Goal: Transaction & Acquisition: Purchase product/service

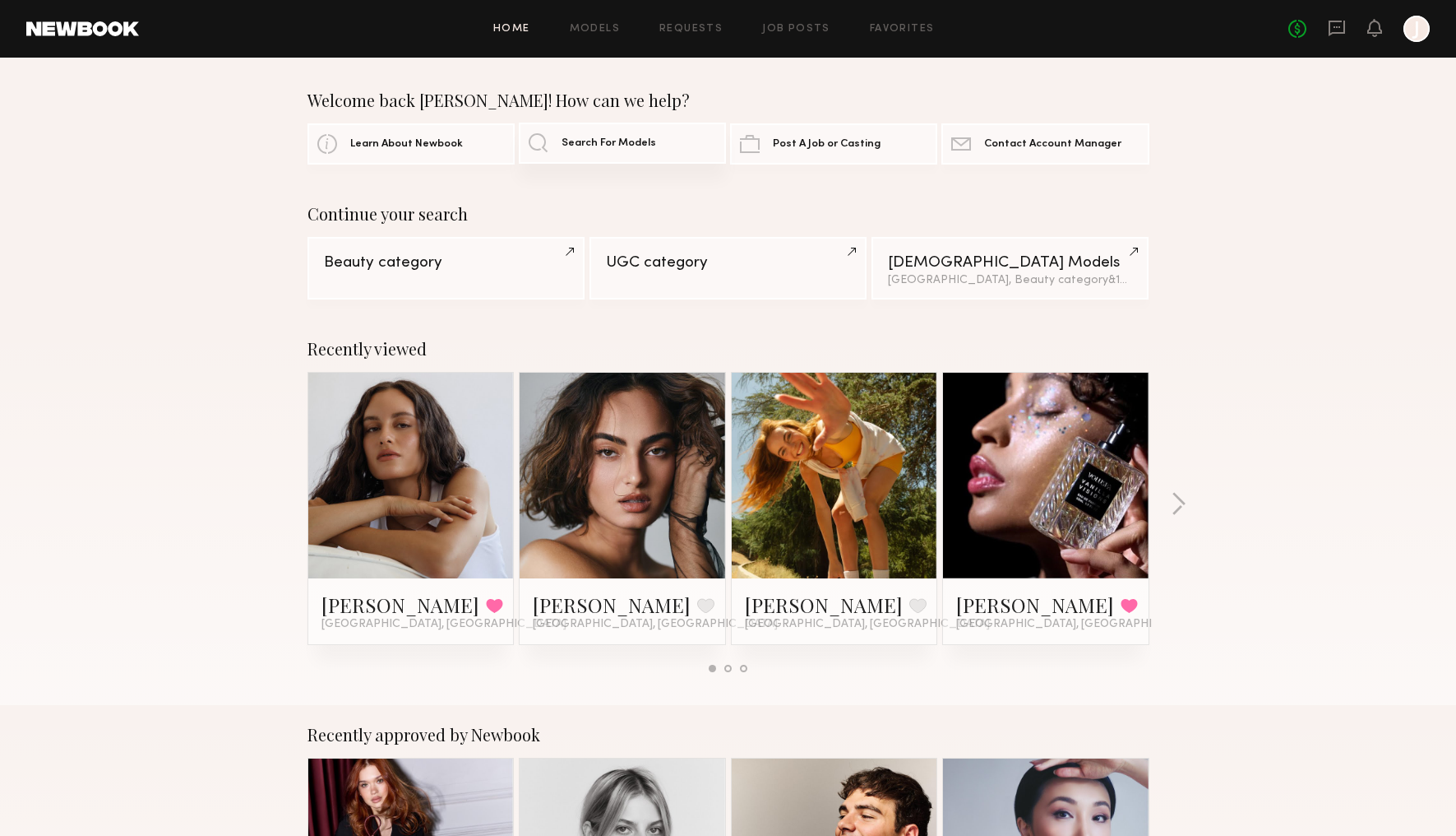
click at [627, 146] on span "Search For Models" at bounding box center [609, 143] width 94 height 11
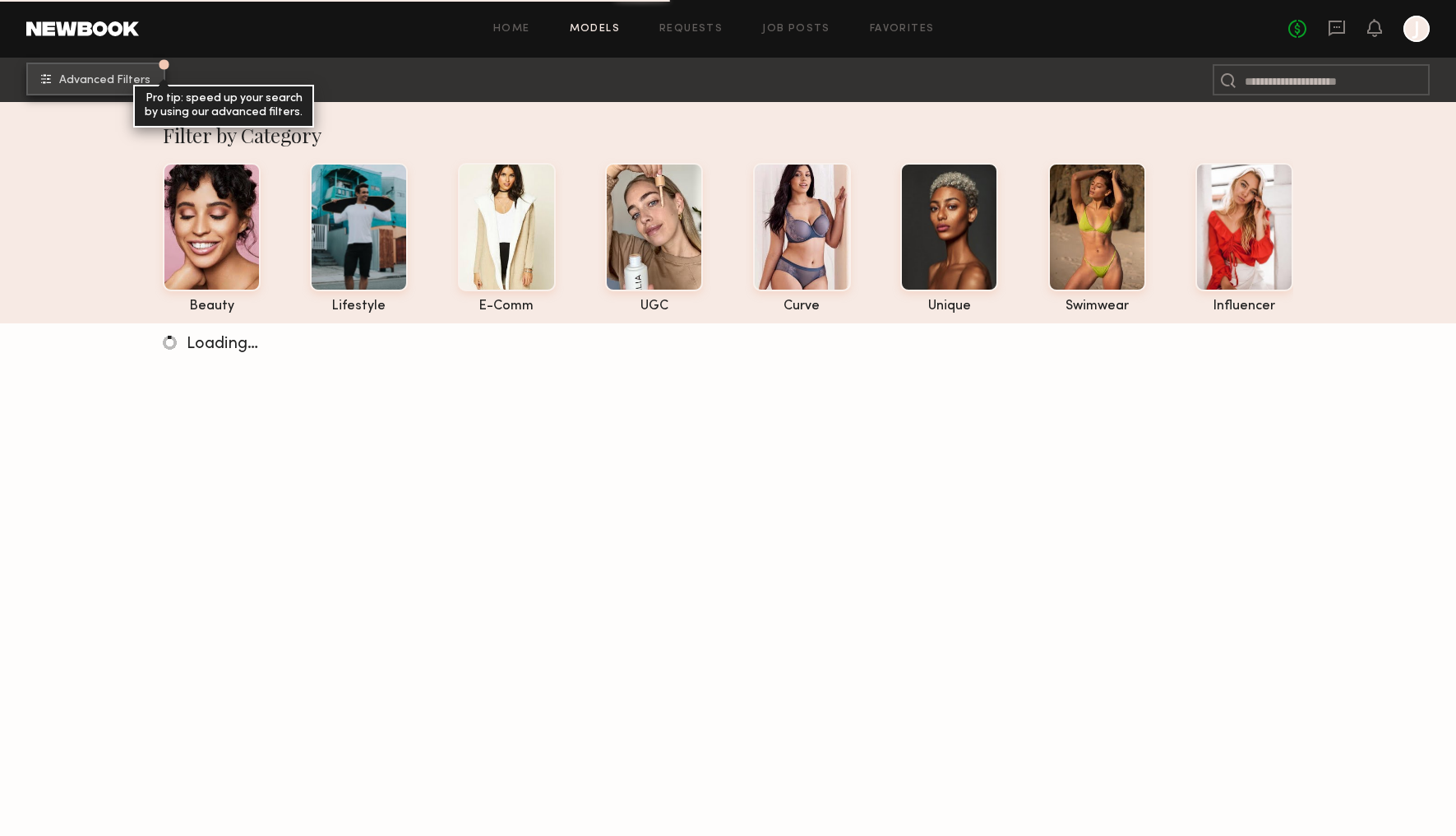
click at [100, 75] on span "Advanced Filters" at bounding box center [104, 81] width 92 height 12
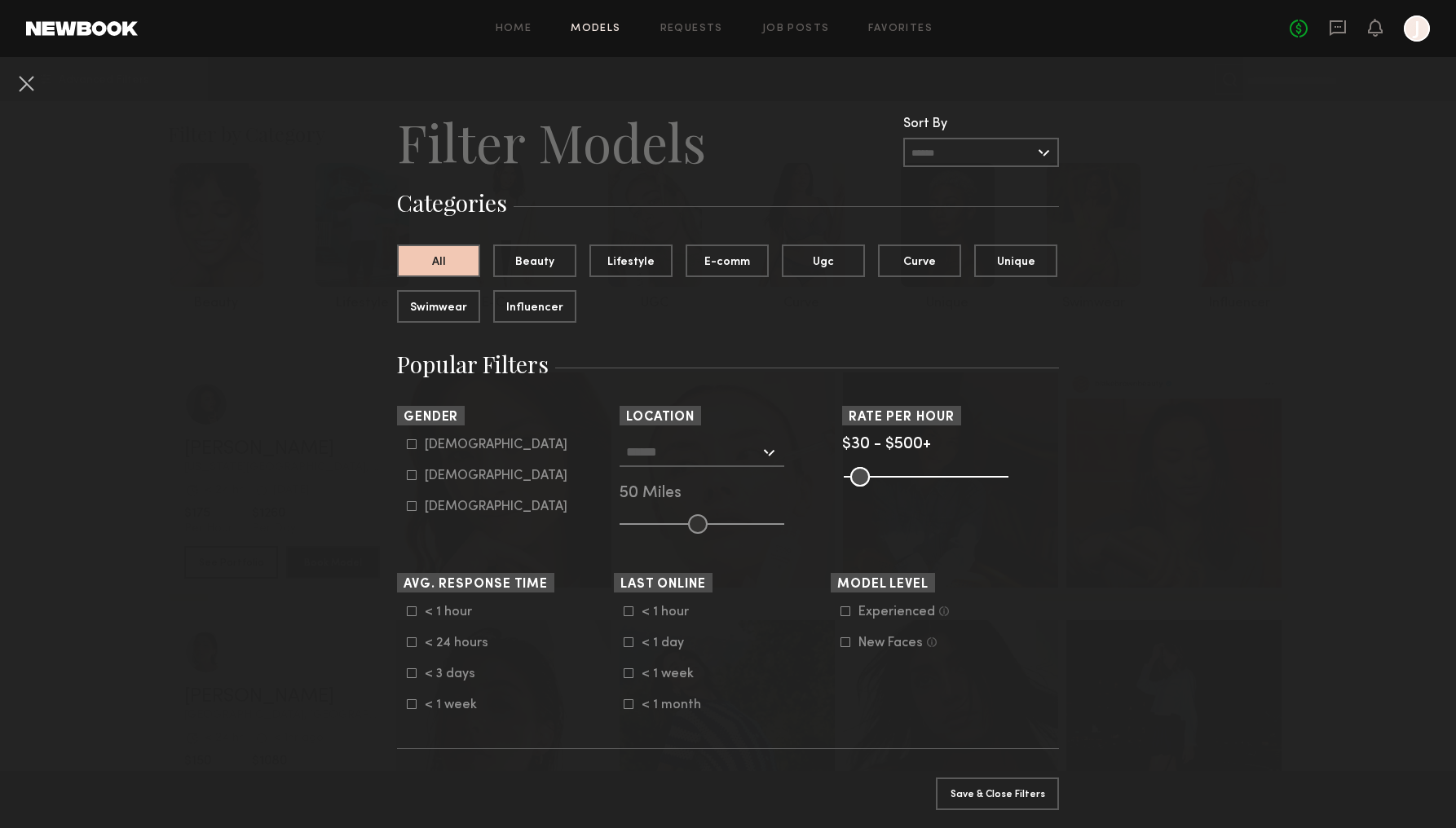
click at [425, 449] on div "Male" at bounding box center [496, 445] width 143 height 10
type input "*"
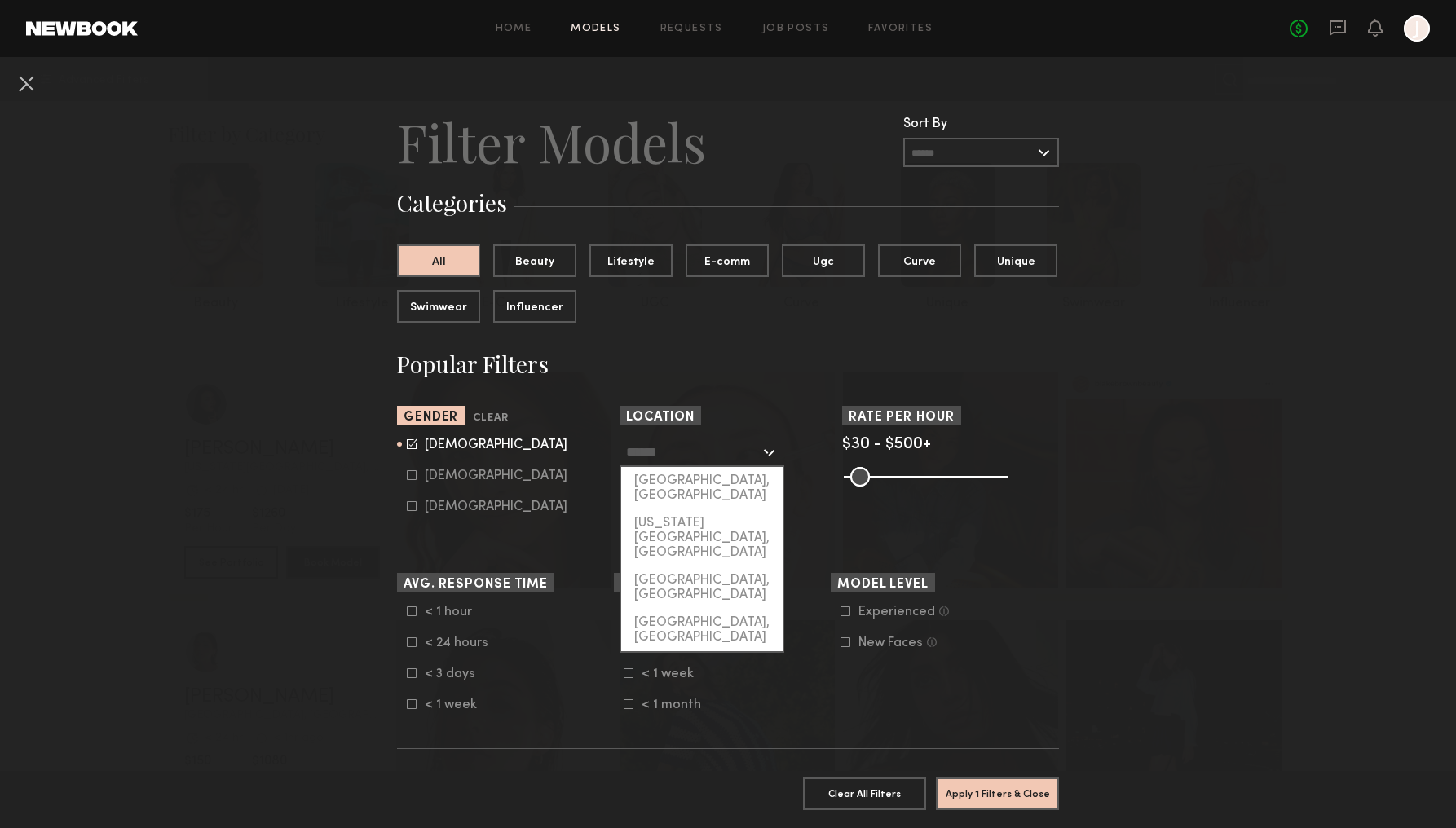
click at [698, 450] on input "text" at bounding box center [693, 451] width 133 height 27
click at [699, 476] on div "[GEOGRAPHIC_DATA], [GEOGRAPHIC_DATA]" at bounding box center [702, 487] width 162 height 42
type input "**********"
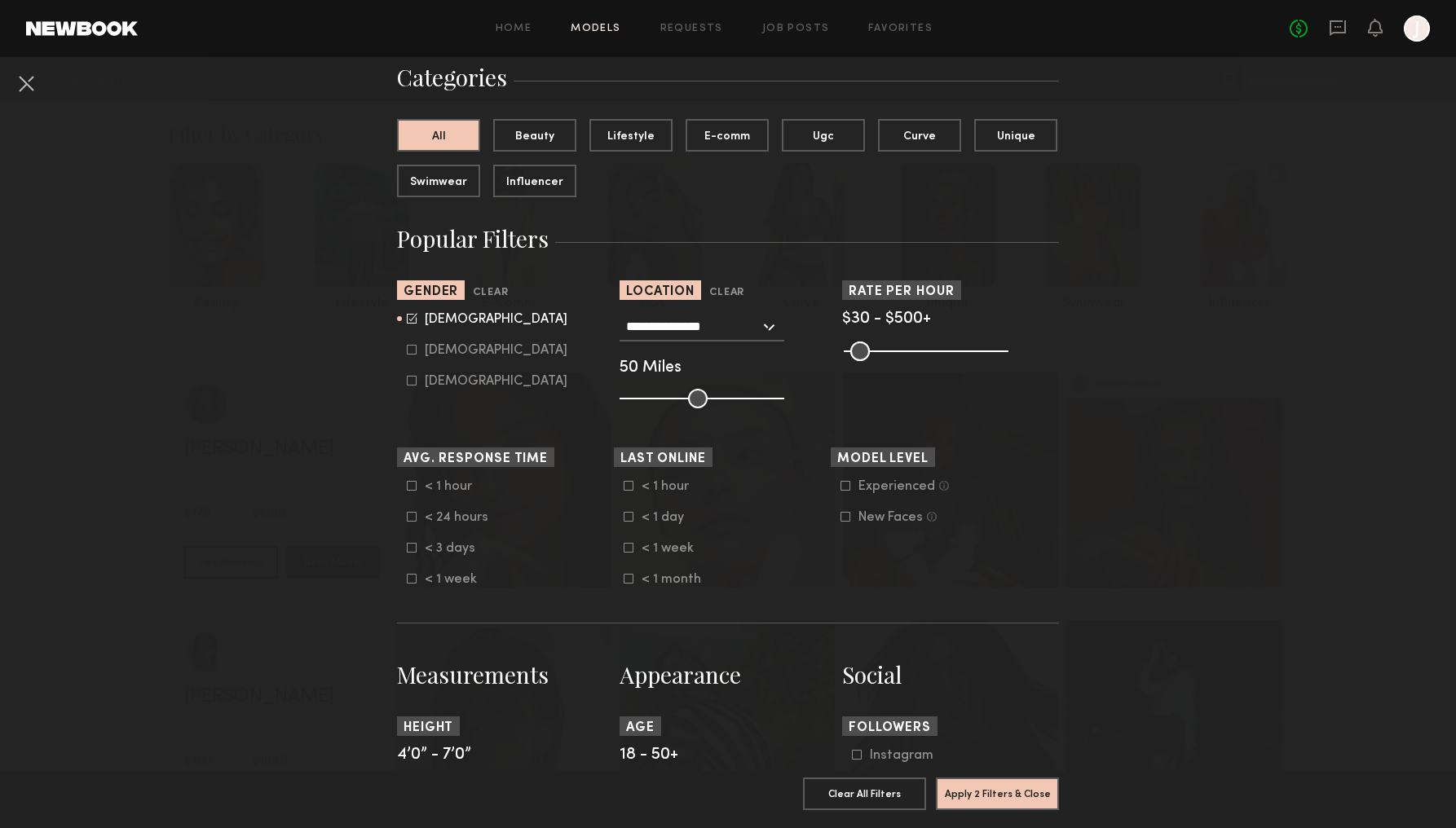
scroll to position [235, 0]
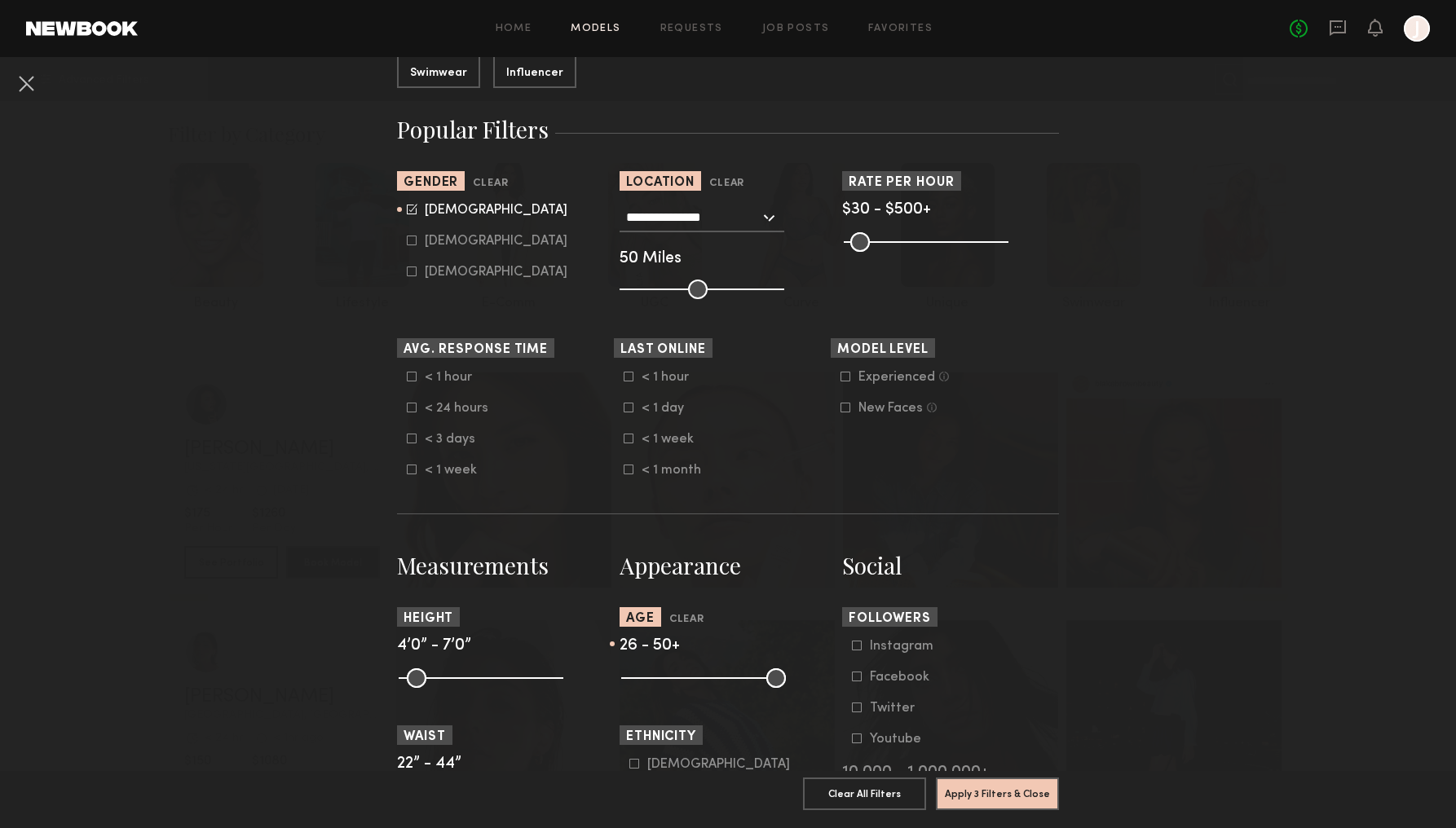
drag, startPoint x: 624, startPoint y: 679, endPoint x: 663, endPoint y: 677, distance: 39.1
type input "**"
click at [663, 677] on input "range" at bounding box center [703, 677] width 165 height 19
drag, startPoint x: 769, startPoint y: 678, endPoint x: 692, endPoint y: 678, distance: 77.0
type input "**"
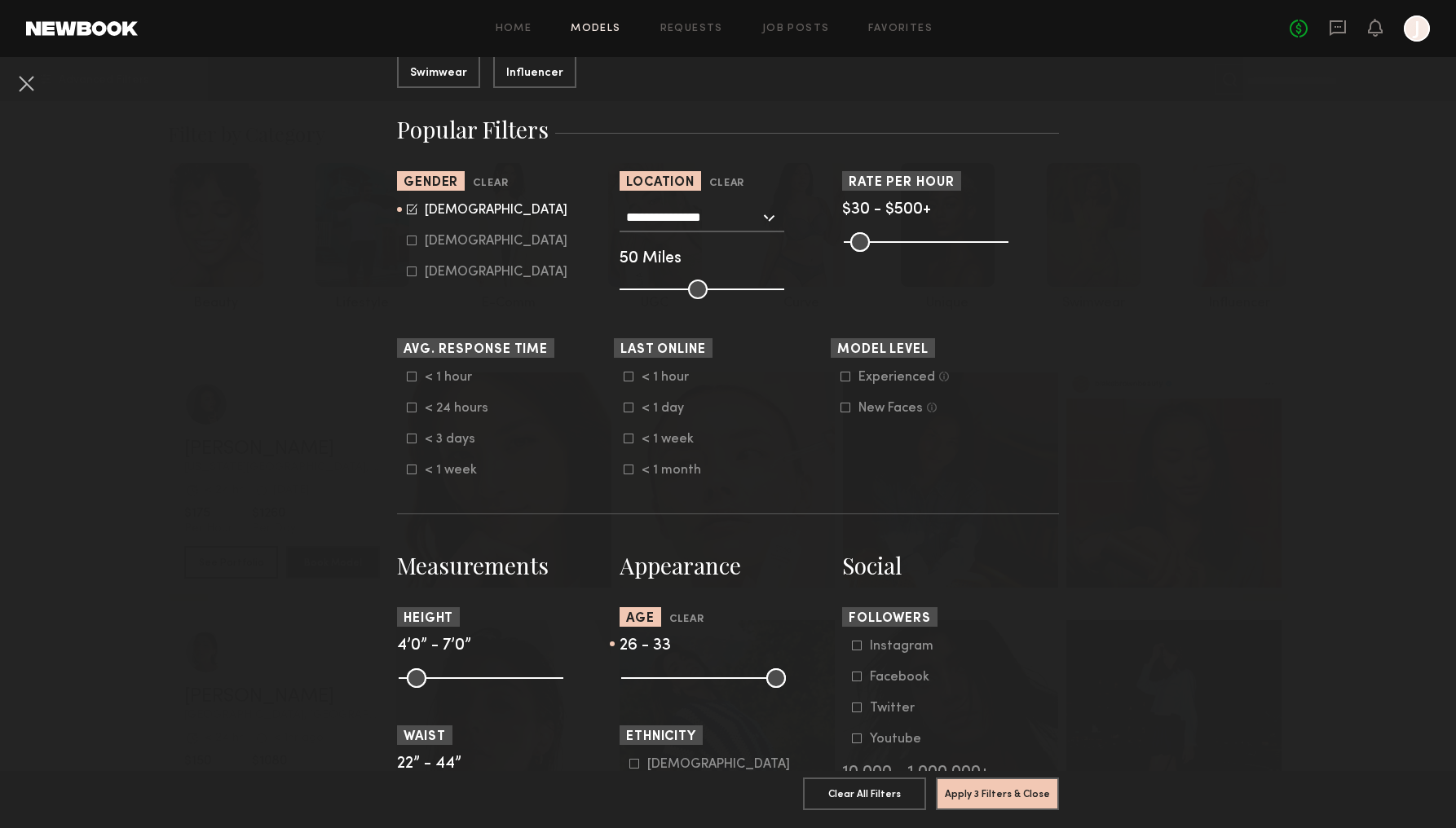
click at [692, 678] on input "range" at bounding box center [703, 677] width 165 height 19
drag, startPoint x: 430, startPoint y: 688, endPoint x: 480, endPoint y: 688, distance: 50.0
type input "**"
click at [480, 686] on common-range-minmax at bounding box center [479, 676] width 165 height 19
drag, startPoint x: 543, startPoint y: 681, endPoint x: 499, endPoint y: 679, distance: 44.0
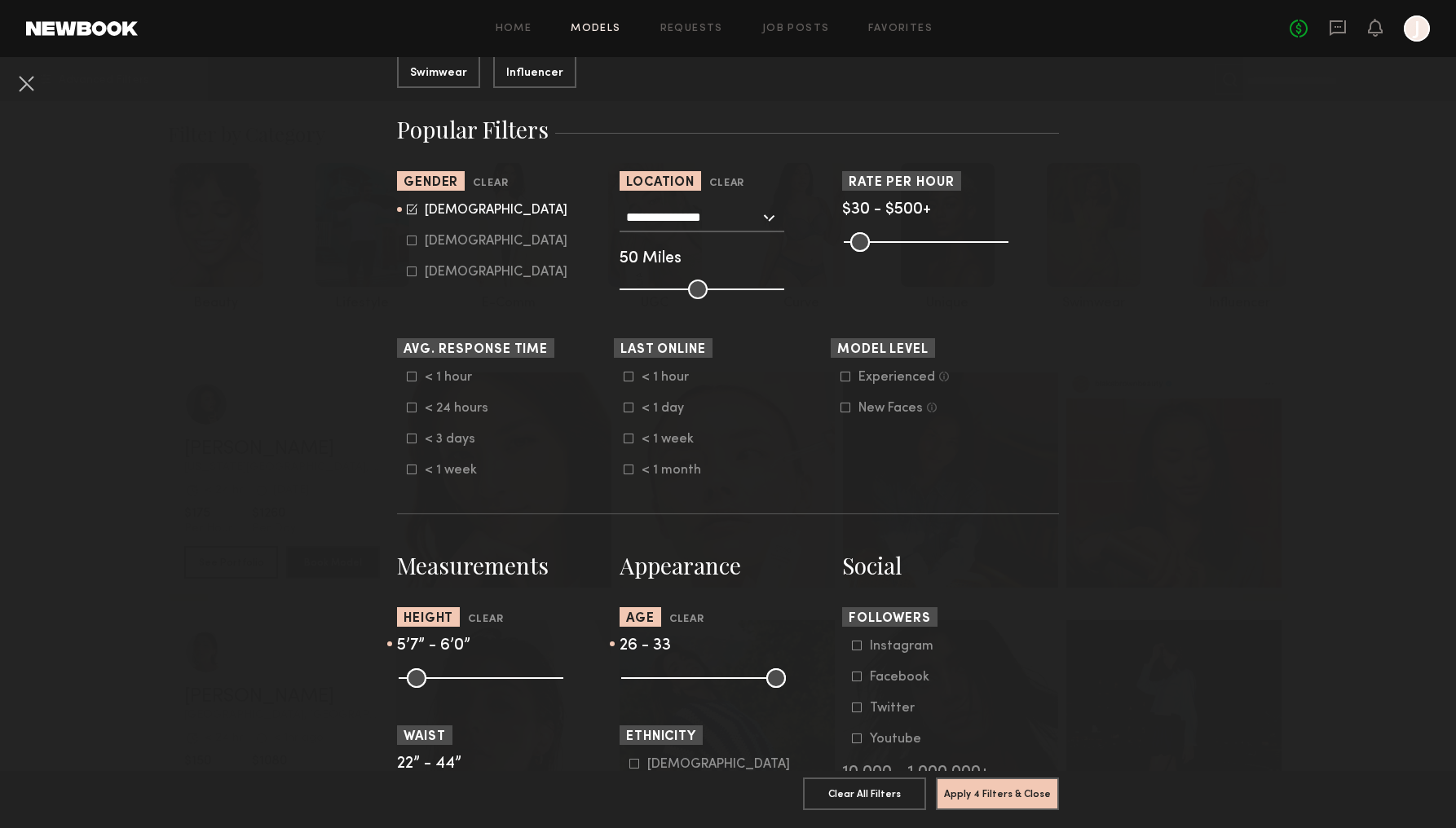
type input "**"
click at [499, 679] on input "range" at bounding box center [481, 677] width 165 height 19
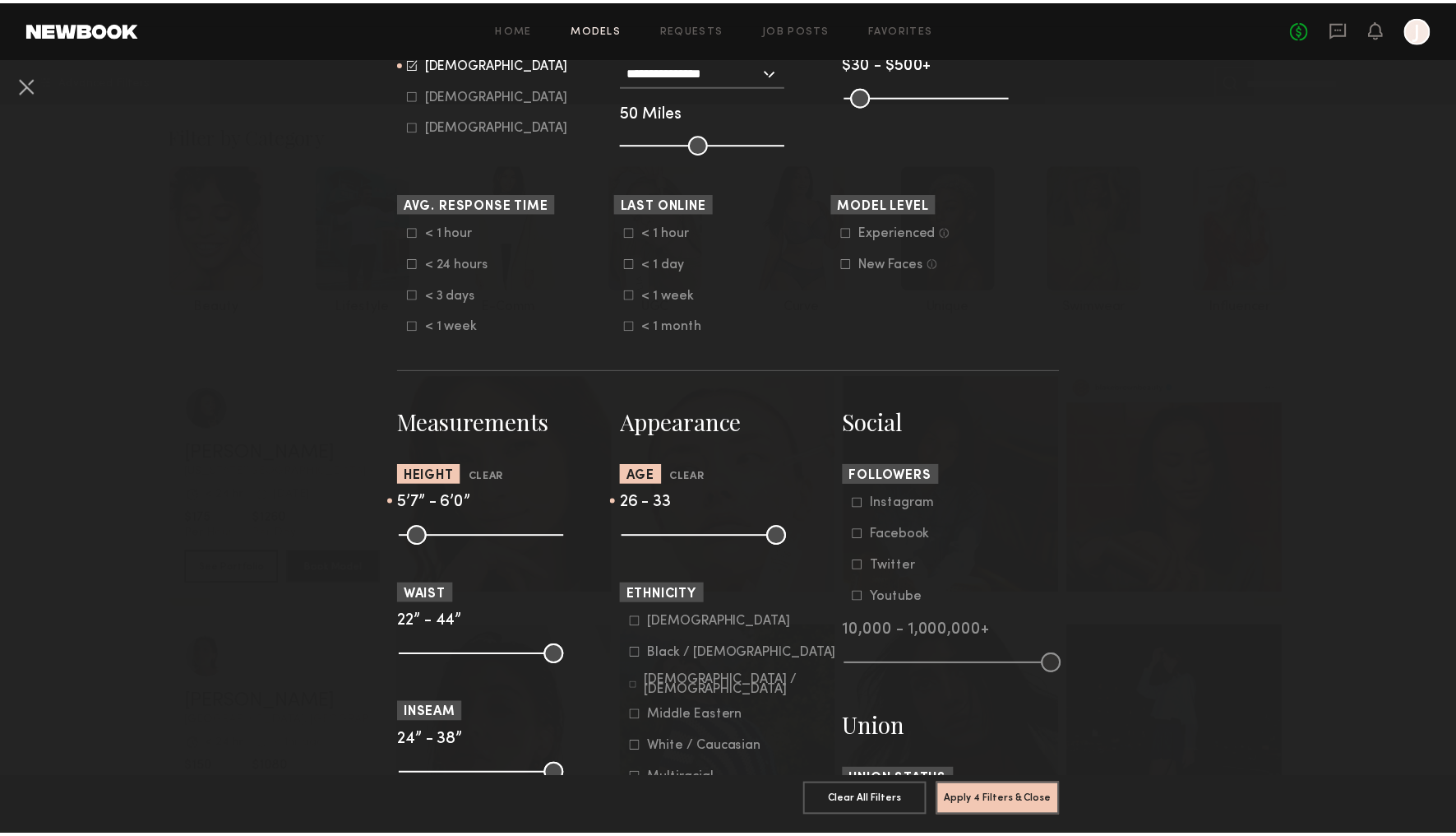
scroll to position [447, 0]
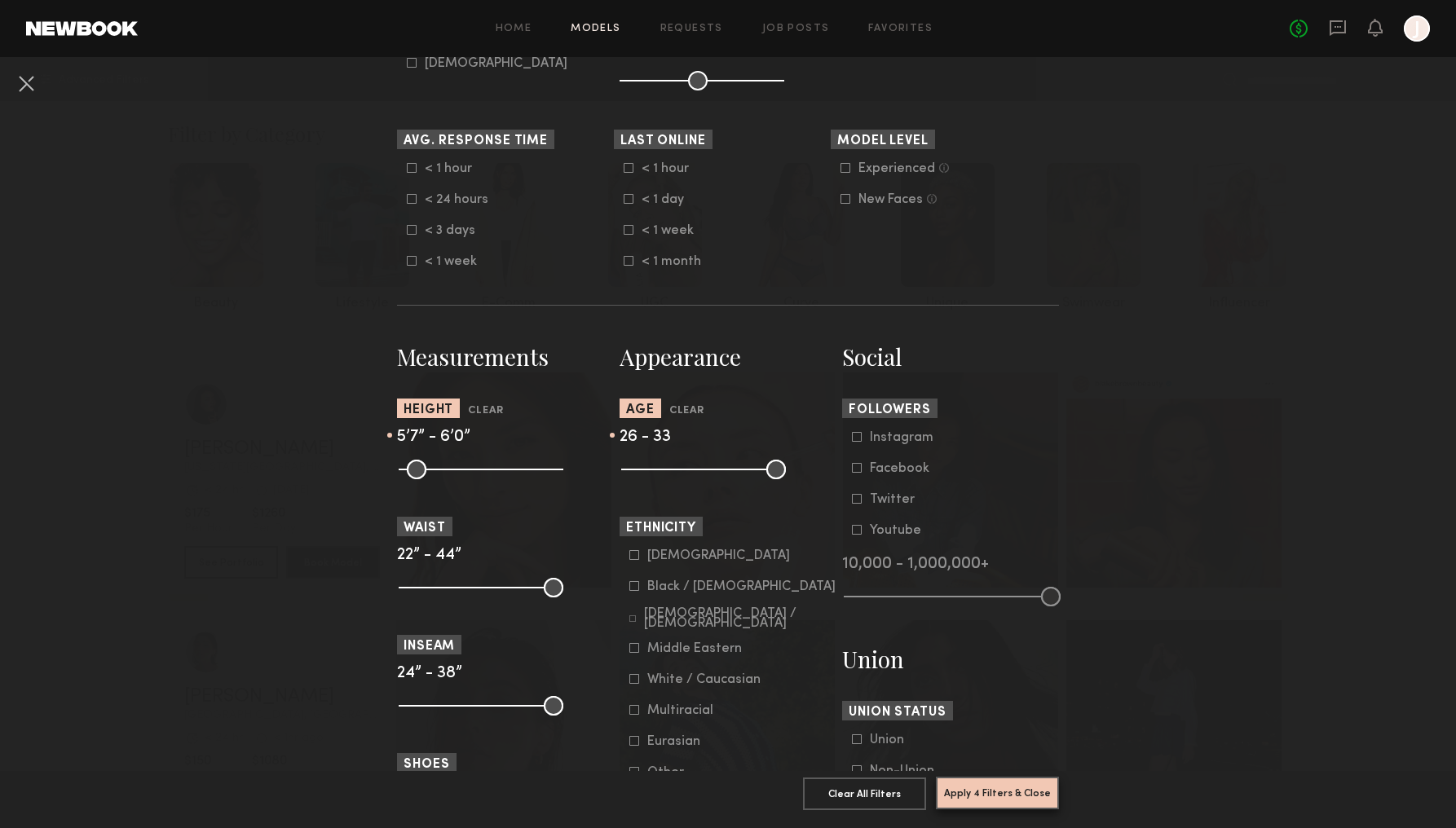
click at [990, 780] on button "Apply 4 Filters & Close" at bounding box center [998, 792] width 123 height 32
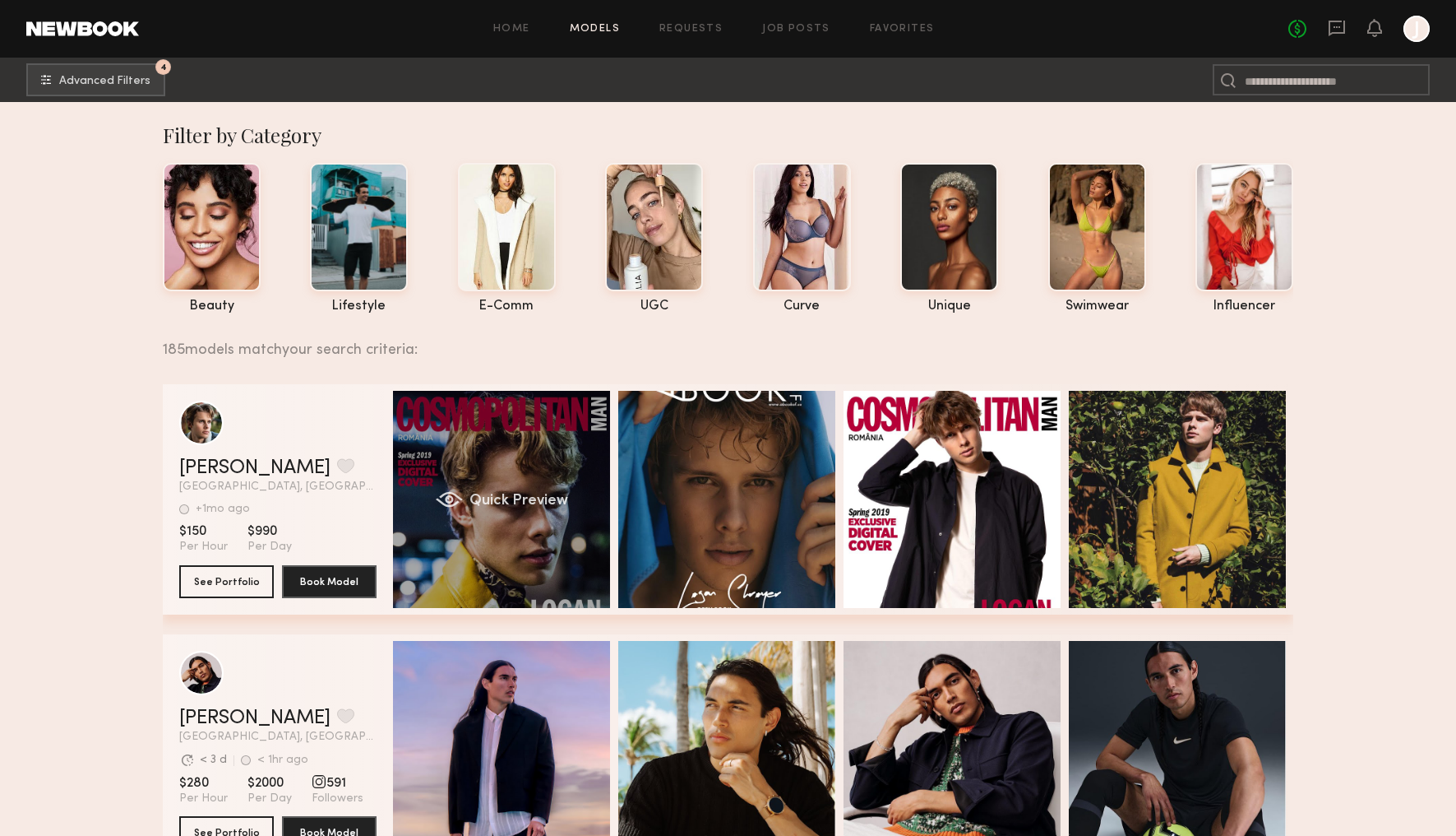
click at [513, 443] on div "Quick Preview" at bounding box center [502, 500] width 217 height 217
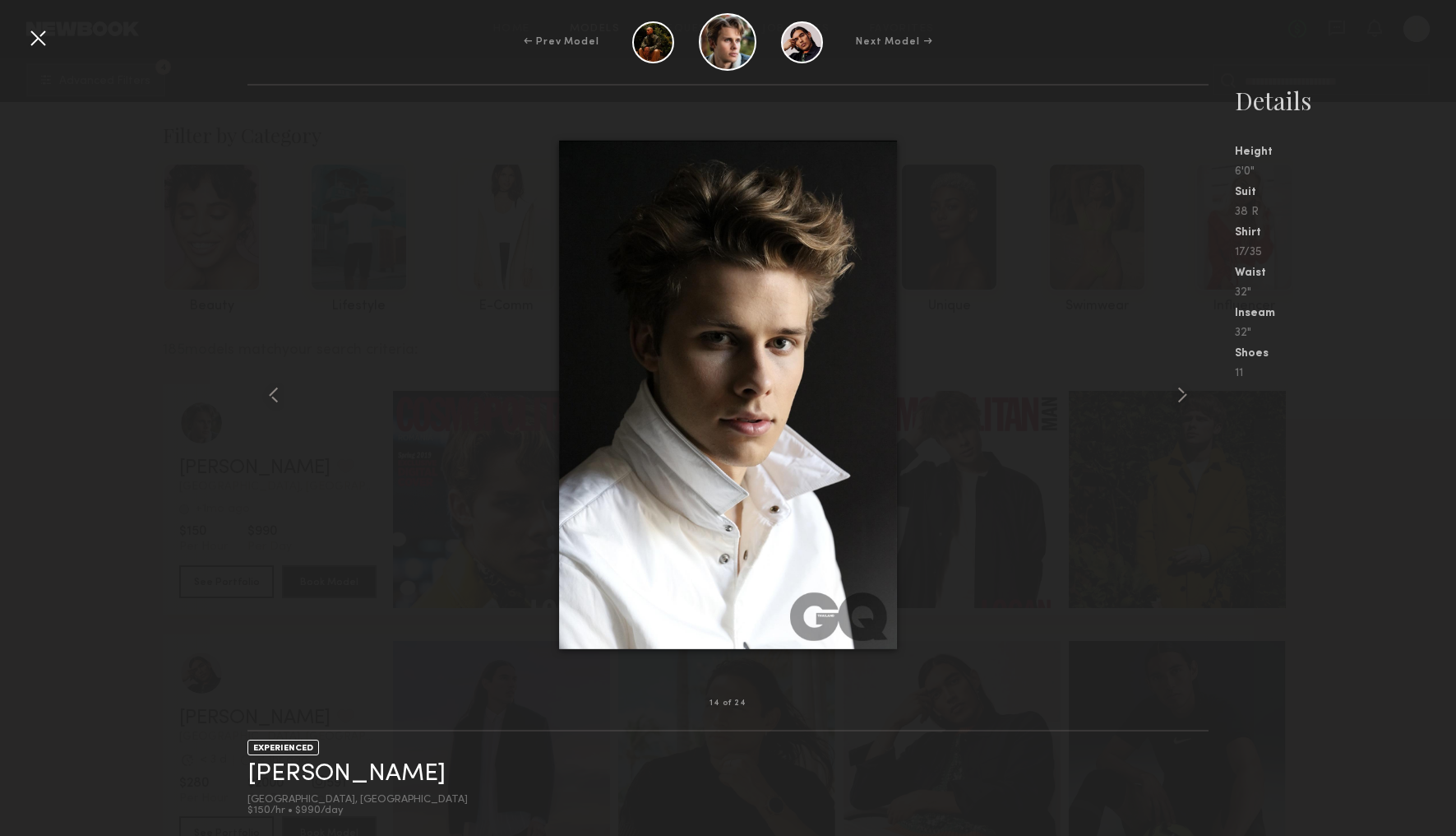
click at [38, 35] on div at bounding box center [37, 37] width 26 height 26
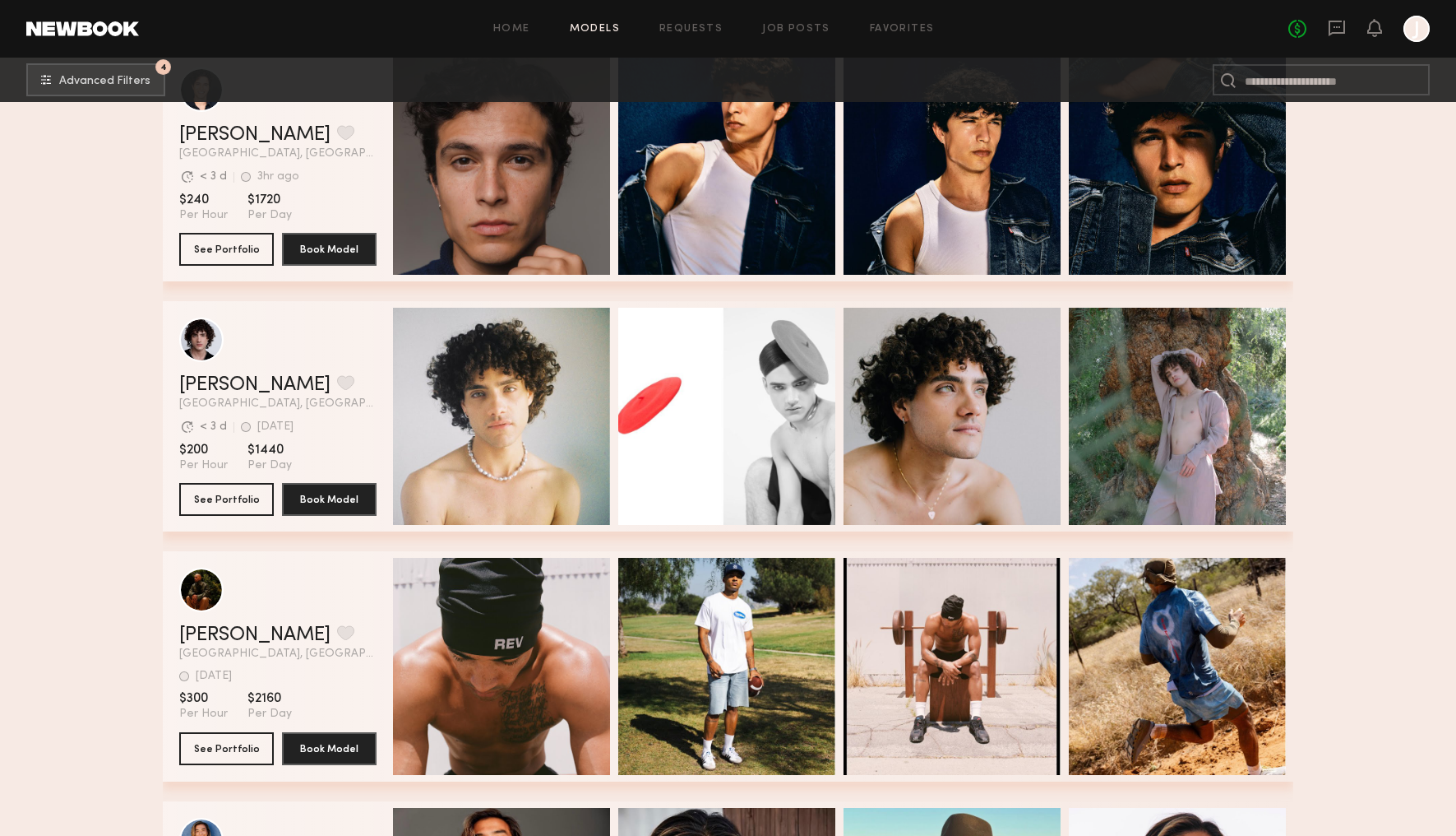
scroll to position [2455, 0]
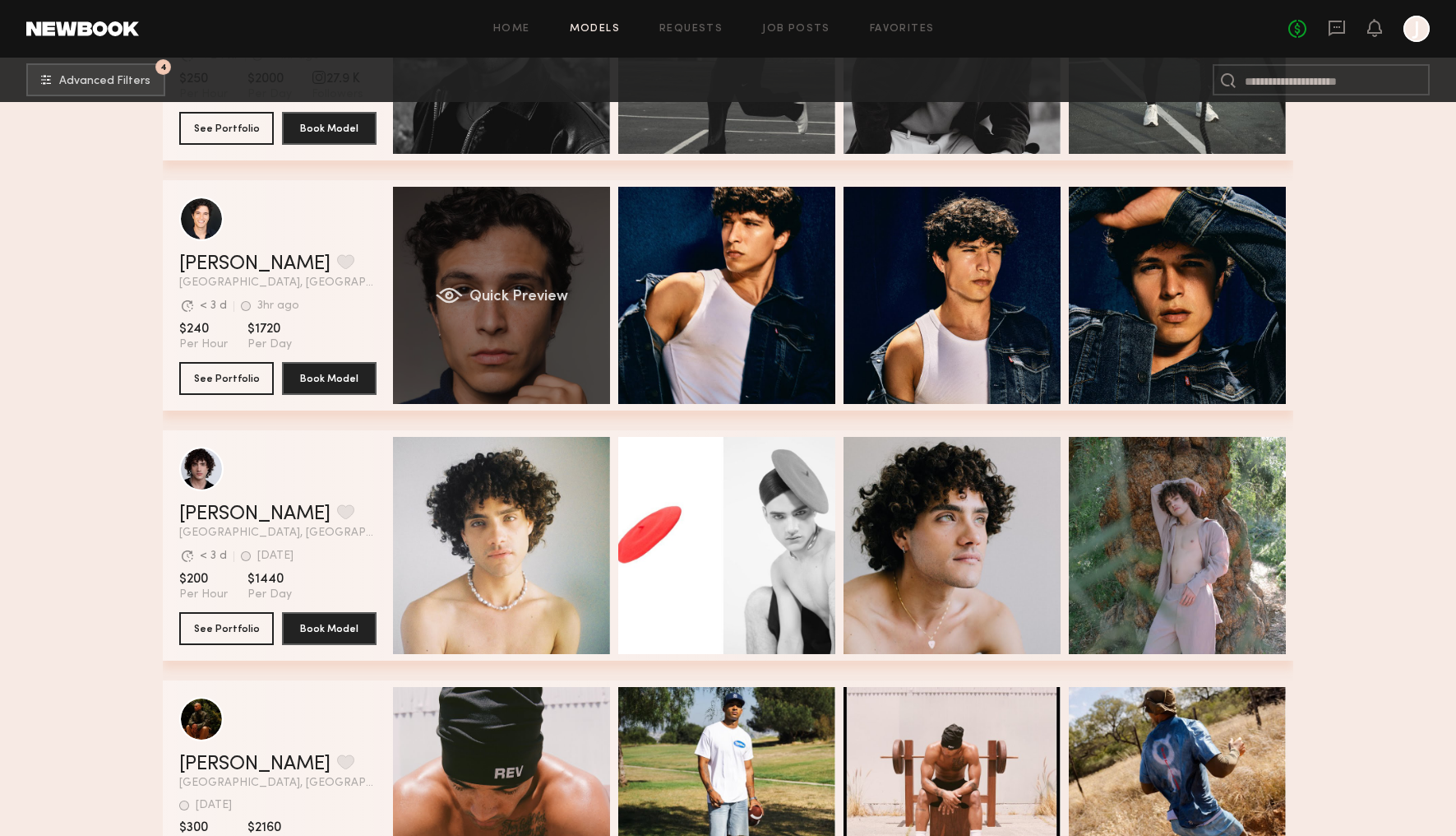
click at [569, 309] on div "Quick Preview" at bounding box center [502, 295] width 217 height 217
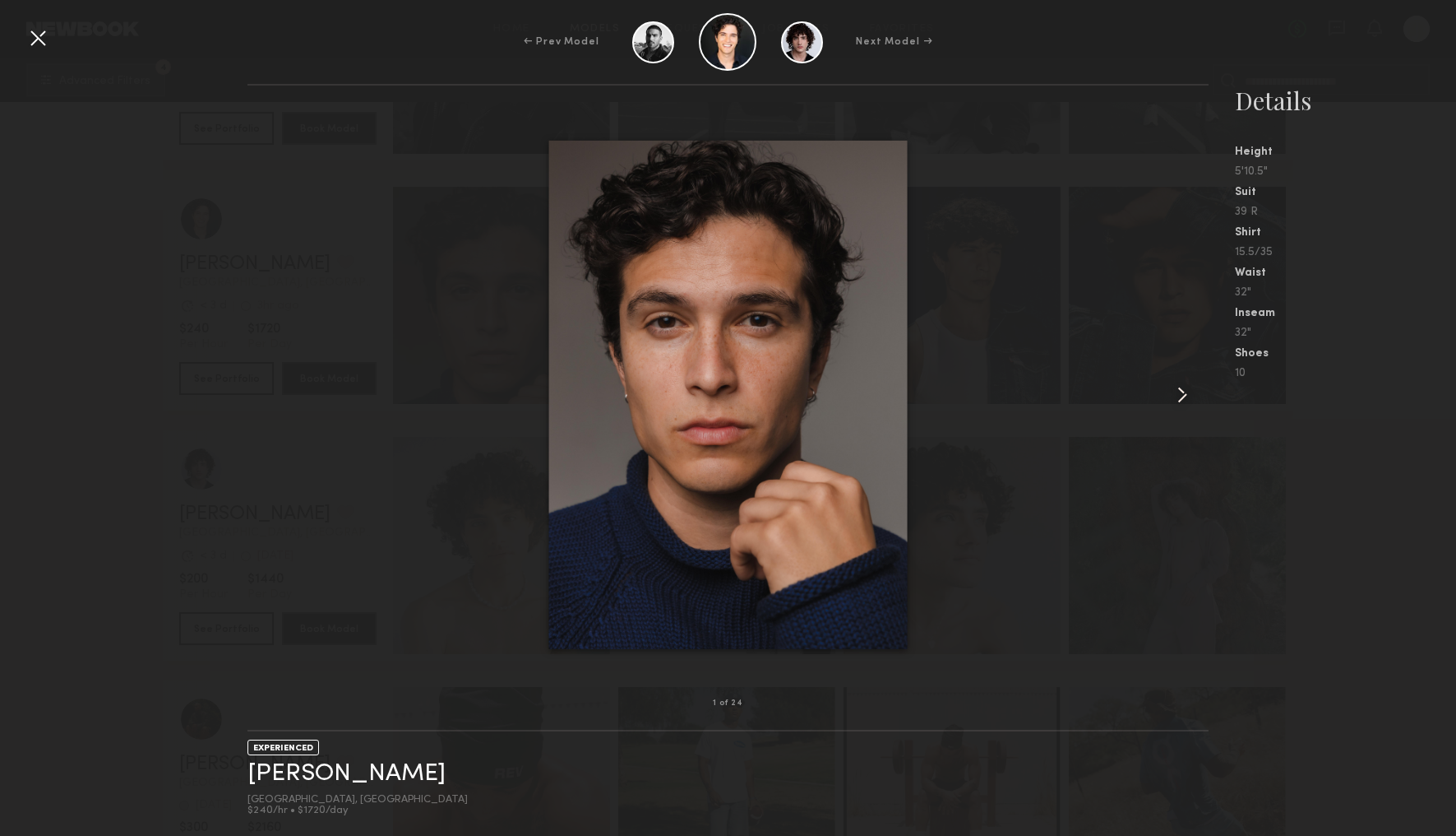
click at [1173, 410] on div at bounding box center [1190, 394] width 39 height 565
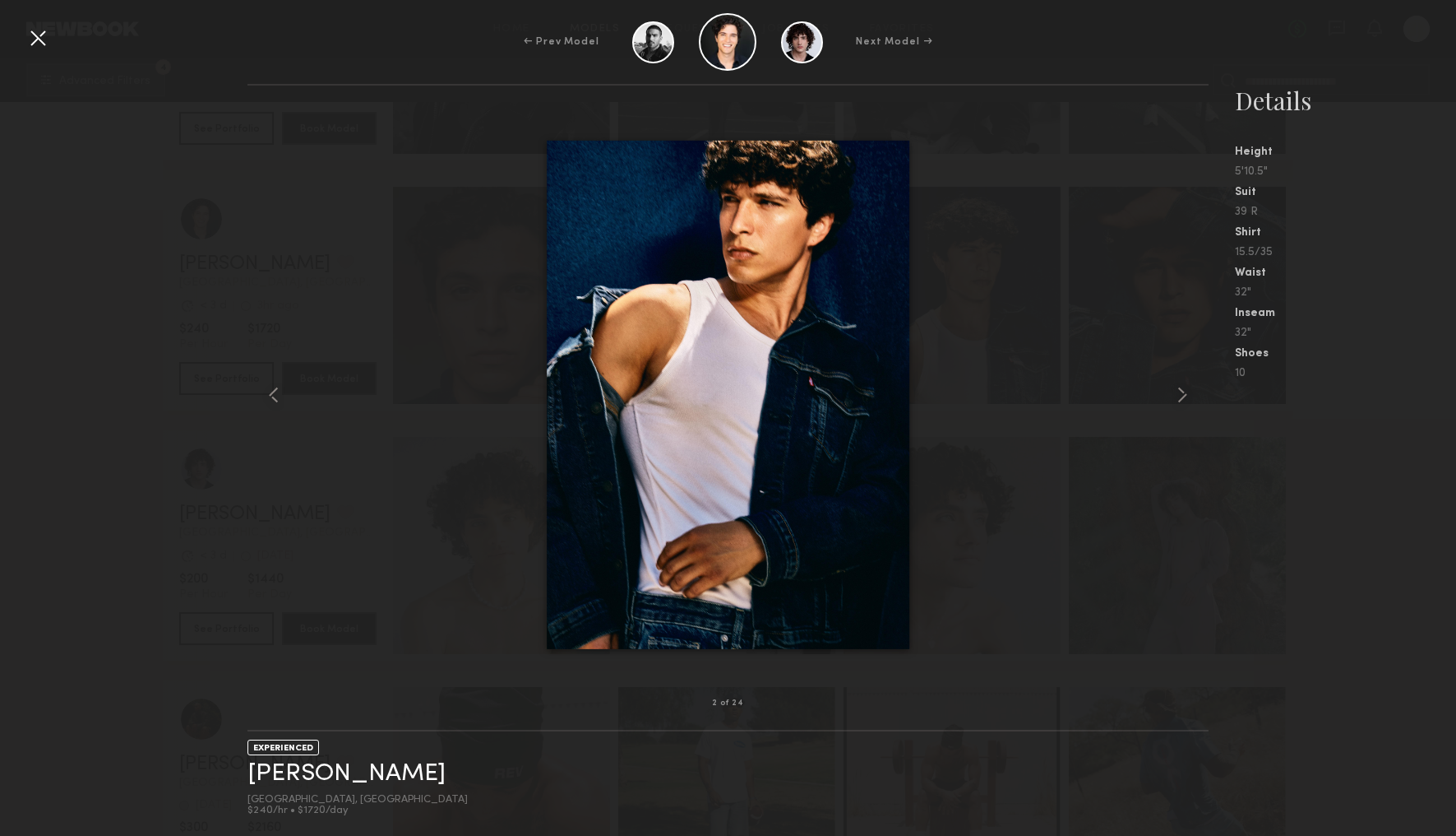
click at [1163, 391] on div at bounding box center [727, 394] width 961 height 565
click at [1173, 386] on common-icon at bounding box center [1182, 394] width 26 height 26
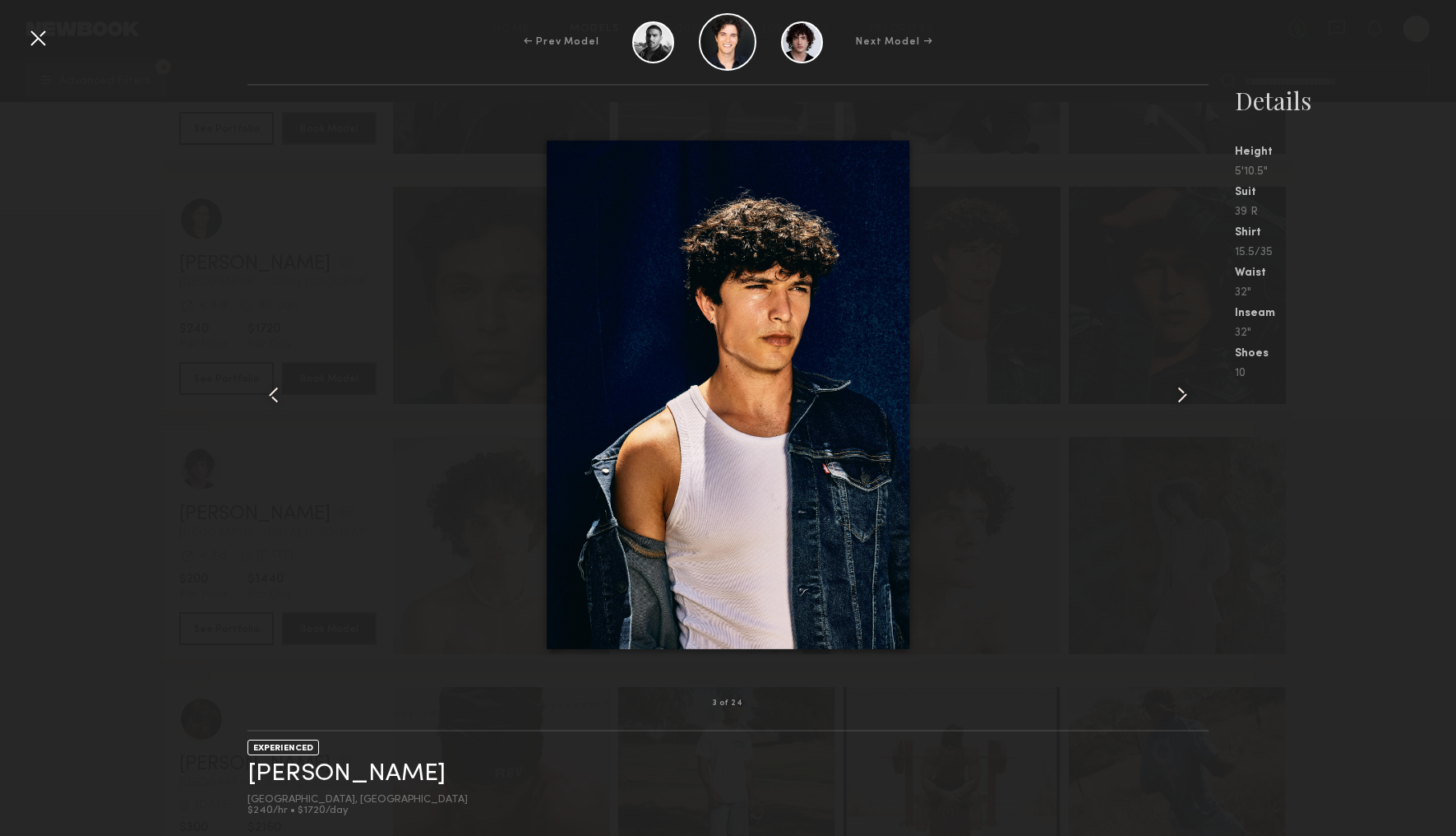
click at [1177, 394] on common-icon at bounding box center [1182, 394] width 26 height 26
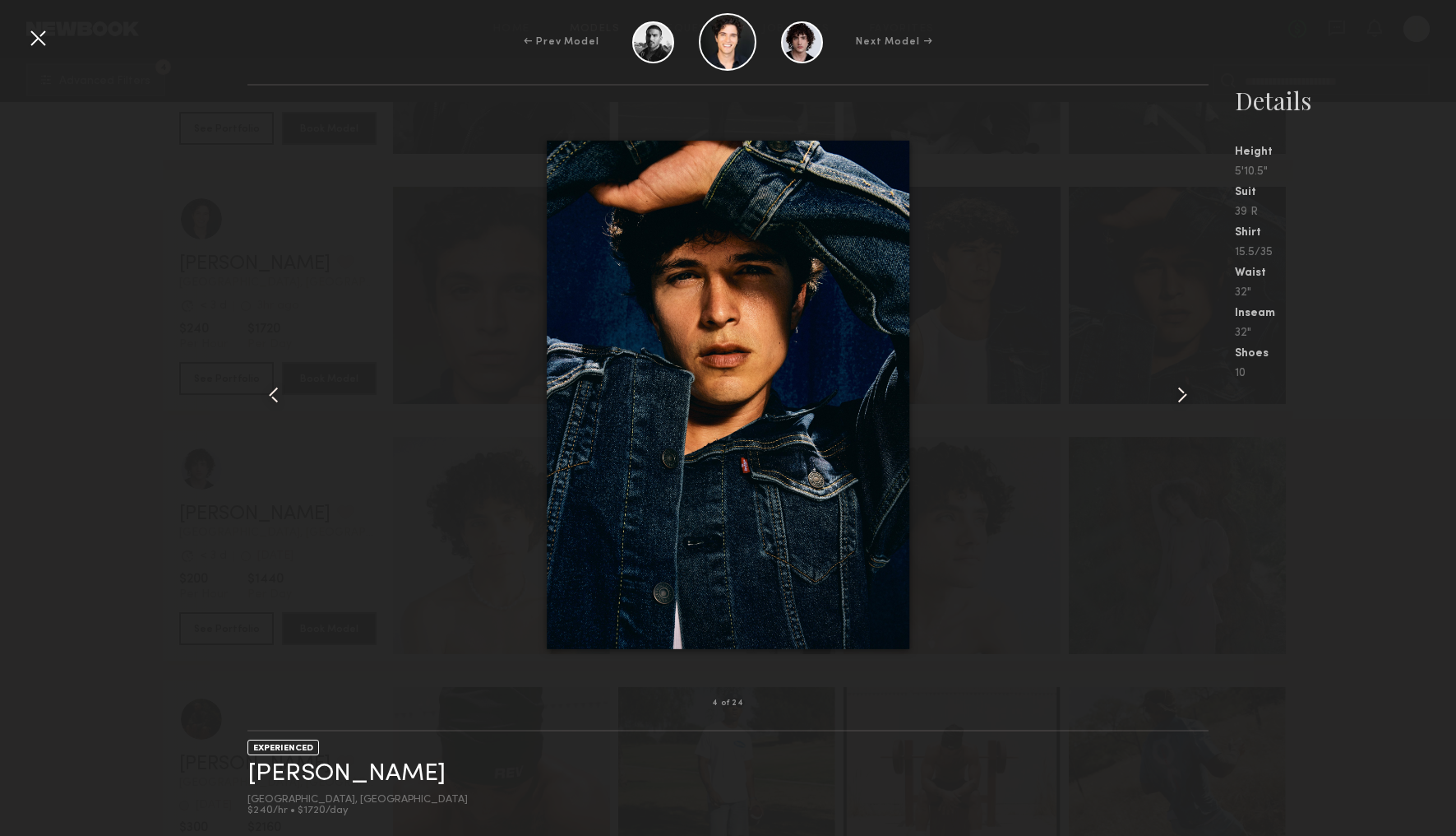
click at [1176, 394] on common-icon at bounding box center [1182, 394] width 26 height 26
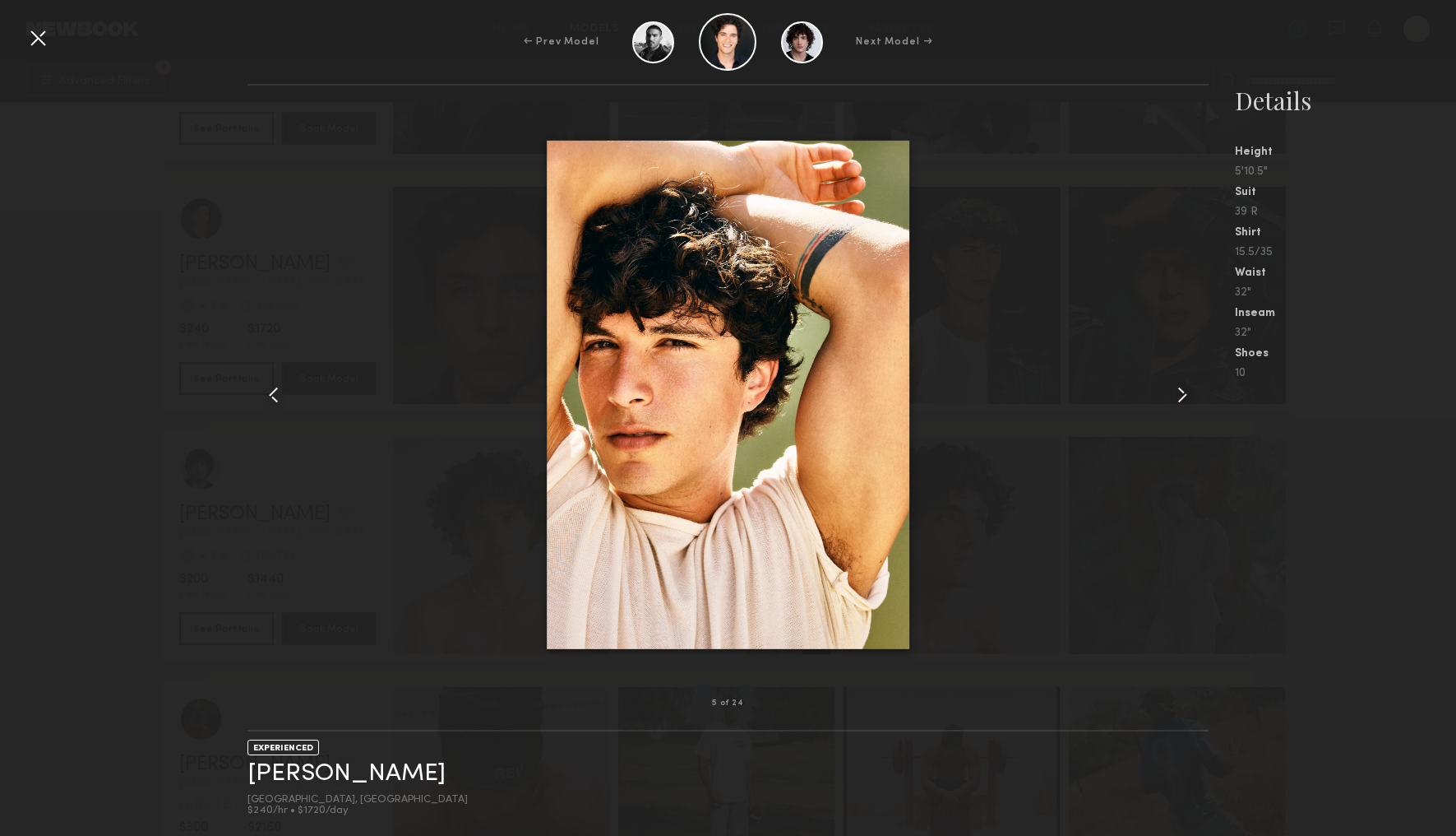
click at [1176, 394] on common-icon at bounding box center [1182, 394] width 26 height 26
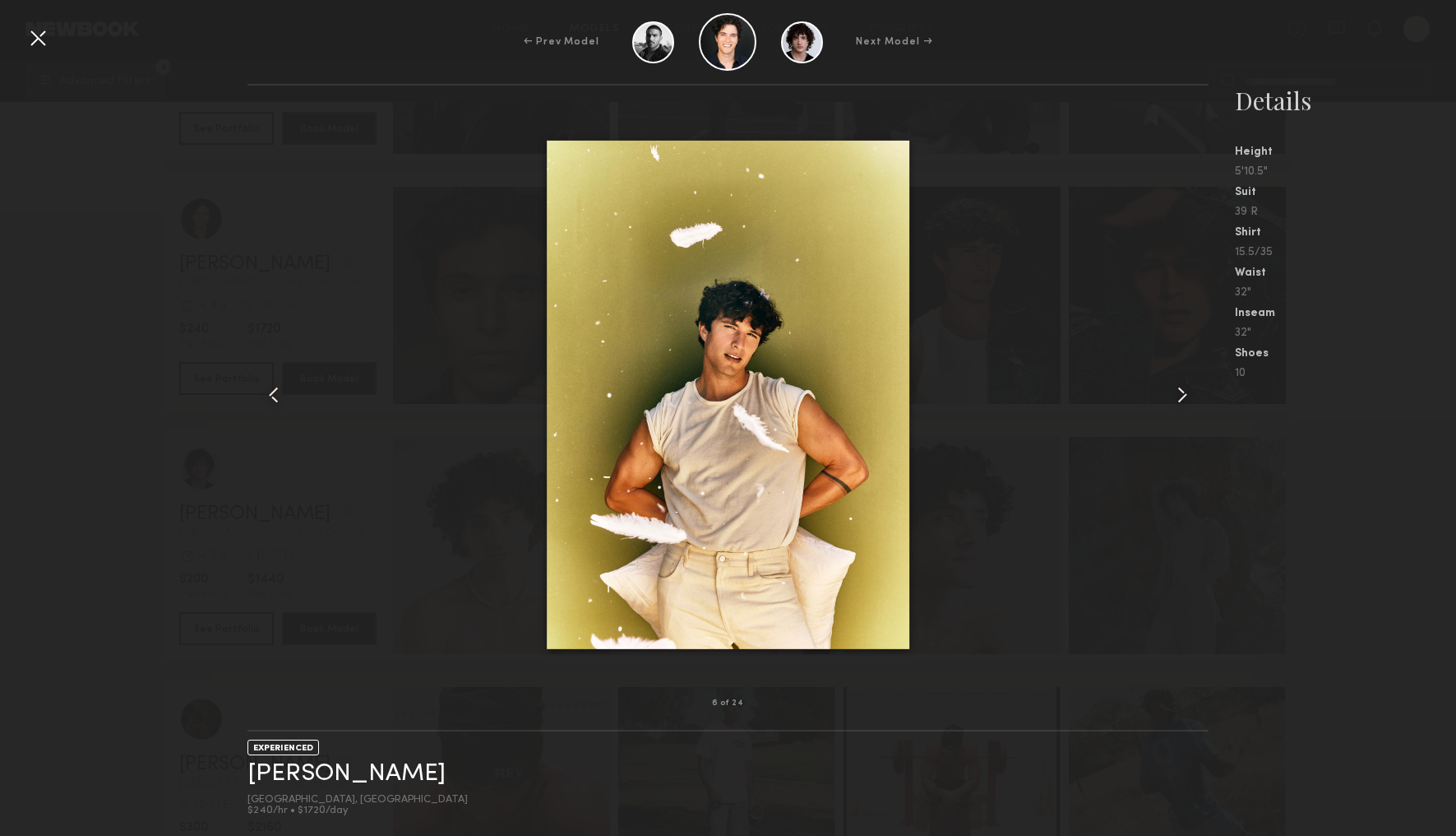
click at [1176, 394] on common-icon at bounding box center [1182, 394] width 26 height 26
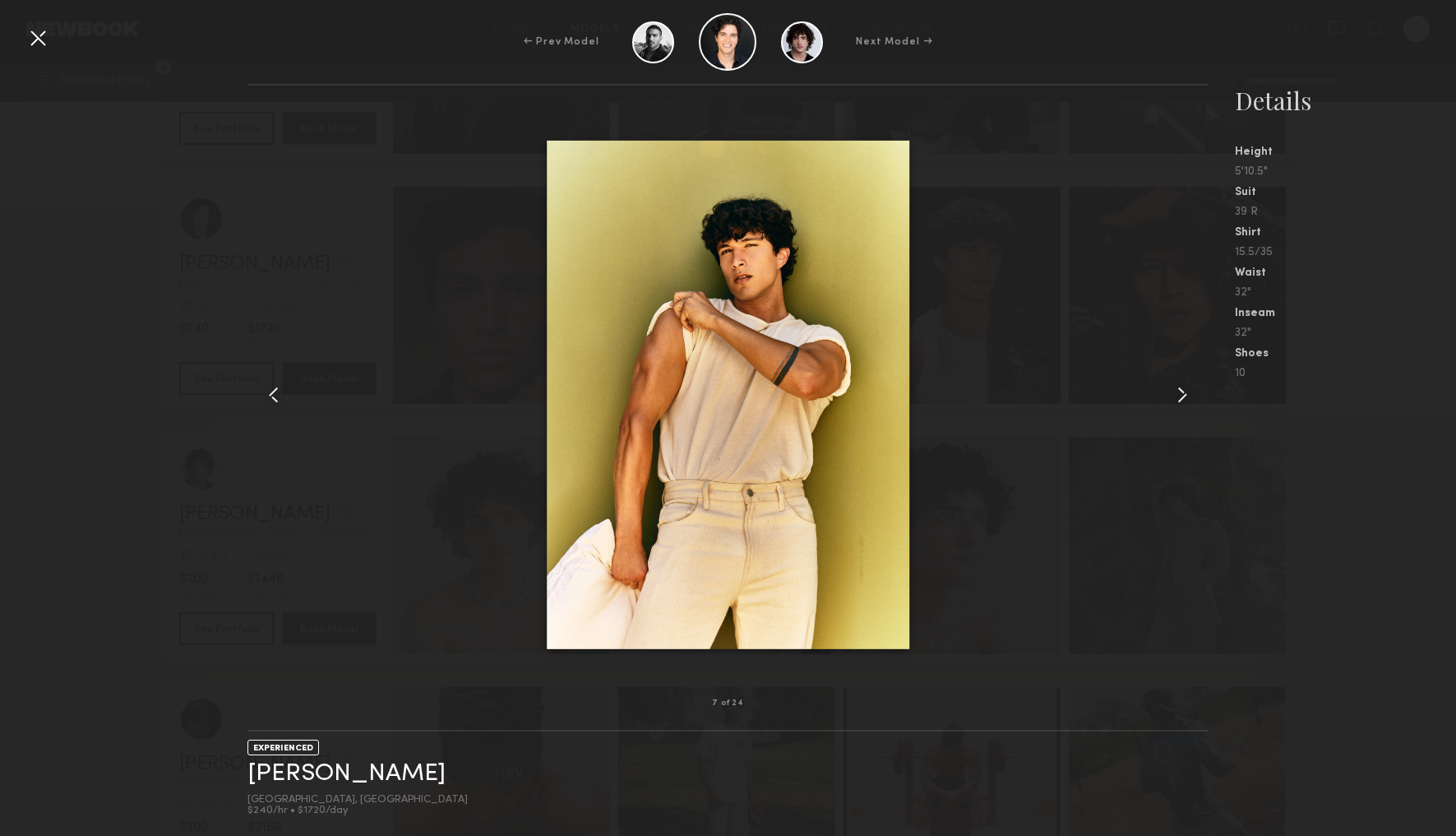
click at [1176, 394] on common-icon at bounding box center [1182, 394] width 26 height 26
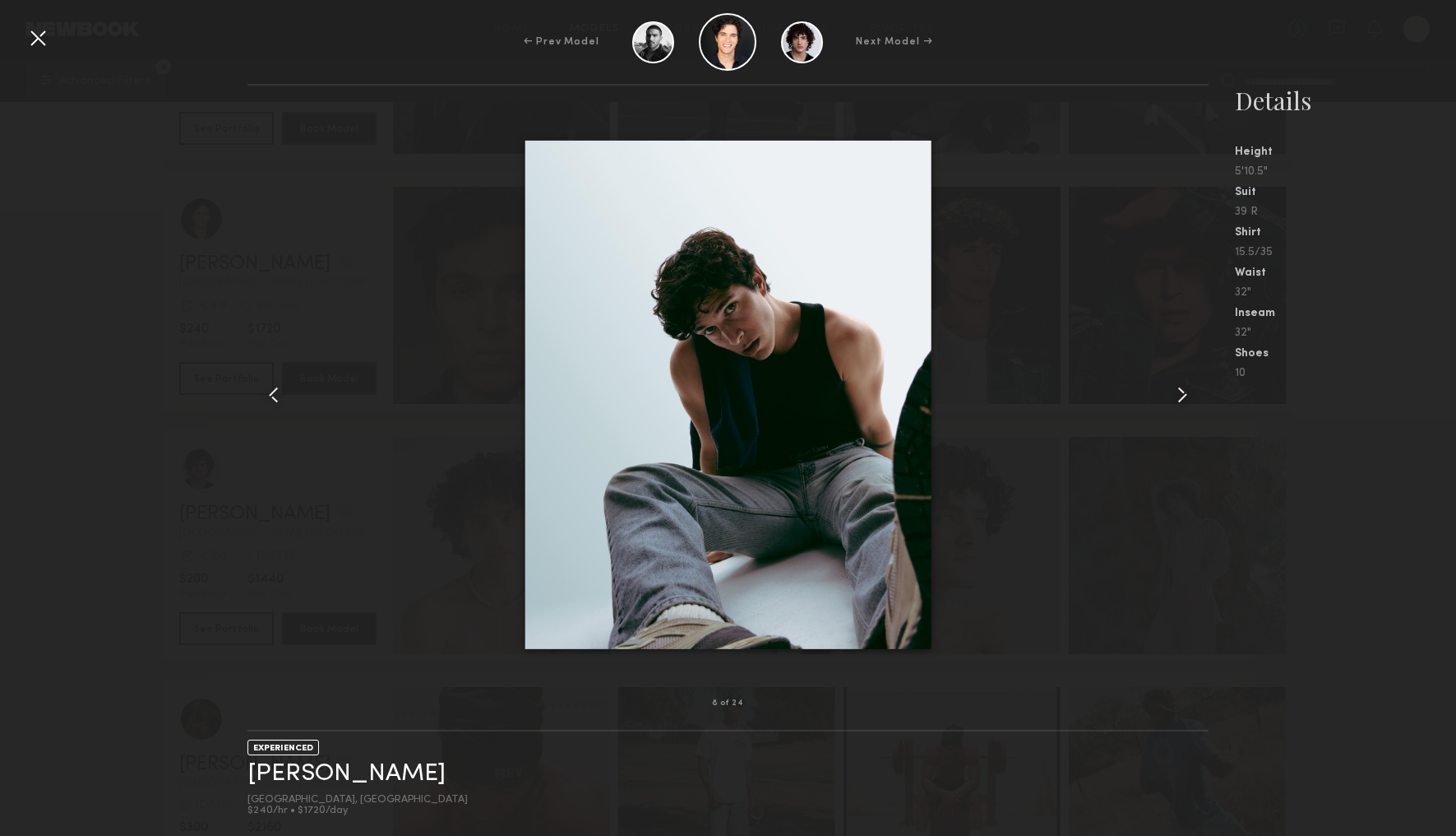
click at [1176, 394] on common-icon at bounding box center [1182, 394] width 26 height 26
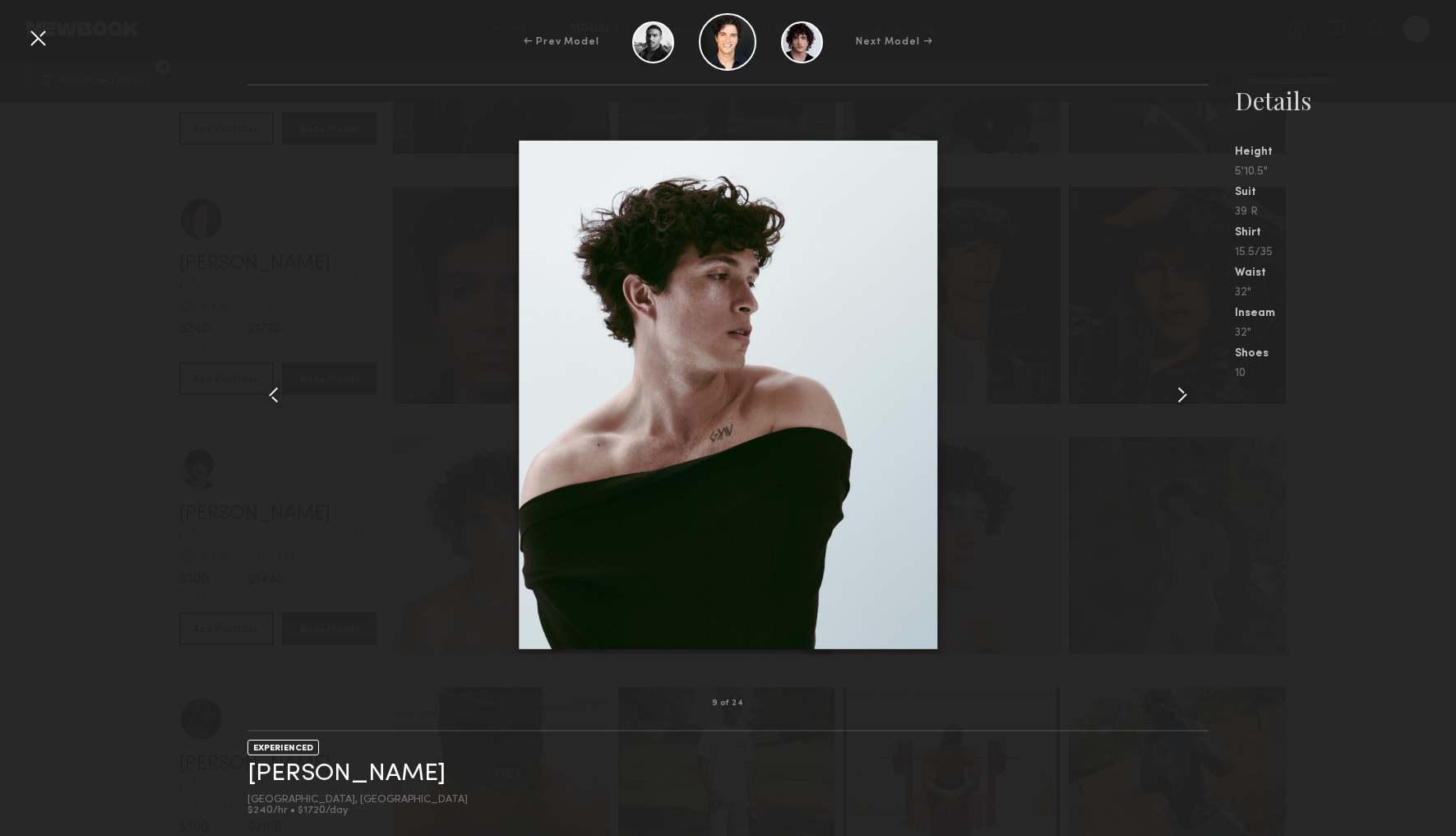
click at [41, 39] on div at bounding box center [37, 37] width 26 height 26
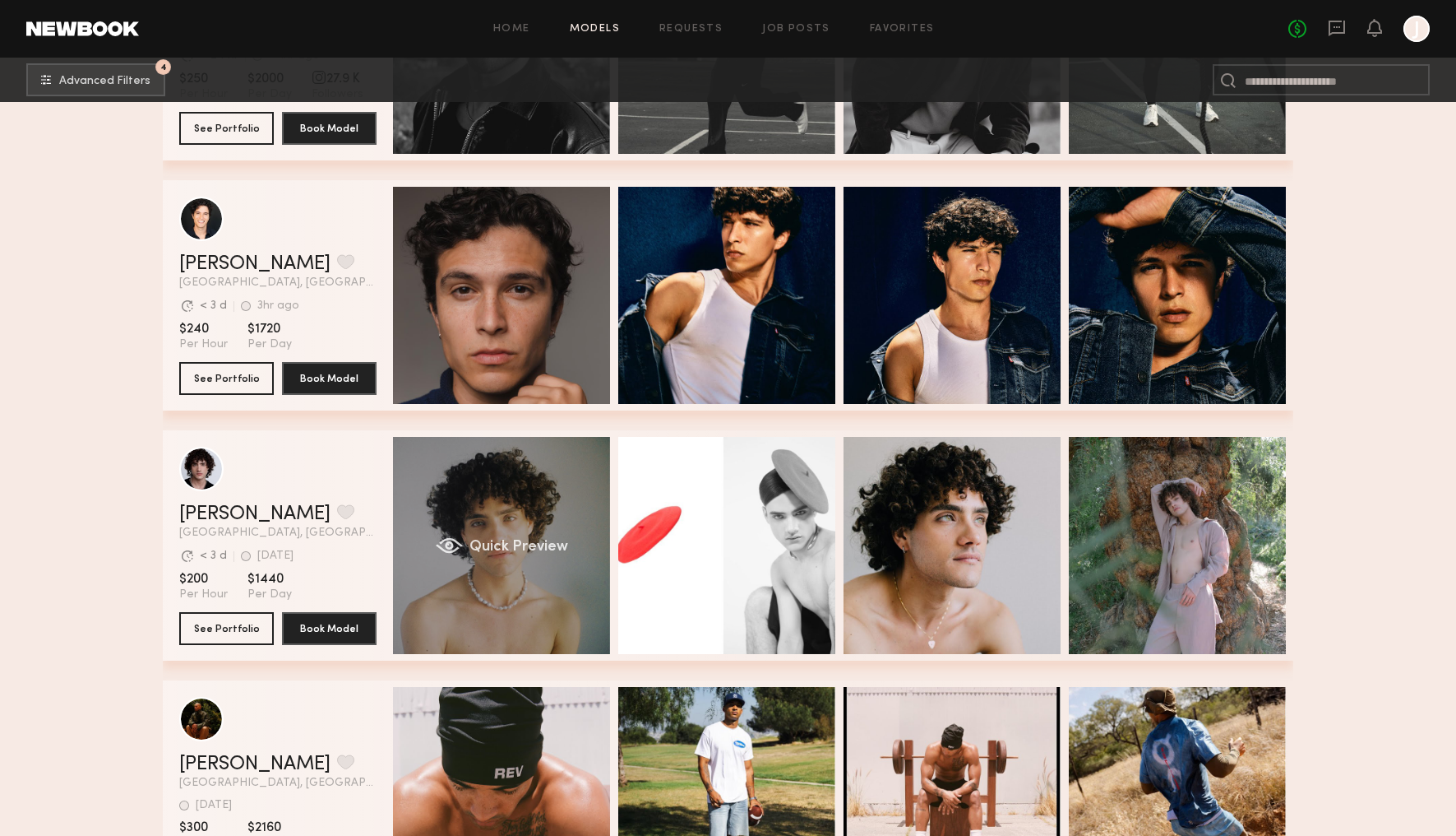
click at [525, 491] on div "Quick Preview" at bounding box center [502, 545] width 217 height 217
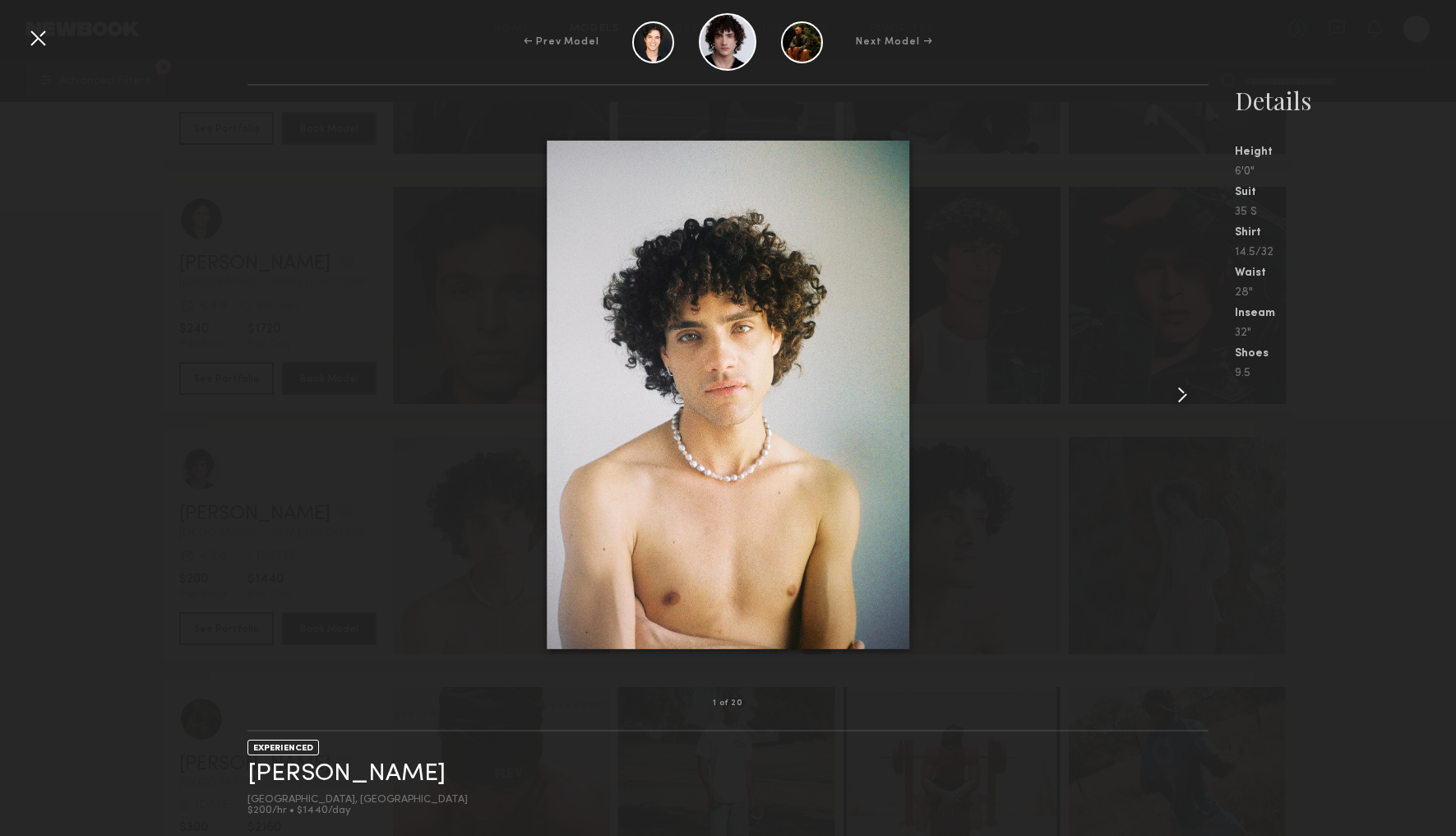
click at [1177, 389] on common-icon at bounding box center [1182, 394] width 26 height 26
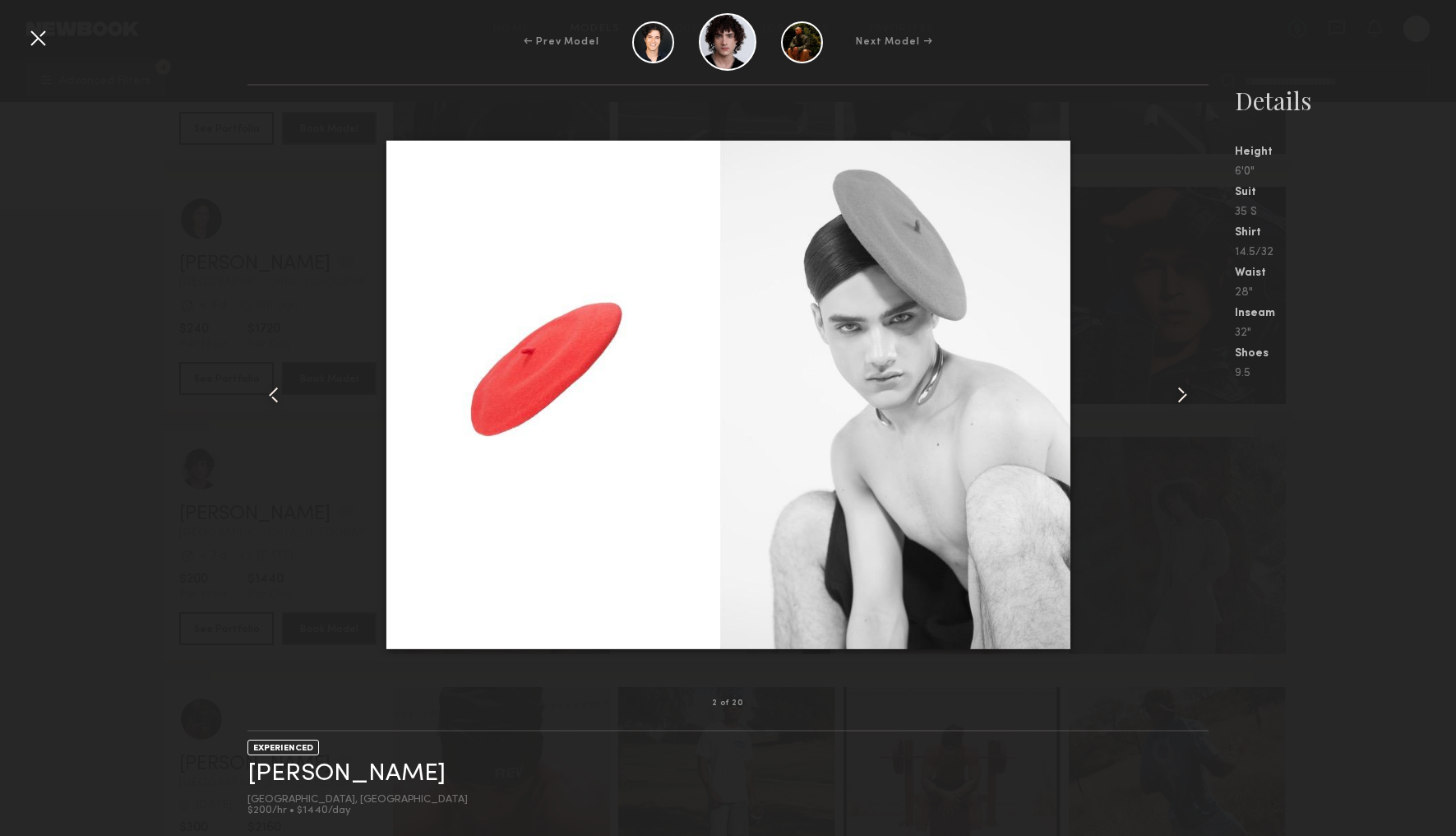
click at [1177, 389] on common-icon at bounding box center [1182, 394] width 26 height 26
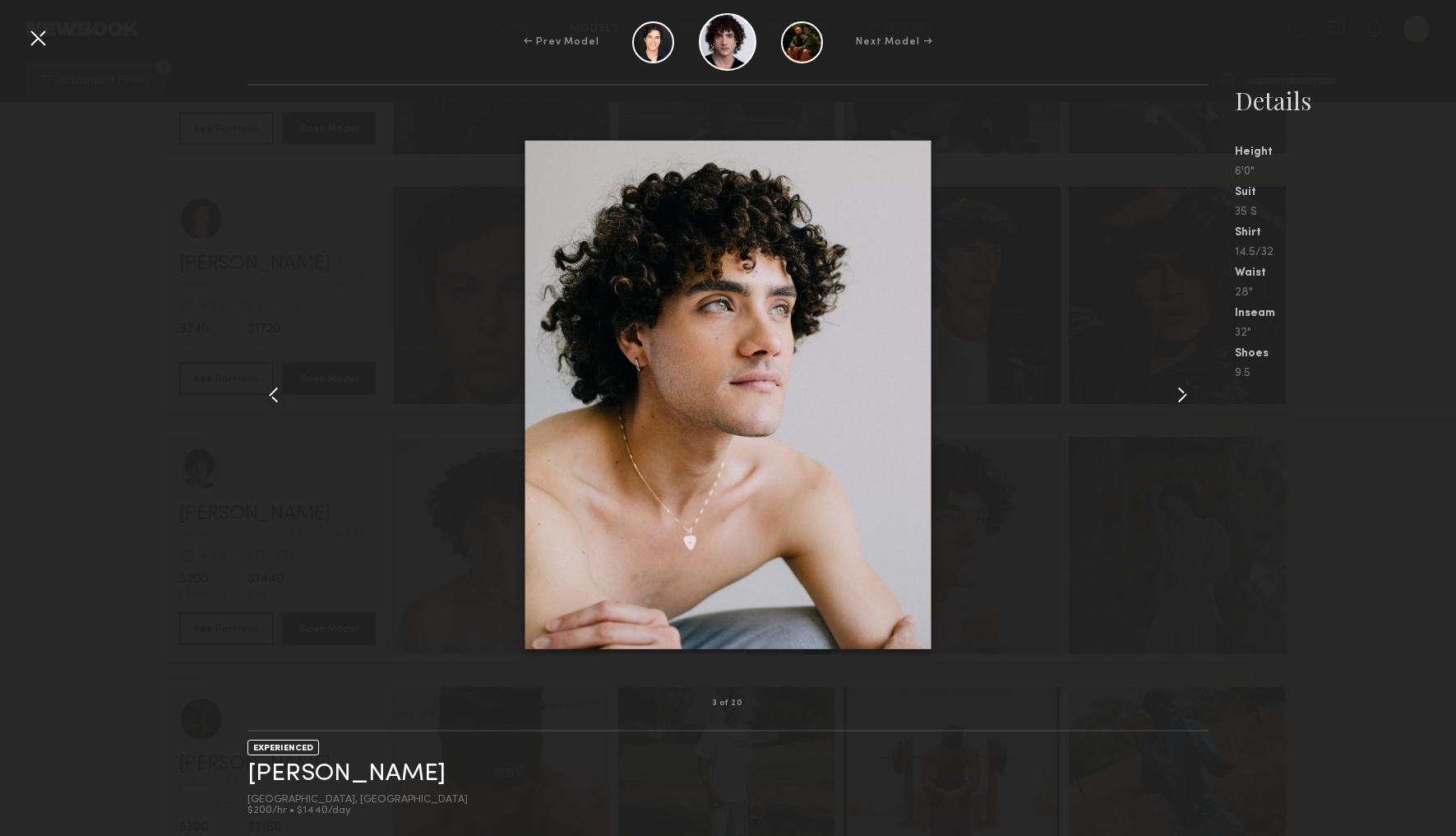
click at [1177, 389] on common-icon at bounding box center [1182, 394] width 26 height 26
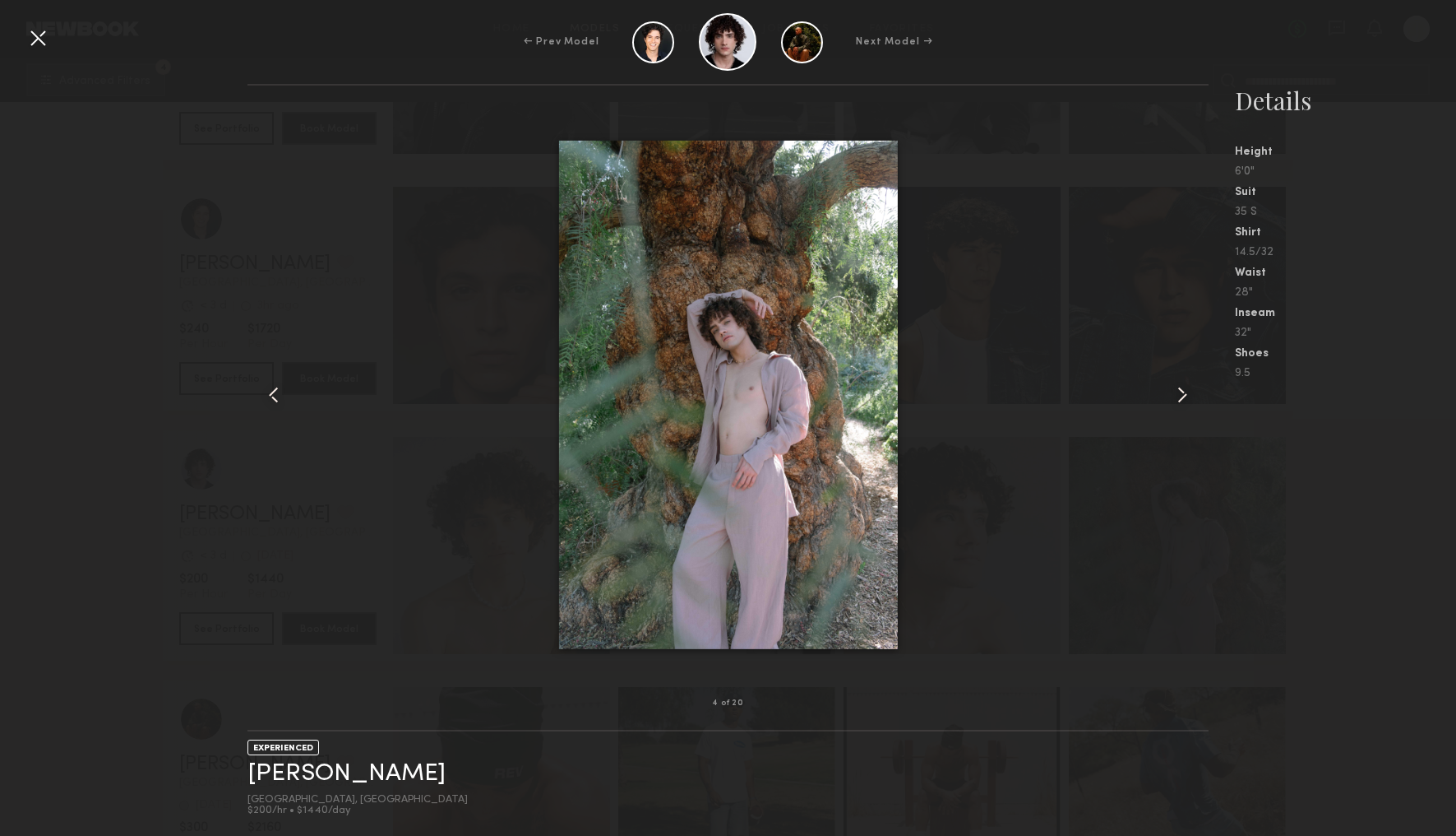
click at [1177, 389] on common-icon at bounding box center [1182, 394] width 26 height 26
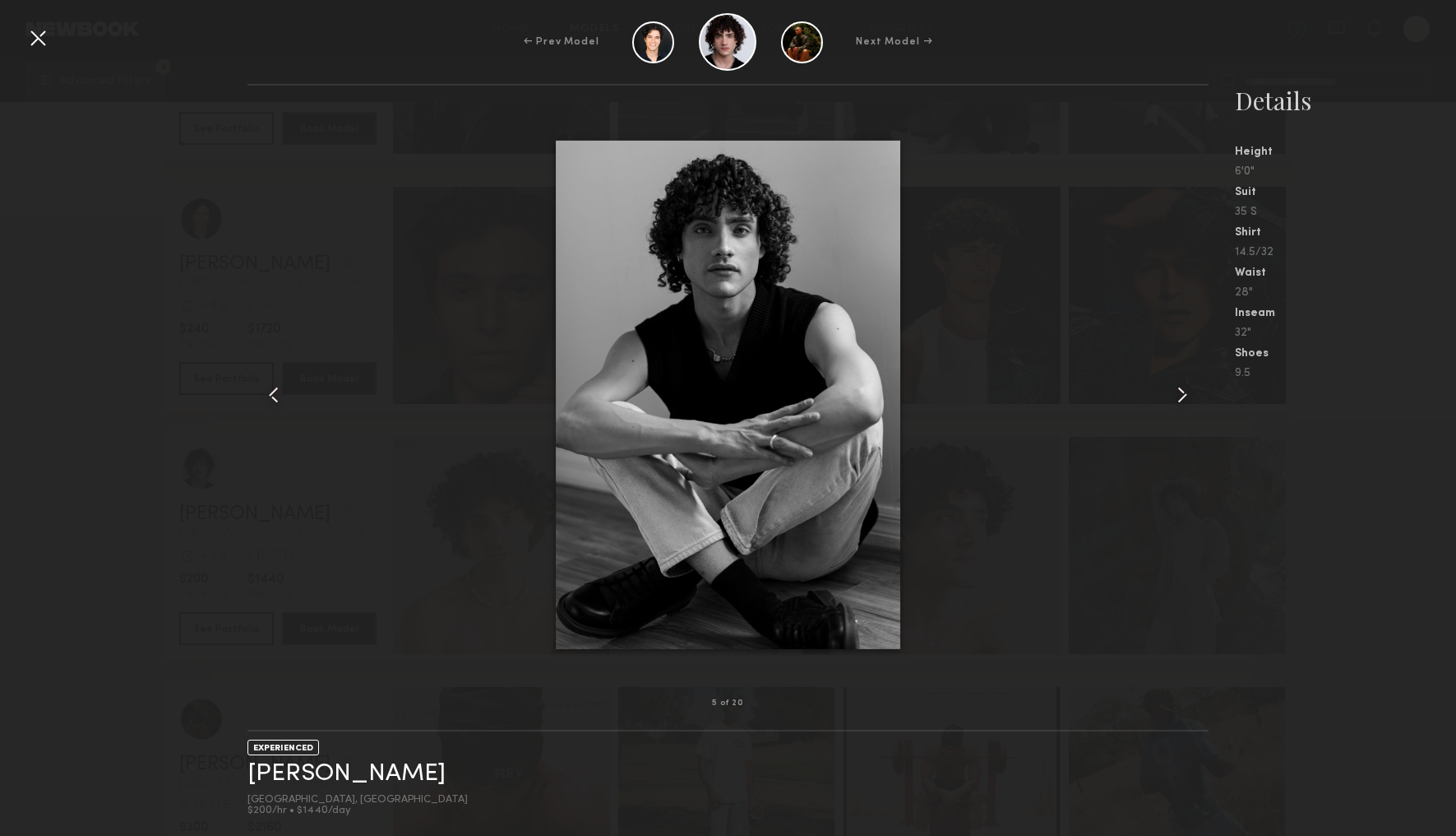
click at [1177, 389] on common-icon at bounding box center [1182, 394] width 26 height 26
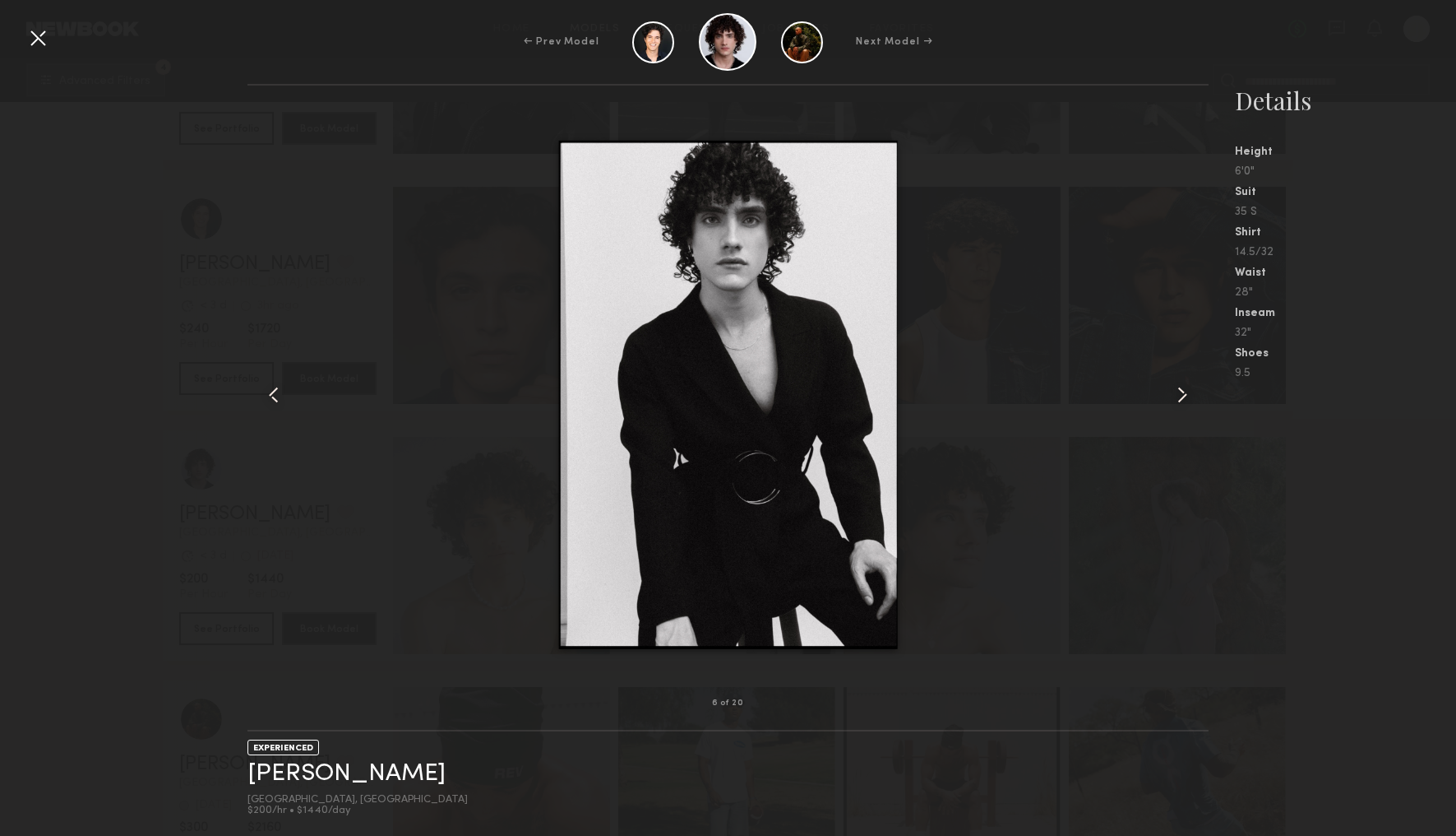
click at [39, 33] on div at bounding box center [37, 37] width 26 height 26
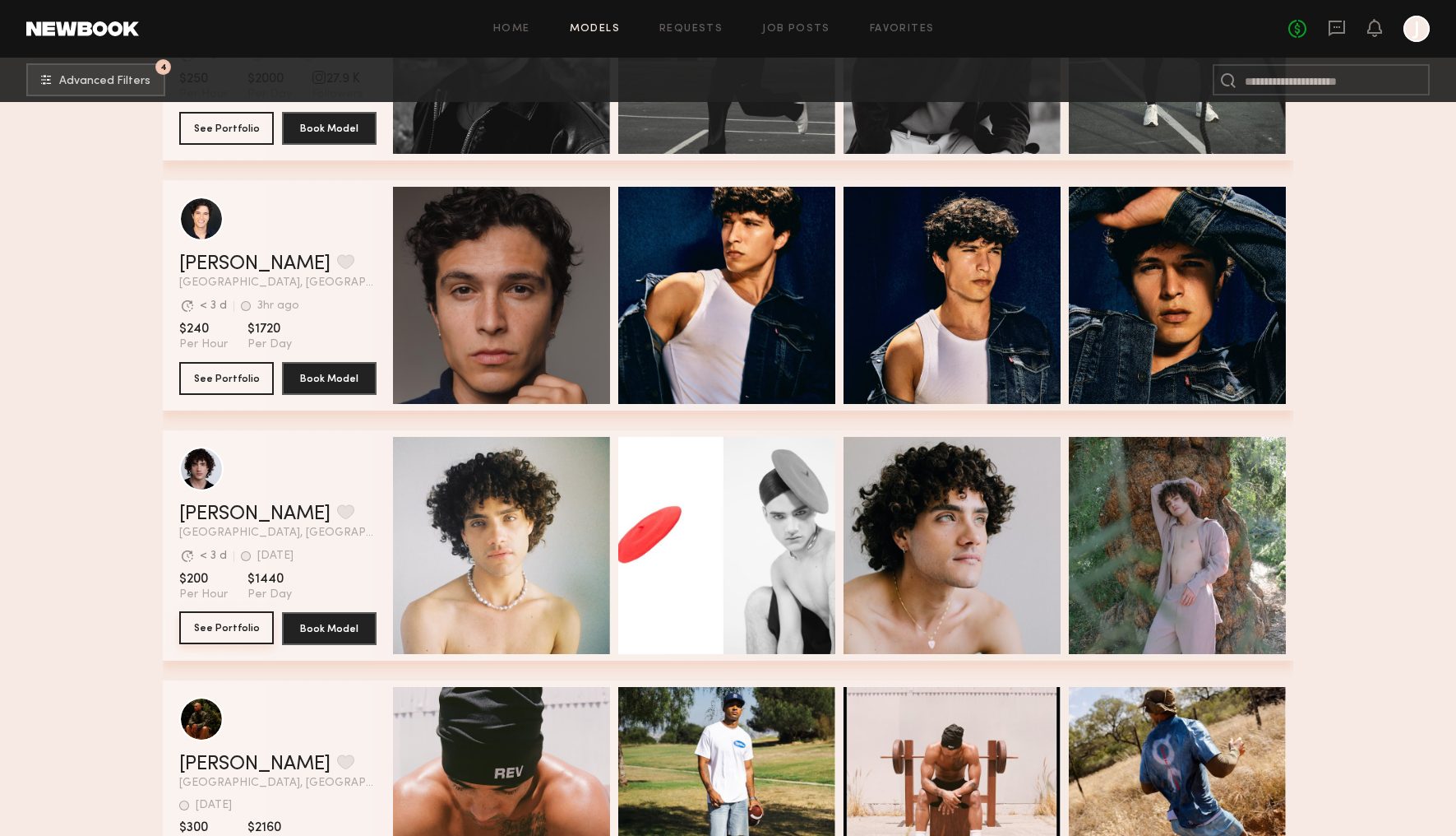
click at [208, 627] on button "See Portfolio" at bounding box center [226, 627] width 94 height 33
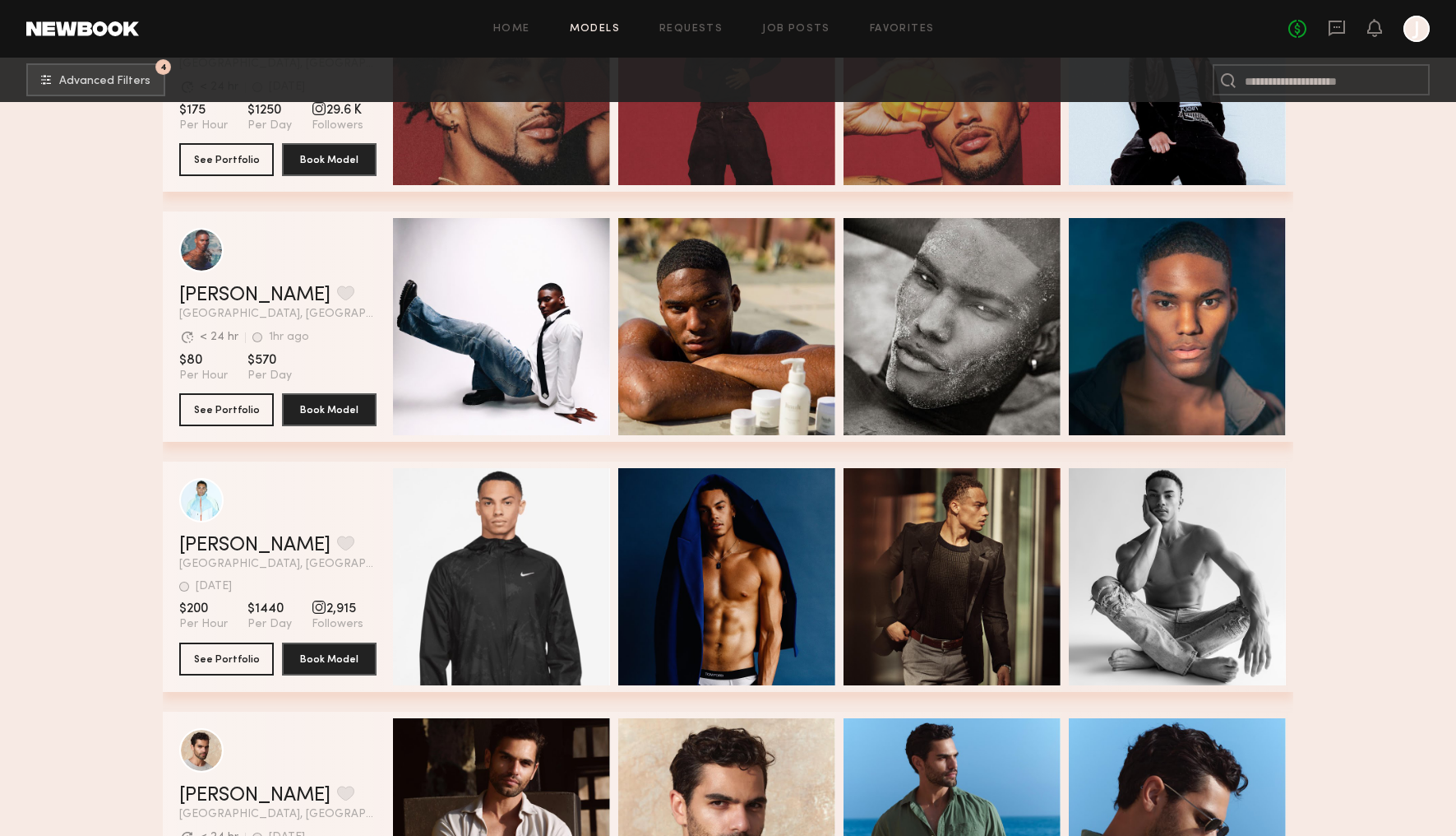
scroll to position [5024, 0]
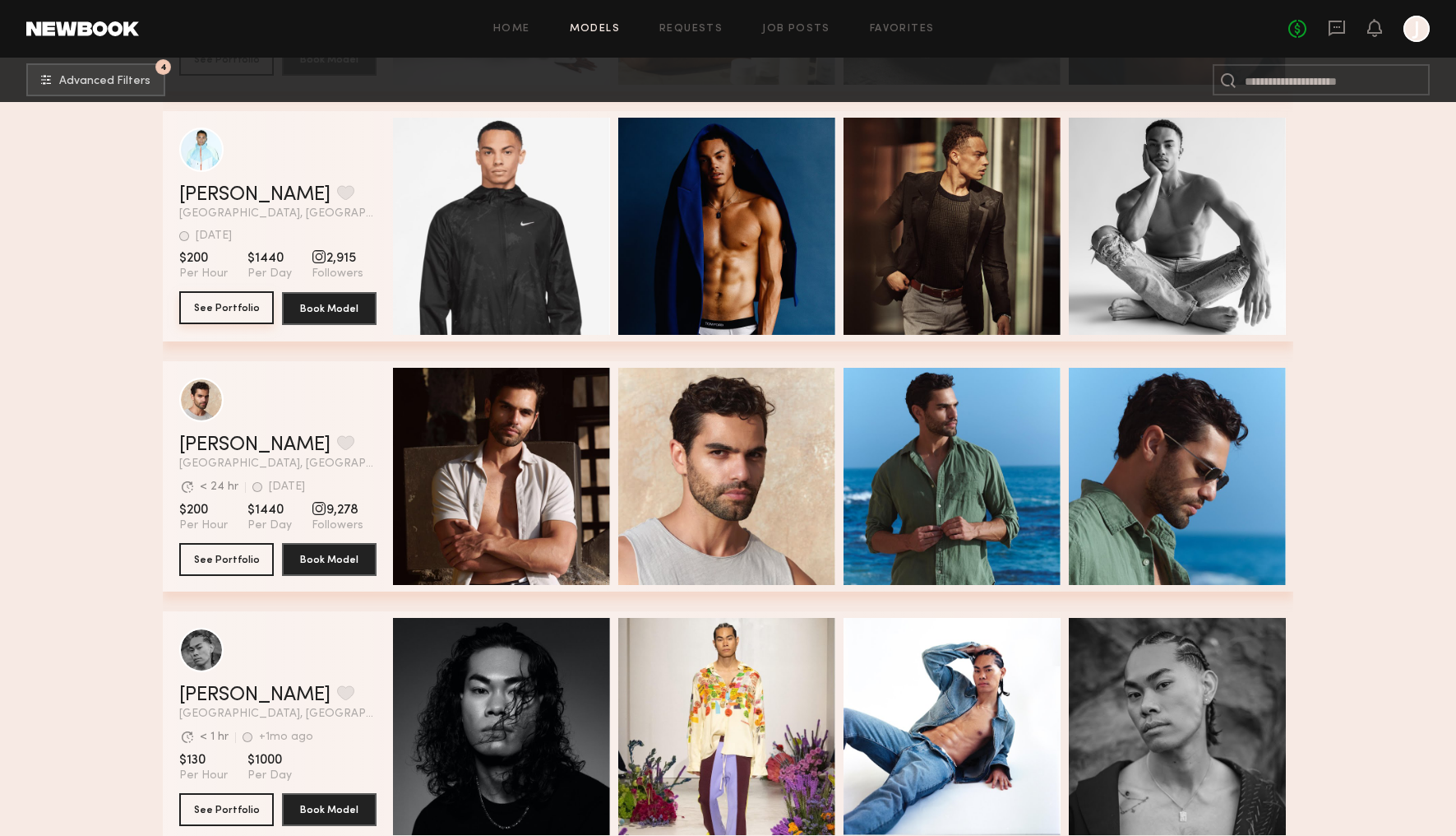
click at [215, 312] on button "See Portfolio" at bounding box center [226, 307] width 94 height 33
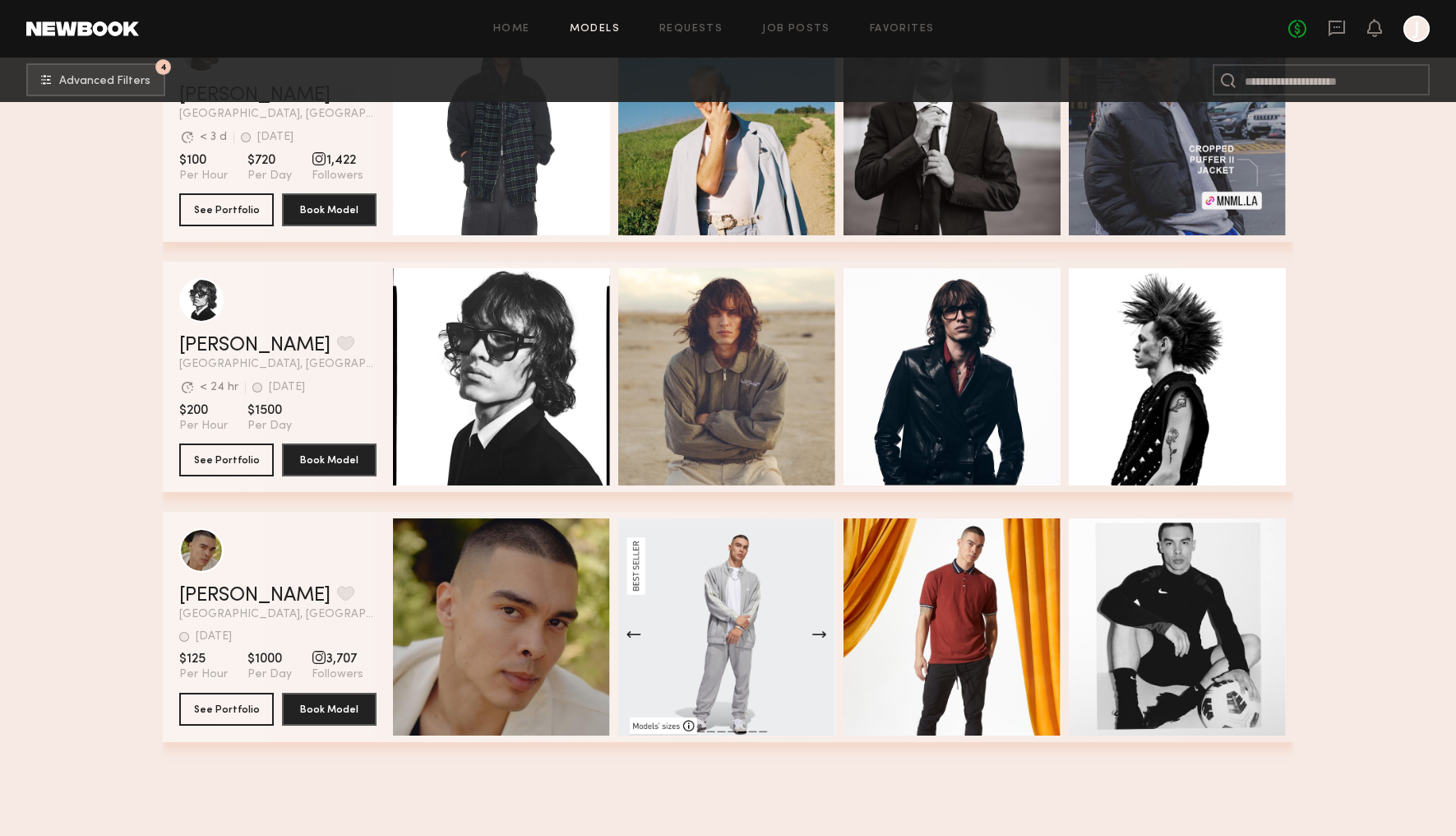
scroll to position [5784, 0]
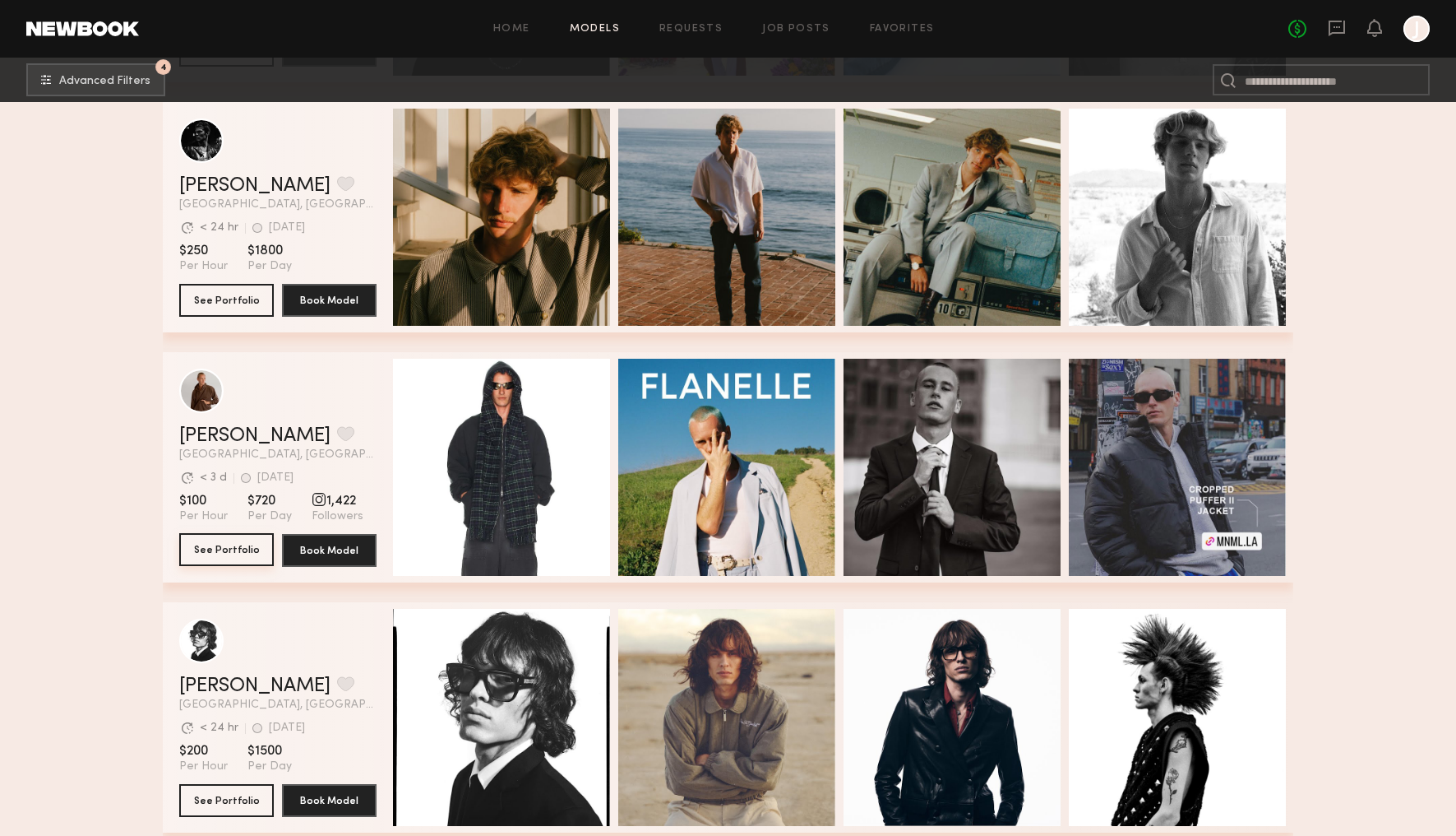
click at [223, 558] on button "See Portfolio" at bounding box center [226, 549] width 94 height 33
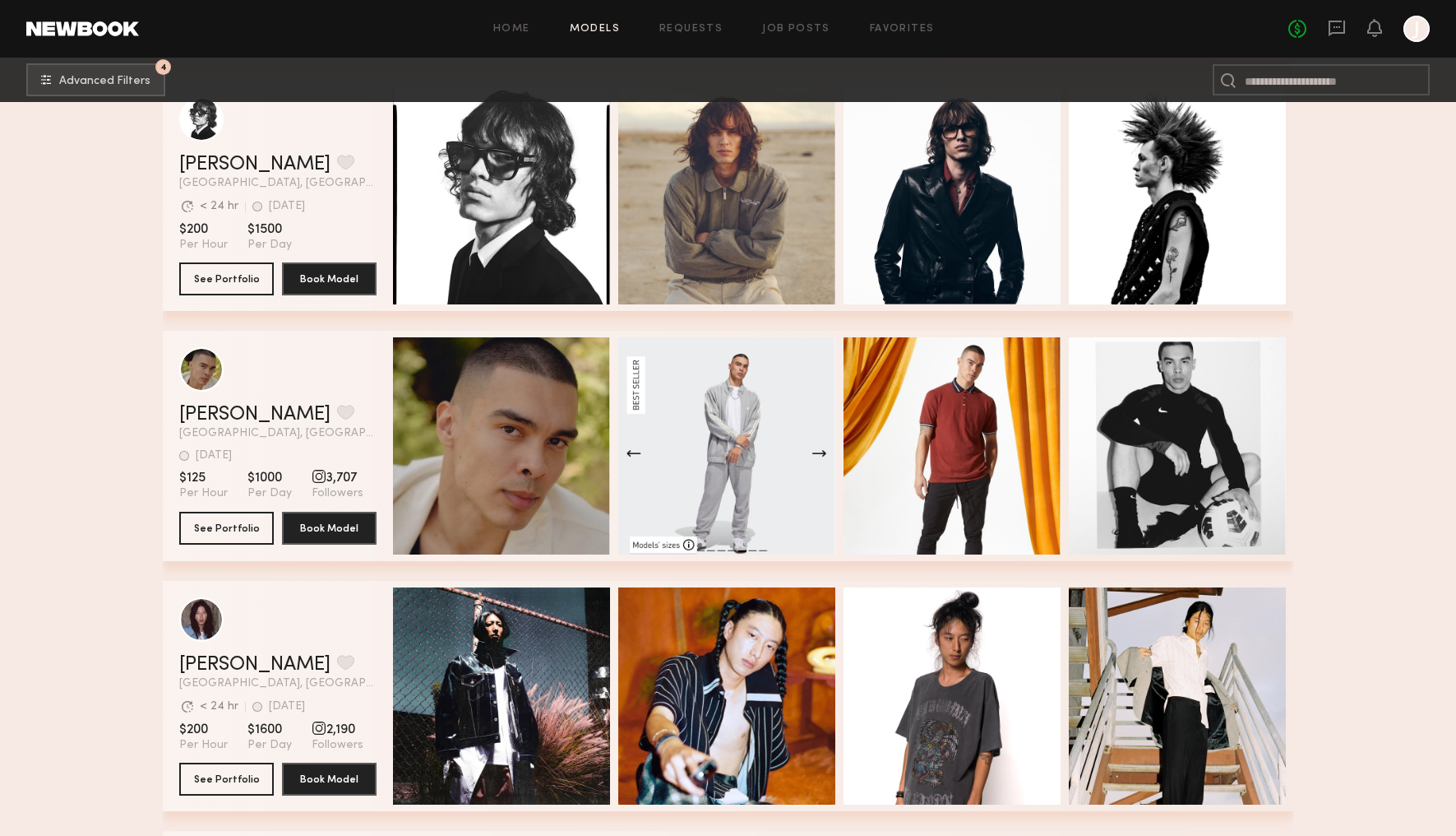
scroll to position [6274, 0]
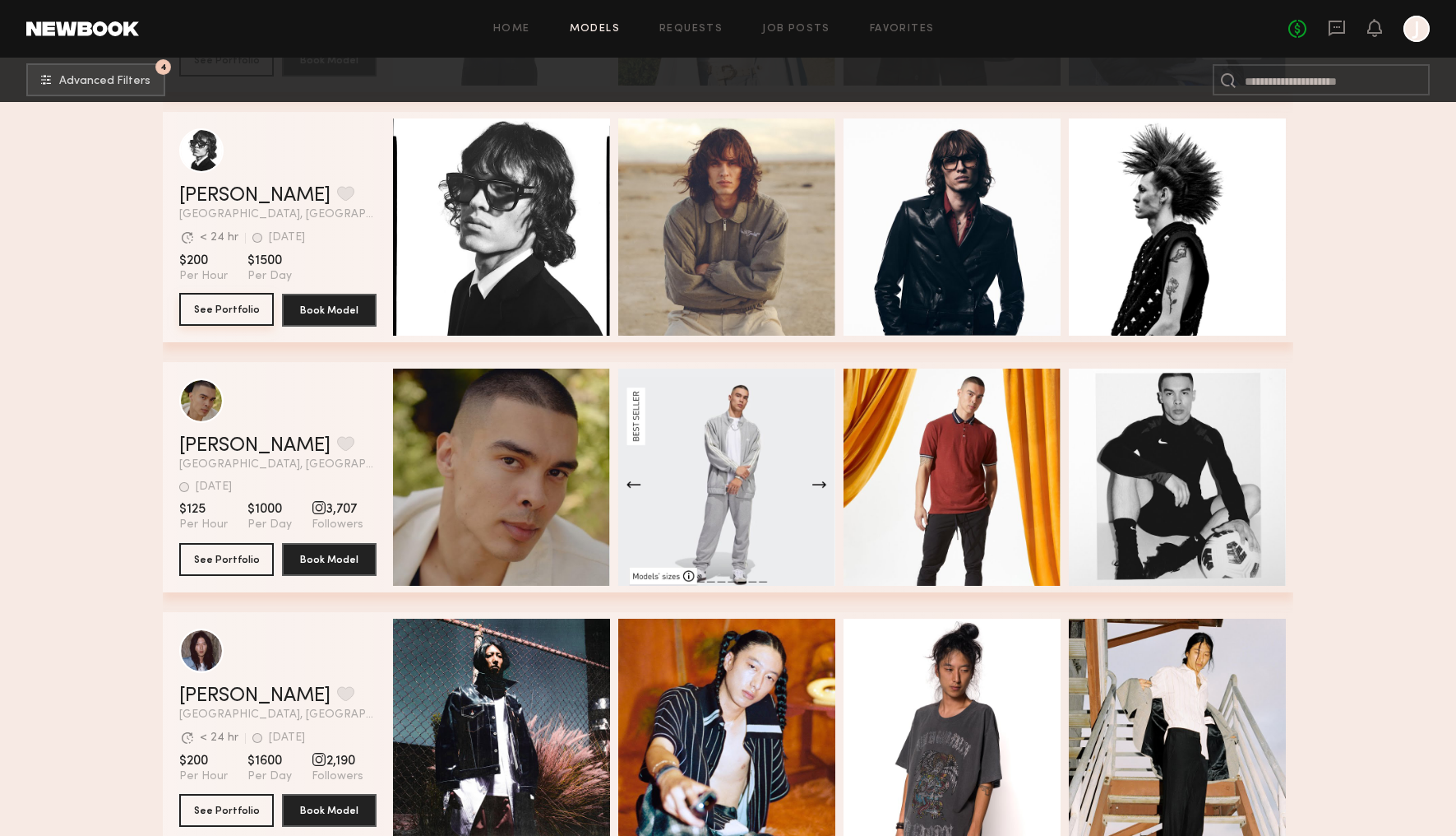
click at [252, 312] on button "See Portfolio" at bounding box center [226, 309] width 94 height 33
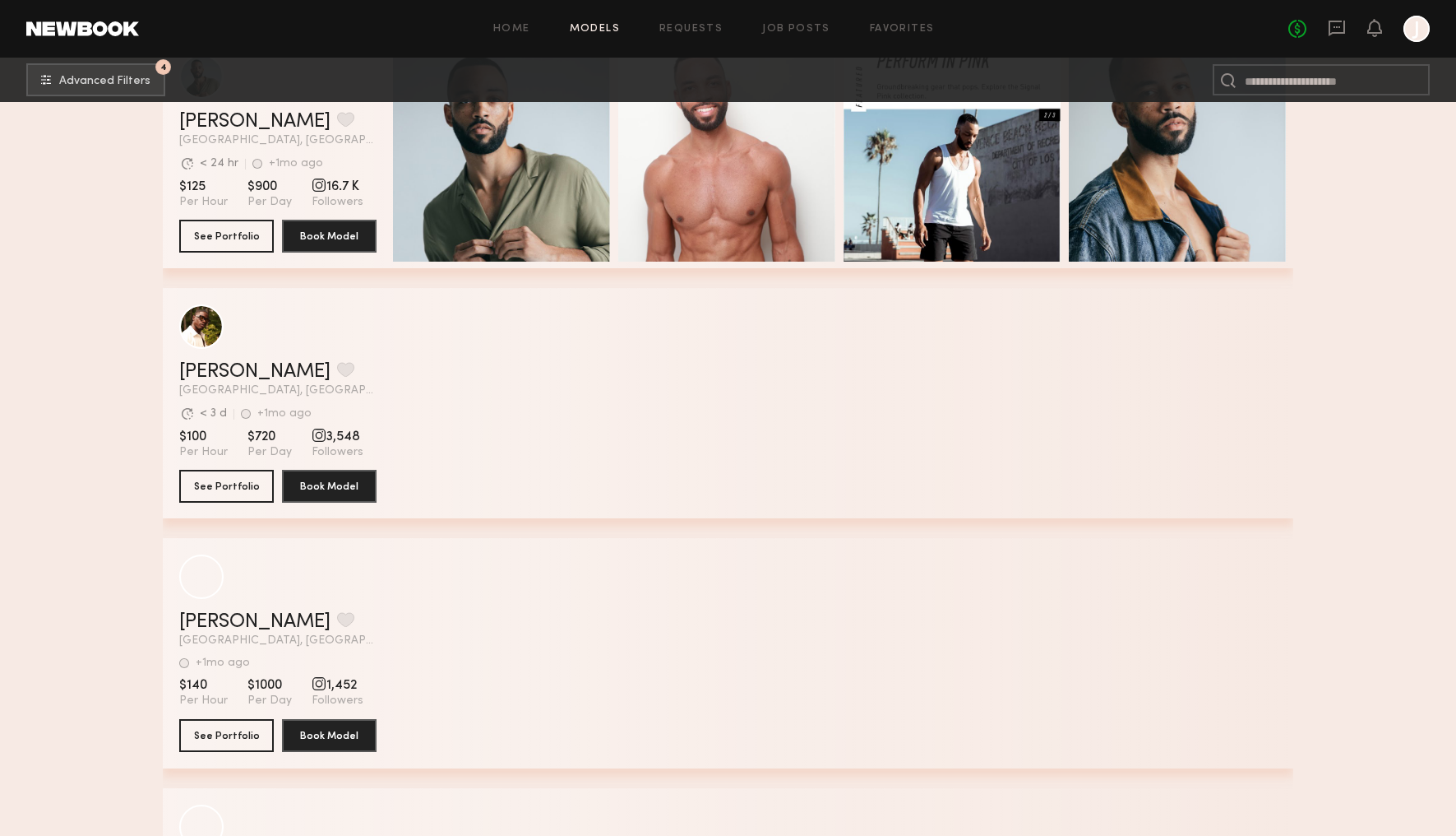
scroll to position [12417, 0]
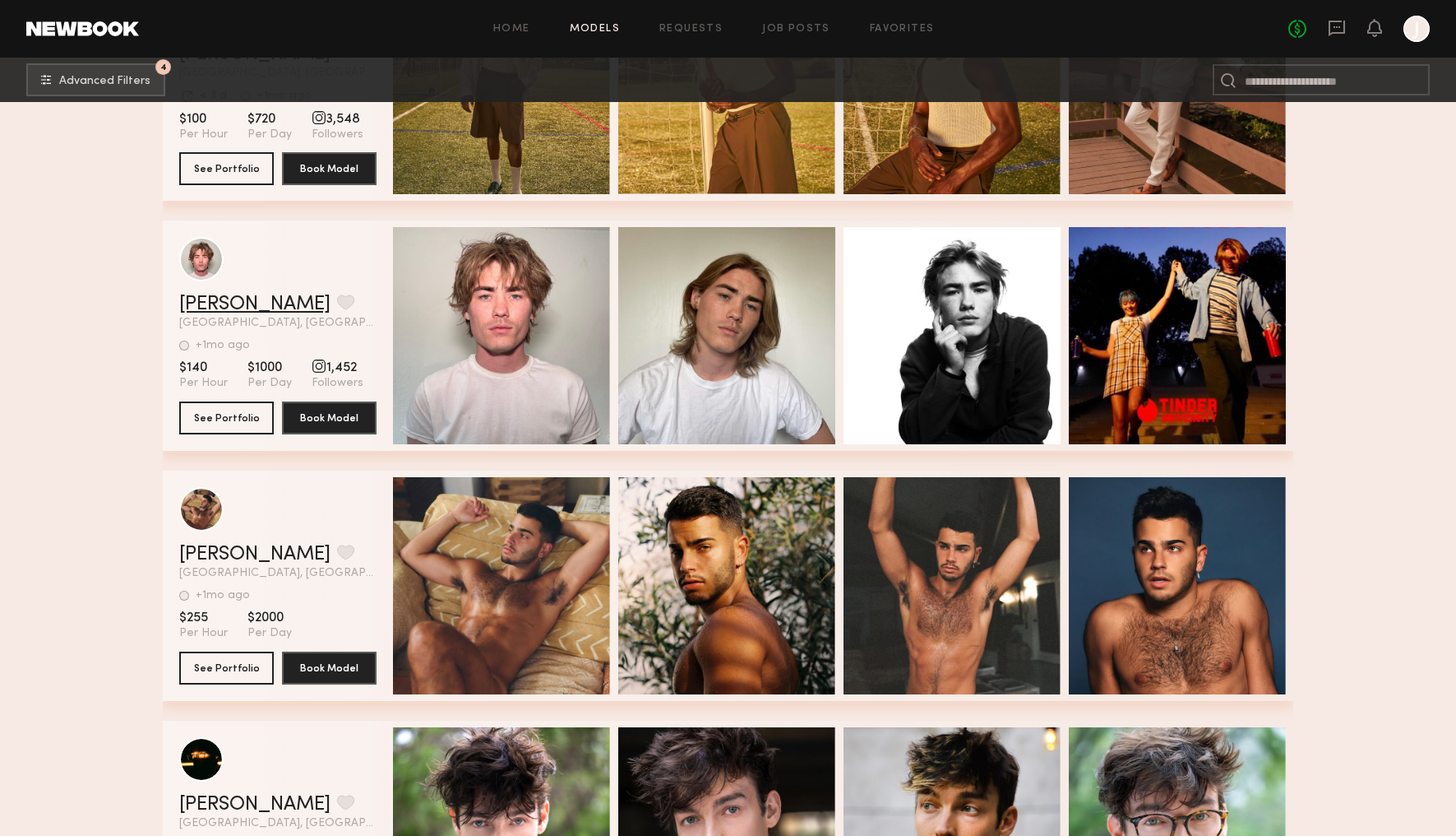
click at [225, 307] on link "Logan B." at bounding box center [255, 304] width 151 height 19
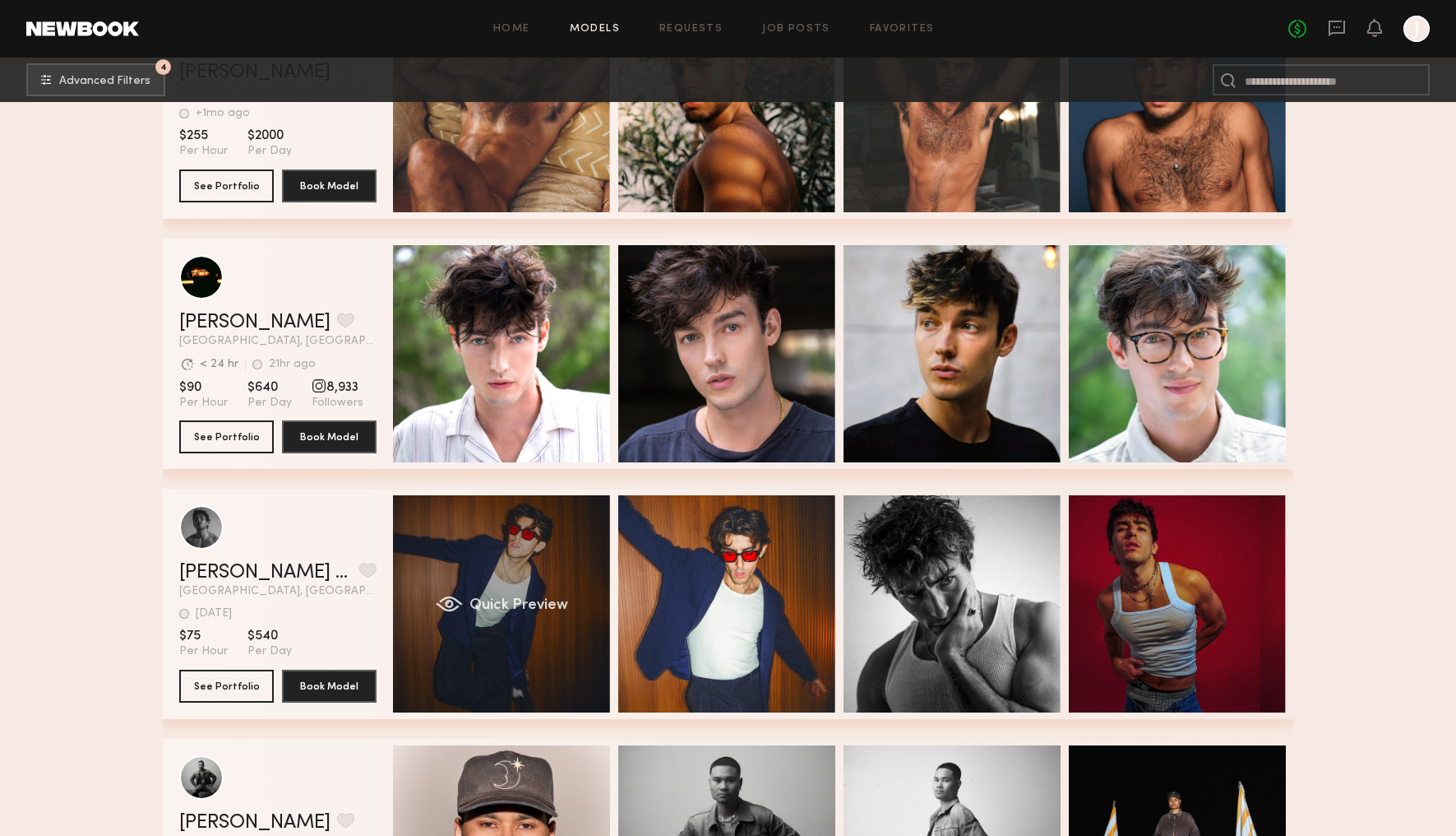
click at [541, 562] on div "Quick Preview" at bounding box center [502, 604] width 217 height 217
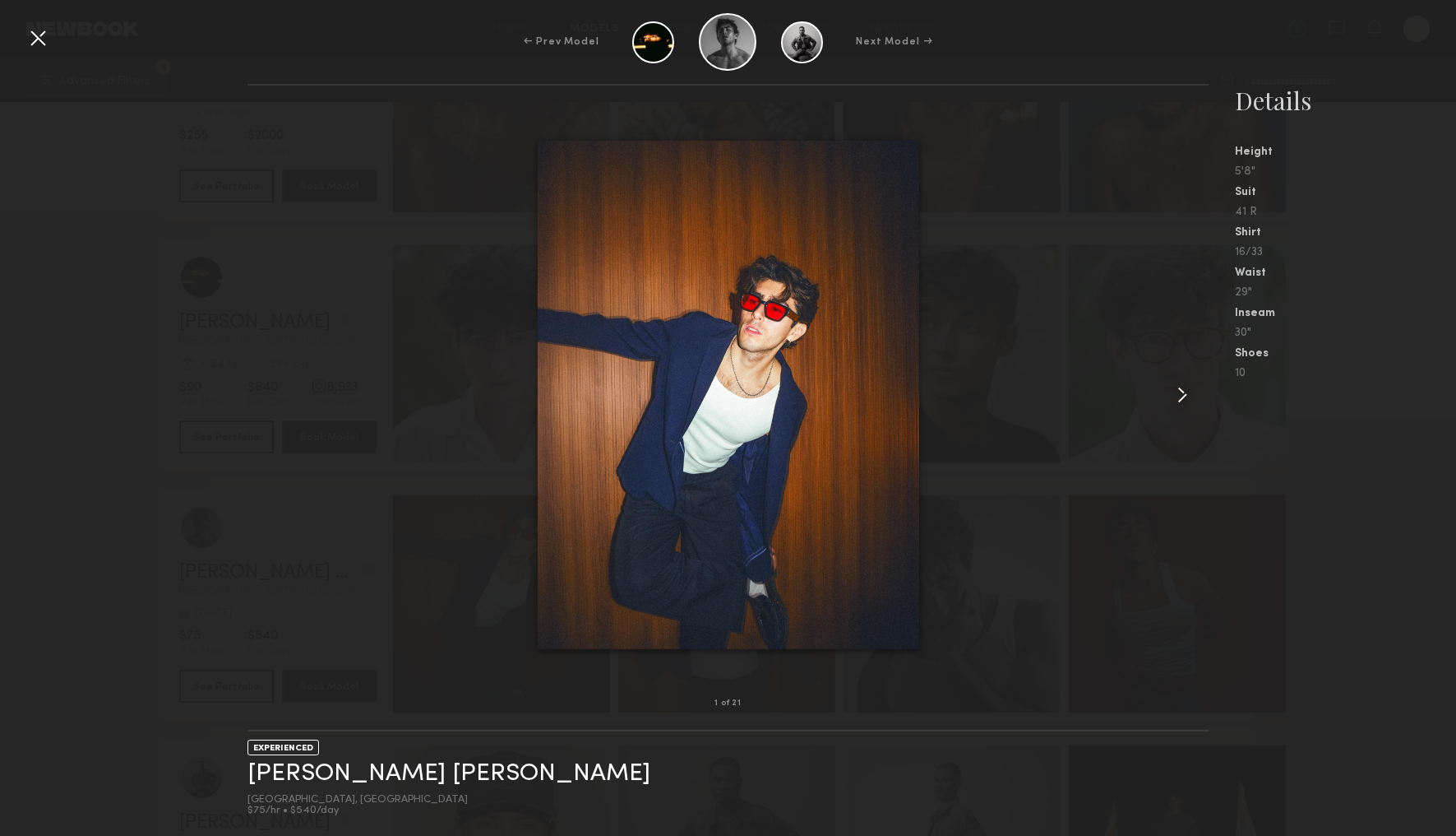
click at [1180, 394] on common-icon at bounding box center [1182, 394] width 26 height 26
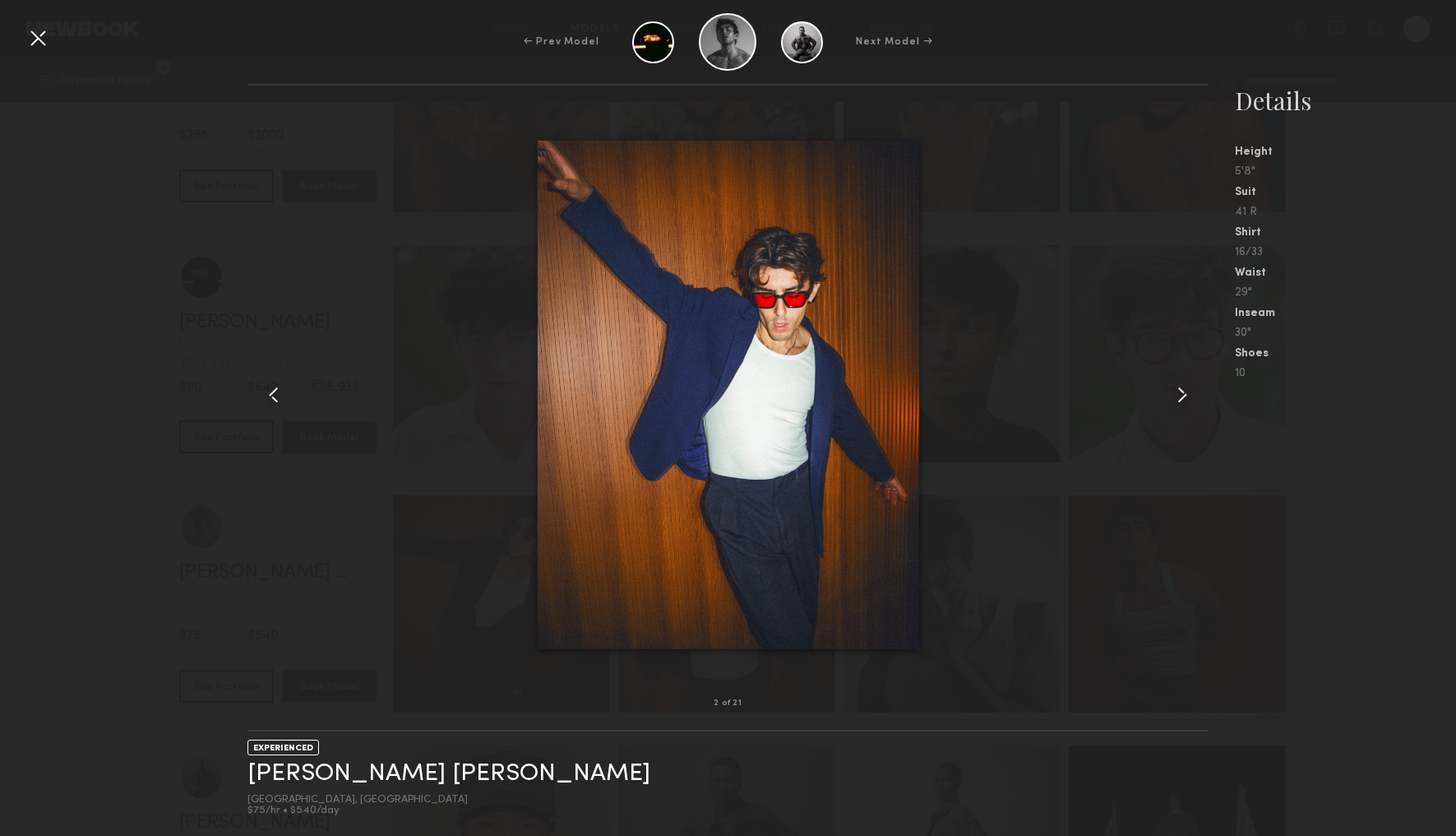
click at [1180, 394] on common-icon at bounding box center [1182, 394] width 26 height 26
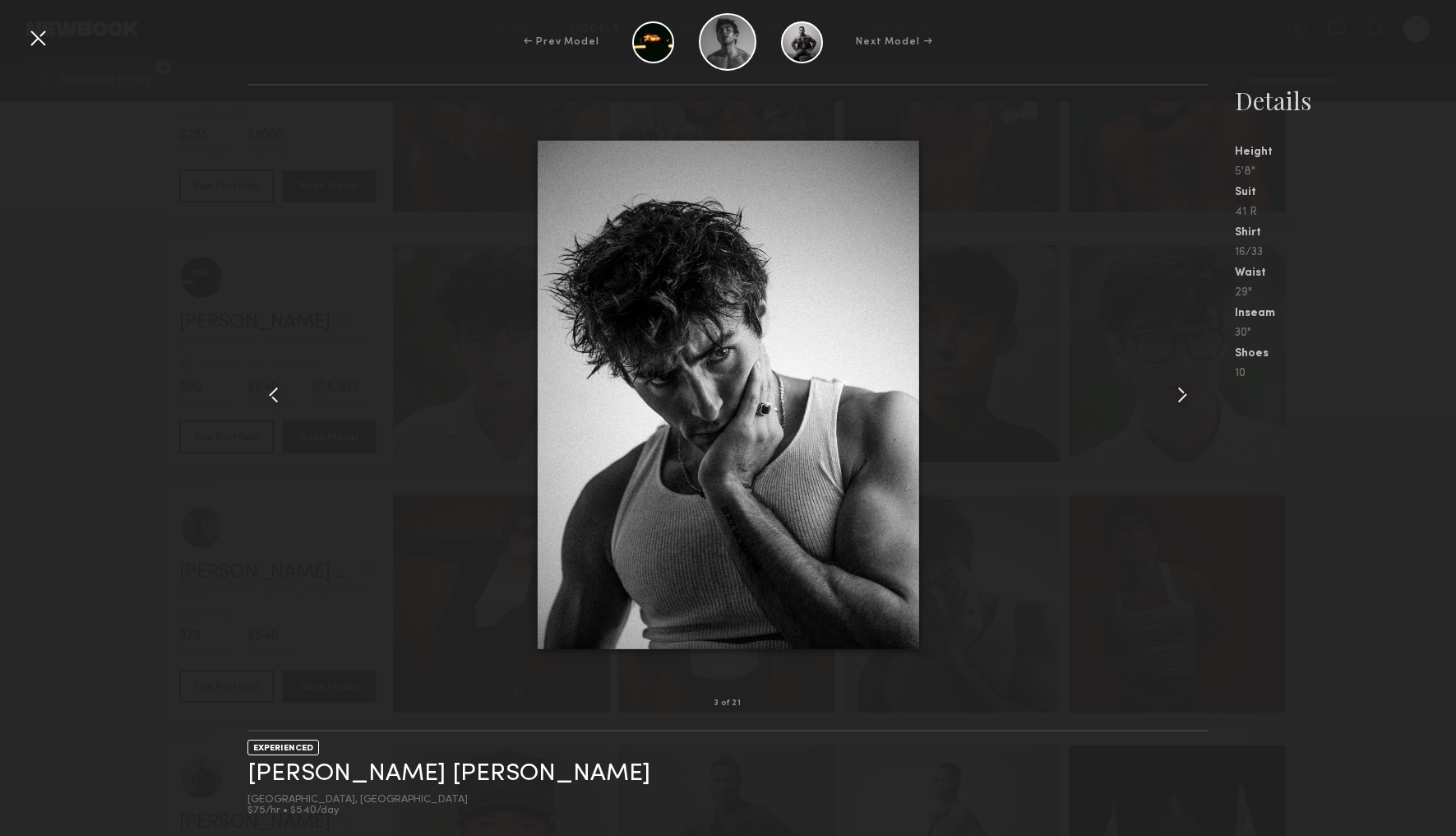
click at [1180, 394] on common-icon at bounding box center [1182, 394] width 26 height 26
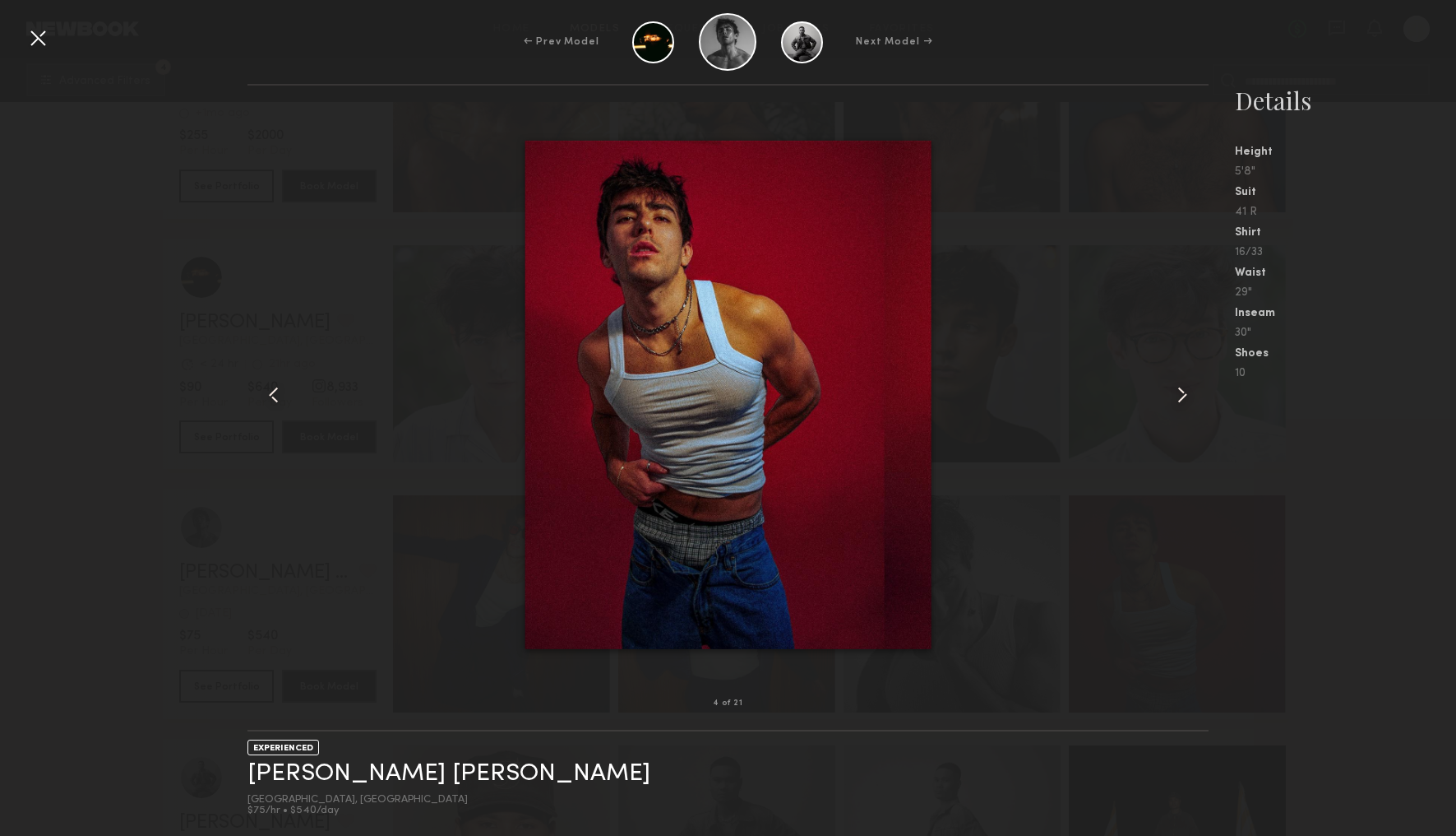
click at [1180, 394] on common-icon at bounding box center [1182, 394] width 26 height 26
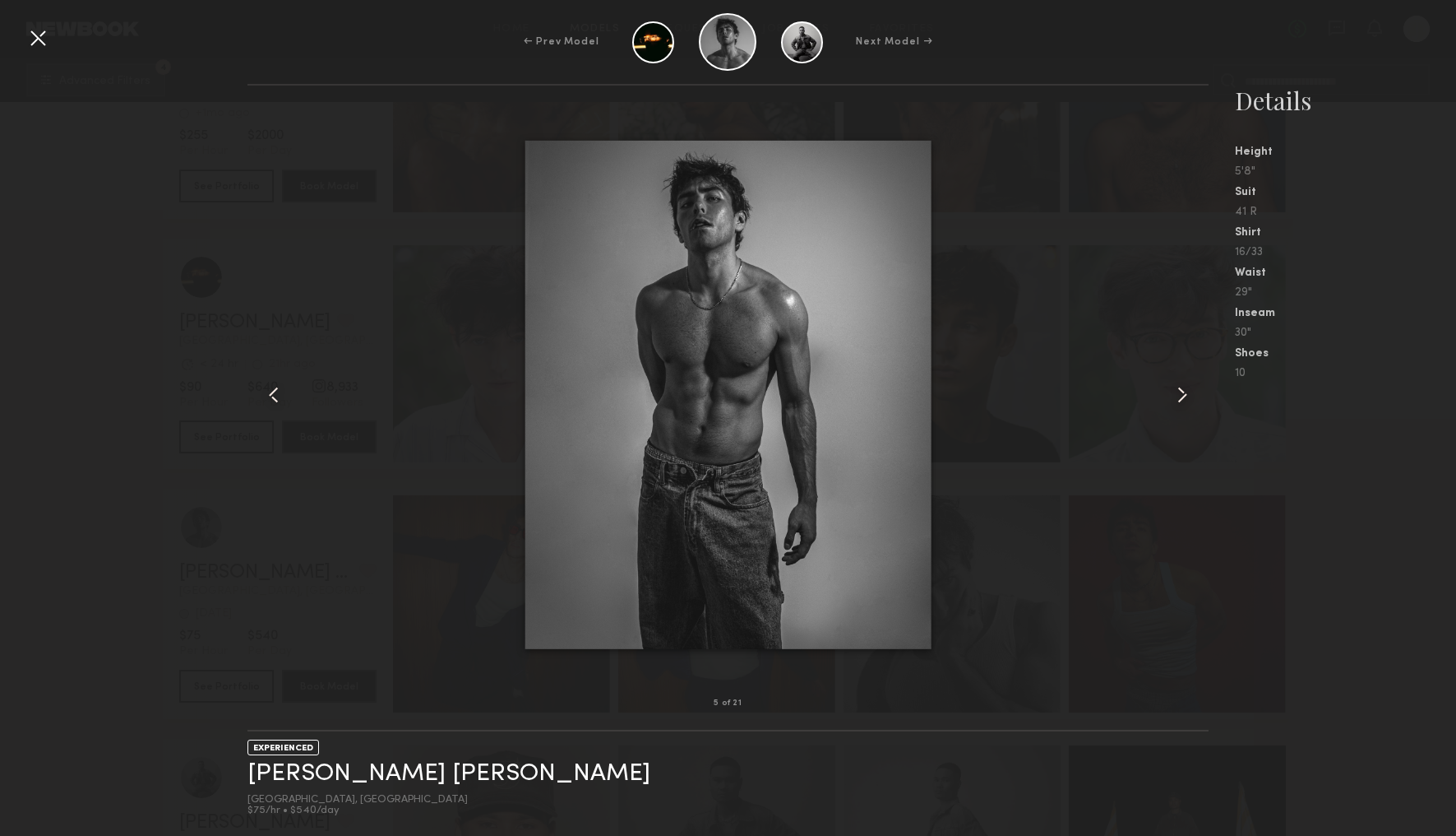
click at [36, 36] on div at bounding box center [37, 37] width 26 height 26
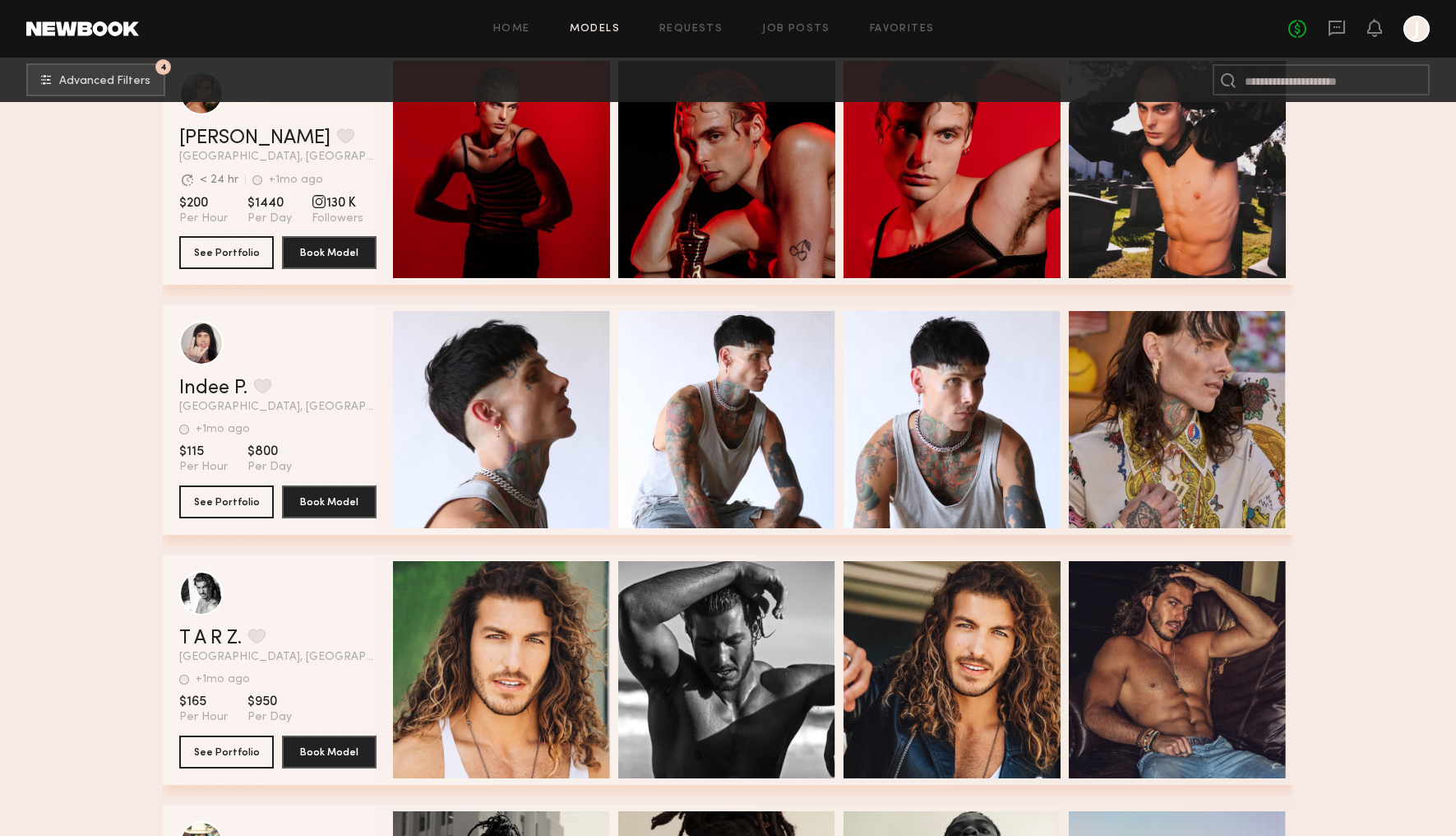
scroll to position [15458, 0]
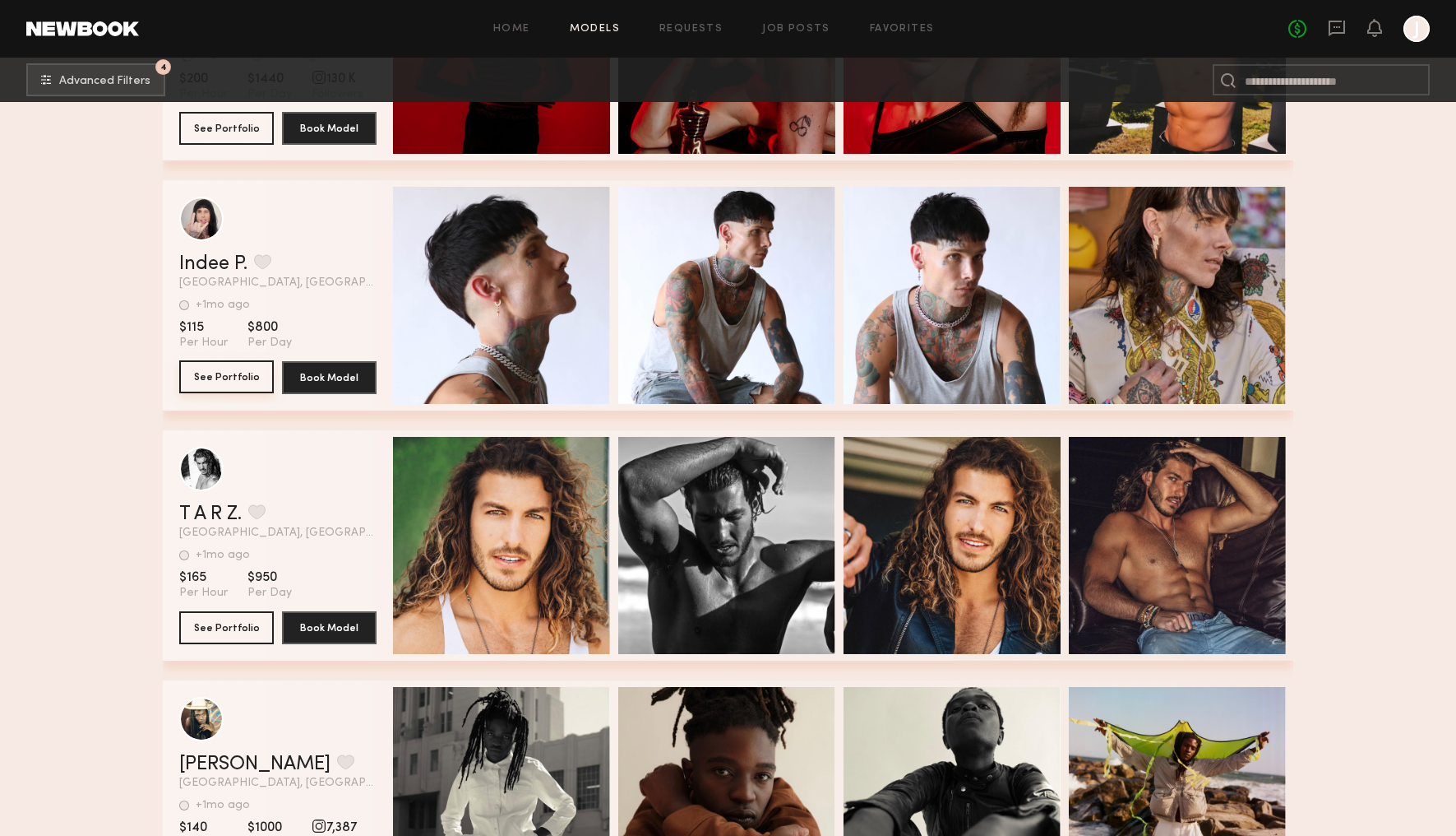
click at [208, 376] on button "See Portfolio" at bounding box center [226, 376] width 94 height 33
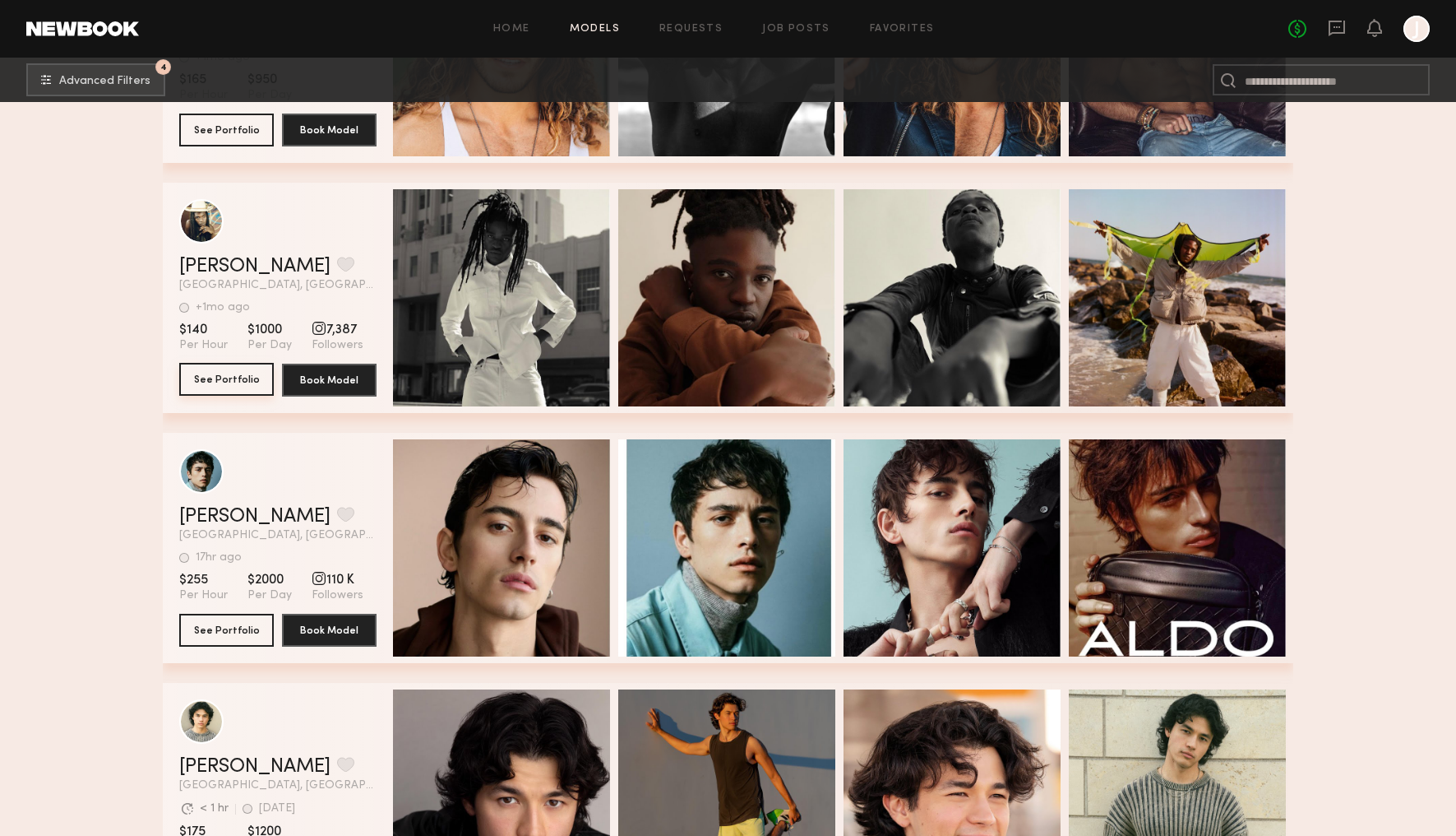
click at [219, 379] on button "See Portfolio" at bounding box center [226, 378] width 94 height 33
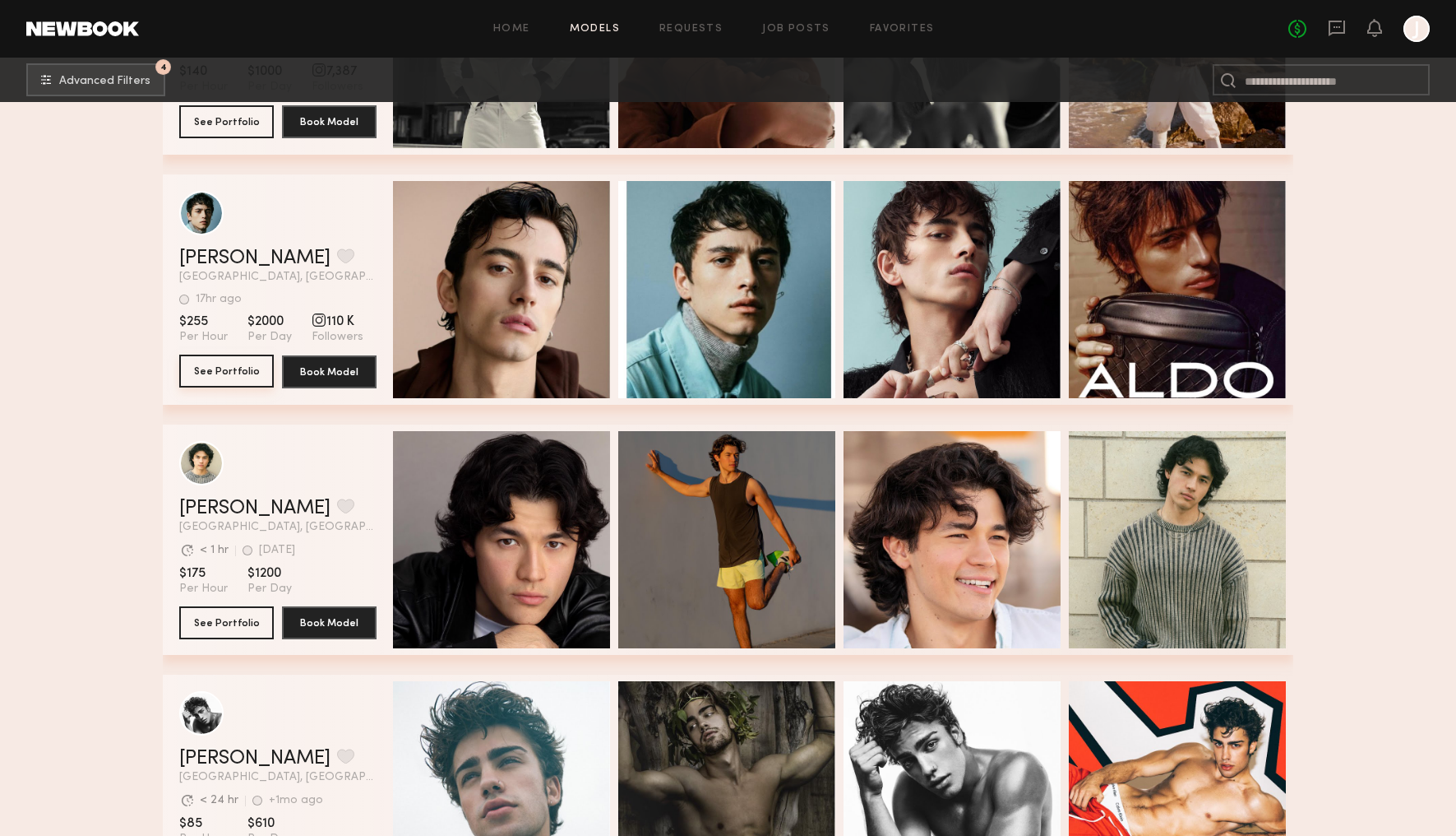
click at [242, 369] on button "See Portfolio" at bounding box center [226, 371] width 94 height 33
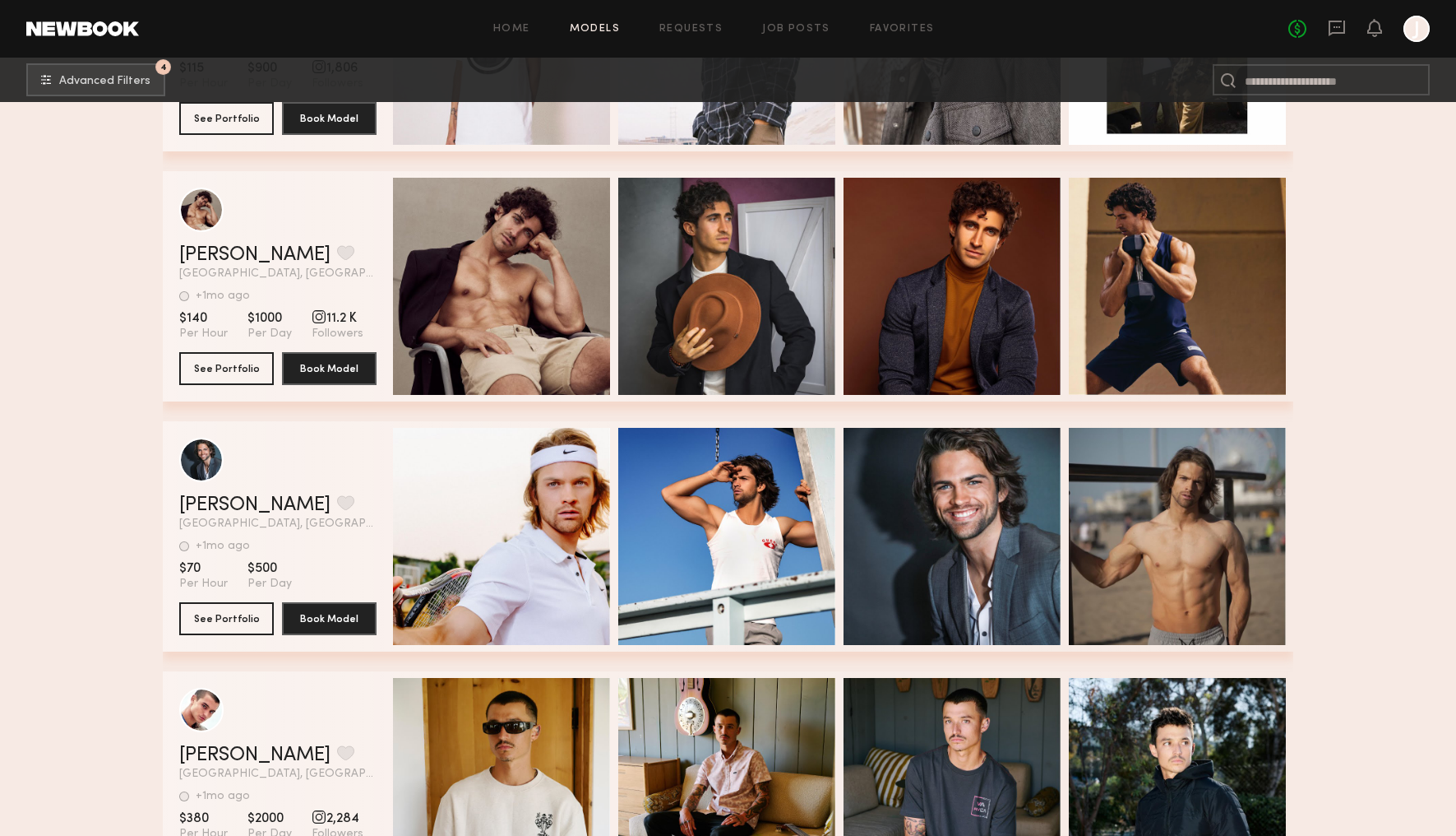
scroll to position [17818, 0]
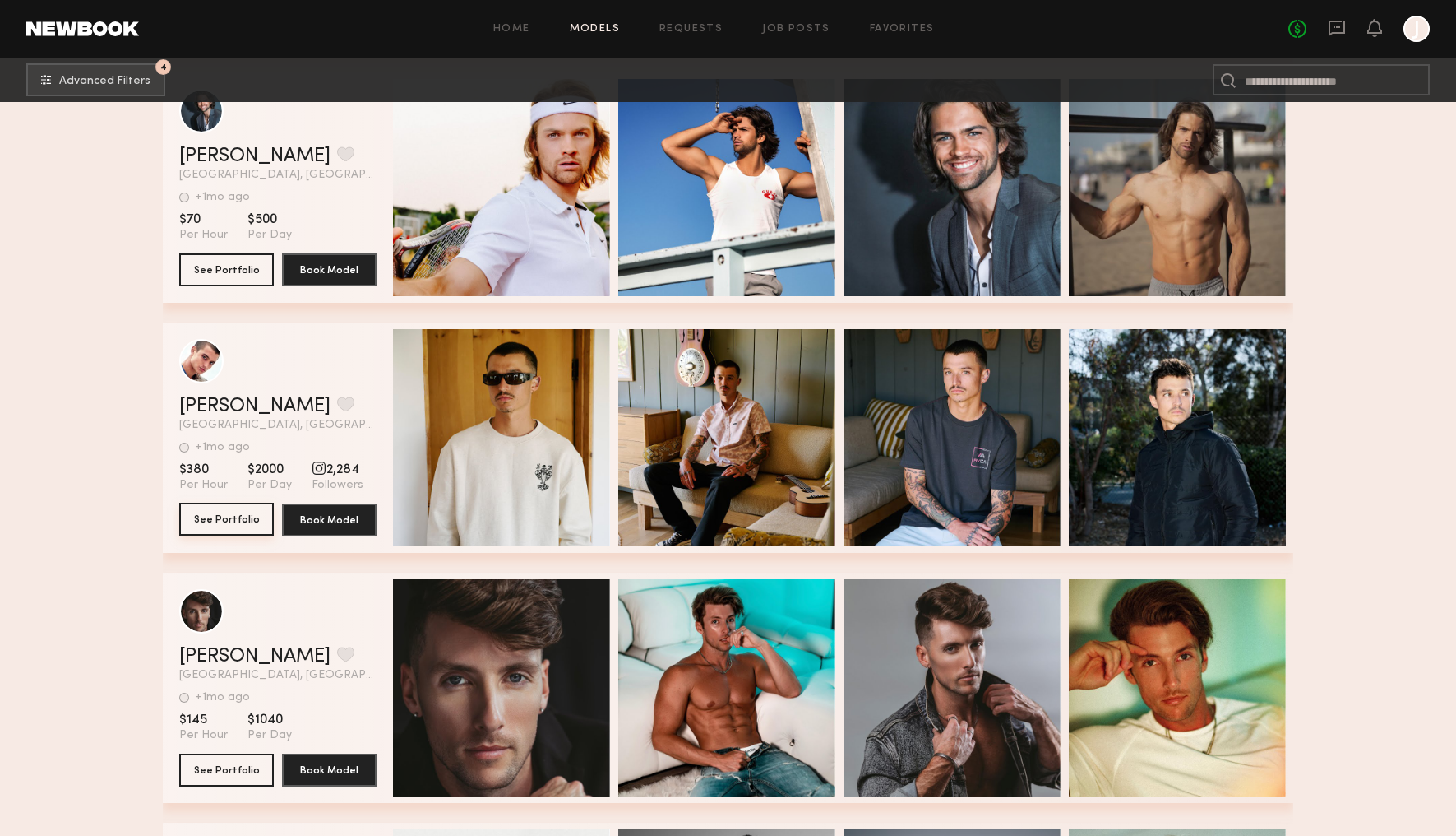
click at [244, 521] on button "See Portfolio" at bounding box center [226, 519] width 94 height 33
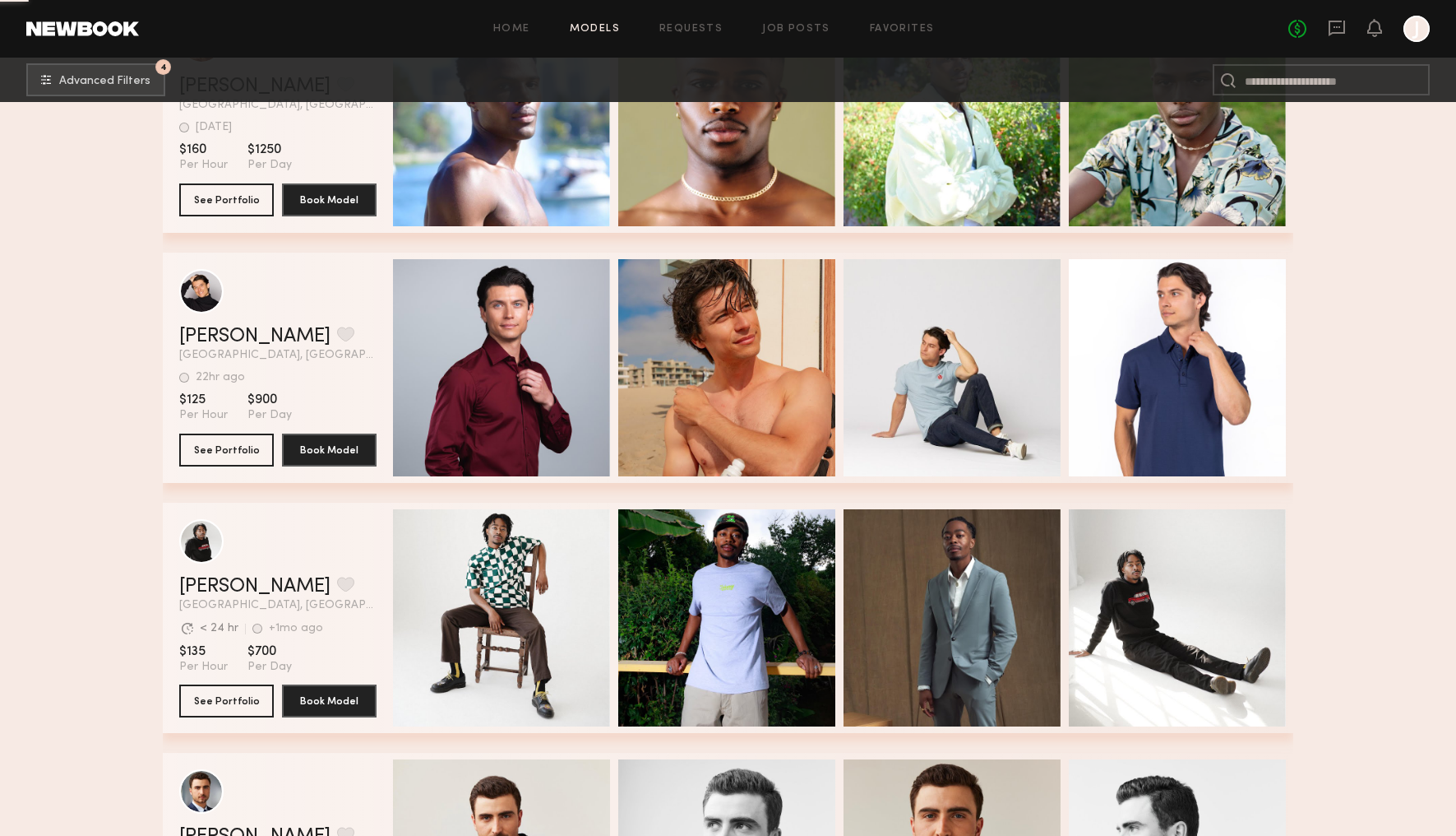
scroll to position [19920, 0]
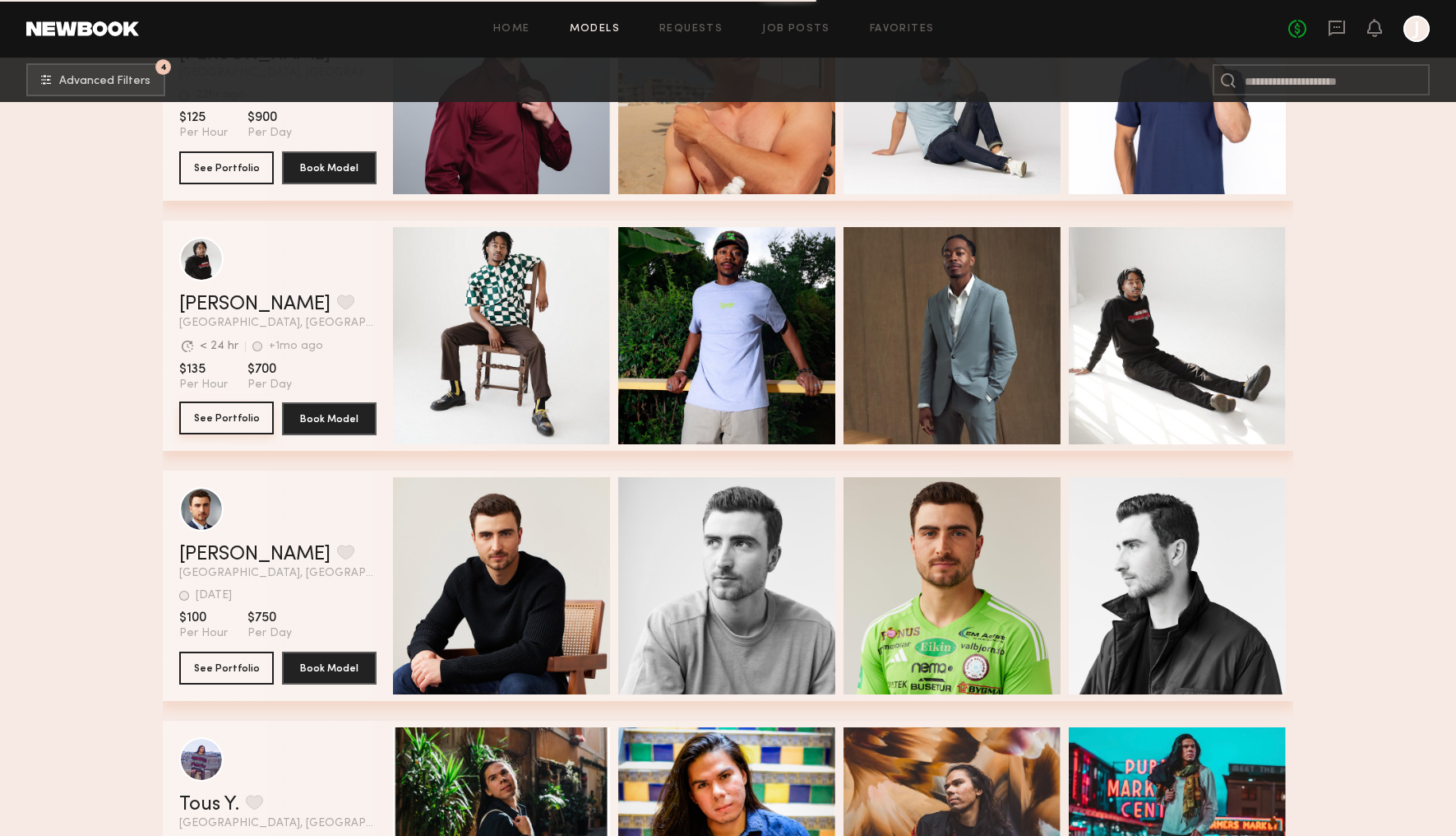
click at [229, 411] on button "See Portfolio" at bounding box center [226, 417] width 94 height 33
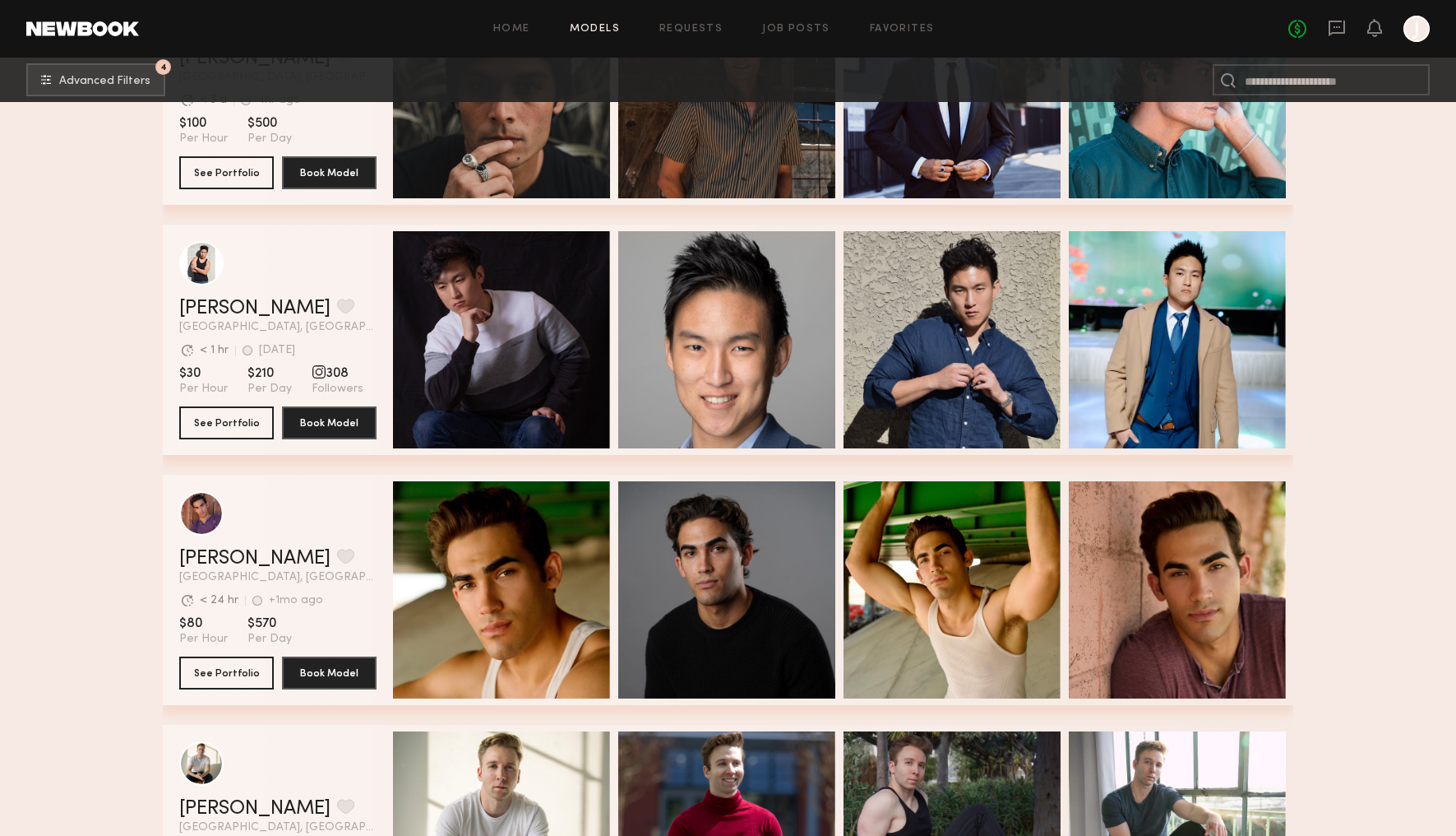
scroll to position [20748, 0]
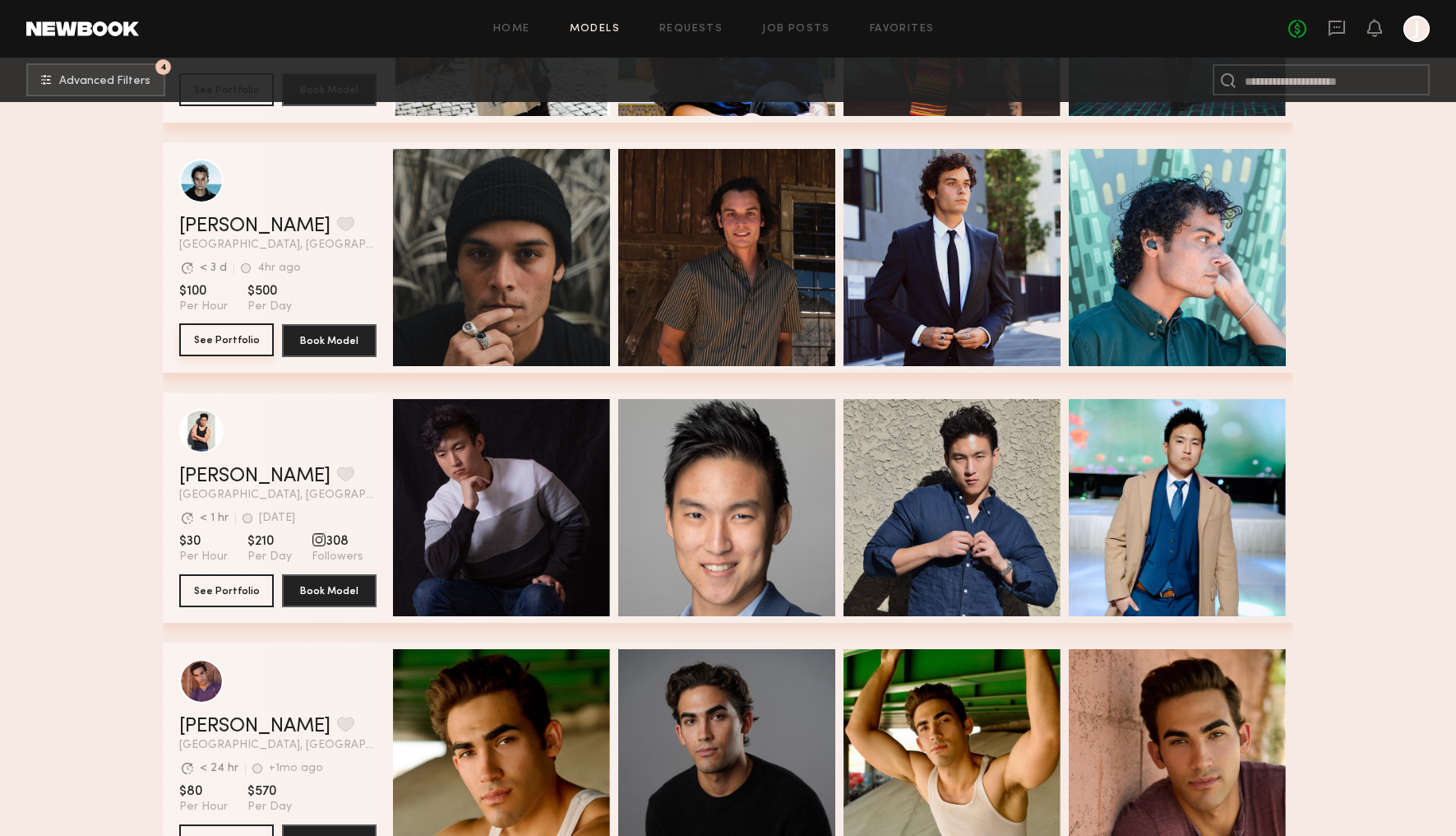
click at [234, 337] on button "See Portfolio" at bounding box center [226, 339] width 94 height 33
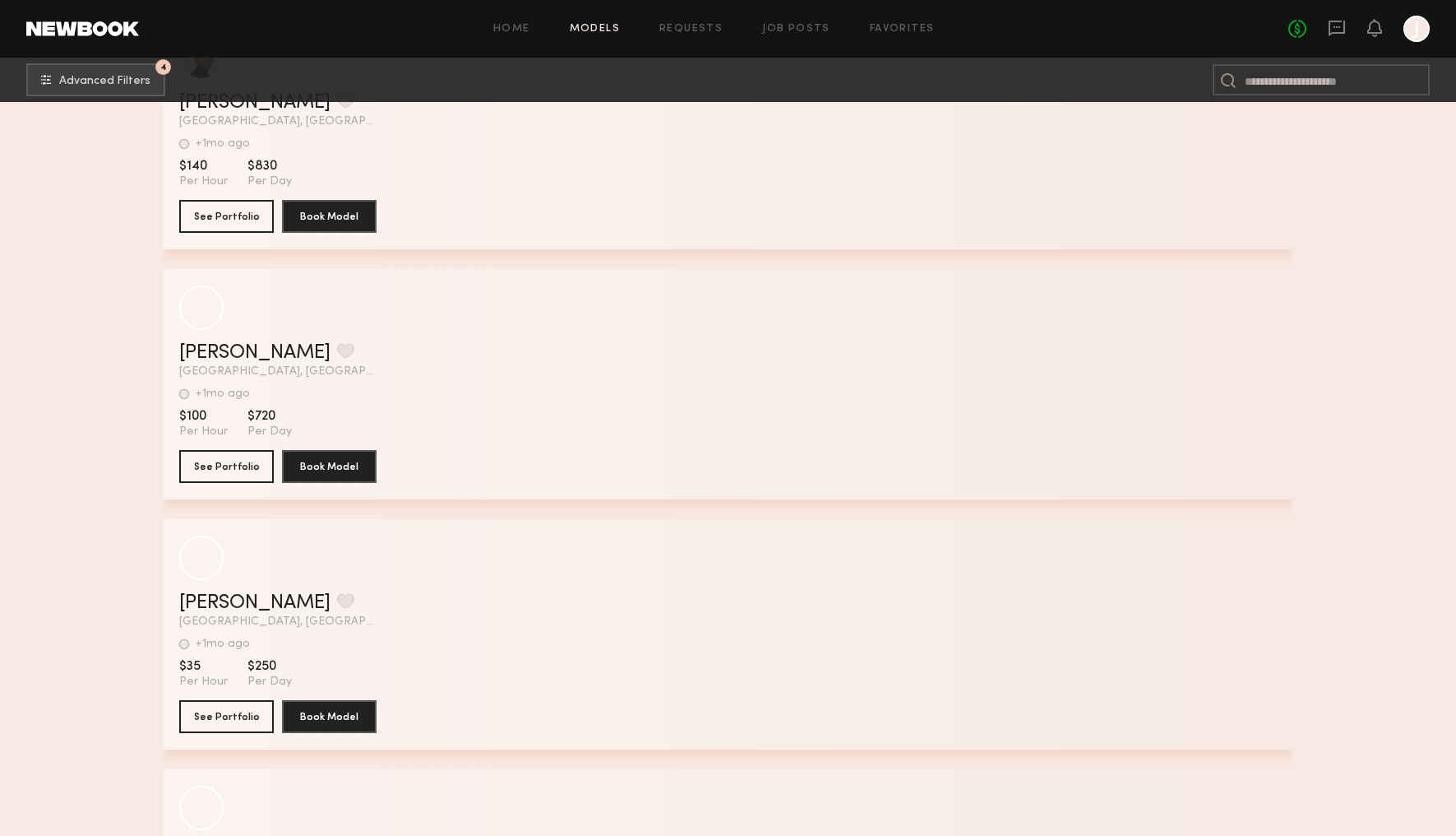
scroll to position [29012, 0]
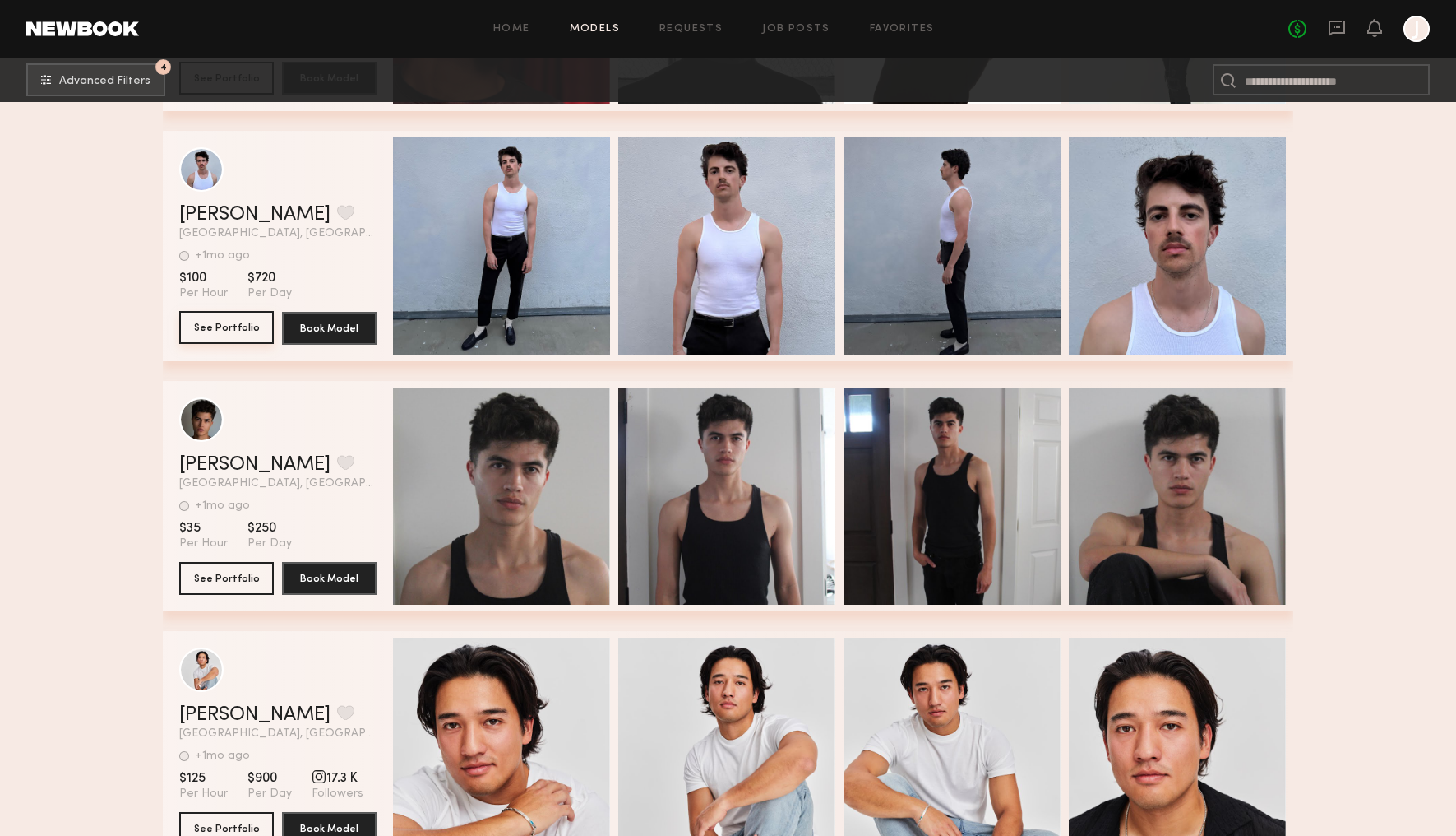
click at [222, 321] on button "See Portfolio" at bounding box center [226, 327] width 94 height 33
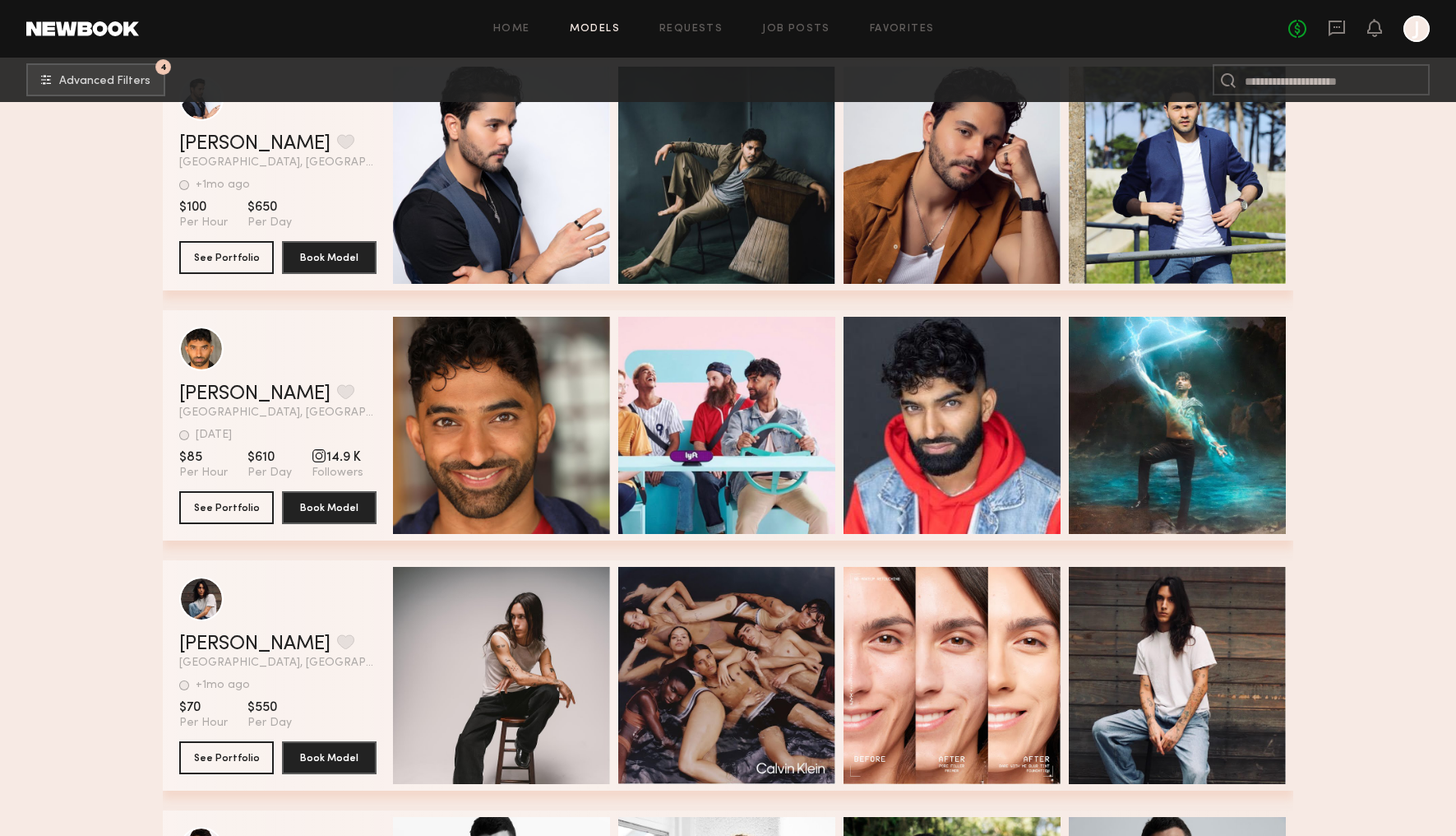
scroll to position [30681, 0]
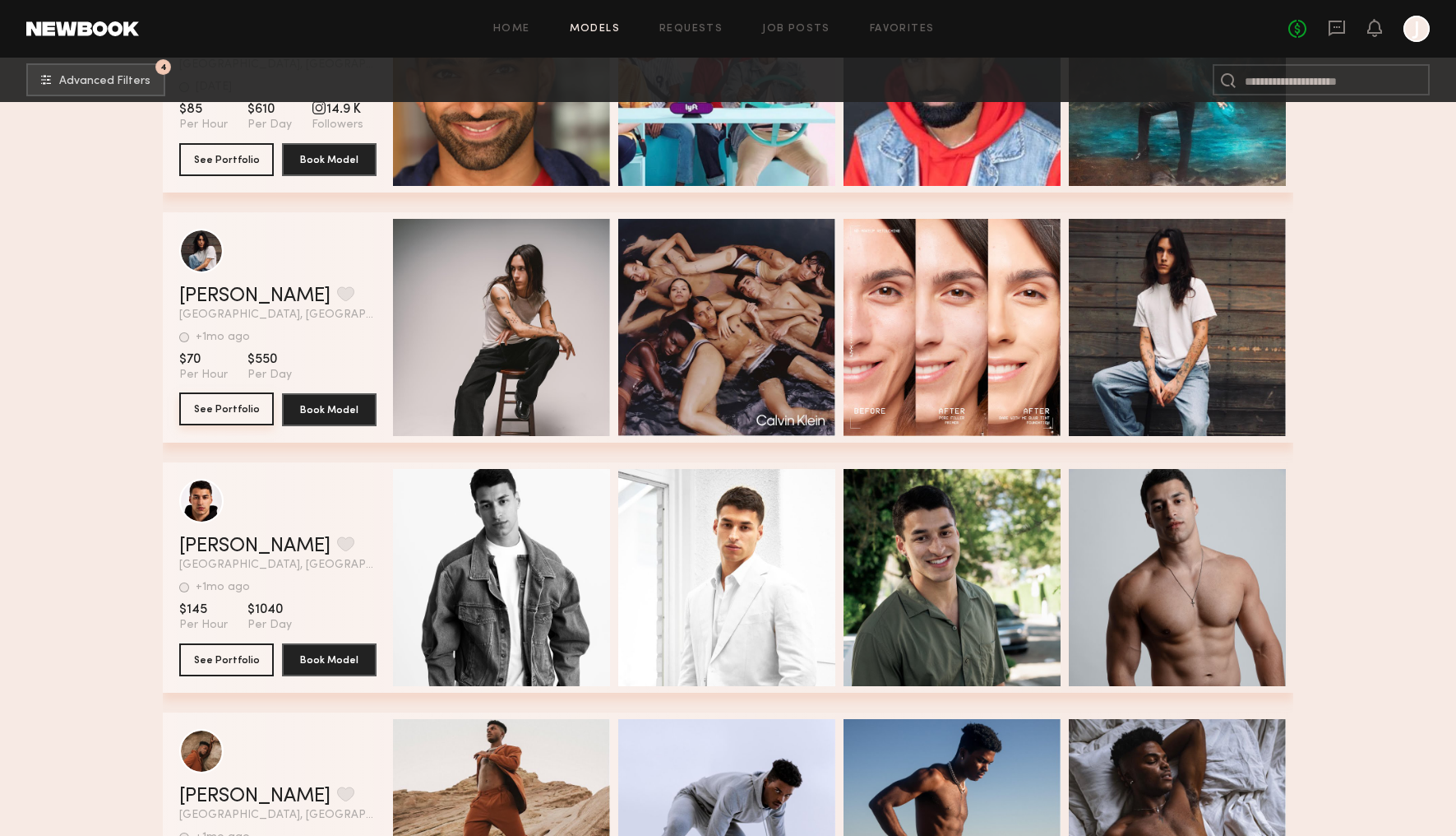
click at [225, 405] on button "See Portfolio" at bounding box center [226, 409] width 94 height 33
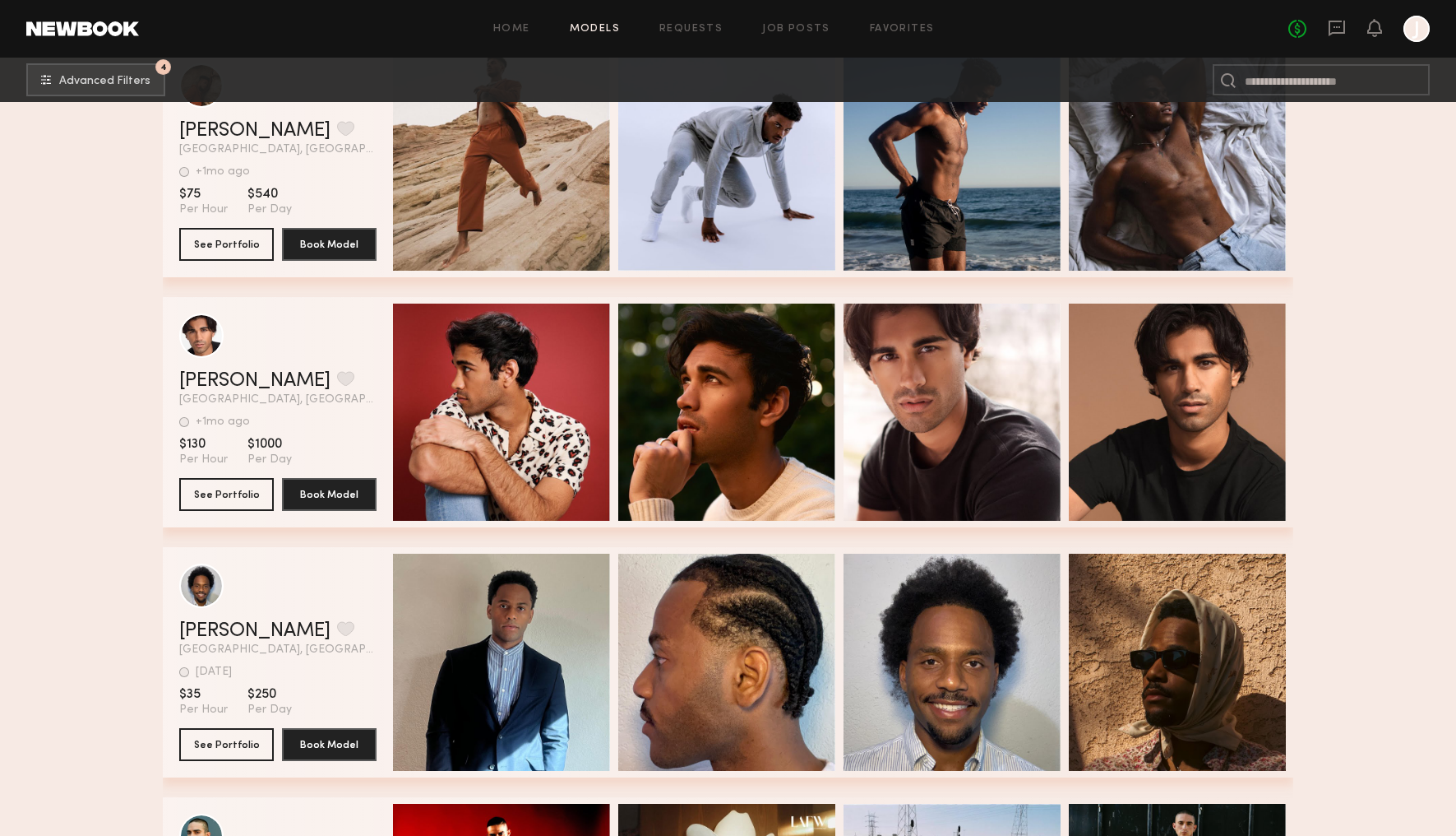
scroll to position [31188, 0]
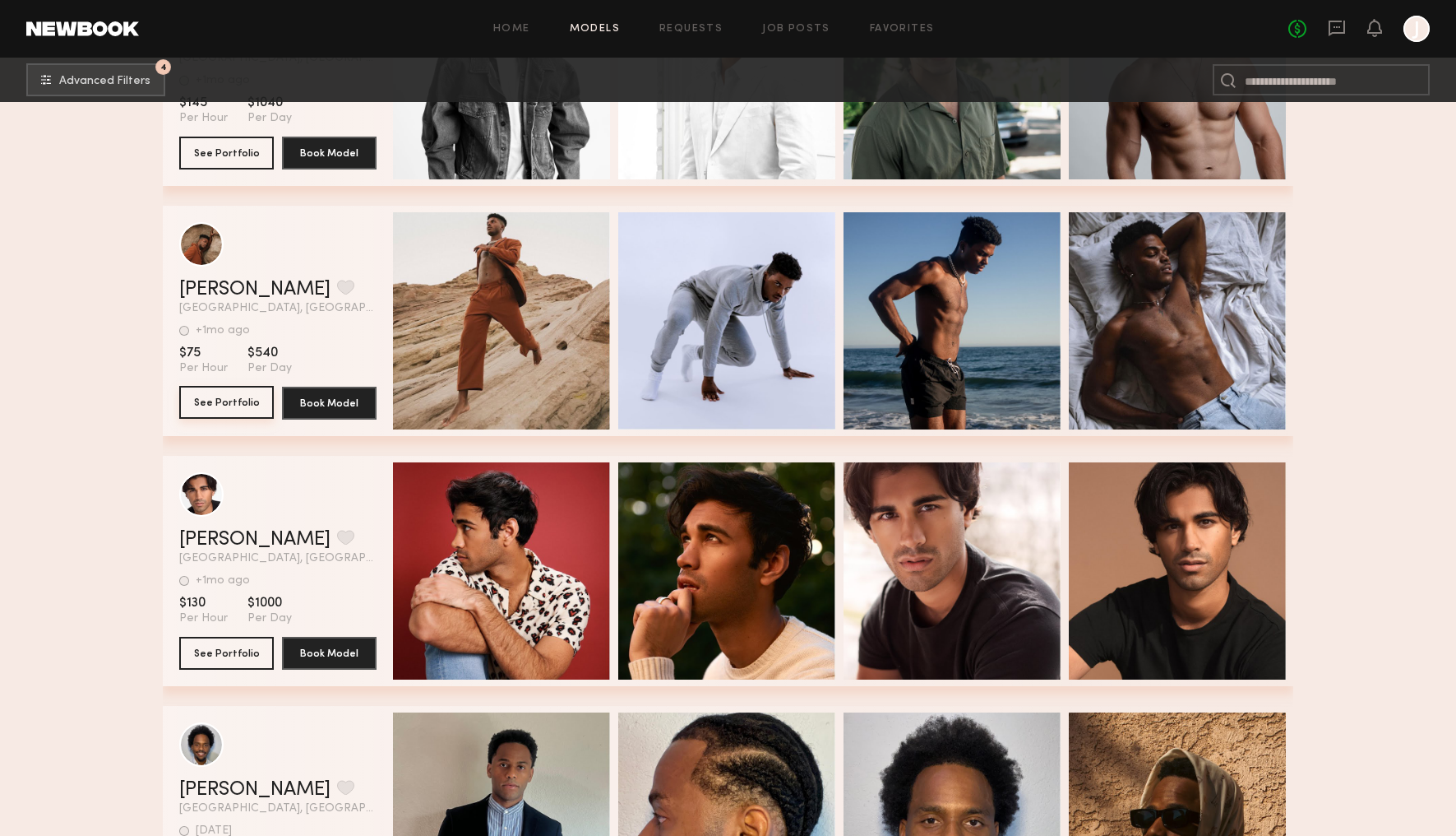
click at [242, 404] on button "See Portfolio" at bounding box center [226, 402] width 94 height 33
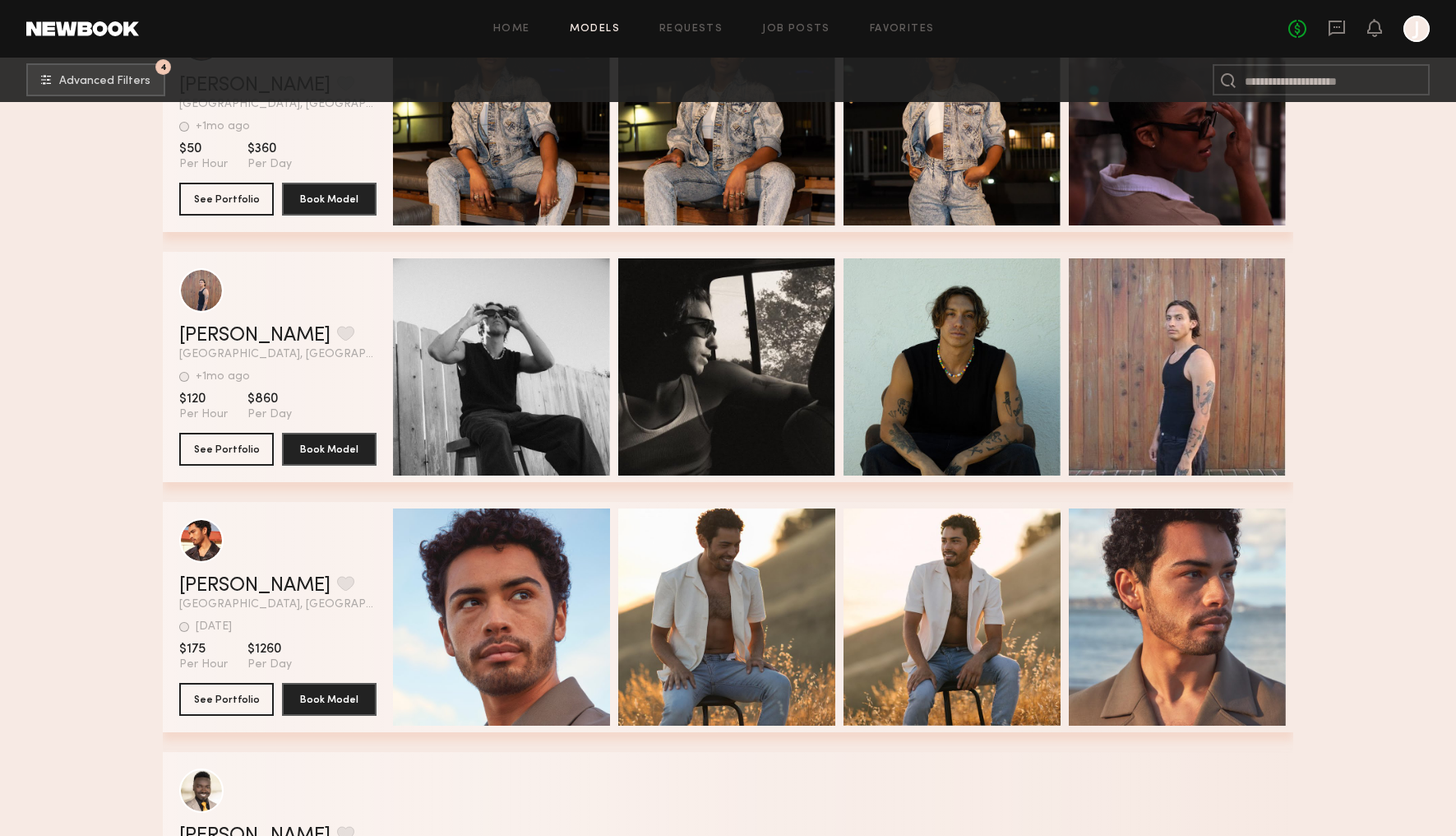
scroll to position [35749, 0]
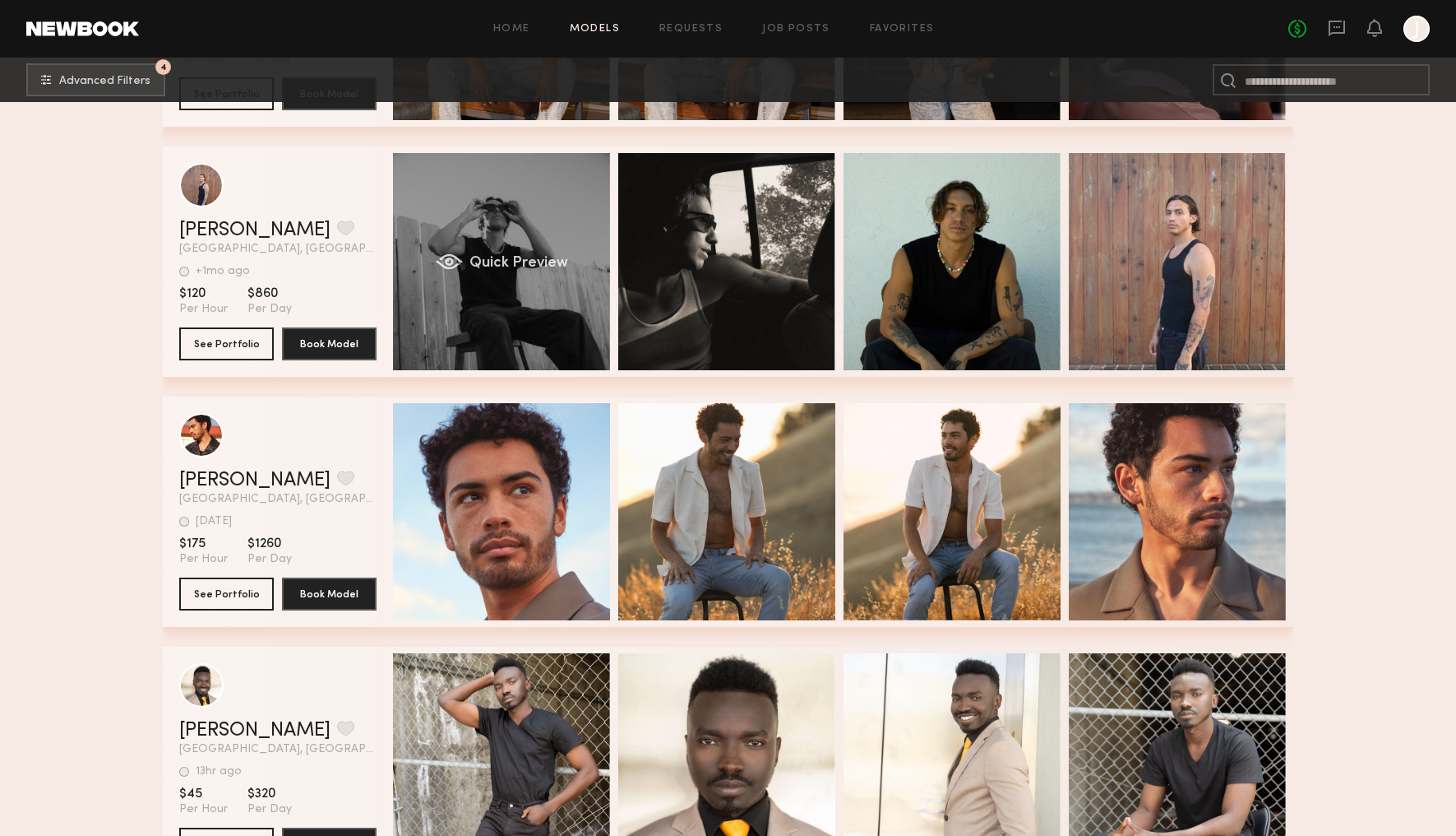
click at [488, 225] on div "Quick Preview" at bounding box center [502, 262] width 217 height 217
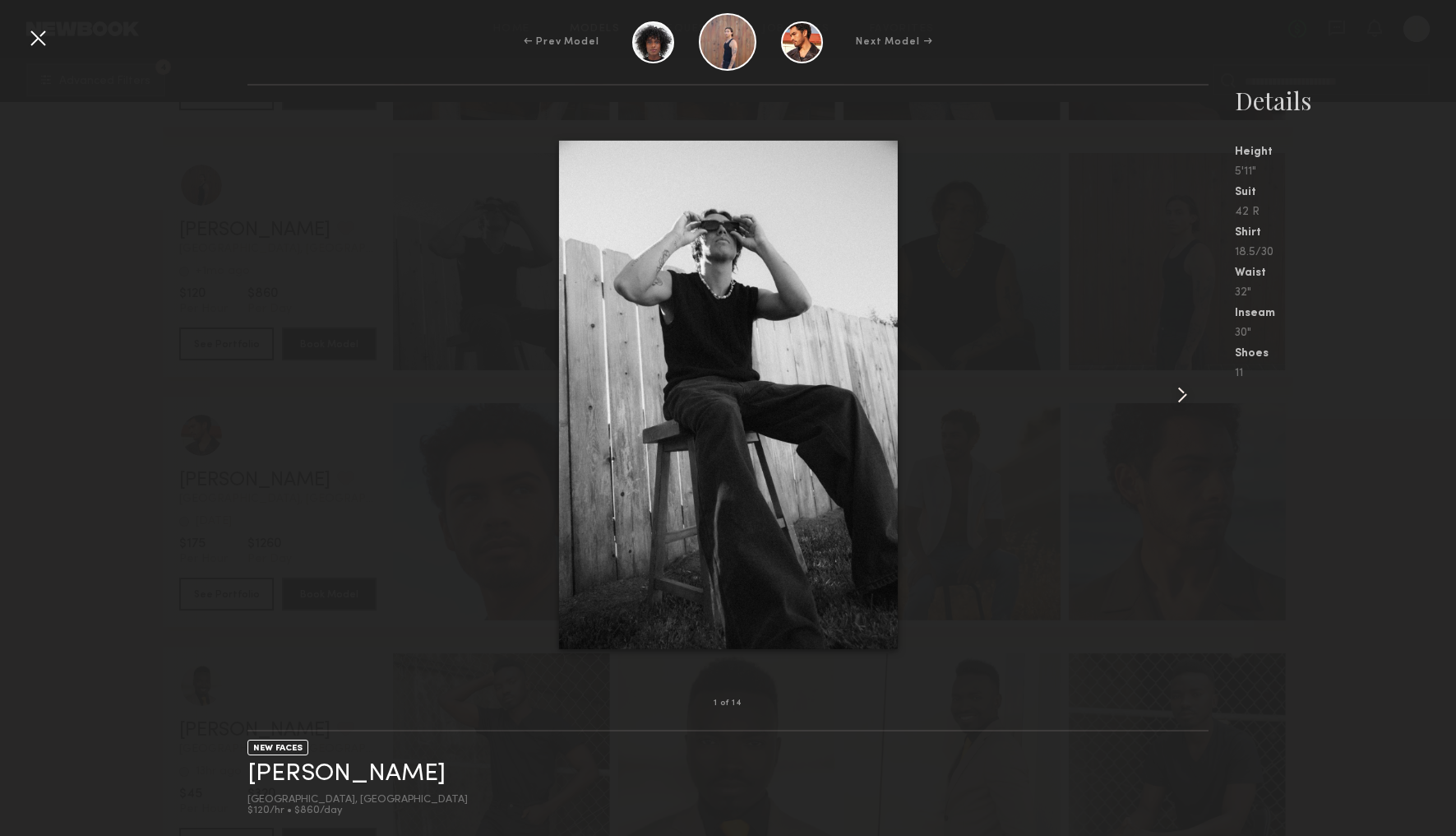
click at [45, 34] on div at bounding box center [37, 37] width 26 height 26
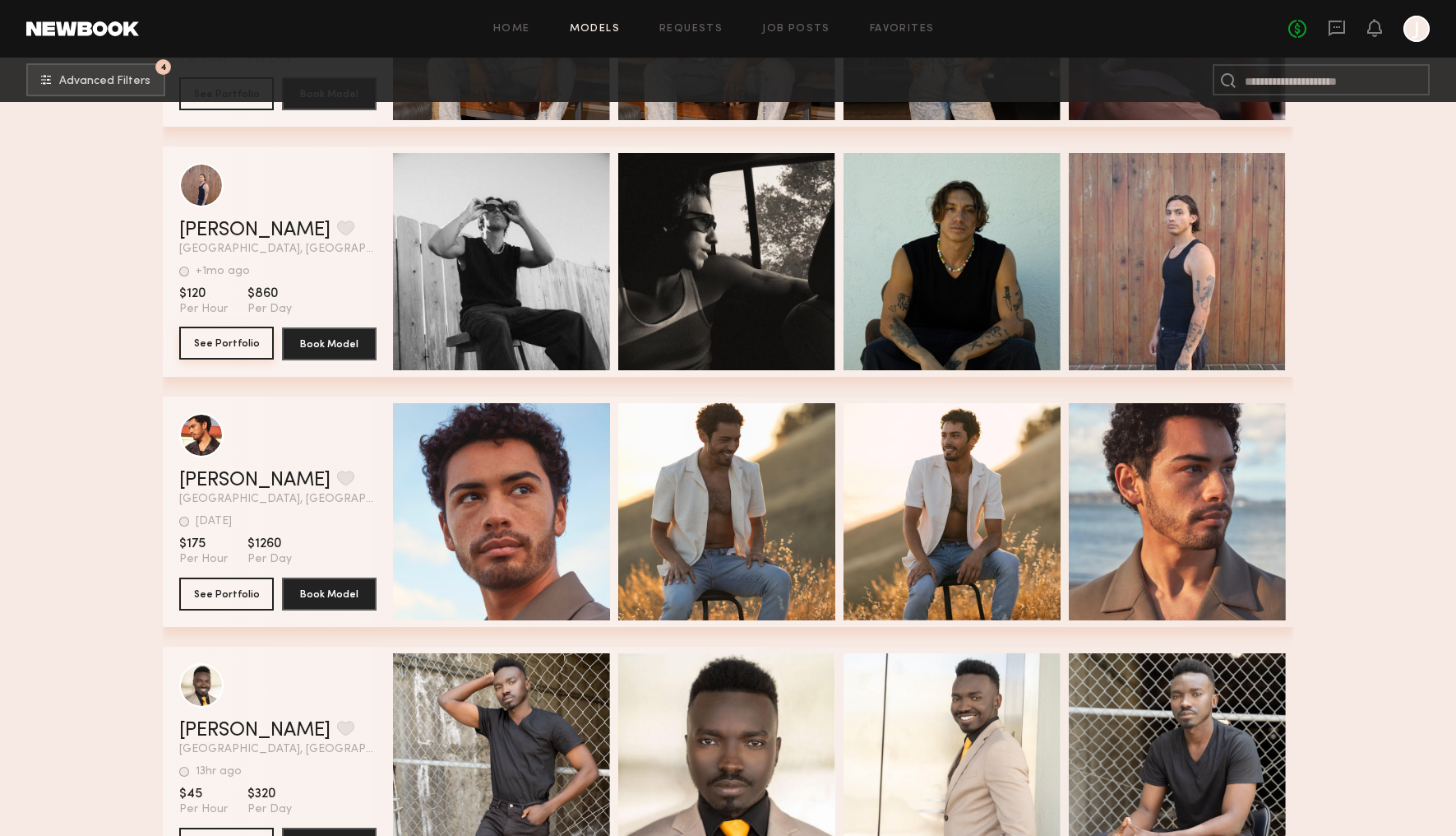
click at [229, 351] on button "See Portfolio" at bounding box center [226, 342] width 94 height 33
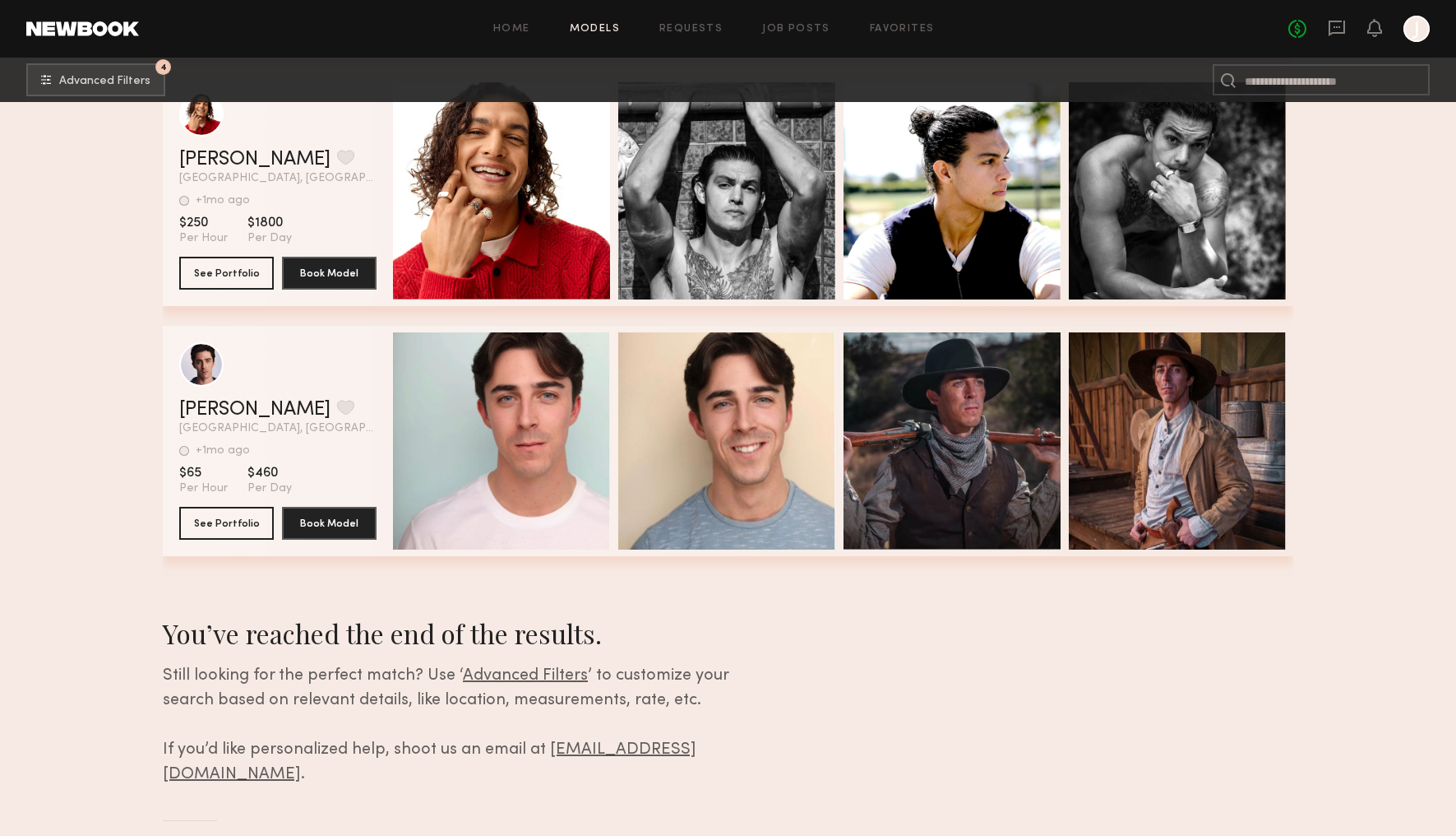
scroll to position [45784, 0]
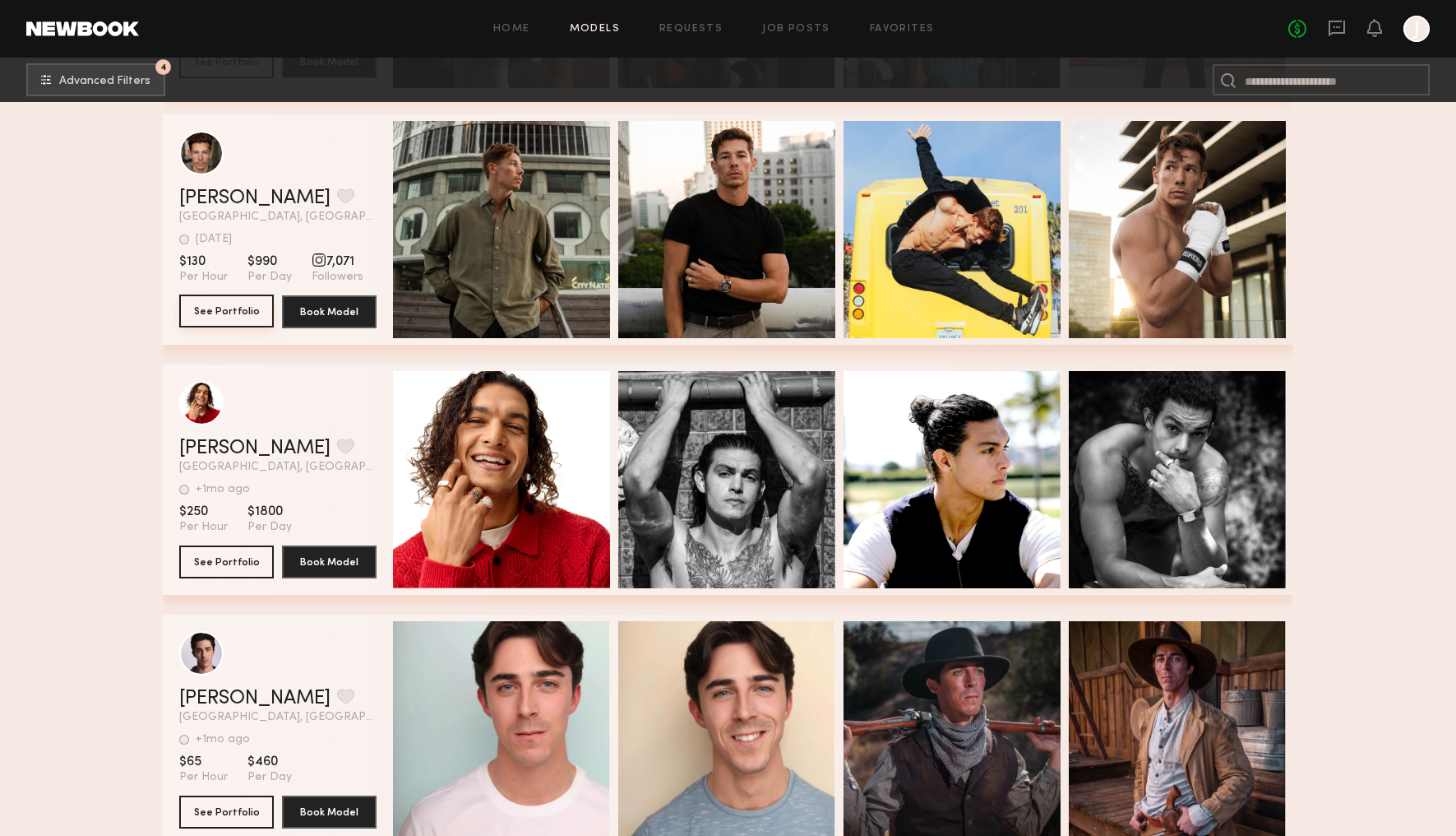
click at [206, 312] on button "See Portfolio" at bounding box center [226, 310] width 94 height 33
click at [514, 24] on link "Home" at bounding box center [512, 29] width 37 height 11
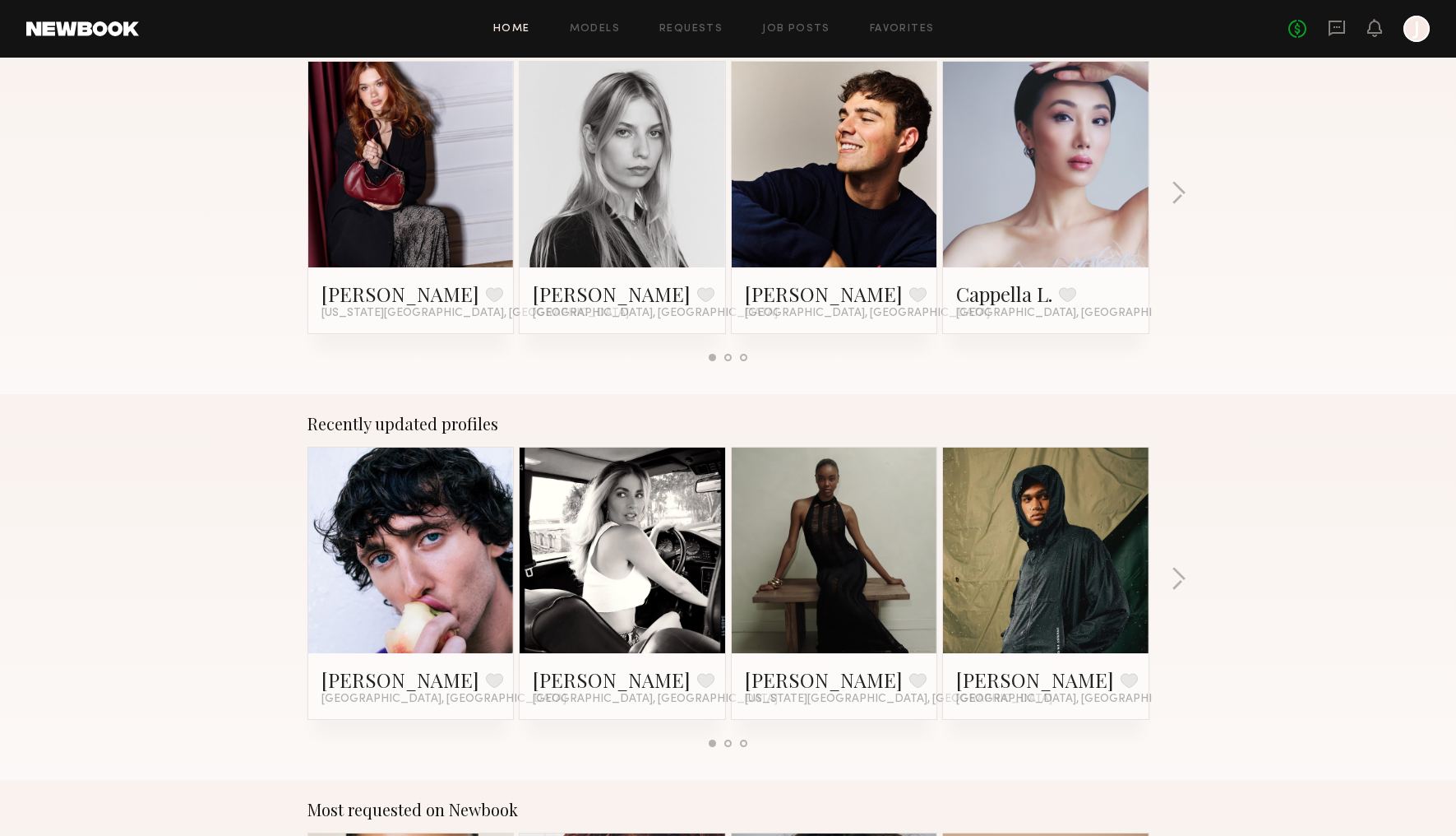
scroll to position [781, 0]
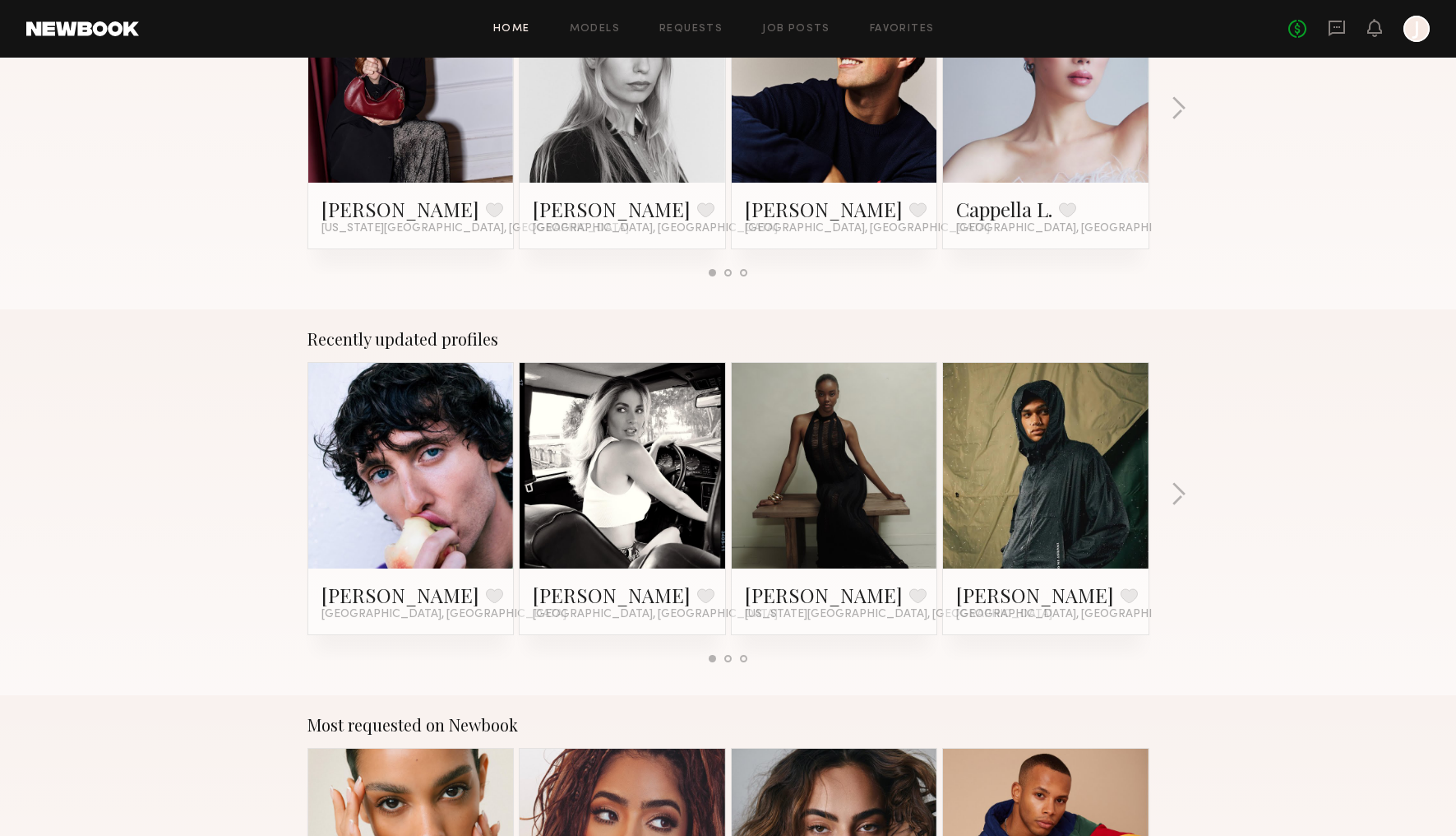
click at [475, 458] on div at bounding box center [411, 465] width 206 height 206
click at [382, 587] on link "Brandon F." at bounding box center [400, 595] width 158 height 26
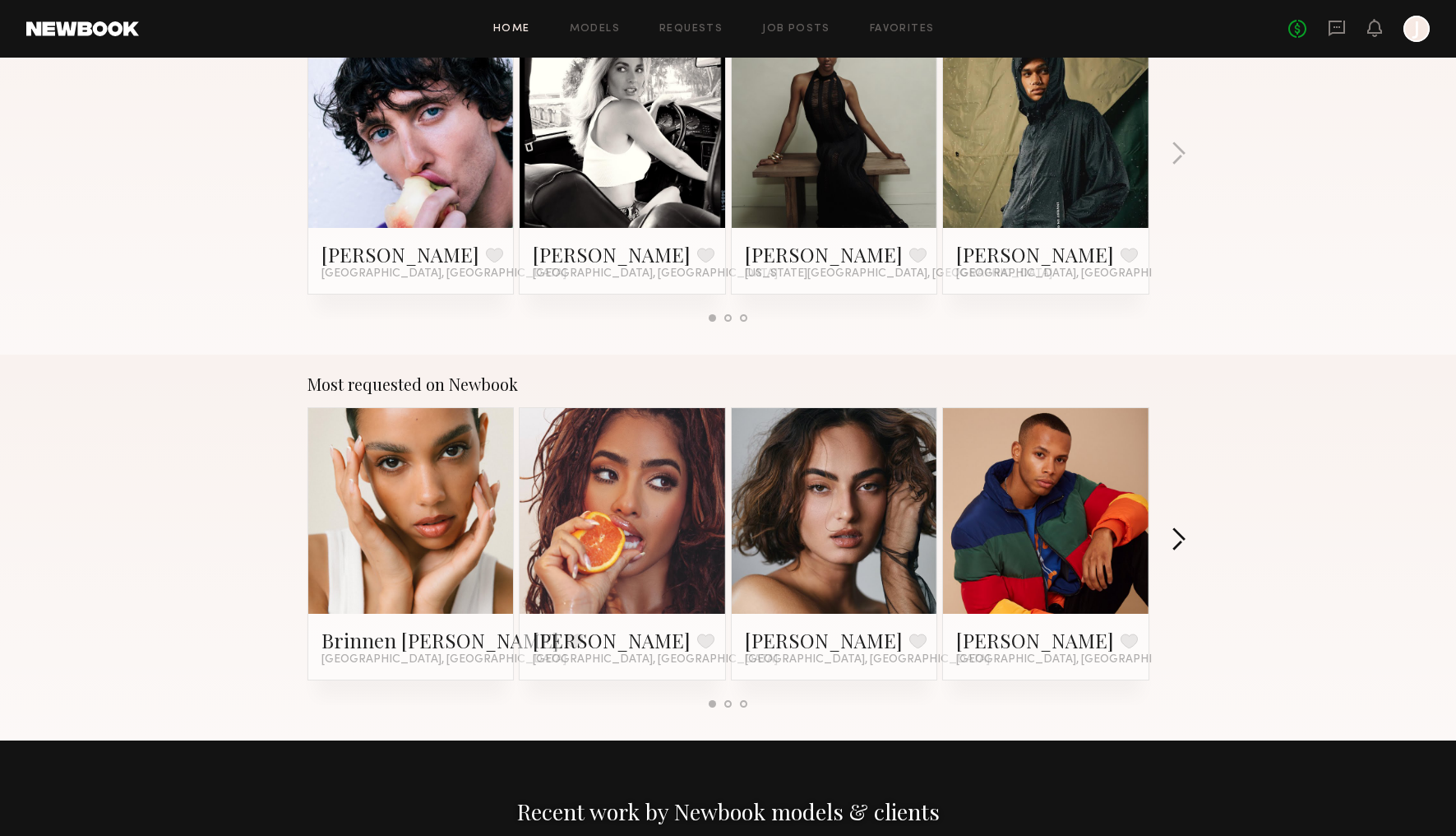
click at [1182, 530] on button "button" at bounding box center [1179, 541] width 16 height 27
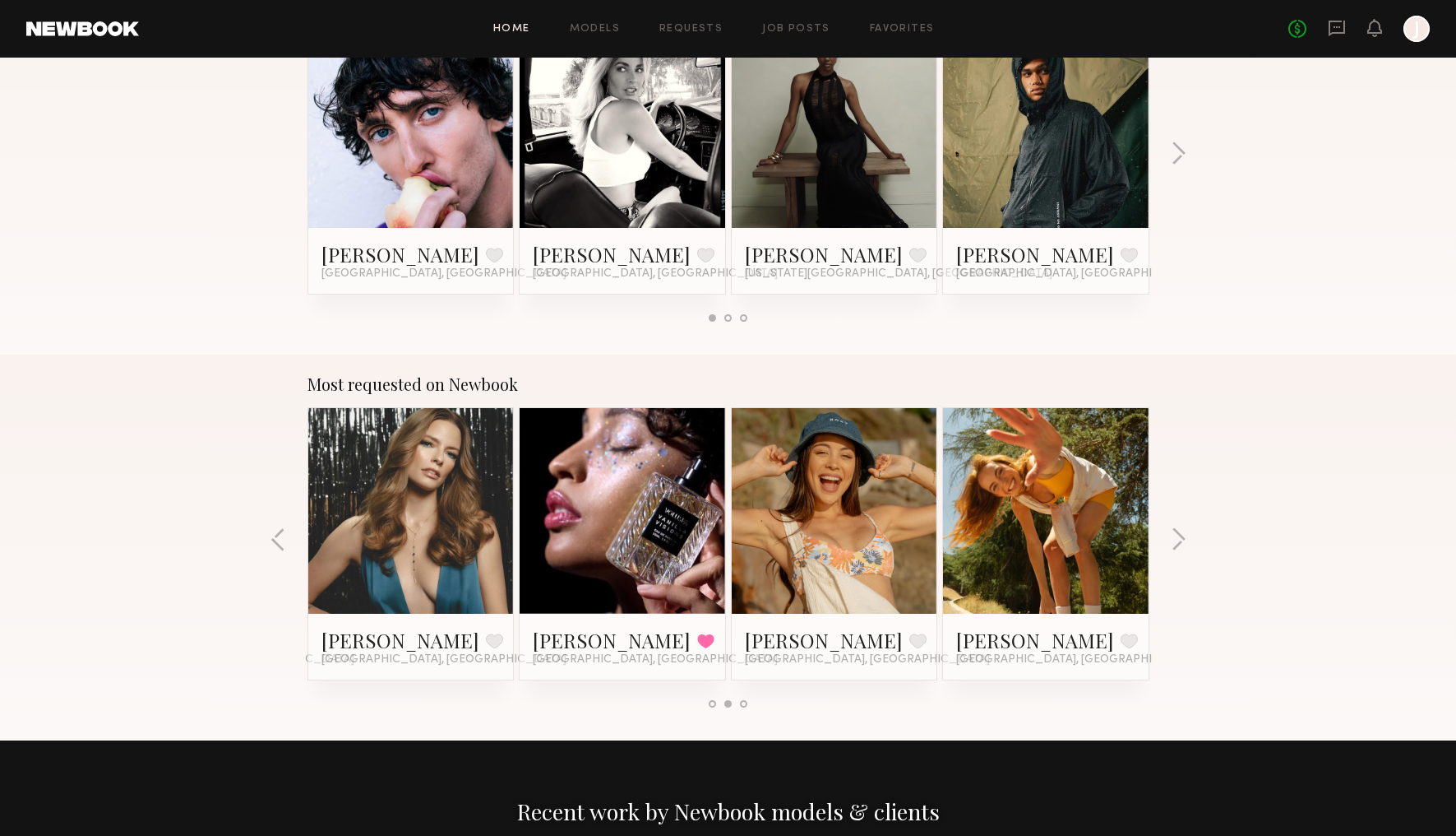
click at [272, 539] on button "button" at bounding box center [278, 541] width 16 height 27
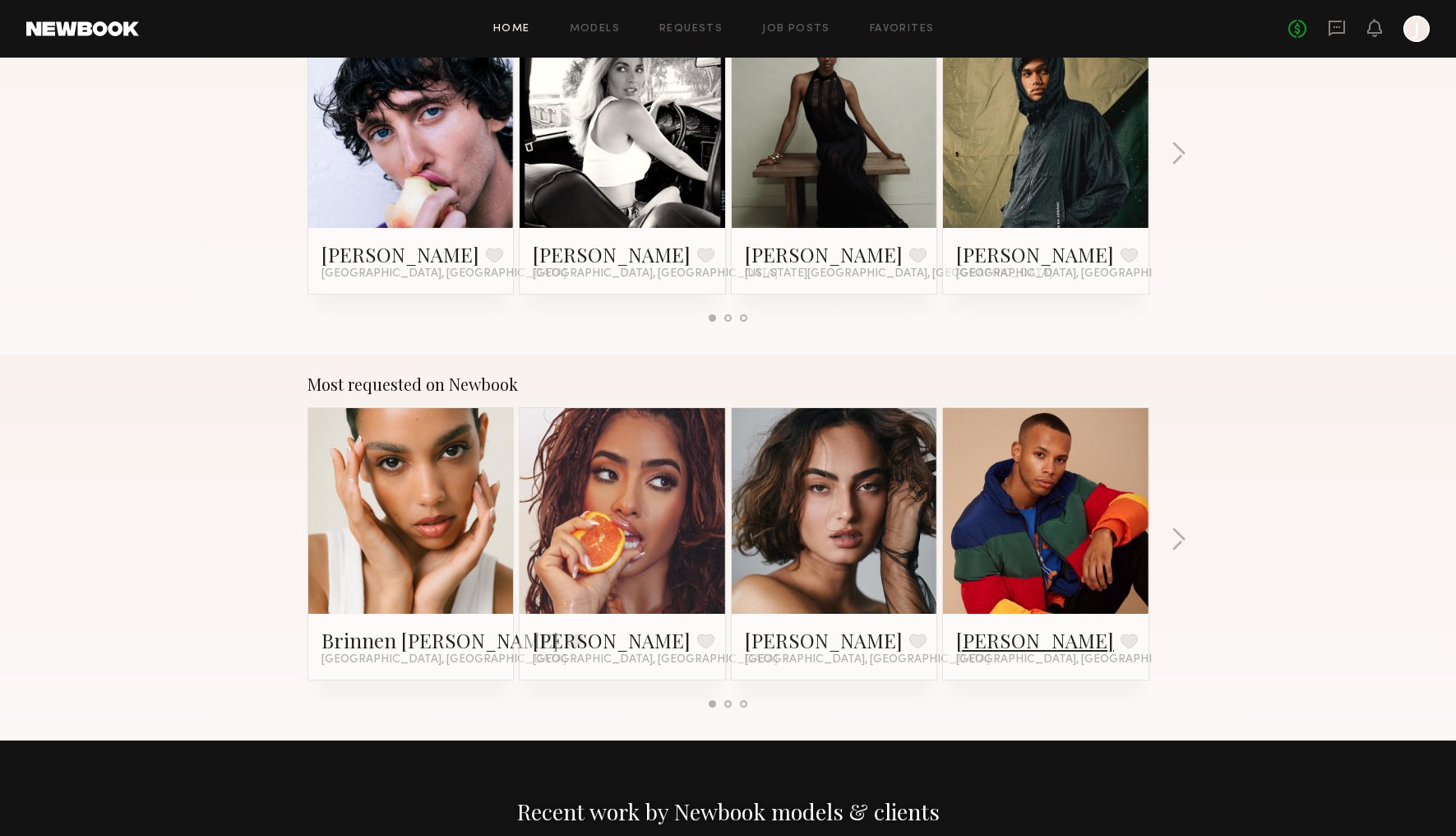
click at [1001, 634] on link "Dorion W." at bounding box center [1036, 639] width 158 height 26
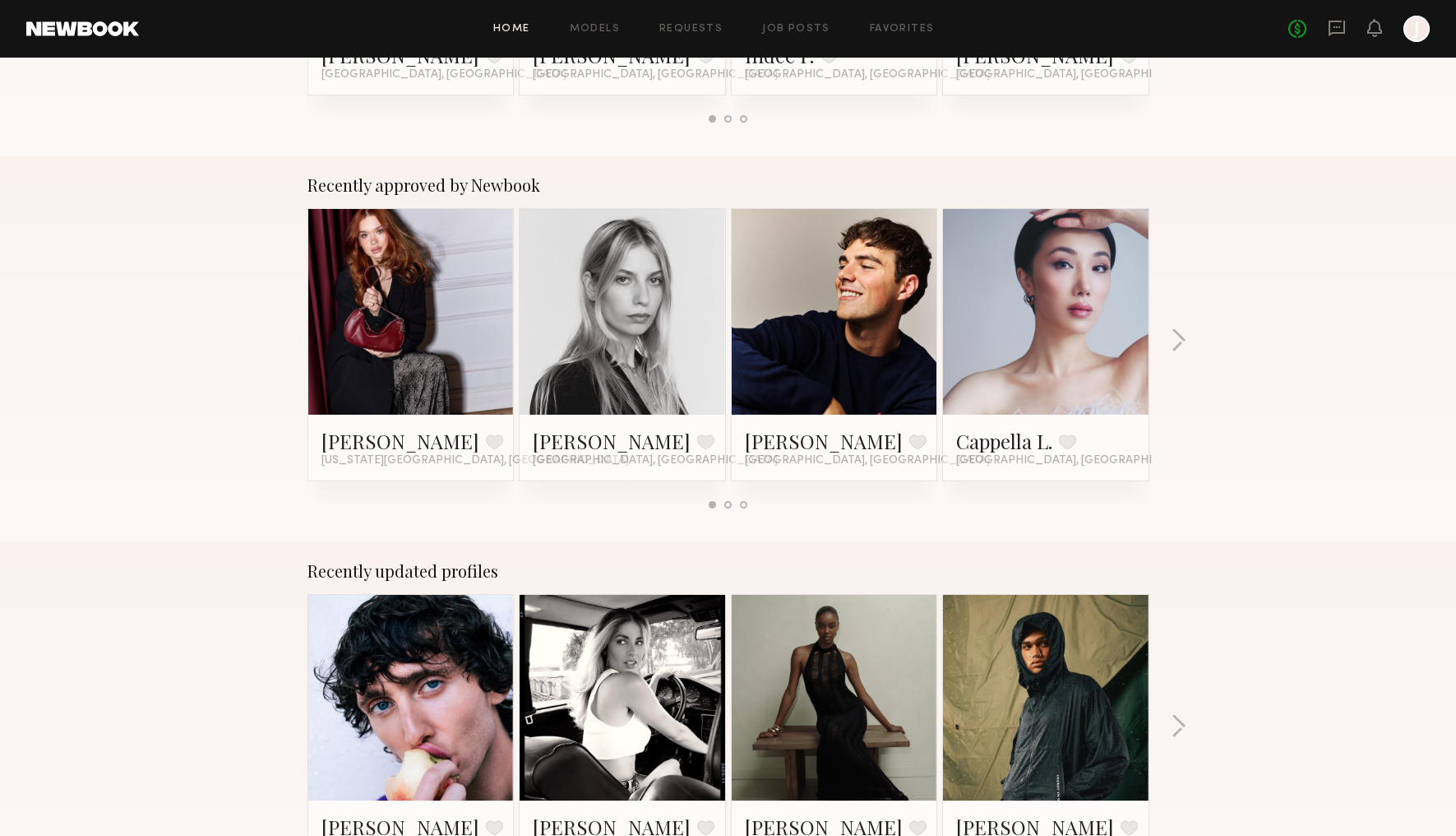
scroll to position [0, 0]
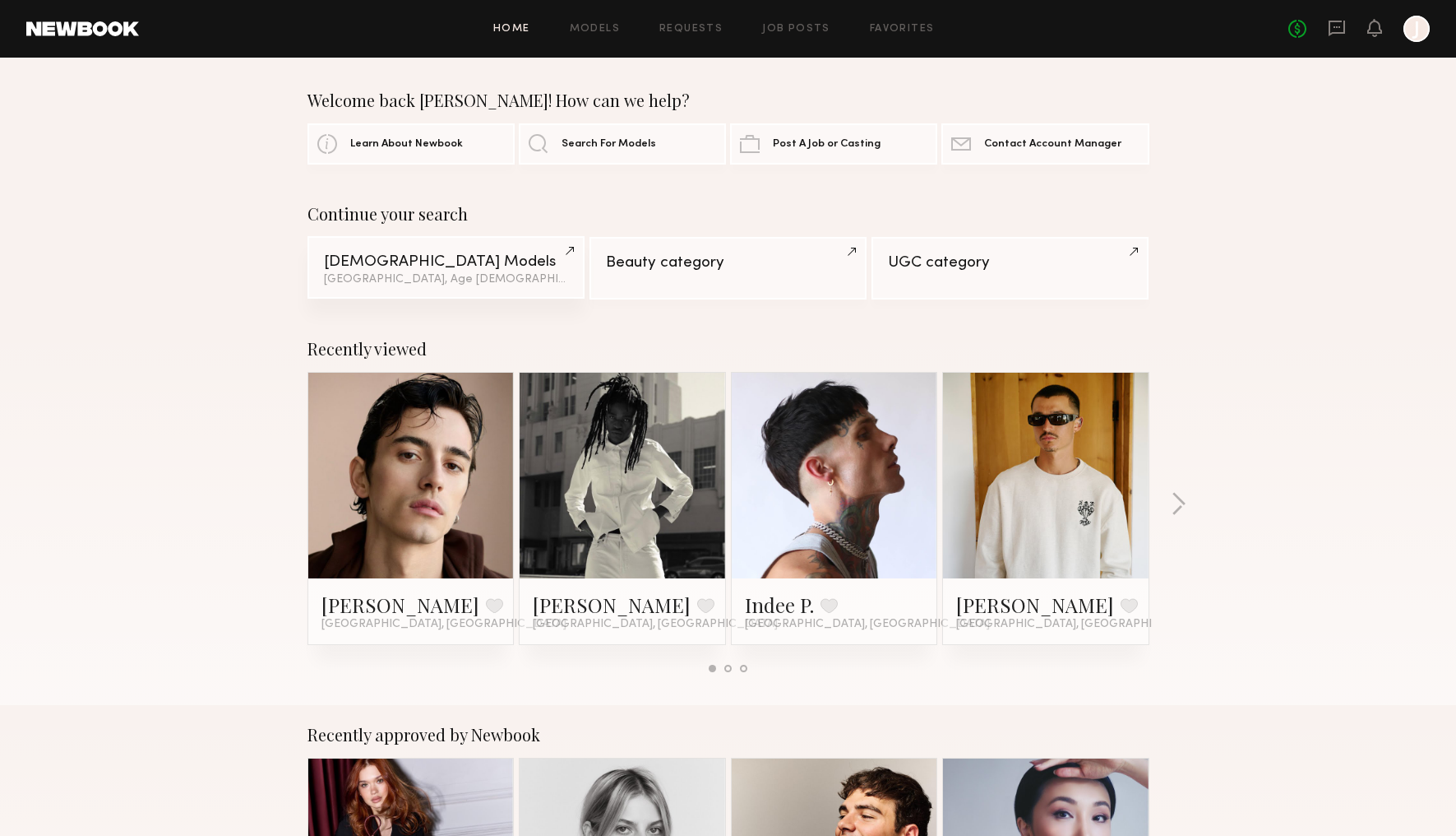
click at [557, 257] on div "Male Models" at bounding box center [446, 262] width 244 height 16
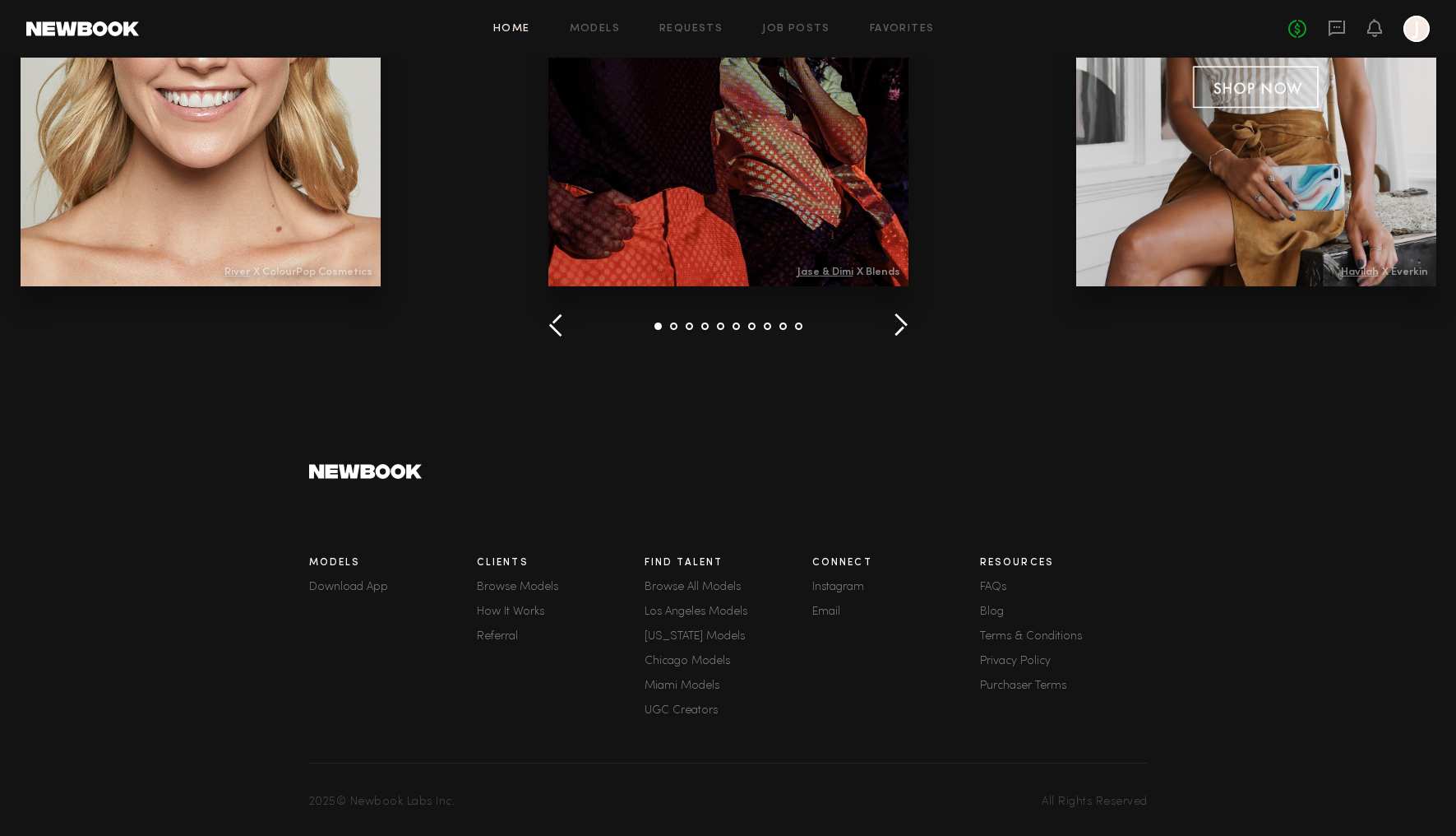
scroll to position [469, 0]
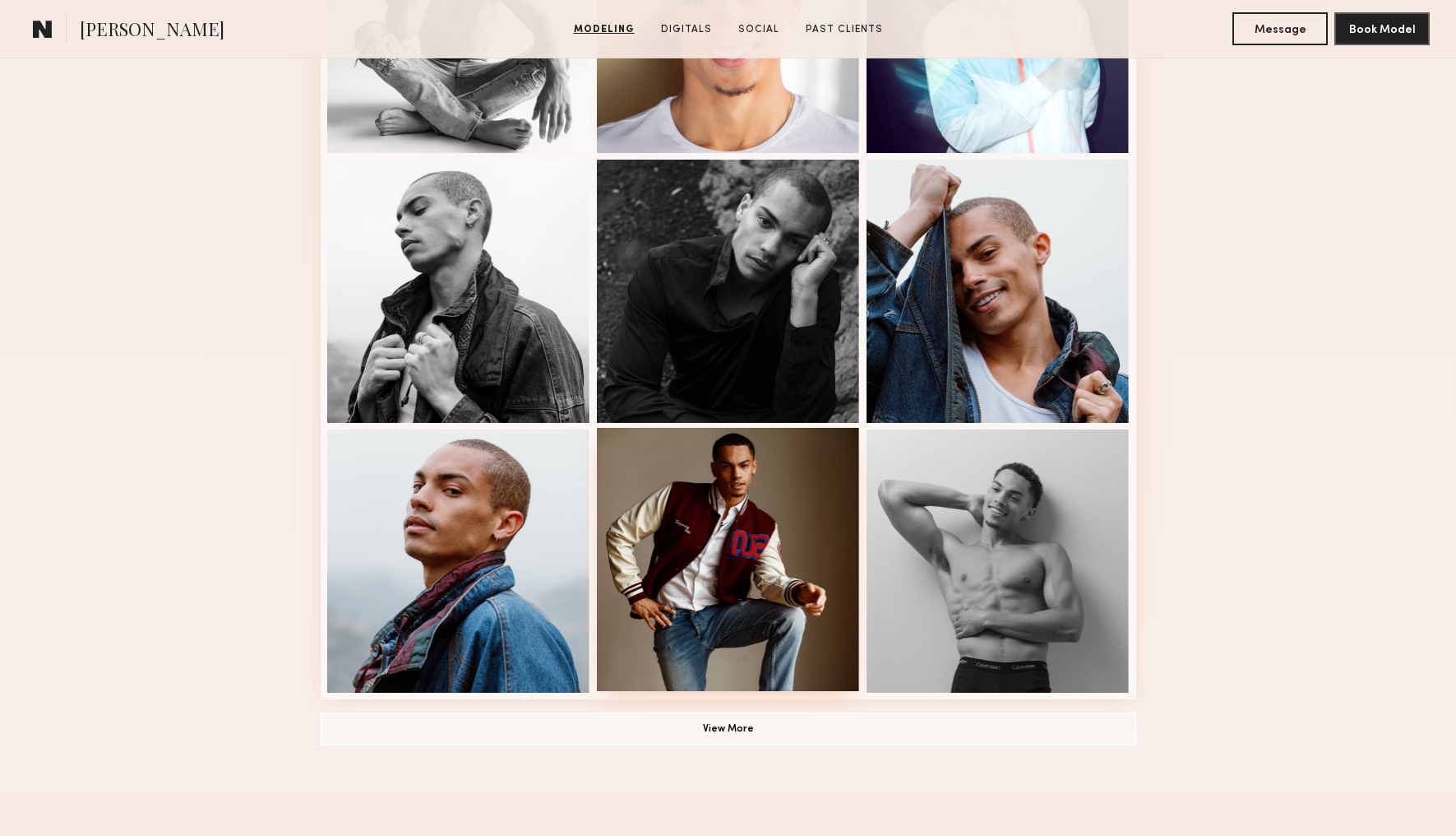
scroll to position [56, 0]
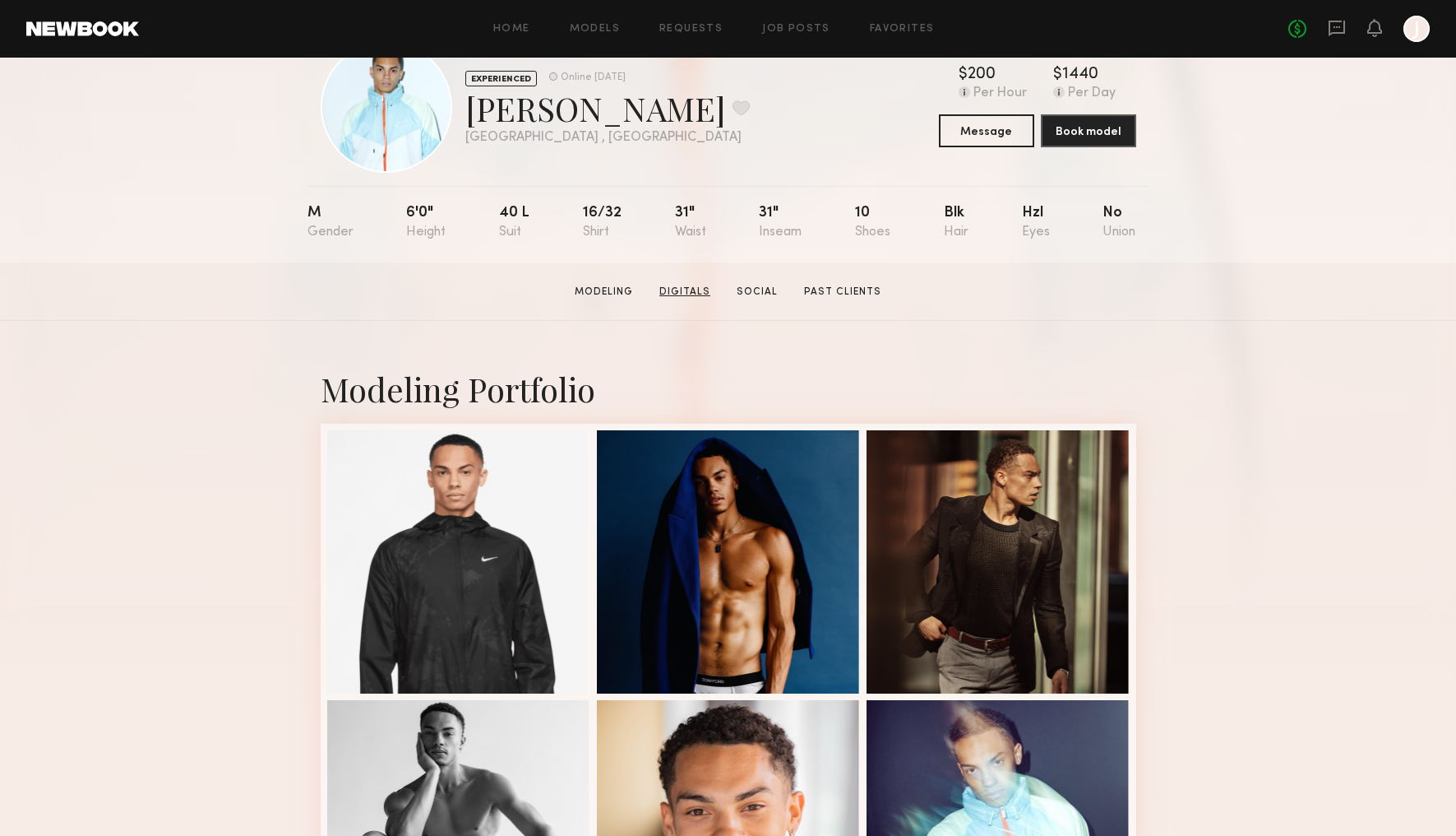
click at [693, 292] on link "Digitals" at bounding box center [685, 292] width 64 height 15
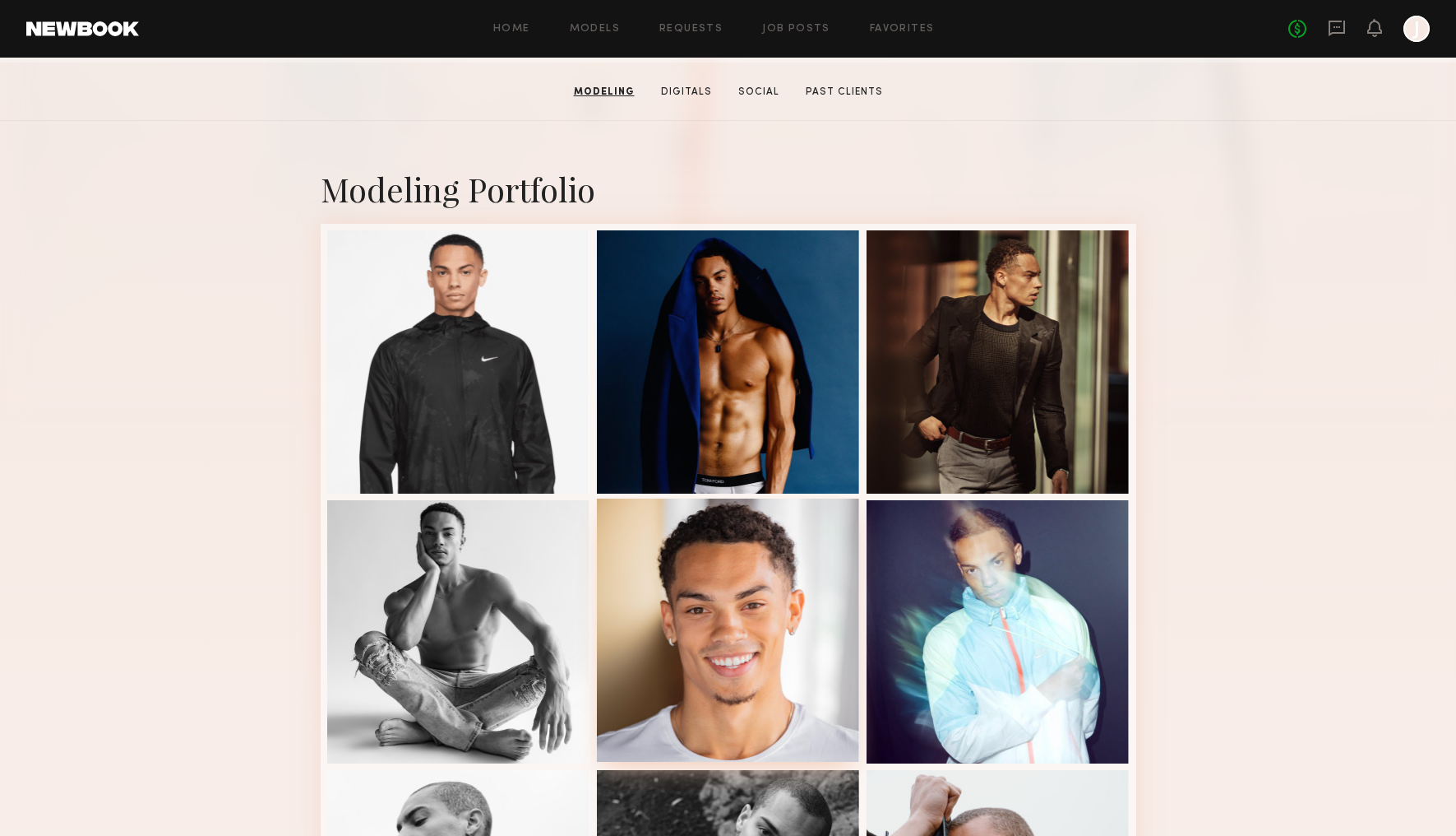
scroll to position [100, 0]
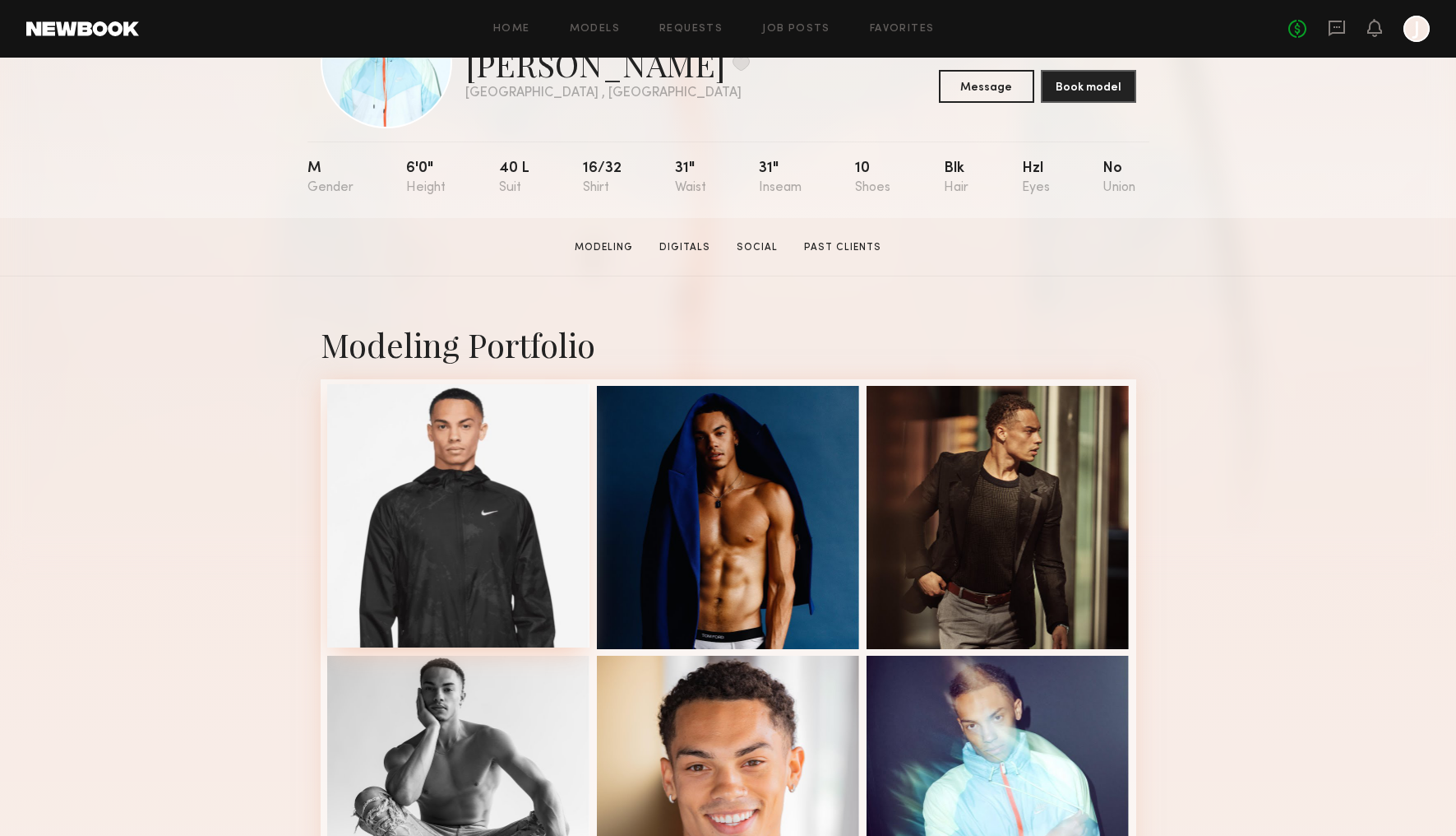
click at [482, 452] on div at bounding box center [458, 516] width 263 height 263
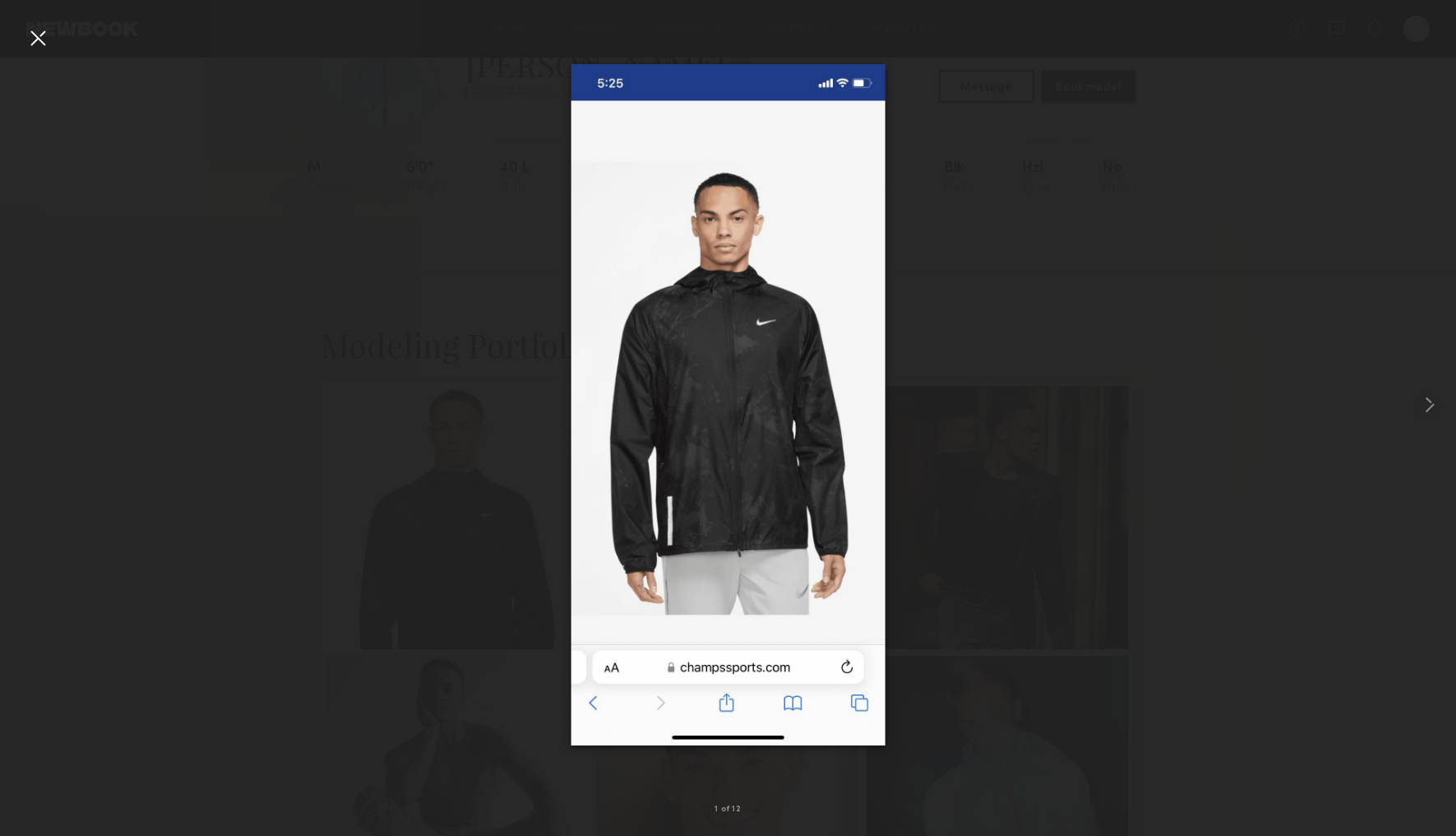
click at [36, 37] on div at bounding box center [37, 37] width 26 height 26
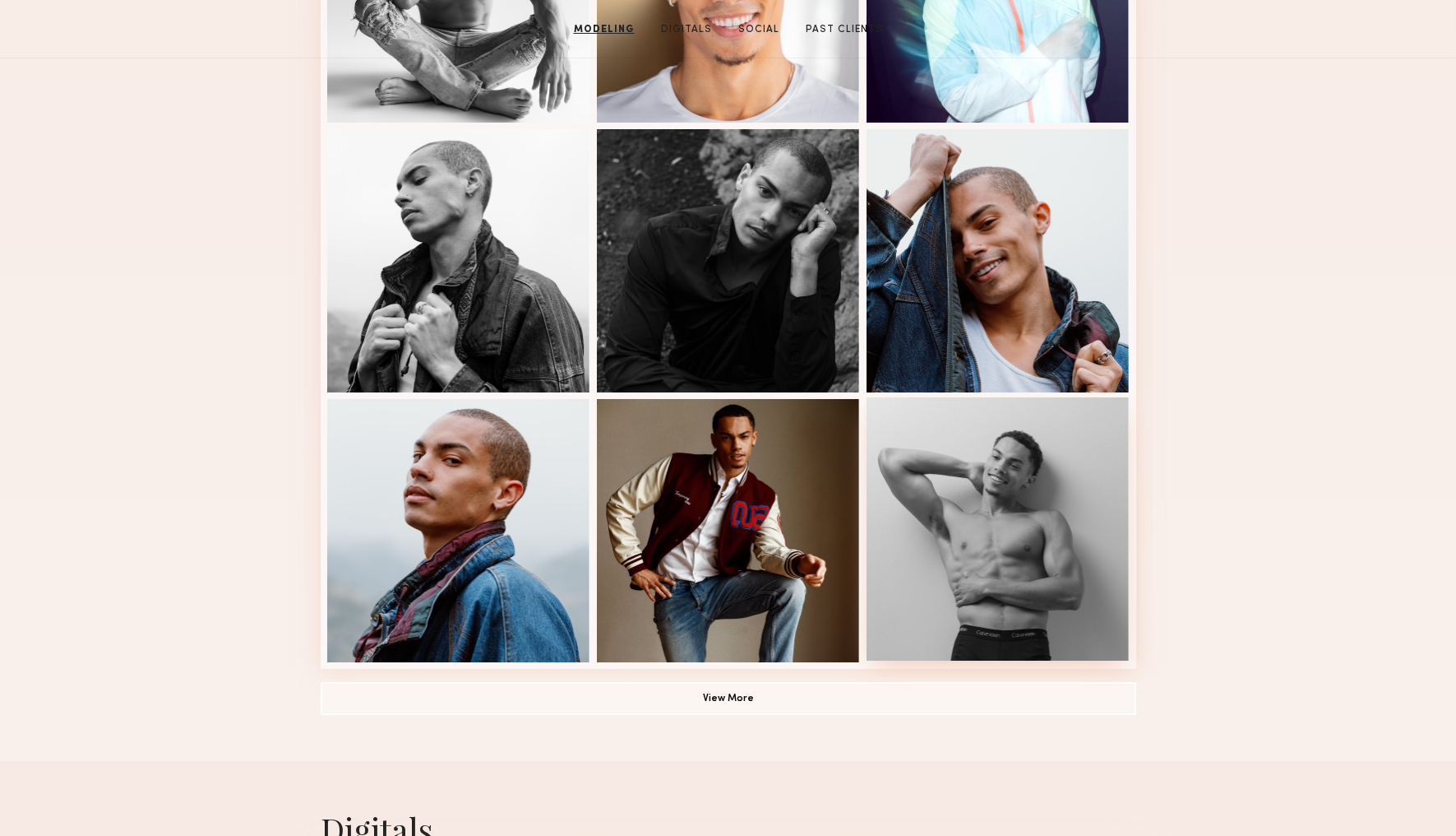
scroll to position [0, 0]
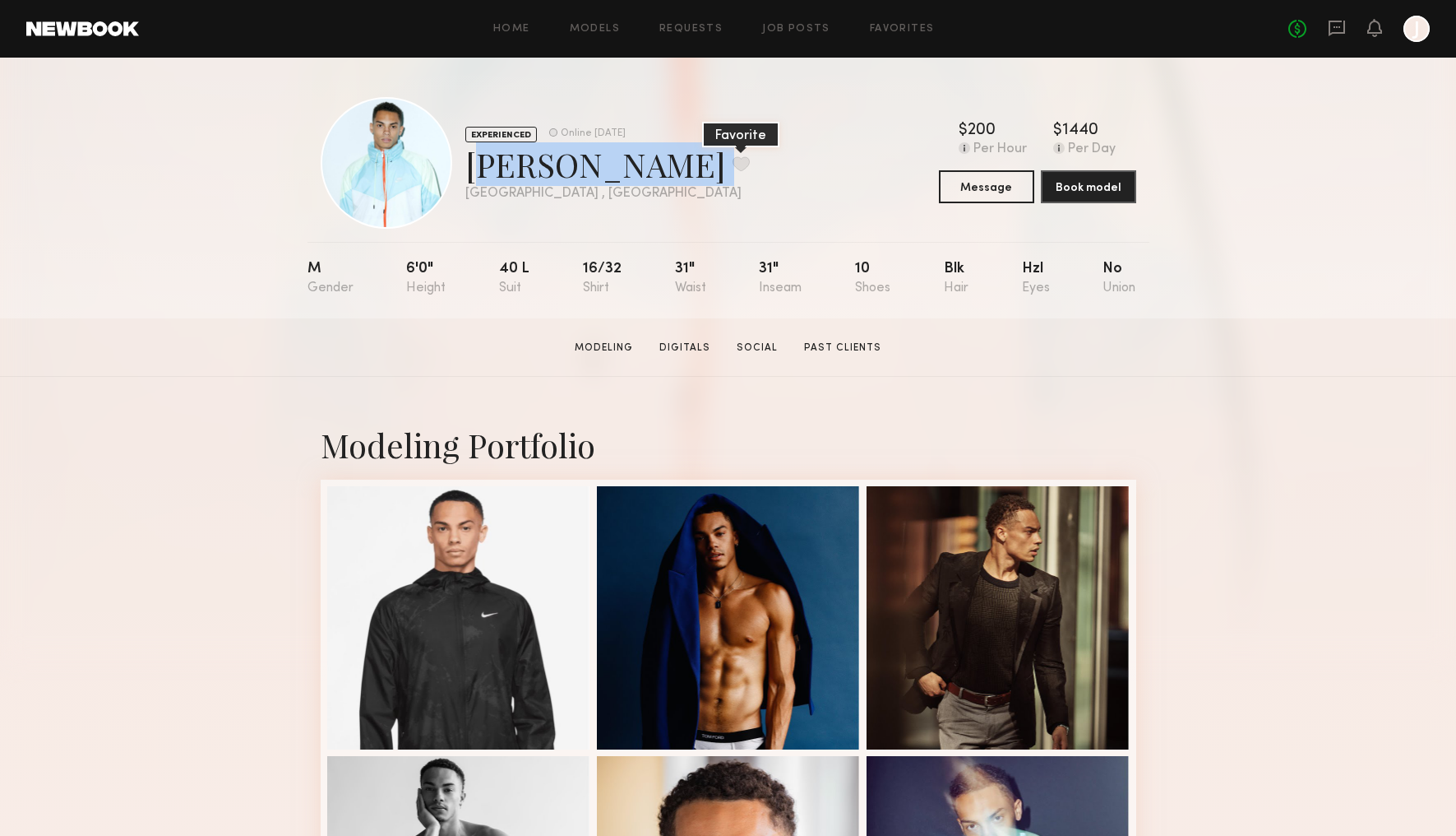
drag, startPoint x: 468, startPoint y: 165, endPoint x: 595, endPoint y: 172, distance: 127.2
click at [595, 172] on div "Mekhi B. Favorite" at bounding box center [608, 164] width 284 height 44
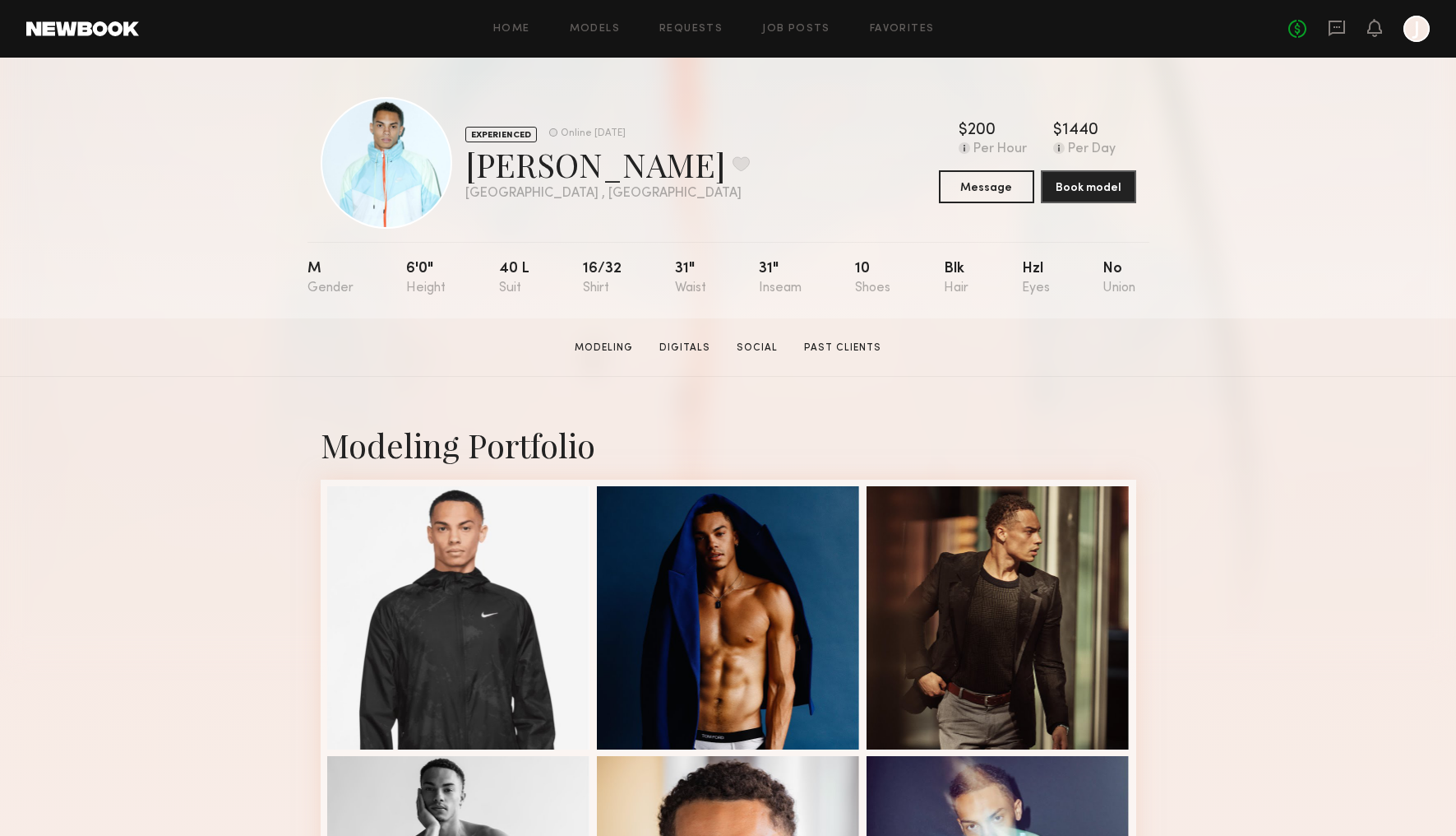
click at [642, 198] on div "EXPERIENCED Online 1wk ago Mekhi B. Favorite Los Angeles , CA Online 1wk ago $ …" at bounding box center [728, 162] width 815 height 131
drag, startPoint x: 470, startPoint y: 166, endPoint x: 593, endPoint y: 173, distance: 123.2
click at [593, 173] on div "Mekhi B. Favorite" at bounding box center [608, 164] width 284 height 44
copy div "Mekhi B."
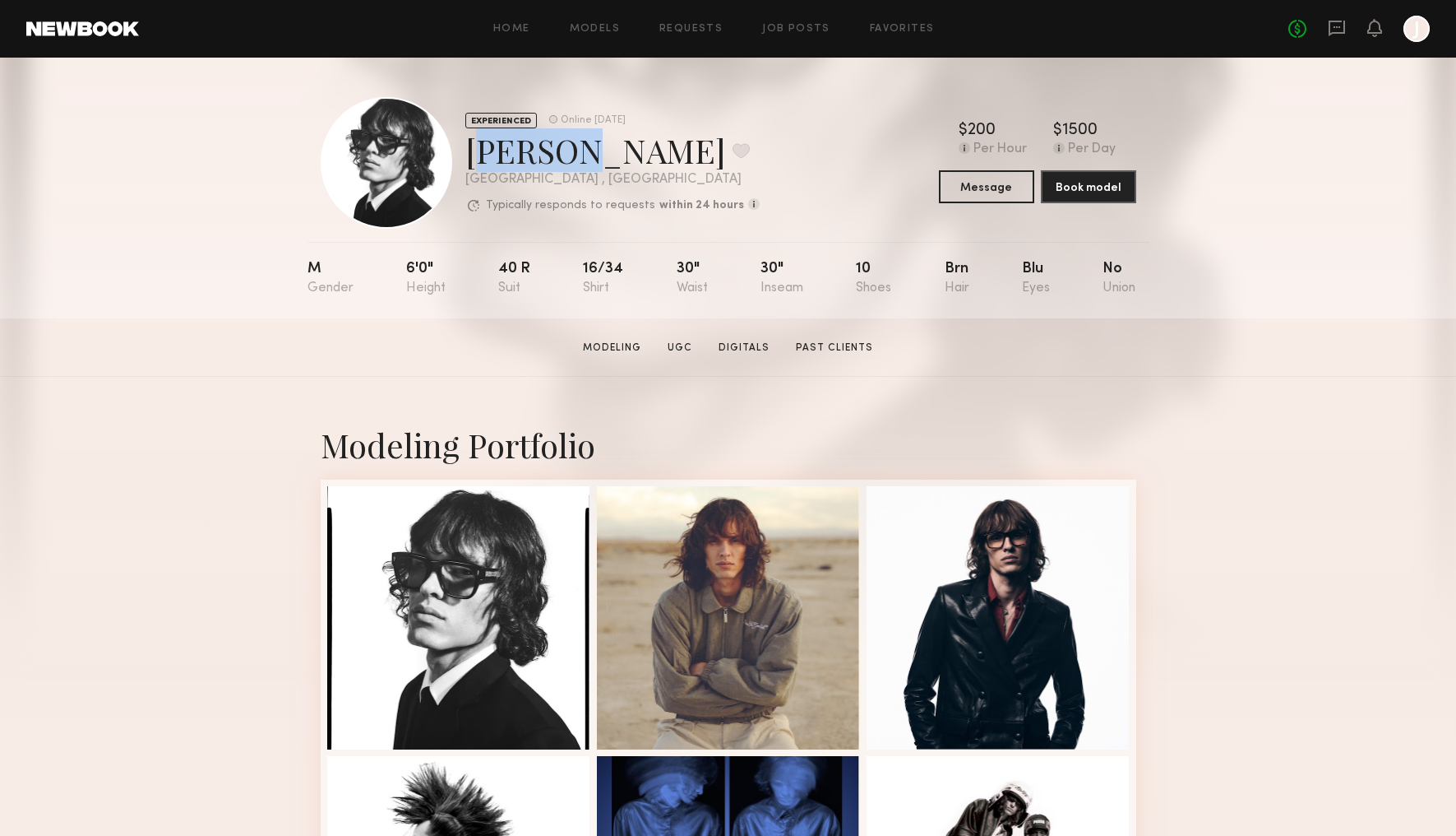
drag, startPoint x: 472, startPoint y: 151, endPoint x: 567, endPoint y: 154, distance: 95.0
click at [567, 154] on div "EXPERIENCED Online 2wk ago Zack B. Favorite Los Angeles , CA Typically responds…" at bounding box center [540, 162] width 439 height 131
copy div "Zack B"
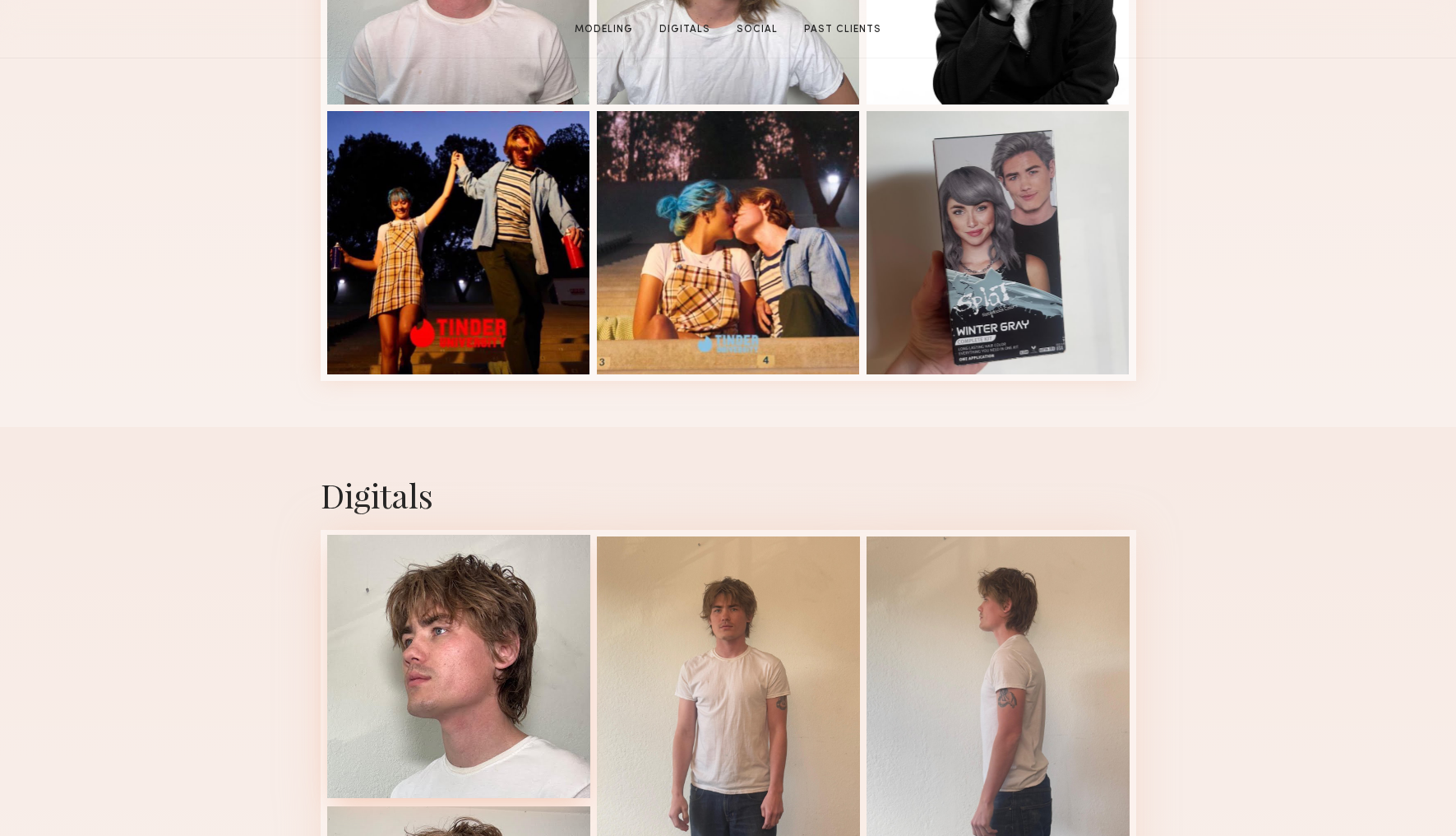
scroll to position [60, 0]
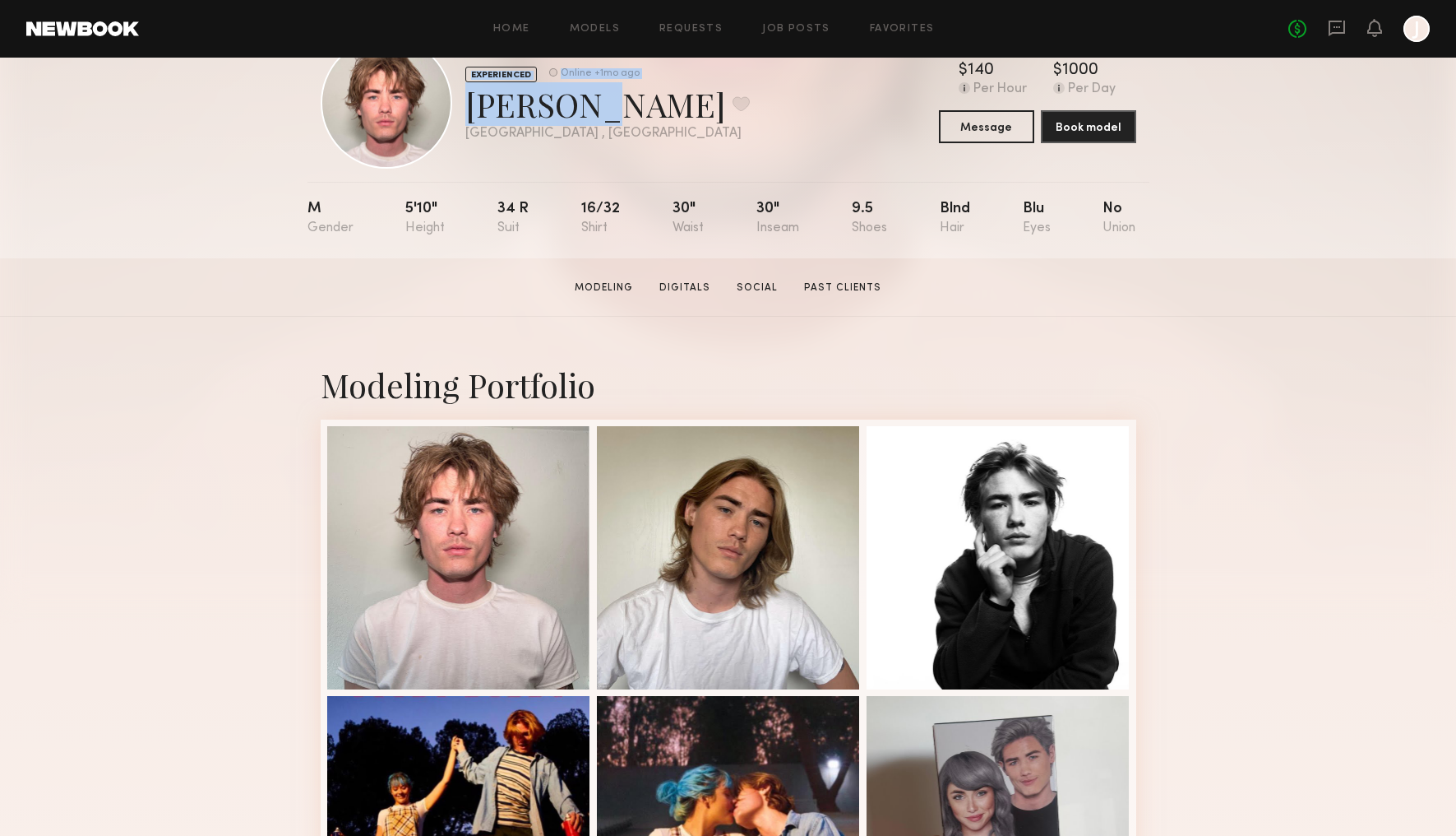
drag, startPoint x: 574, startPoint y: 105, endPoint x: 451, endPoint y: 105, distance: 123.0
click at [451, 105] on div "EXPERIENCED Online +1mo ago Logan B. Favorite Los Angeles , CA Online +1mo ago" at bounding box center [535, 103] width 430 height 131
click at [607, 121] on div "Logan B. Favorite" at bounding box center [608, 104] width 284 height 44
drag, startPoint x: 469, startPoint y: 108, endPoint x: 581, endPoint y: 111, distance: 112.0
click at [581, 111] on div "Logan B. Favorite" at bounding box center [608, 104] width 284 height 44
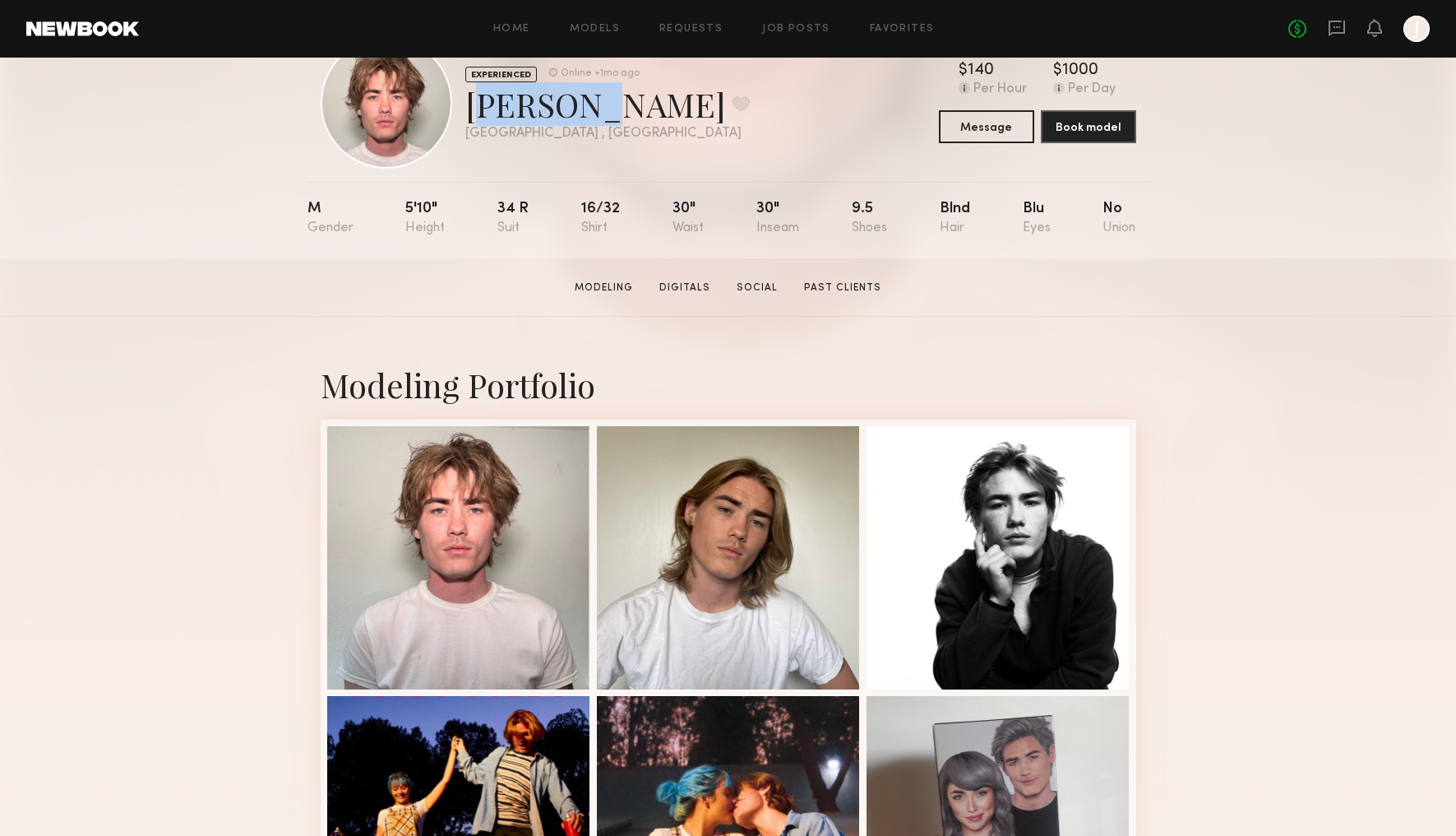
copy div "Logan B"
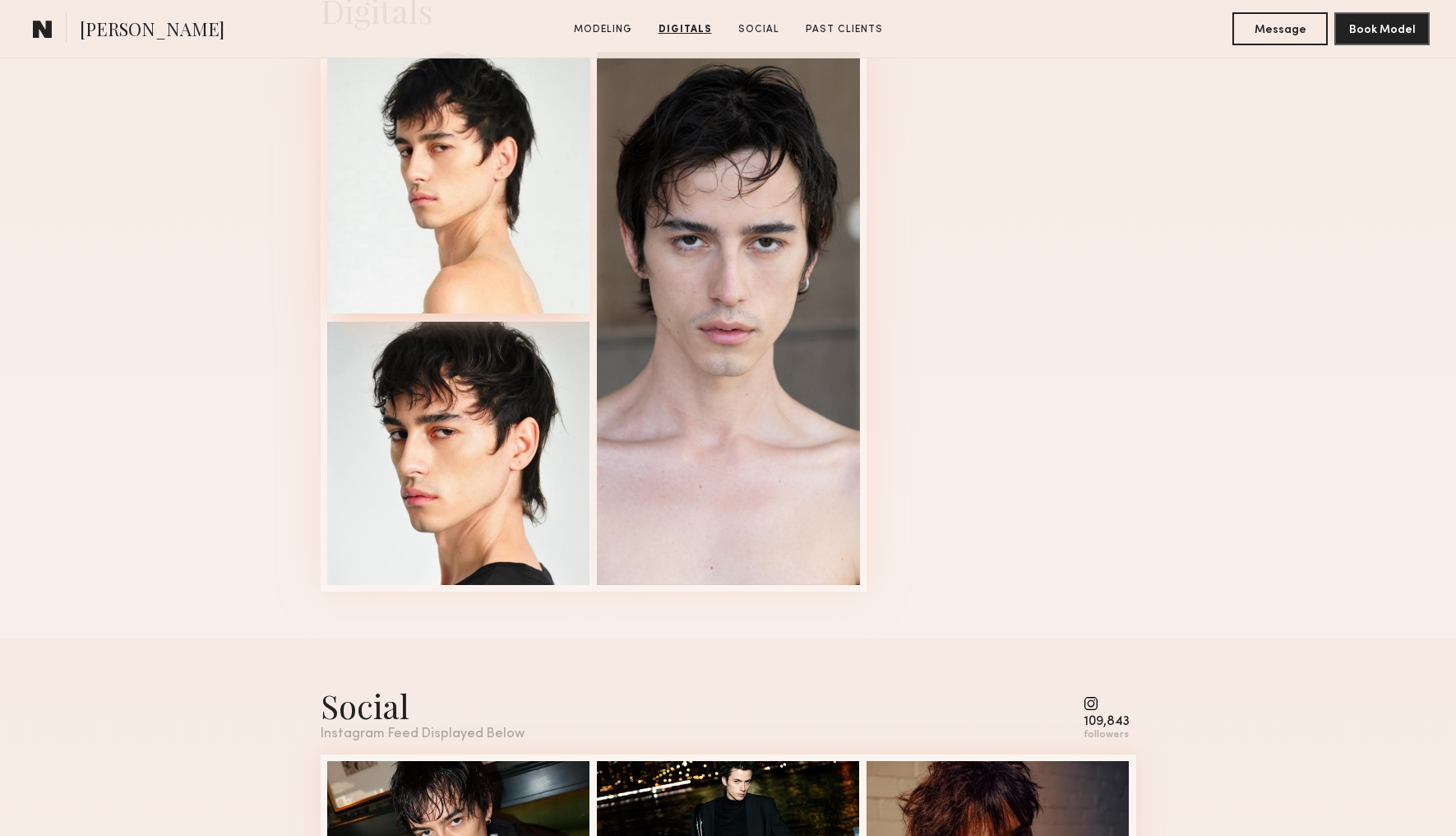
scroll to position [384, 0]
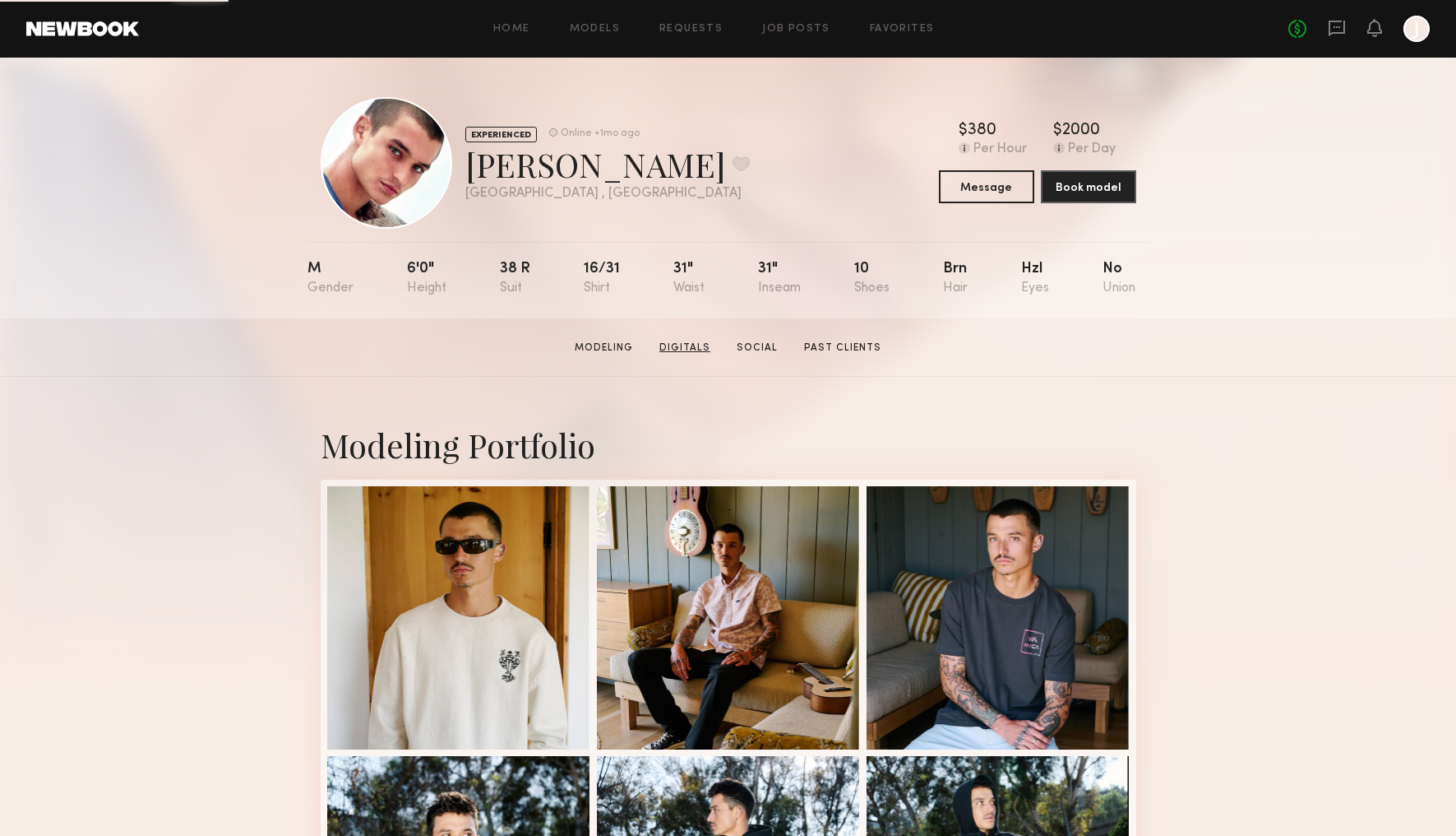
click at [685, 345] on link "Digitals" at bounding box center [685, 348] width 64 height 15
drag, startPoint x: 464, startPoint y: 166, endPoint x: 576, endPoint y: 170, distance: 112.1
click at [576, 170] on div "EXPERIENCED Online +1mo ago Kaleb R. Favorite Newport Beach , CA Online +1mo ago" at bounding box center [535, 162] width 430 height 131
copy div "Kaleb R"
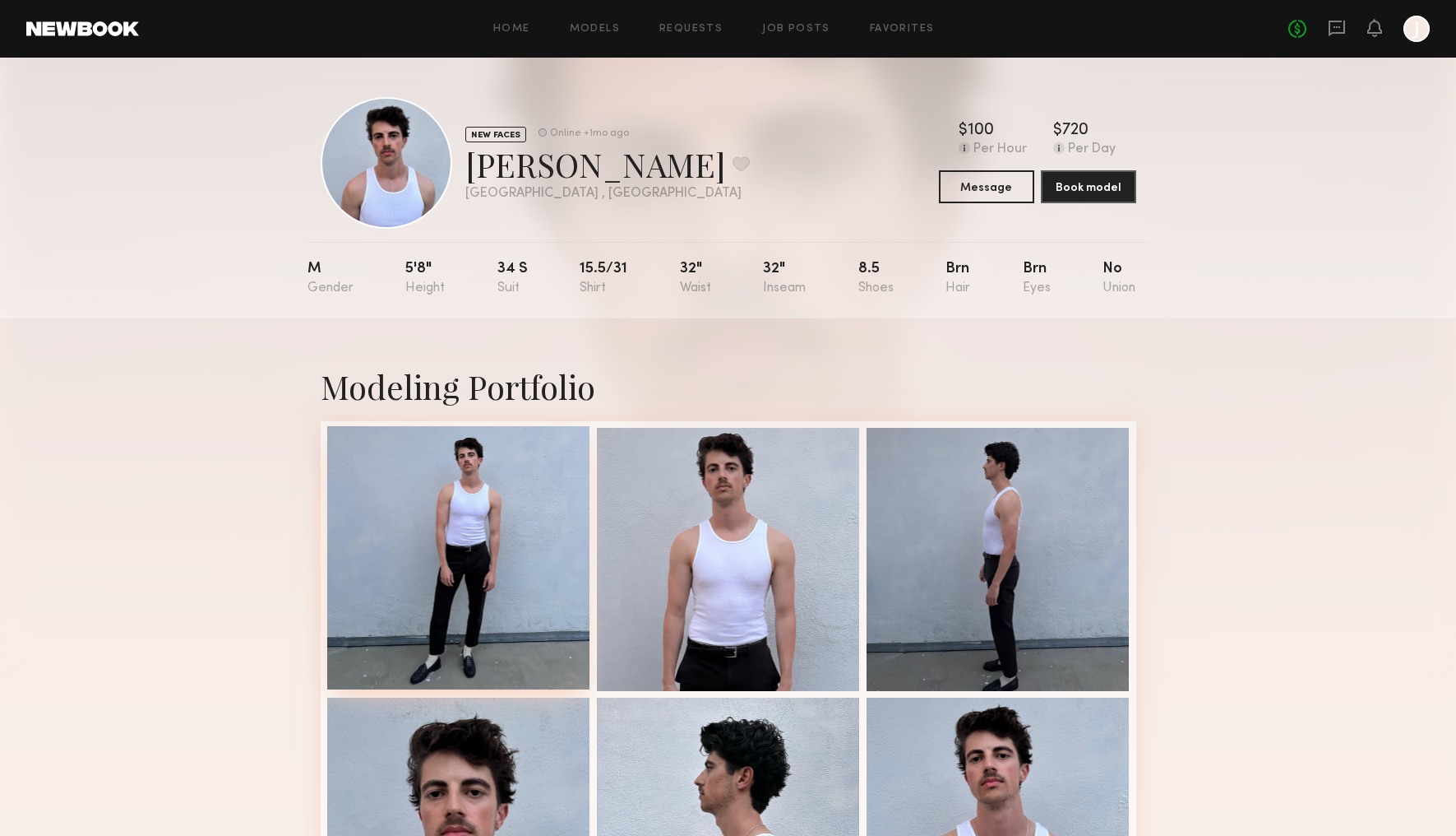
click at [472, 494] on div at bounding box center [458, 558] width 263 height 263
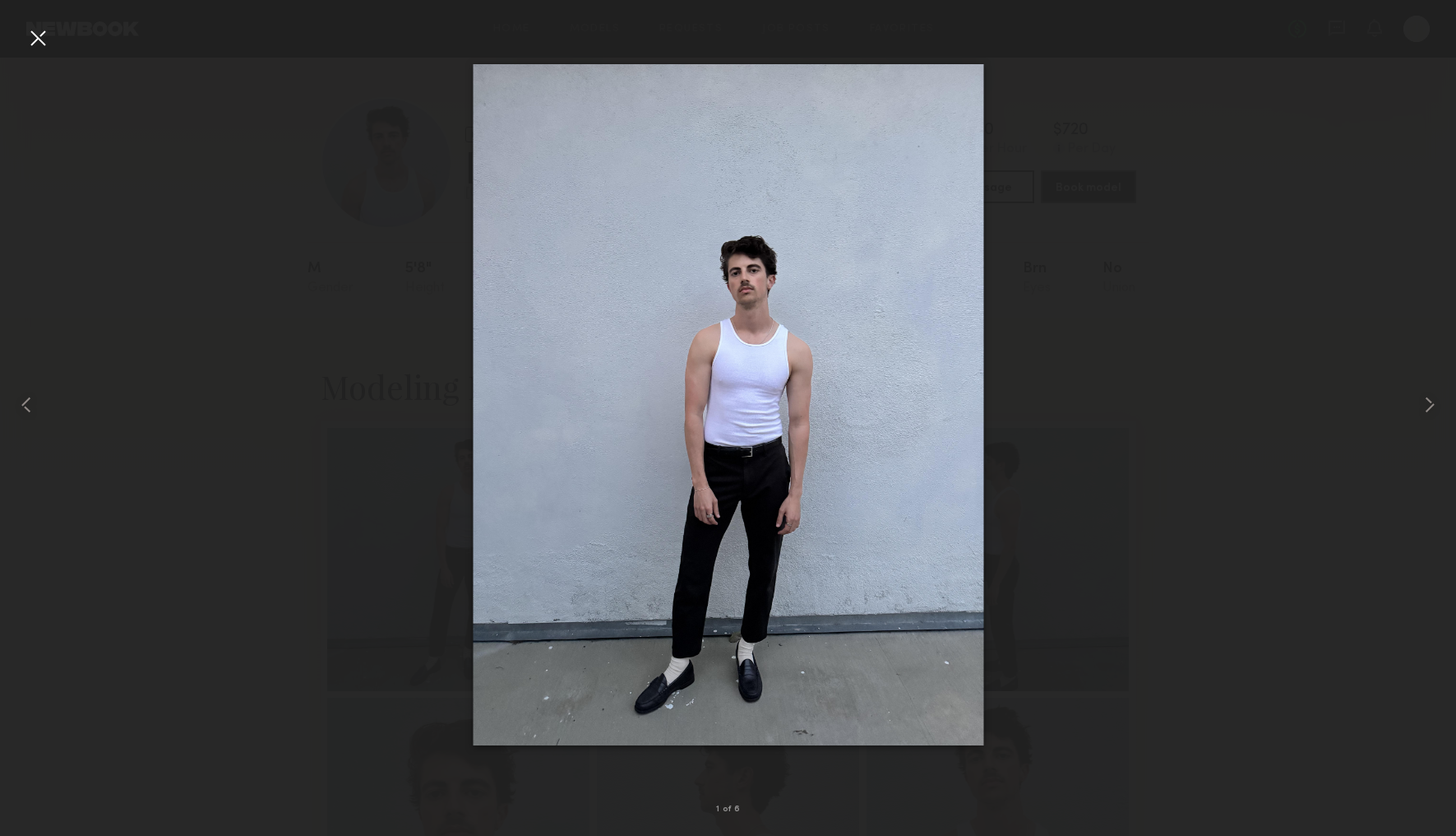
click at [40, 34] on div at bounding box center [37, 37] width 26 height 26
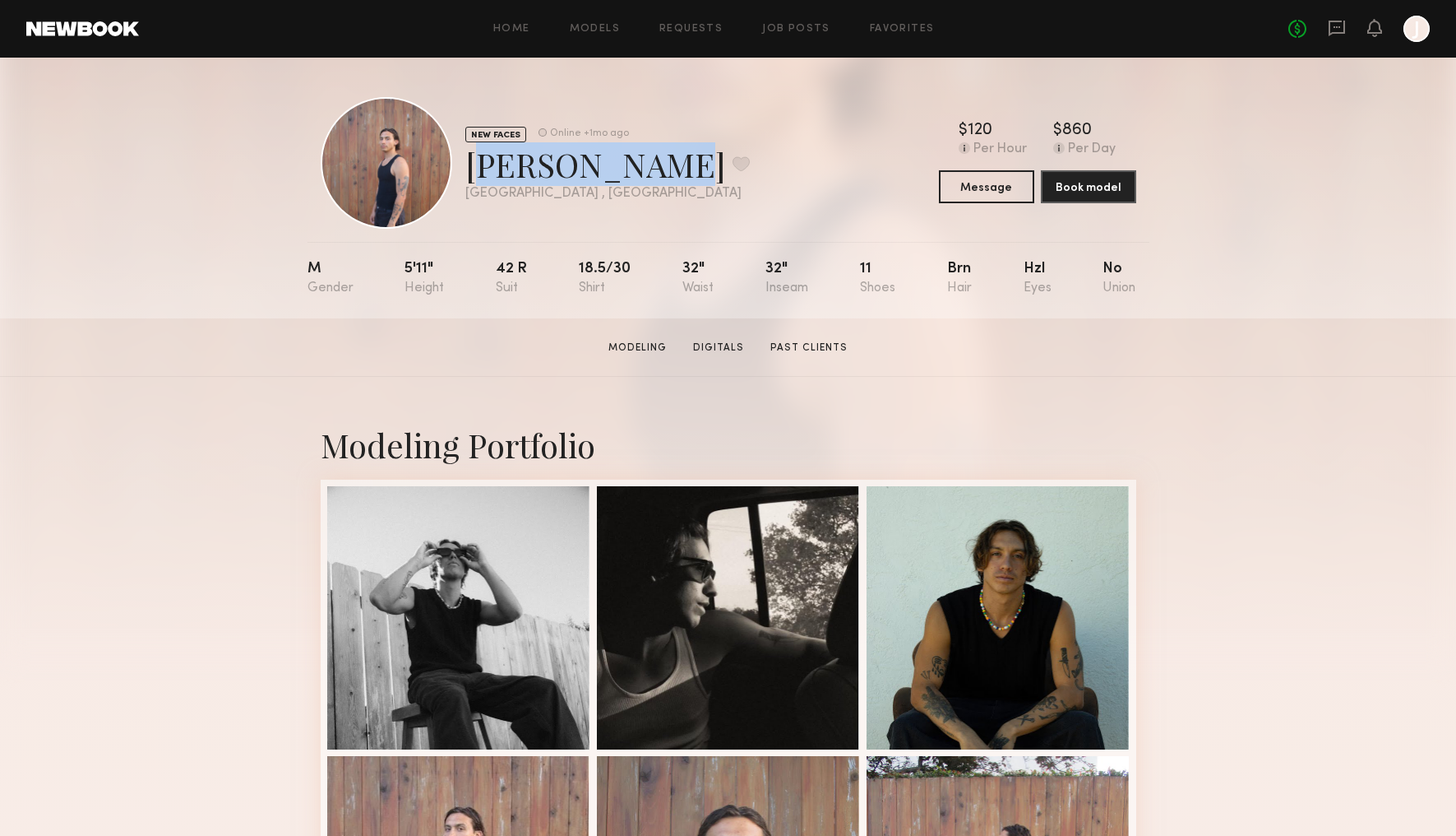
drag, startPoint x: 639, startPoint y: 162, endPoint x: 469, endPoint y: 168, distance: 170.1
click at [469, 168] on div "[PERSON_NAME] Favorite" at bounding box center [608, 164] width 284 height 44
copy div "[PERSON_NAME]"
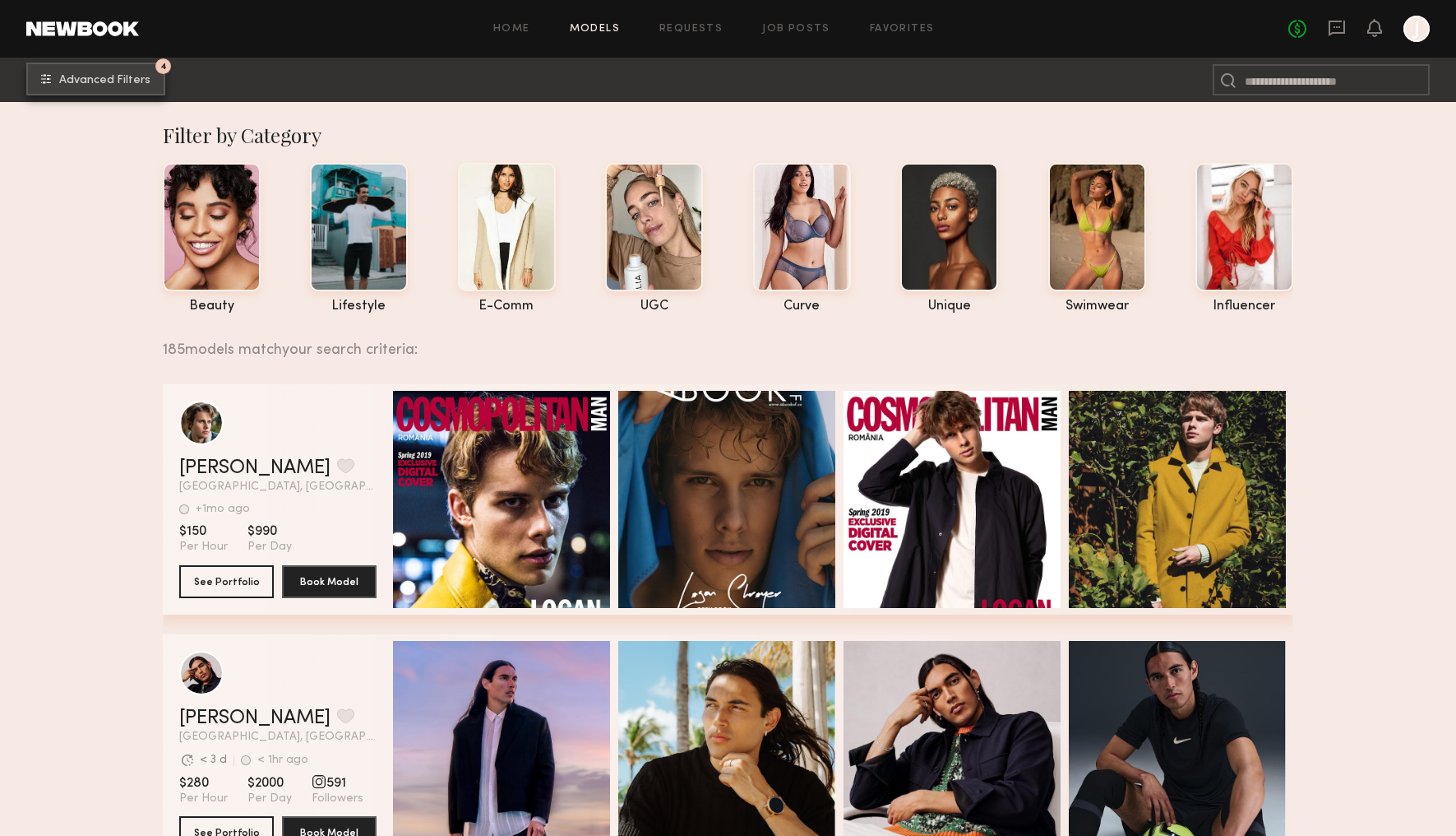
click at [146, 75] on span "Advanced Filters" at bounding box center [104, 81] width 92 height 12
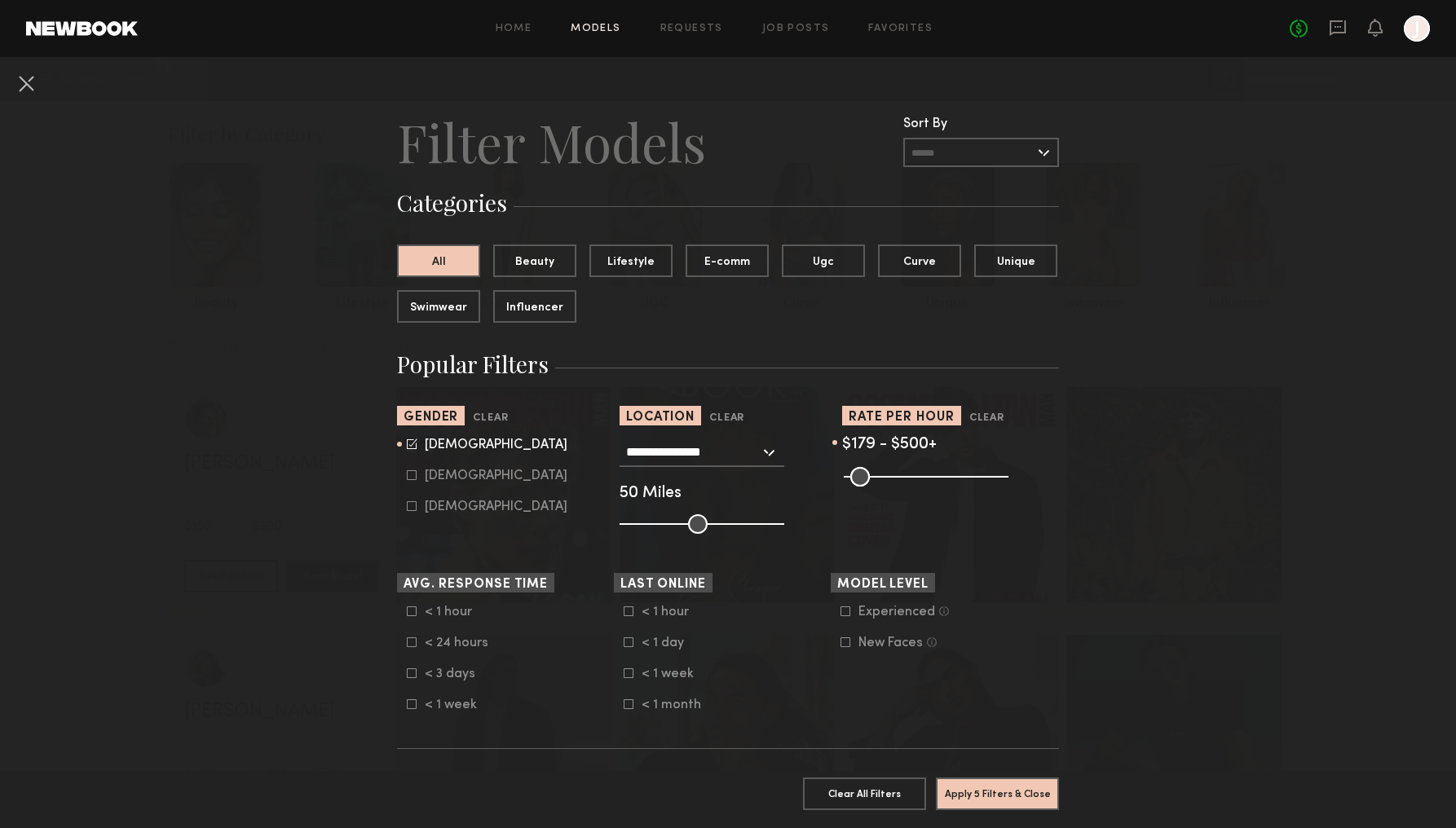
type input "**"
drag, startPoint x: 853, startPoint y: 476, endPoint x: 826, endPoint y: 475, distance: 27.0
click at [831, 474] on section "**********" at bounding box center [728, 470] width 662 height 128
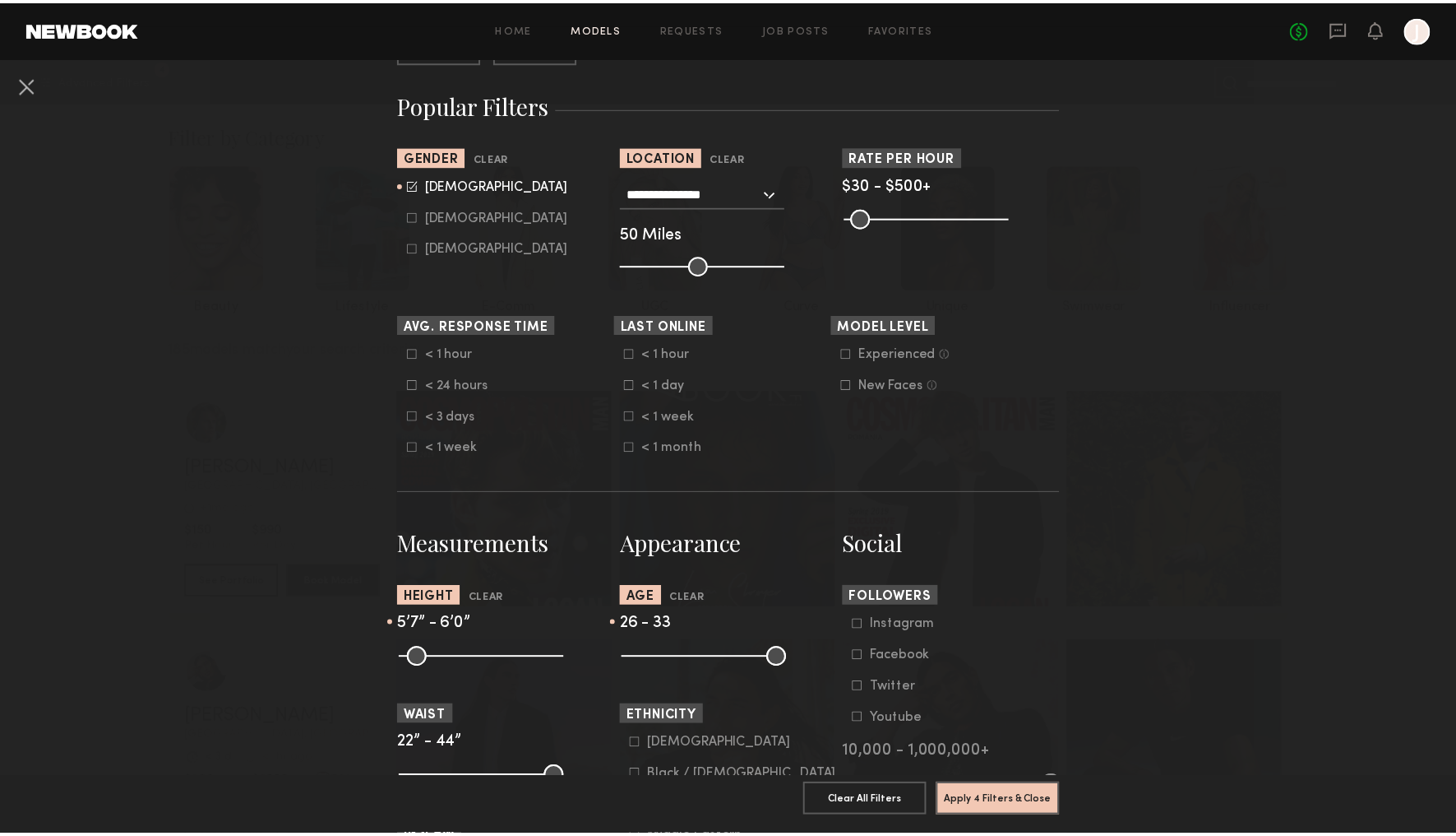
scroll to position [363, 0]
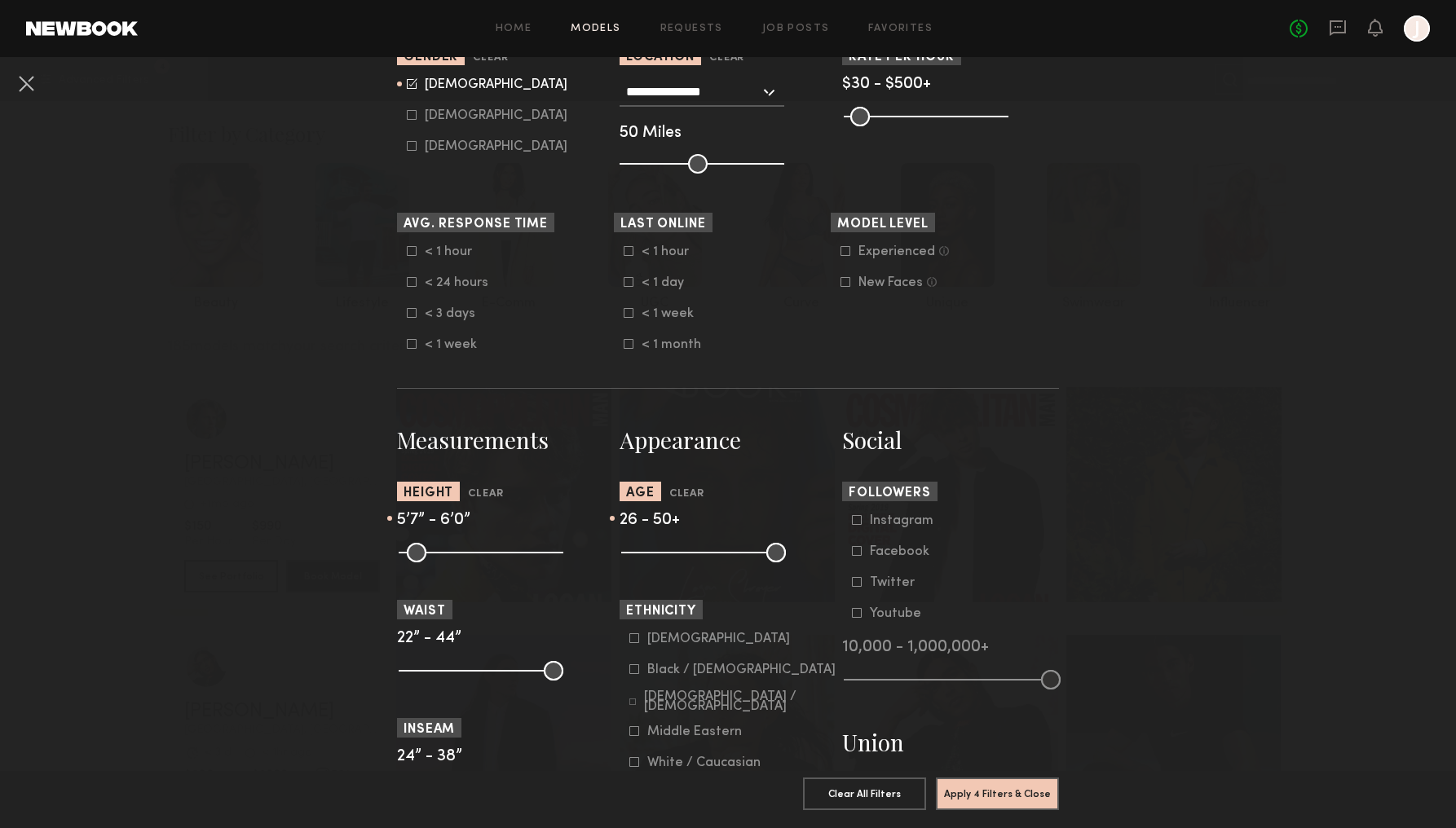
drag, startPoint x: 693, startPoint y: 548, endPoint x: 806, endPoint y: 558, distance: 113.4
type input "**"
click at [806, 558] on div at bounding box center [728, 550] width 217 height 19
drag, startPoint x: 664, startPoint y: 551, endPoint x: 745, endPoint y: 558, distance: 81.3
type input "**"
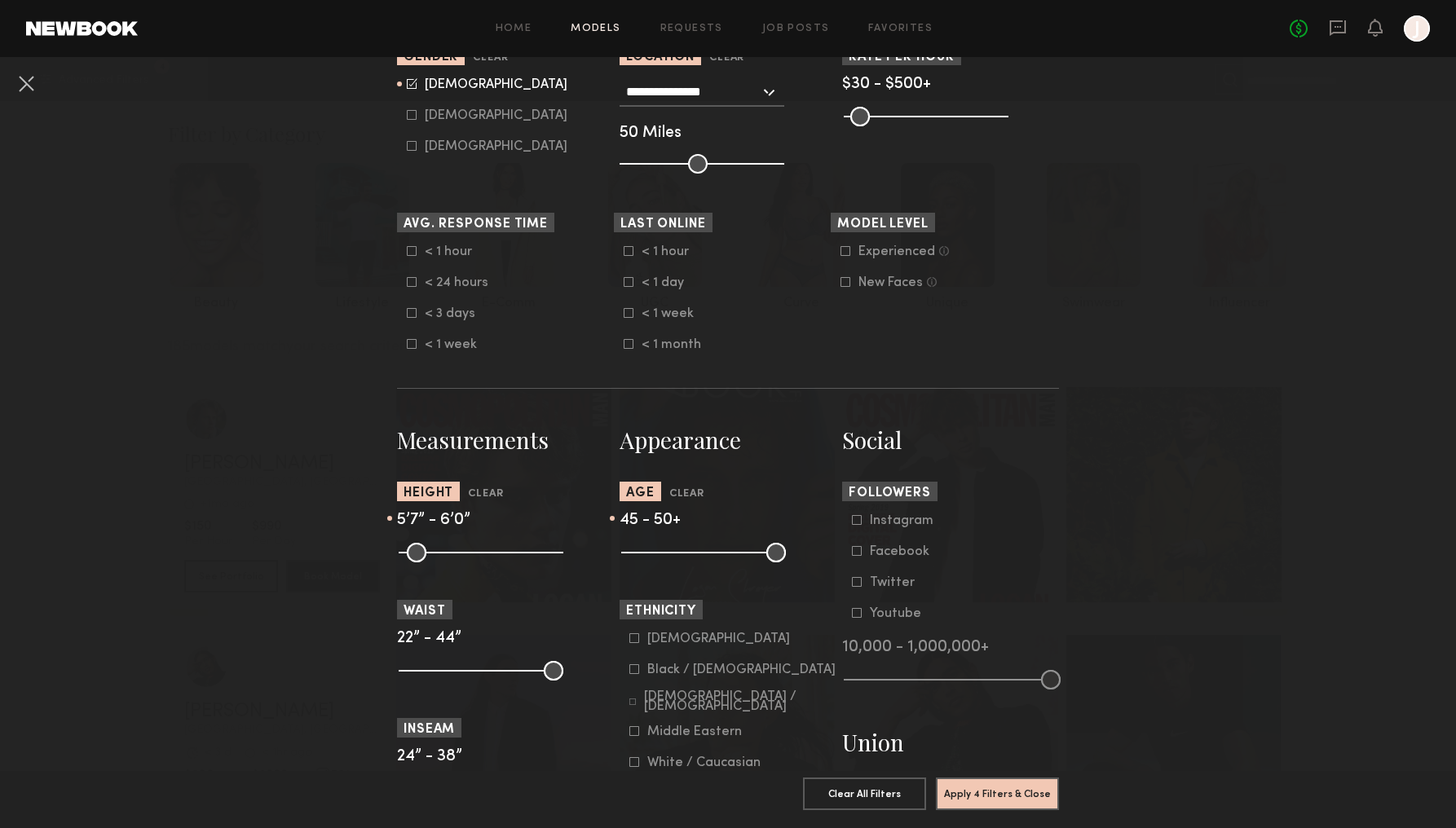
click at [745, 558] on input "range" at bounding box center [703, 551] width 165 height 19
type input "**"
click at [508, 556] on input "range" at bounding box center [481, 551] width 165 height 19
click at [1008, 781] on button "Apply 4 Filters & Close" at bounding box center [998, 792] width 123 height 32
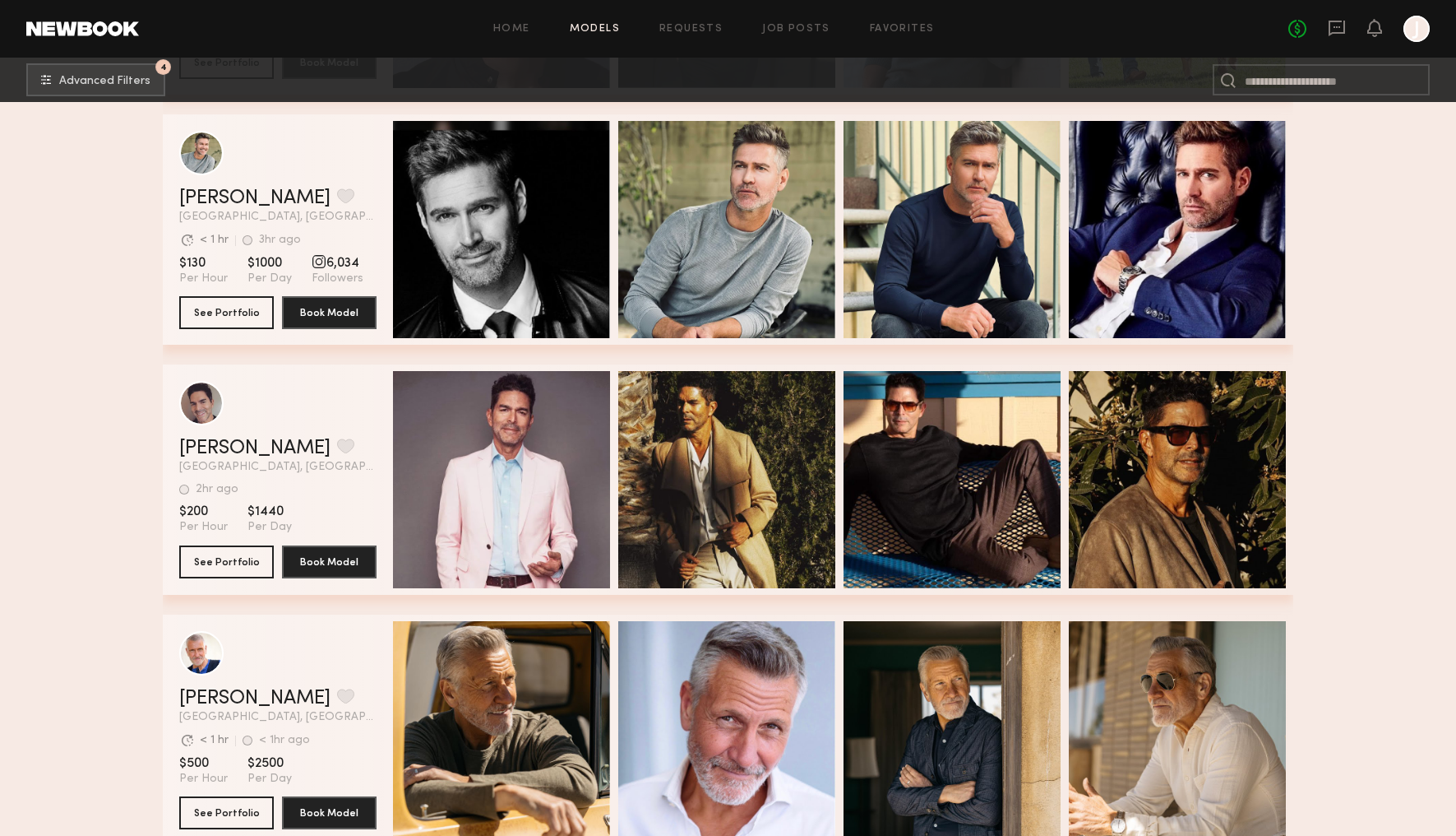
scroll to position [812, 0]
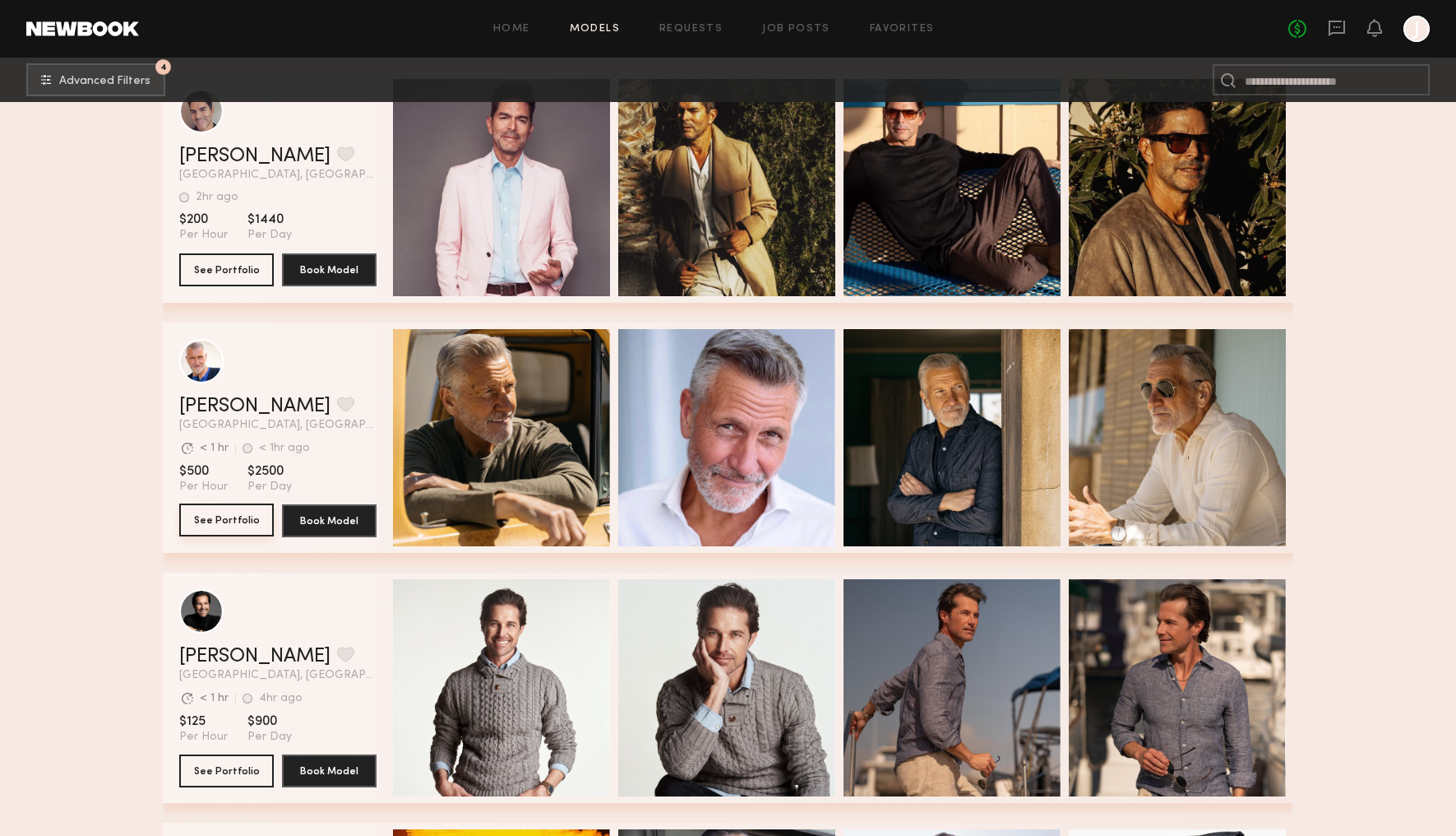
click at [214, 521] on button "See Portfolio" at bounding box center [226, 520] width 94 height 33
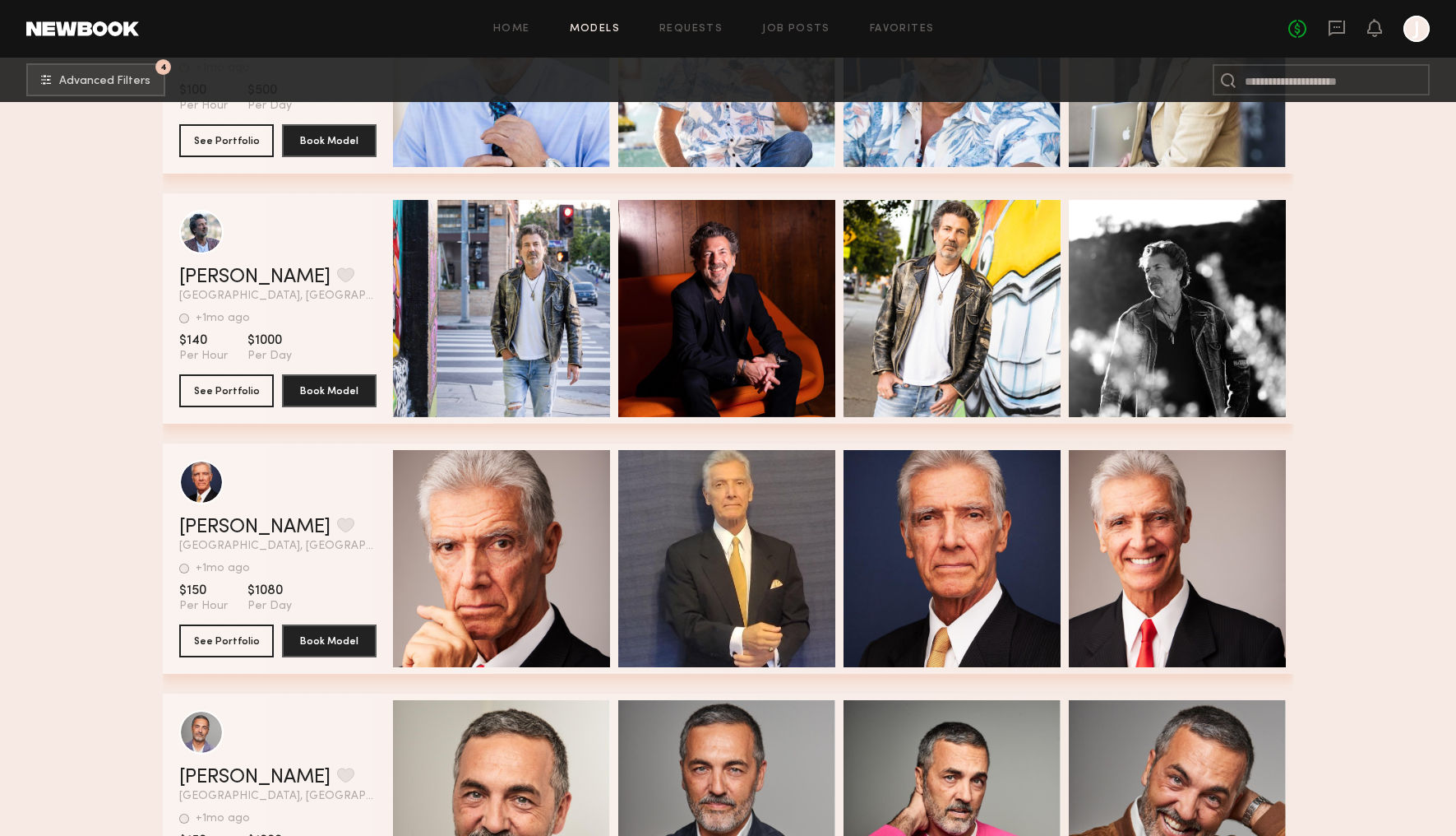
scroll to position [6860, 0]
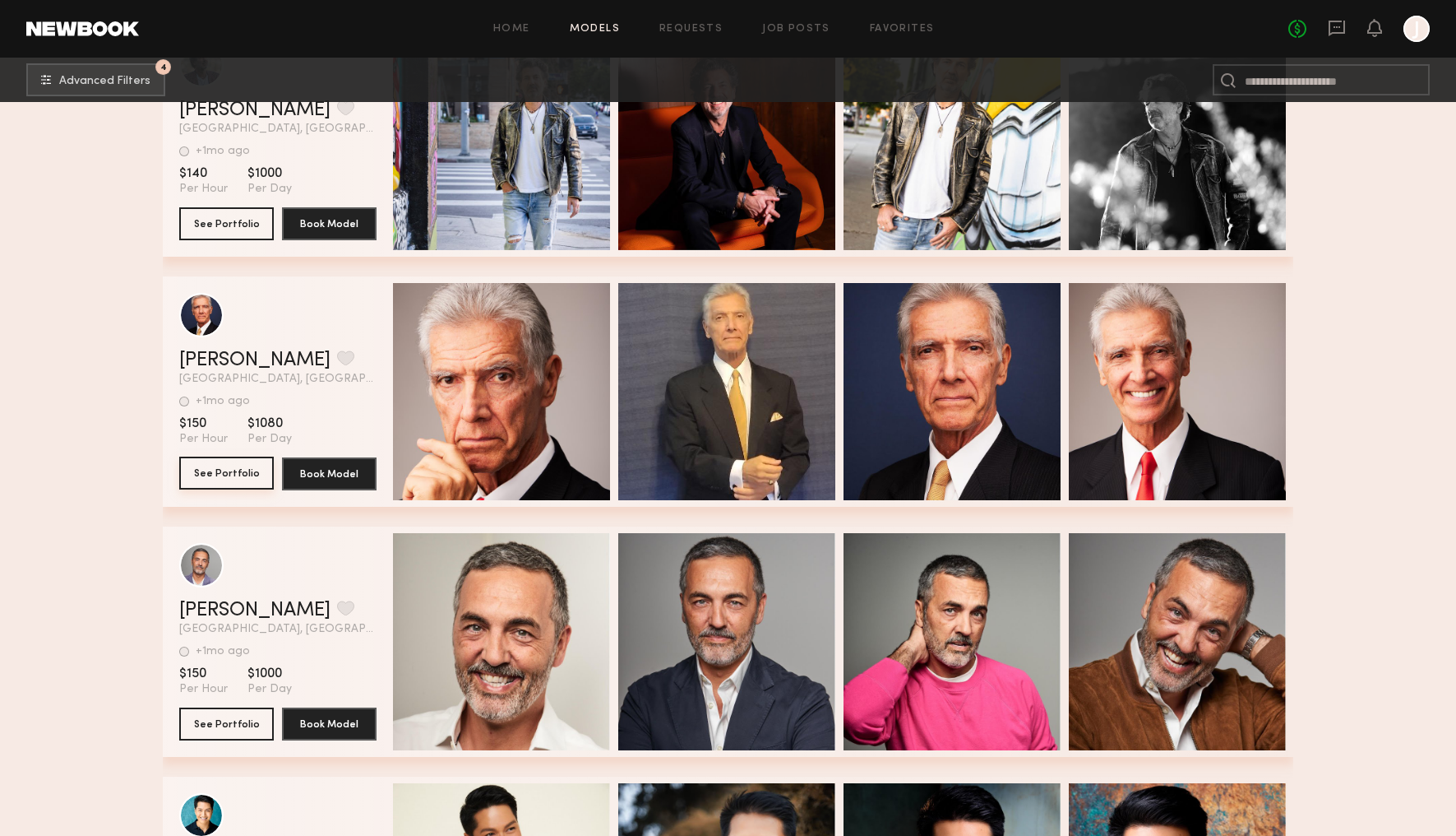
click at [203, 460] on button "See Portfolio" at bounding box center [226, 473] width 94 height 33
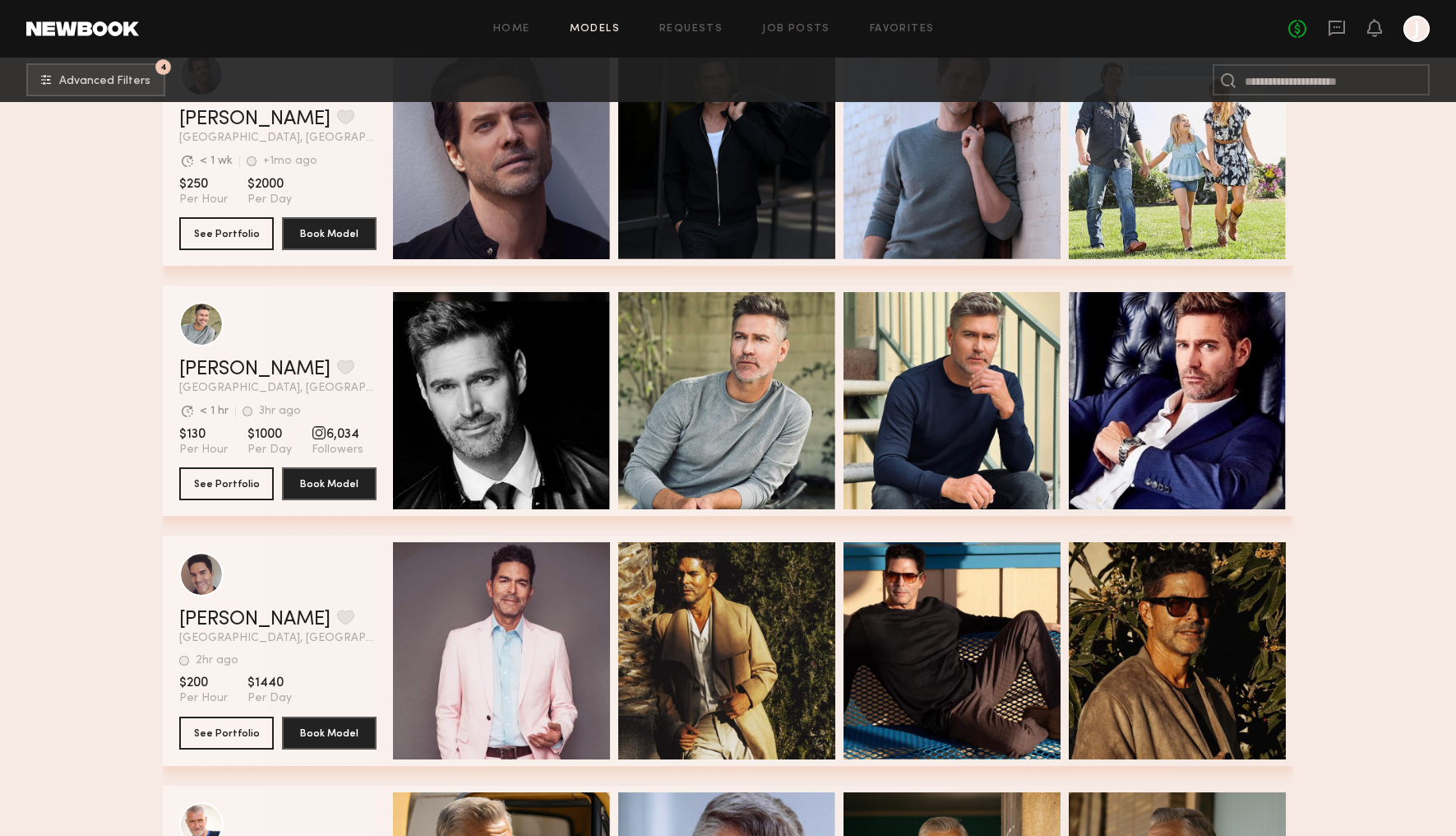
scroll to position [0, 0]
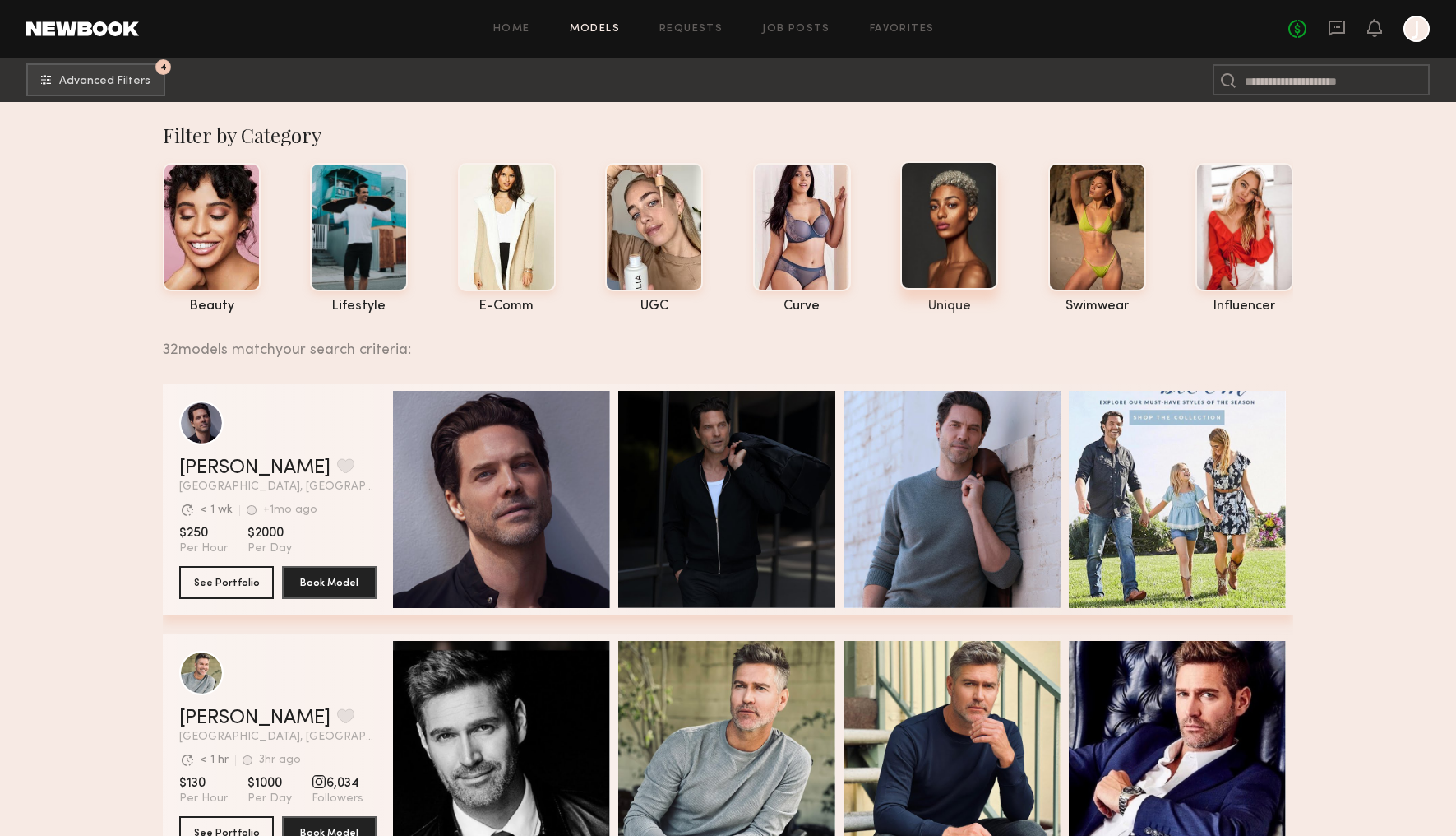
click at [937, 214] on div at bounding box center [949, 225] width 98 height 129
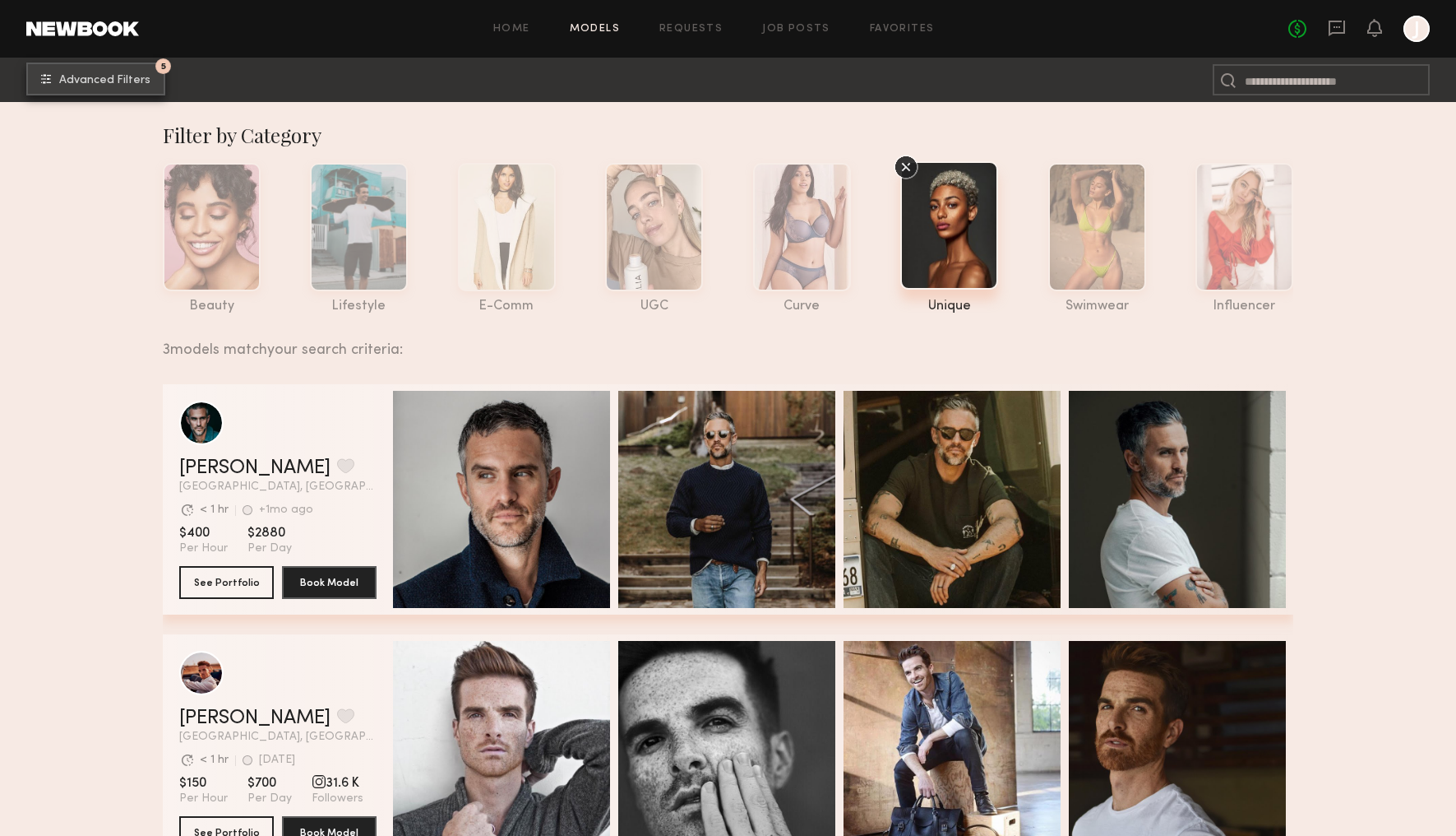
click at [95, 75] on span "Advanced Filters" at bounding box center [104, 81] width 92 height 12
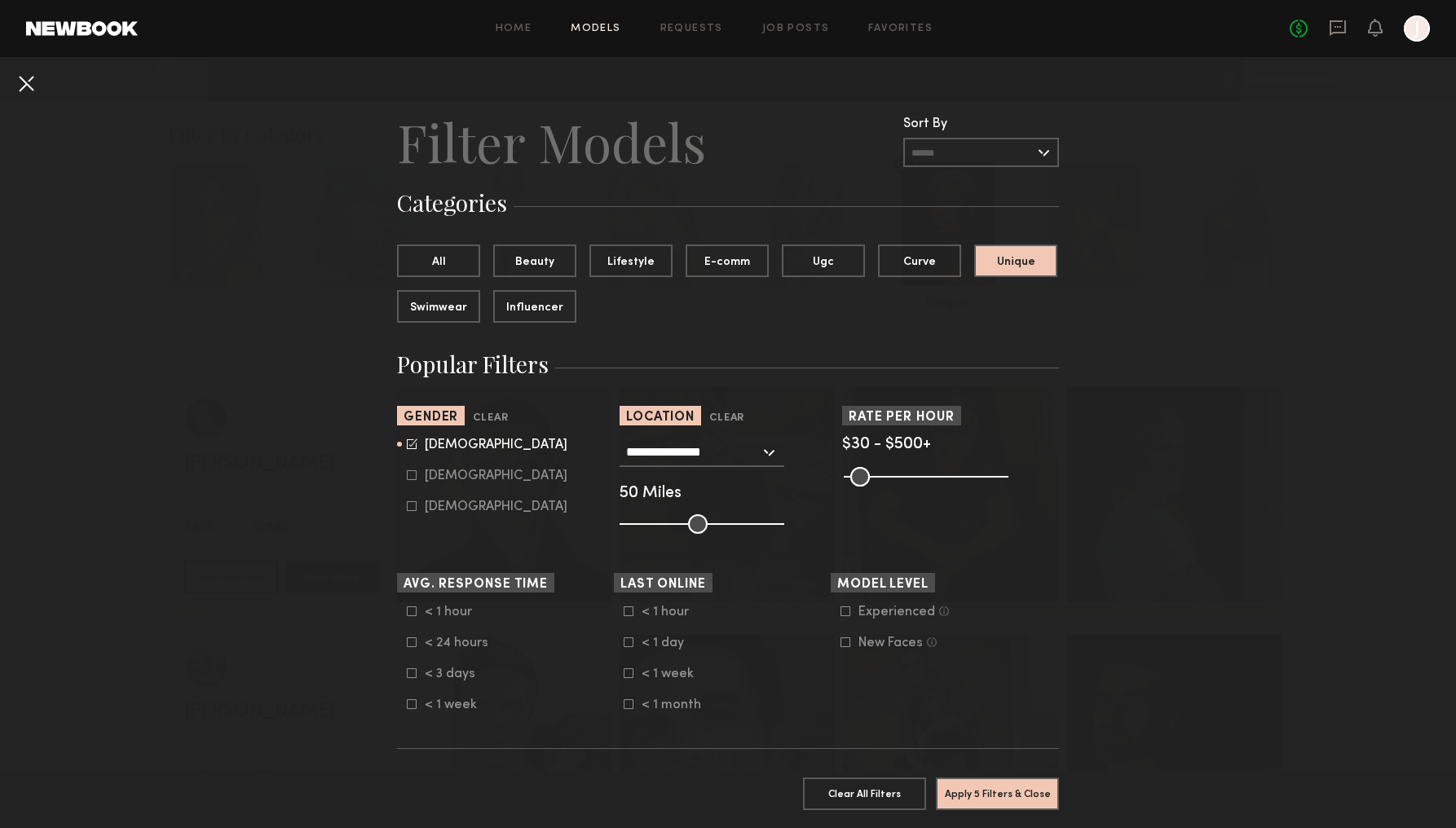
click at [27, 82] on button at bounding box center [26, 82] width 26 height 26
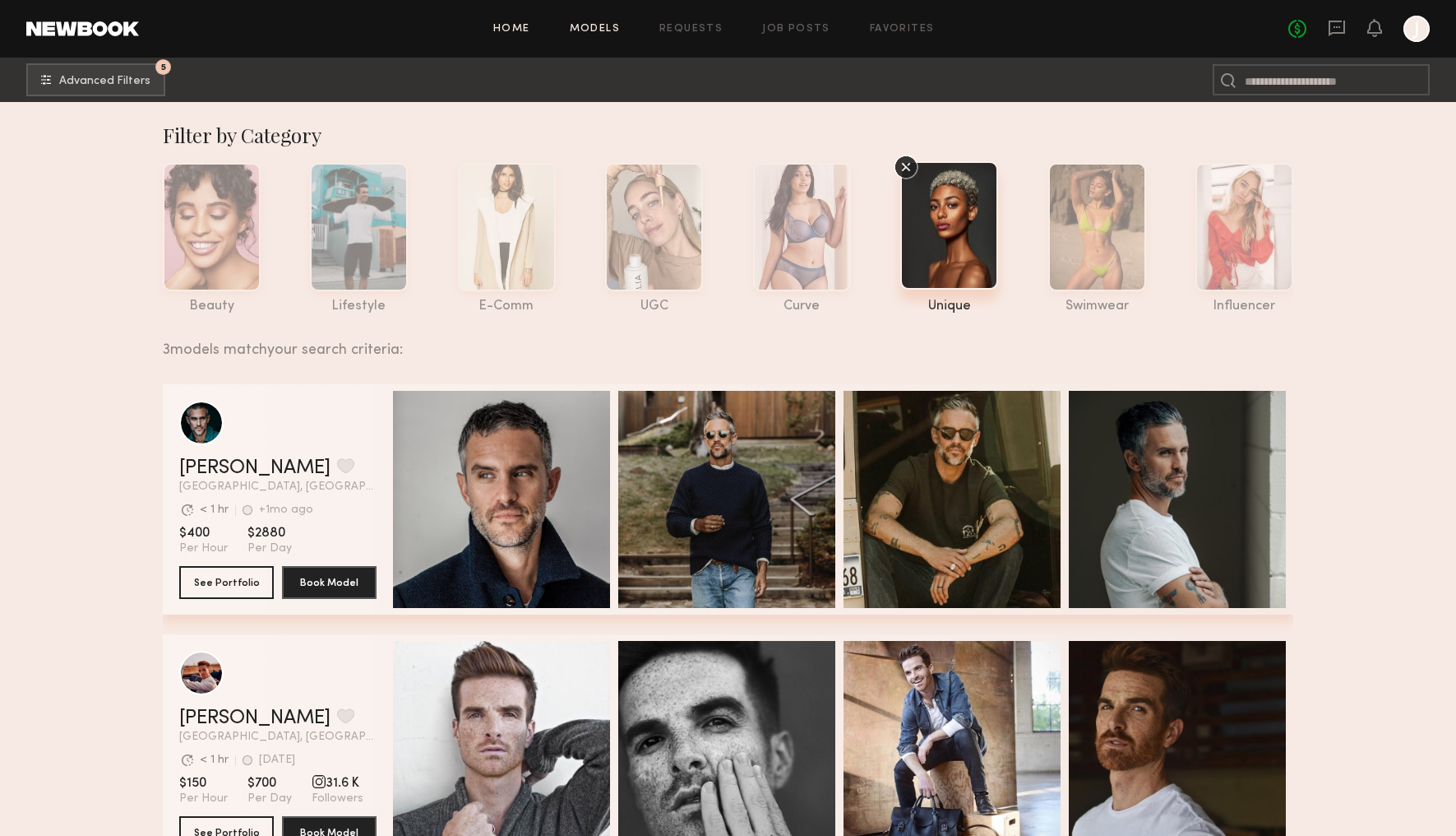
click at [514, 33] on link "Home" at bounding box center [512, 29] width 37 height 11
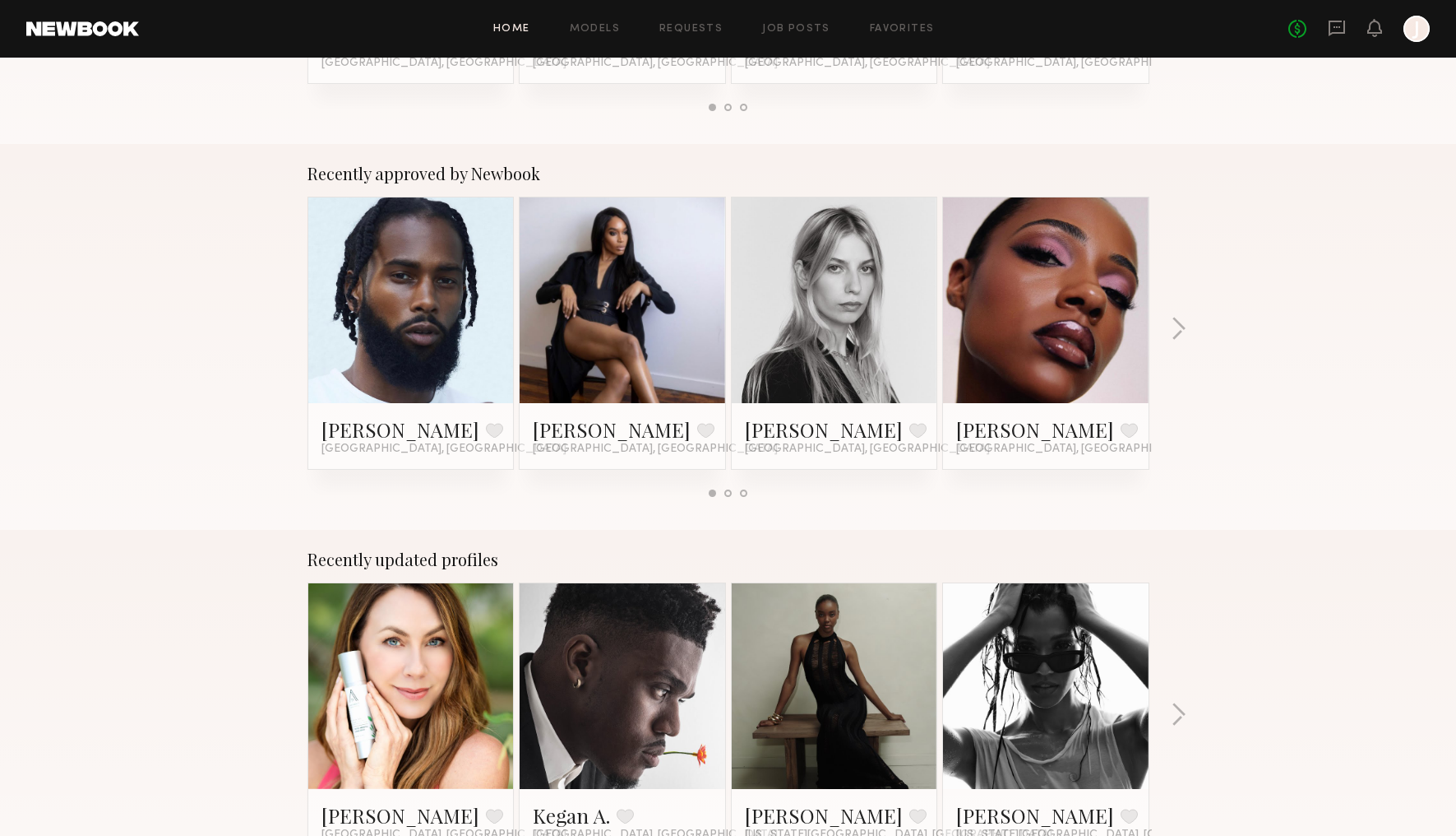
scroll to position [1087, 0]
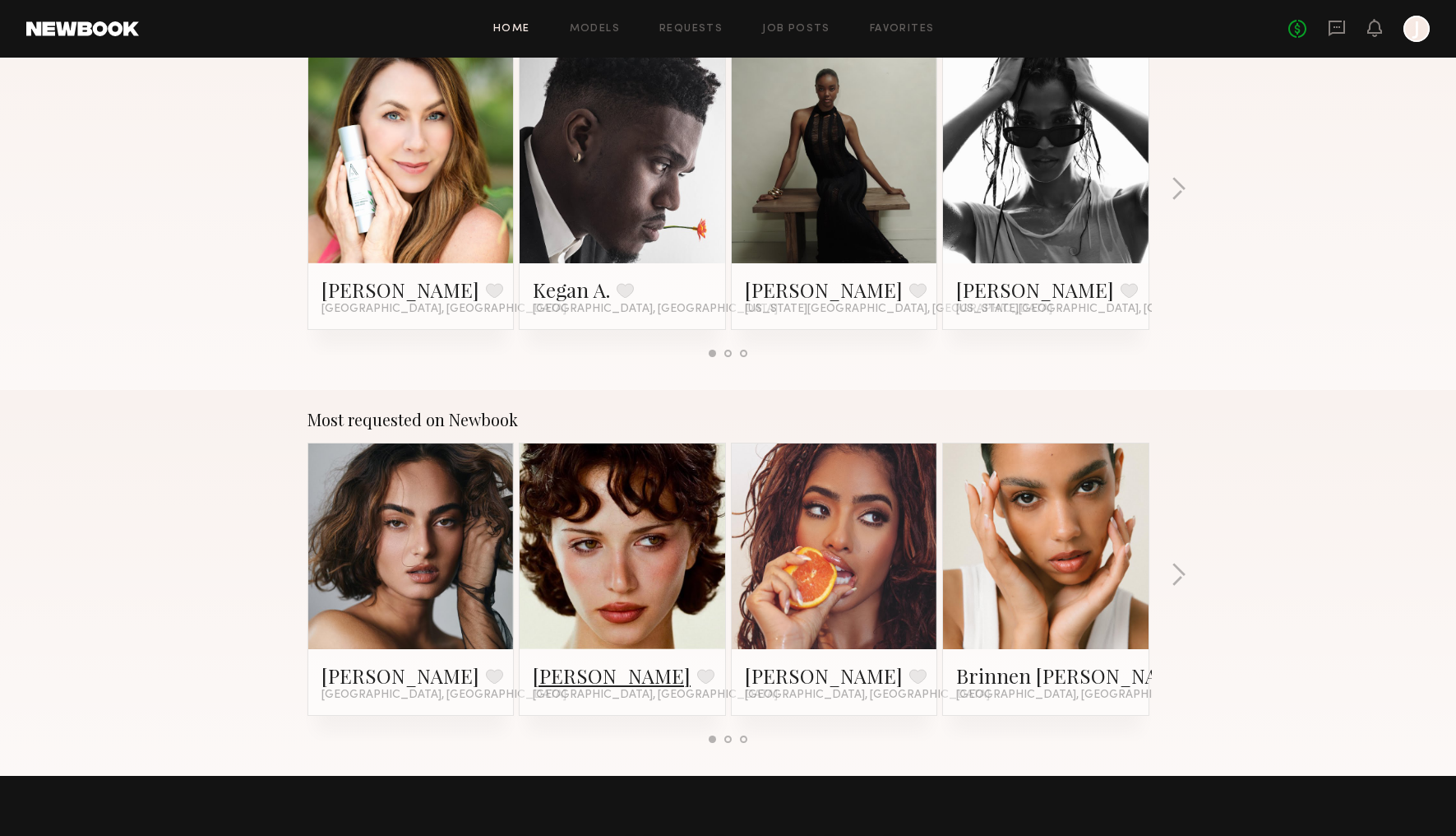
click at [588, 669] on link "Jessie M." at bounding box center [612, 675] width 158 height 26
click at [1073, 569] on link at bounding box center [1045, 546] width 100 height 206
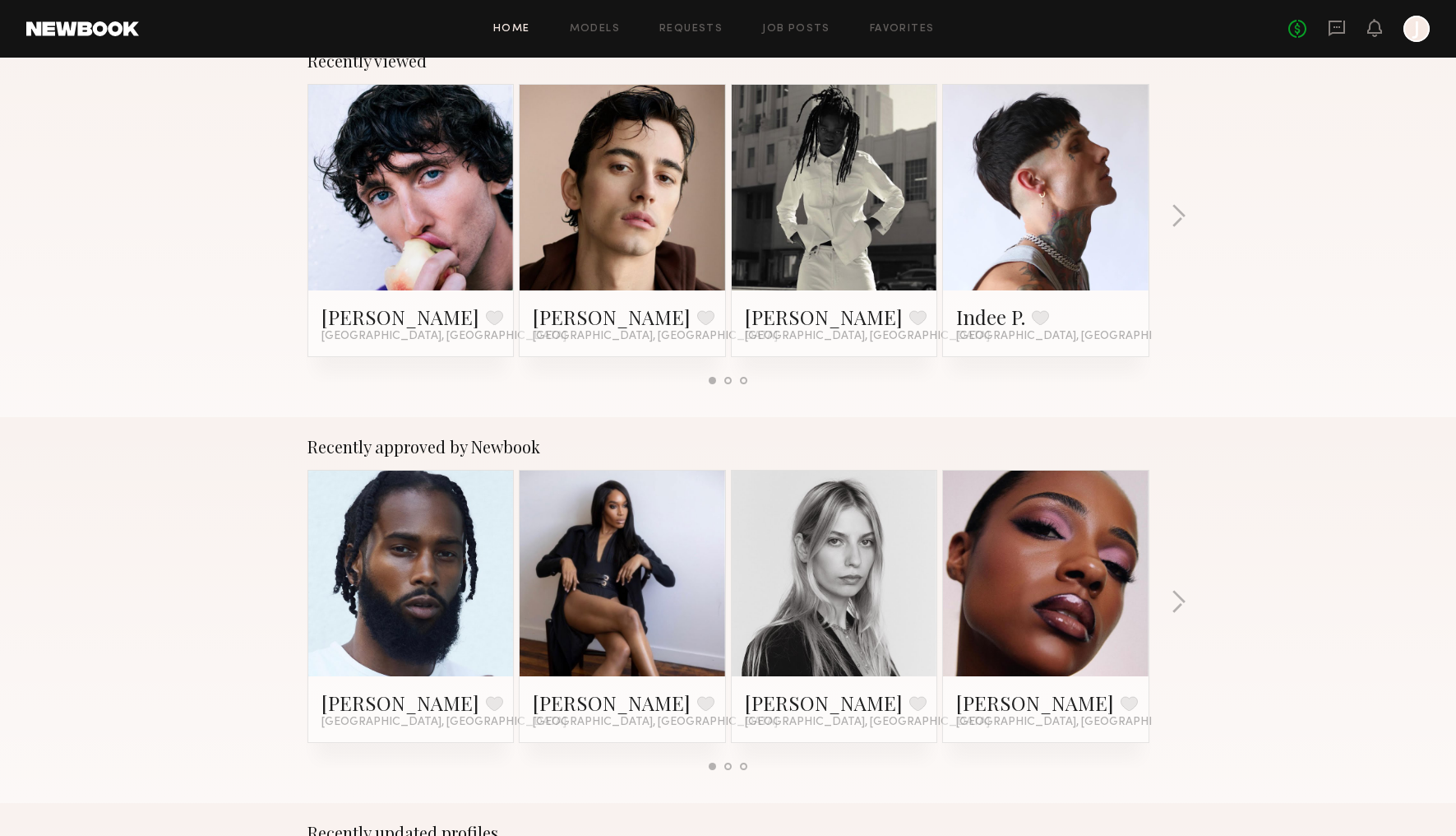
scroll to position [0, 0]
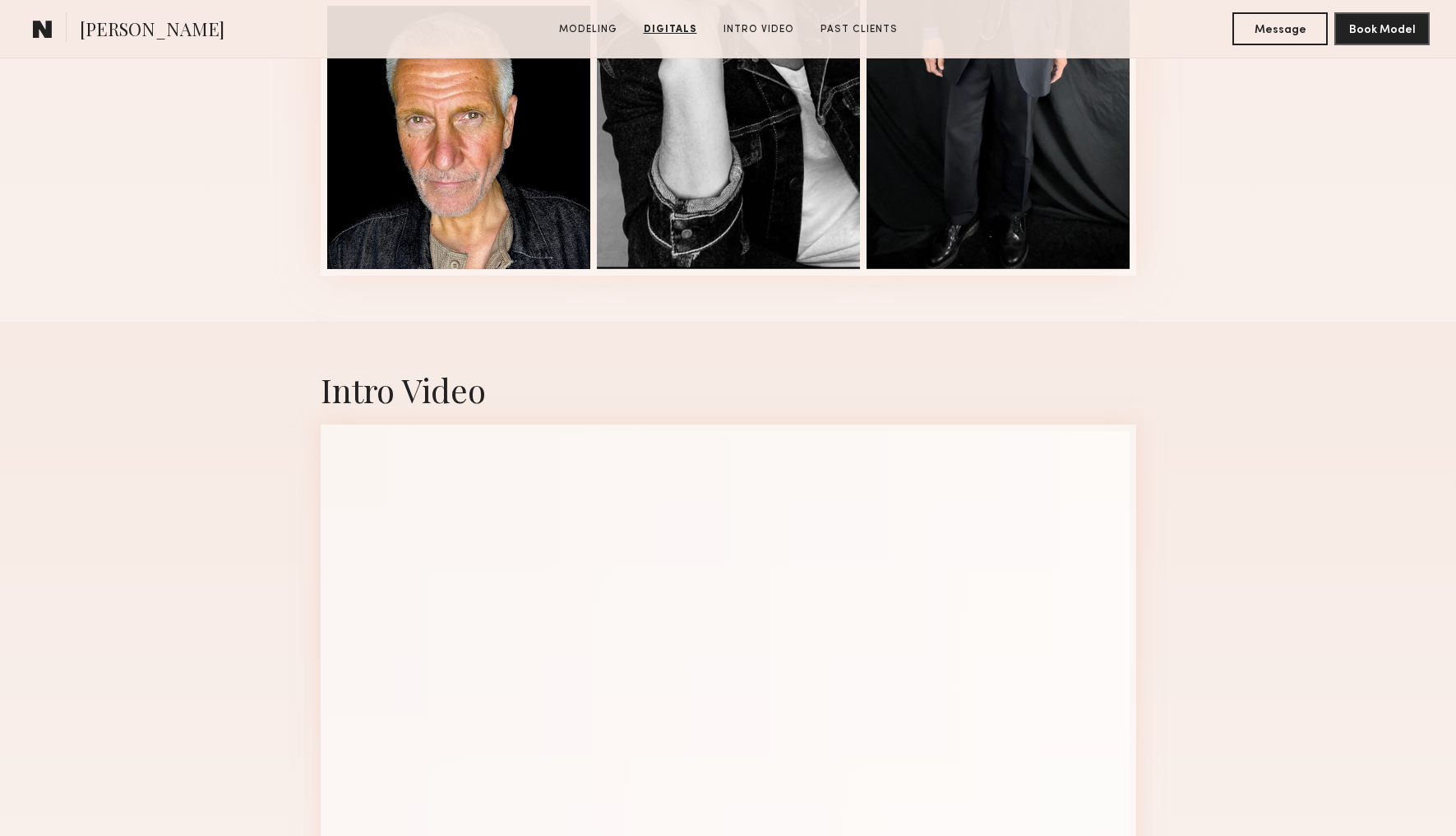
scroll to position [2345, 0]
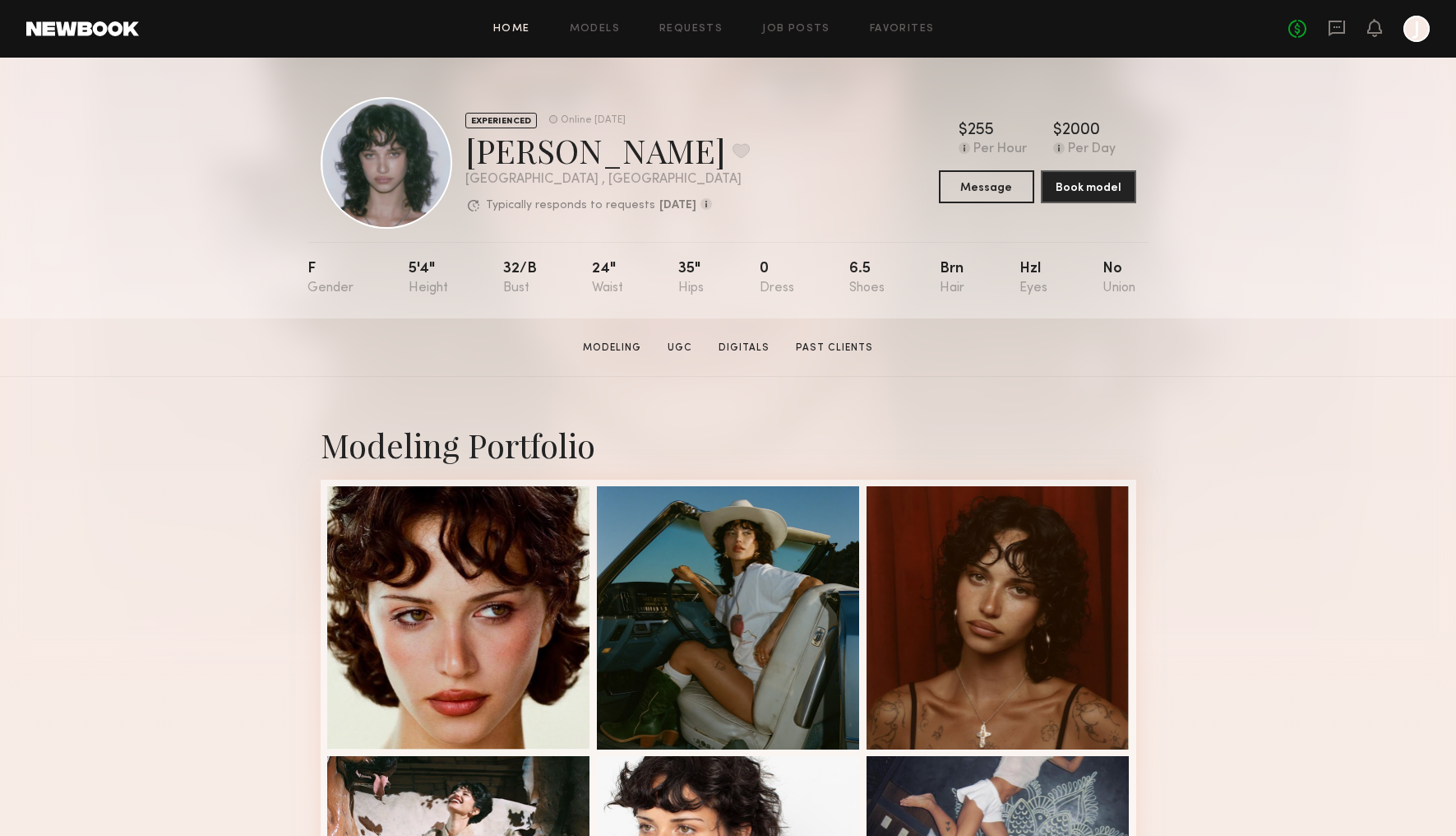
click at [510, 27] on link "Home" at bounding box center [512, 29] width 37 height 11
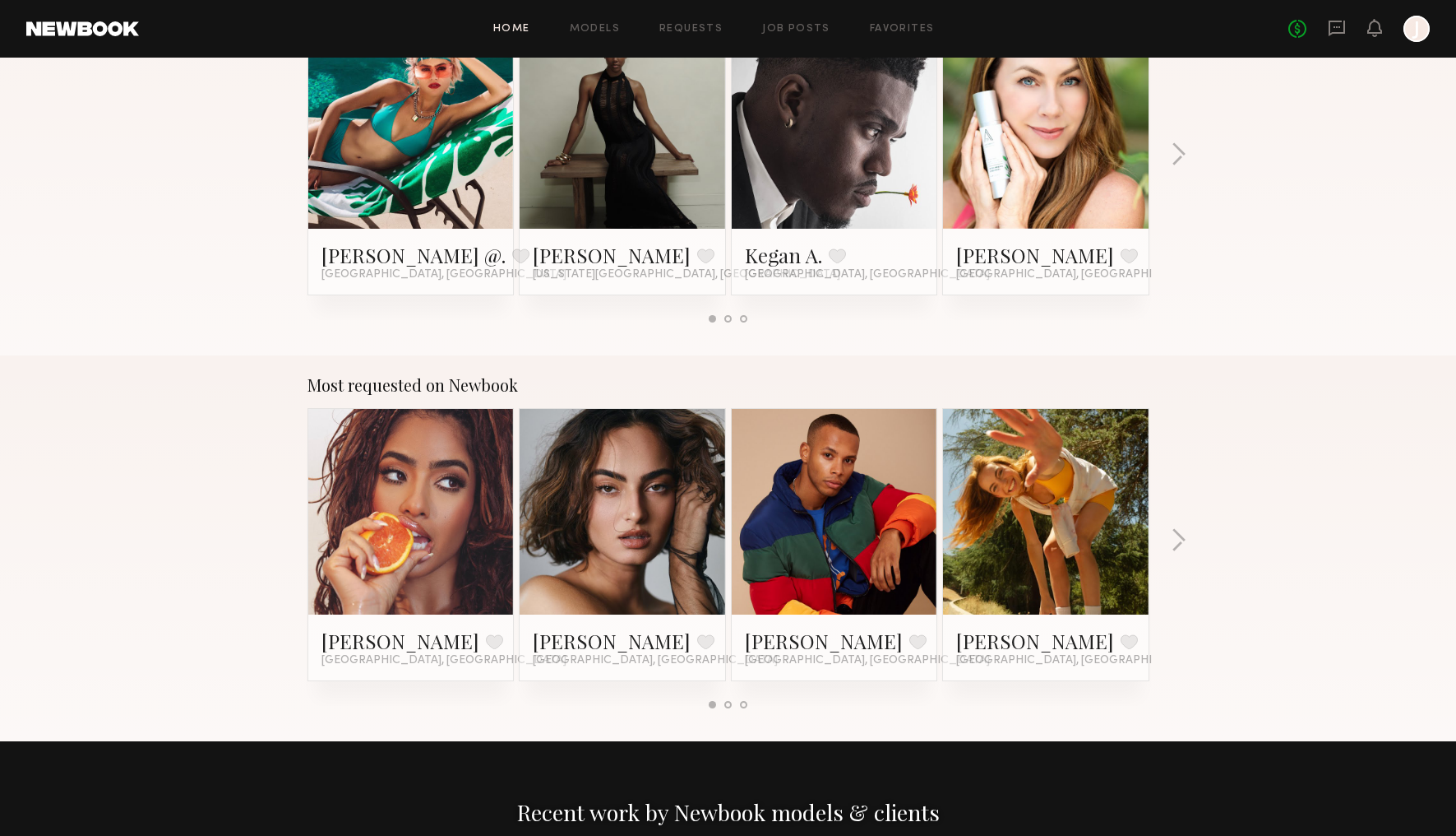
scroll to position [1897, 0]
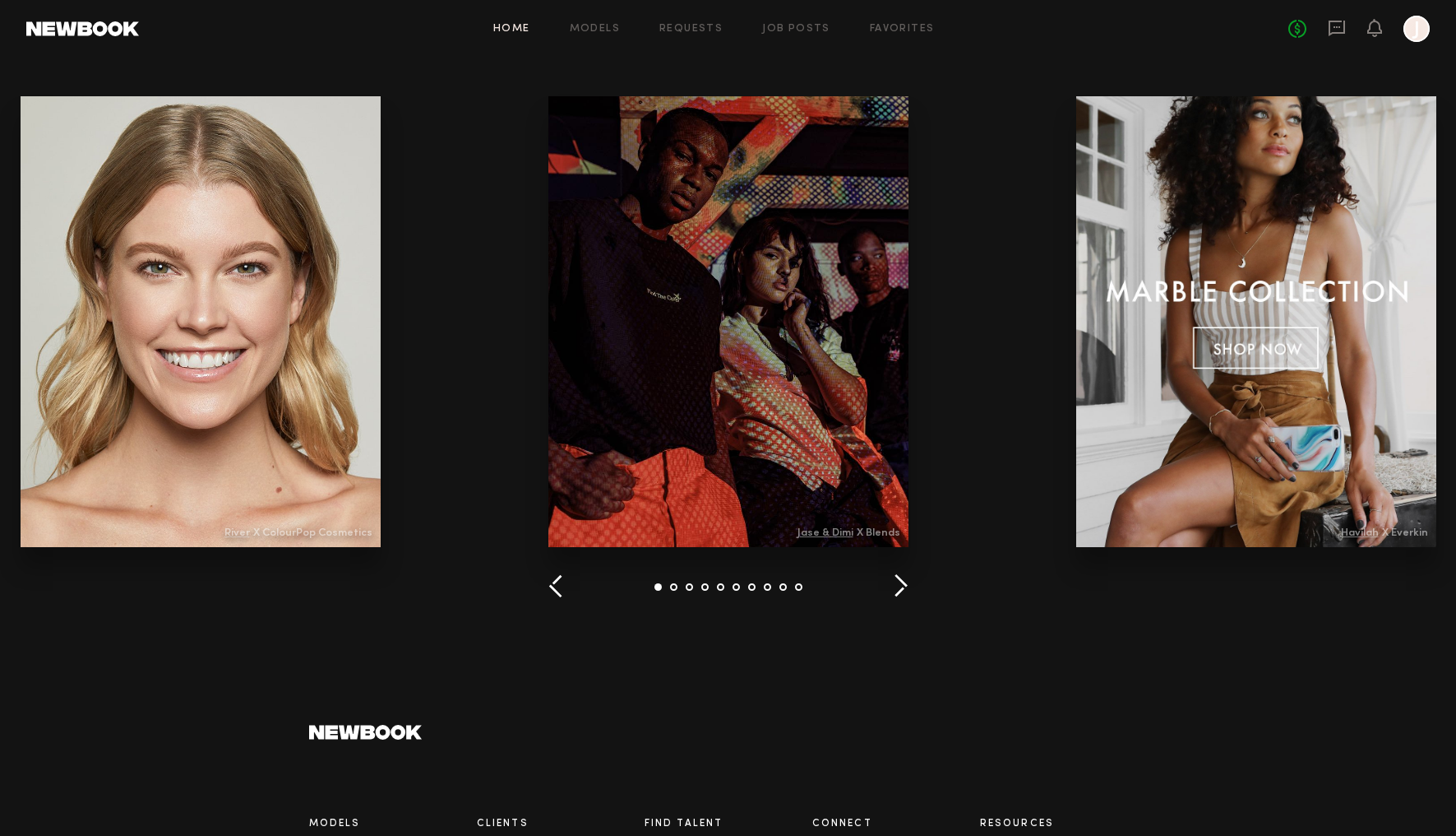
click at [906, 587] on button "button" at bounding box center [900, 587] width 16 height 27
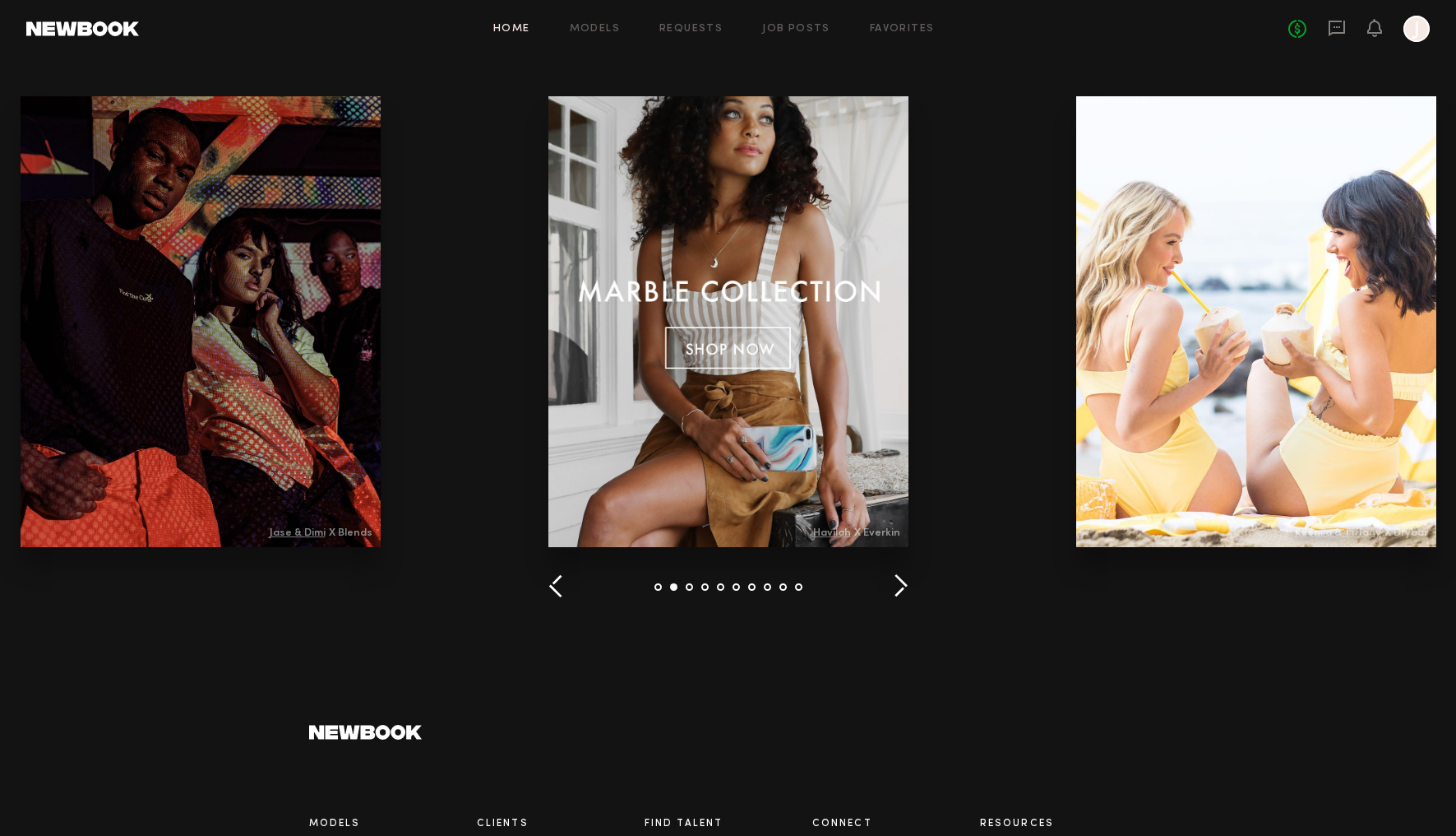
click at [905, 585] on button "button" at bounding box center [900, 587] width 16 height 27
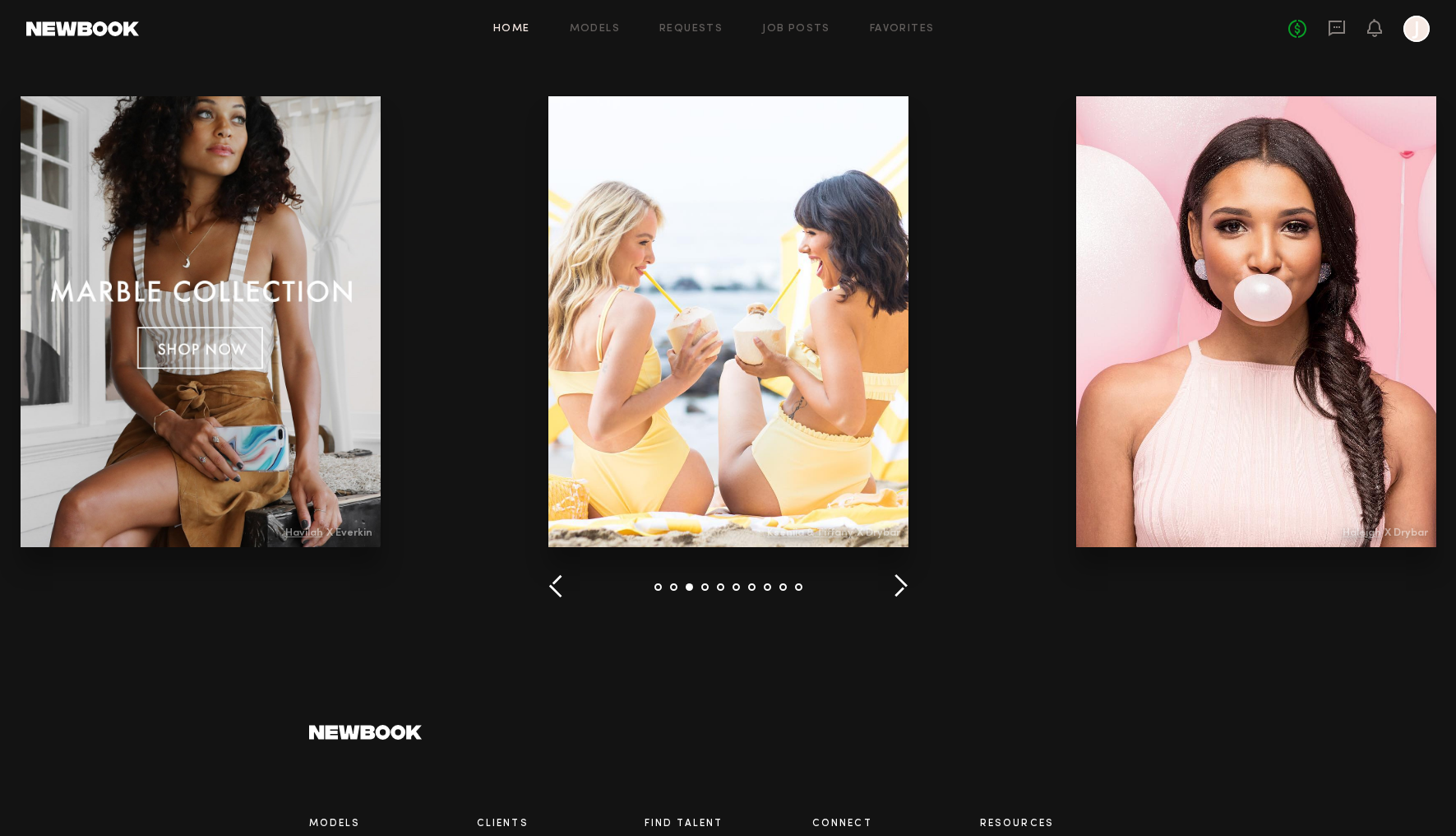
click at [905, 585] on button "button" at bounding box center [900, 587] width 16 height 27
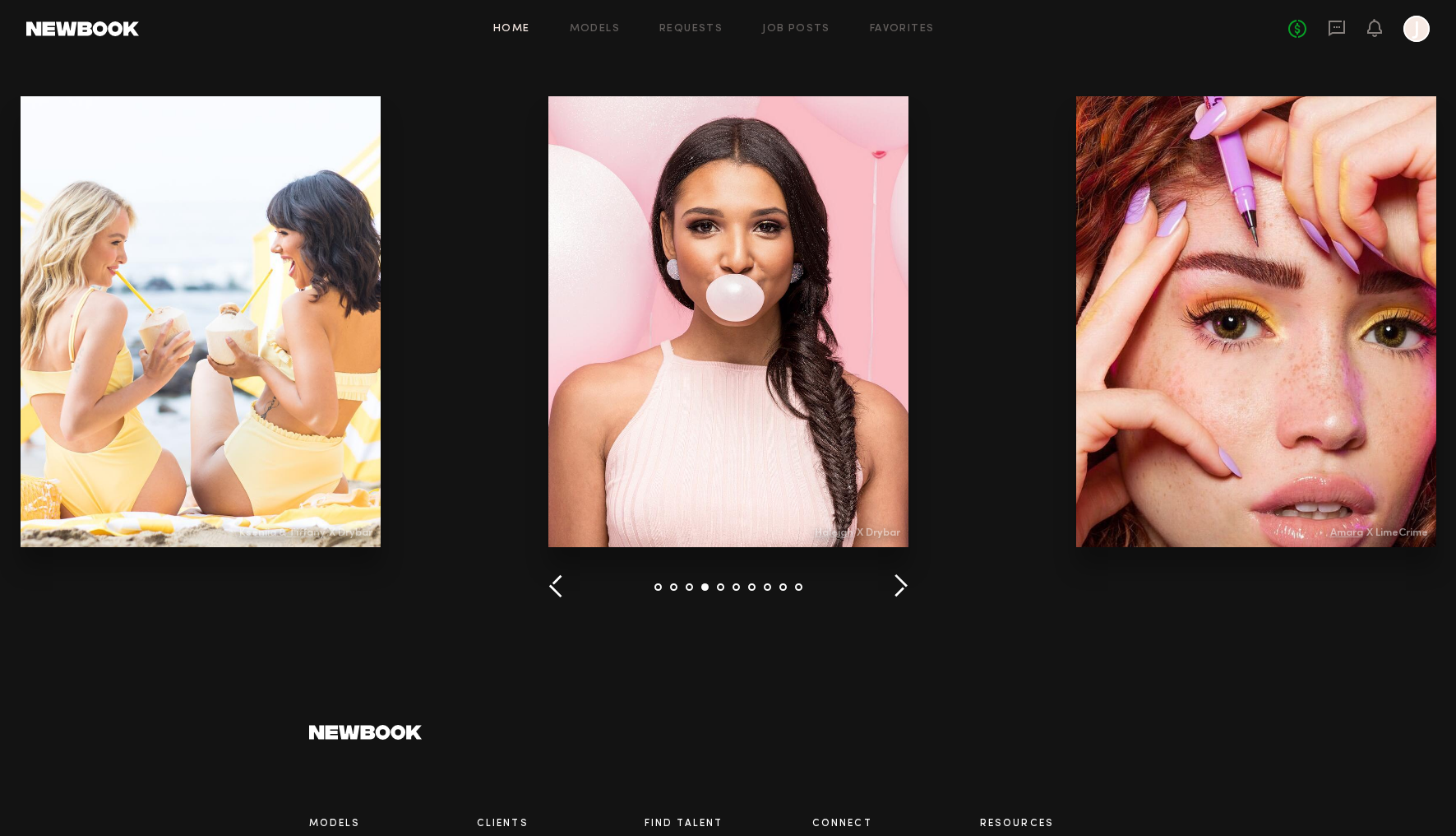
click at [905, 585] on button "button" at bounding box center [900, 587] width 16 height 27
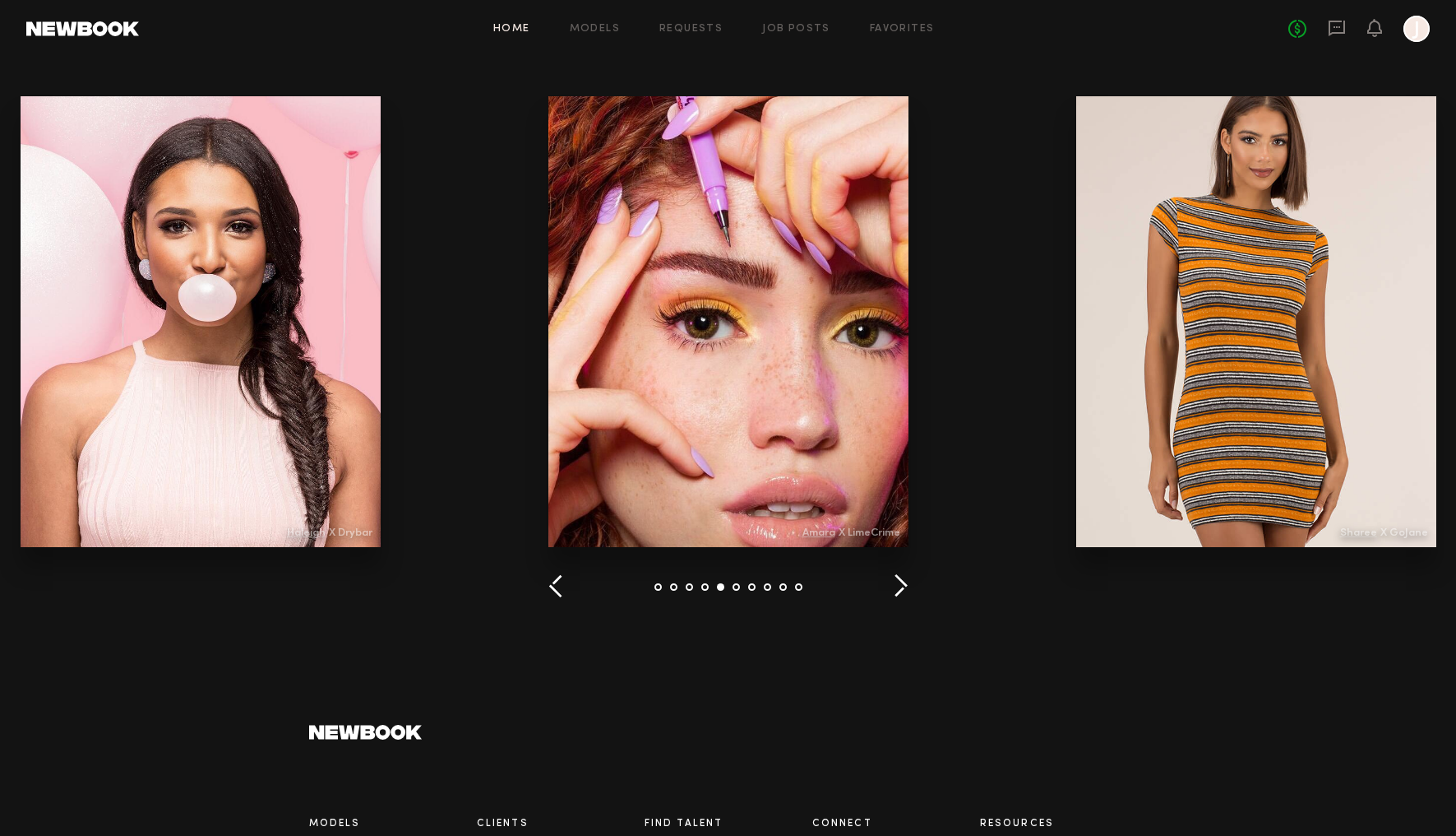
click at [905, 585] on button "button" at bounding box center [900, 587] width 16 height 27
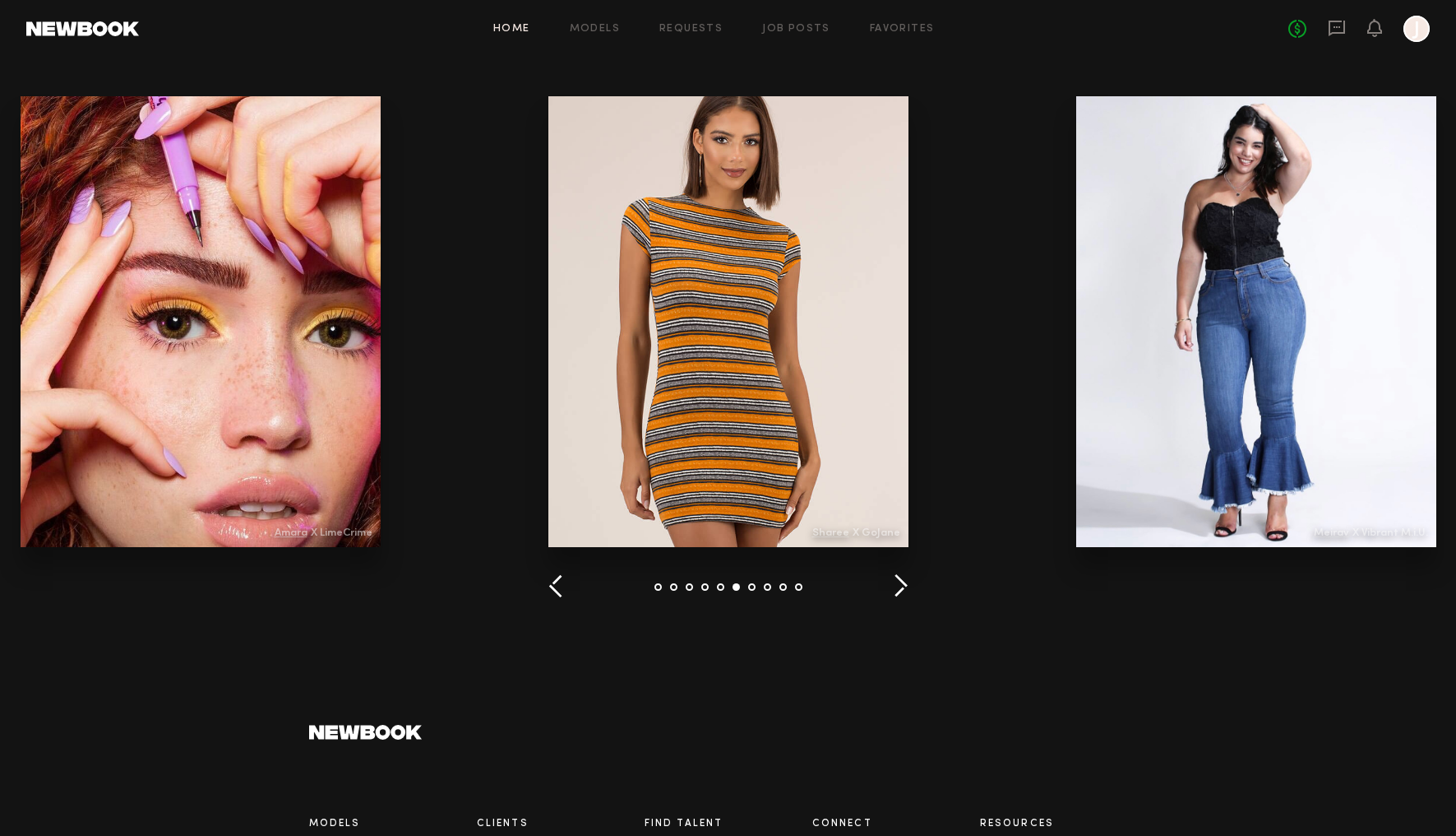
click at [905, 585] on button "button" at bounding box center [900, 587] width 16 height 27
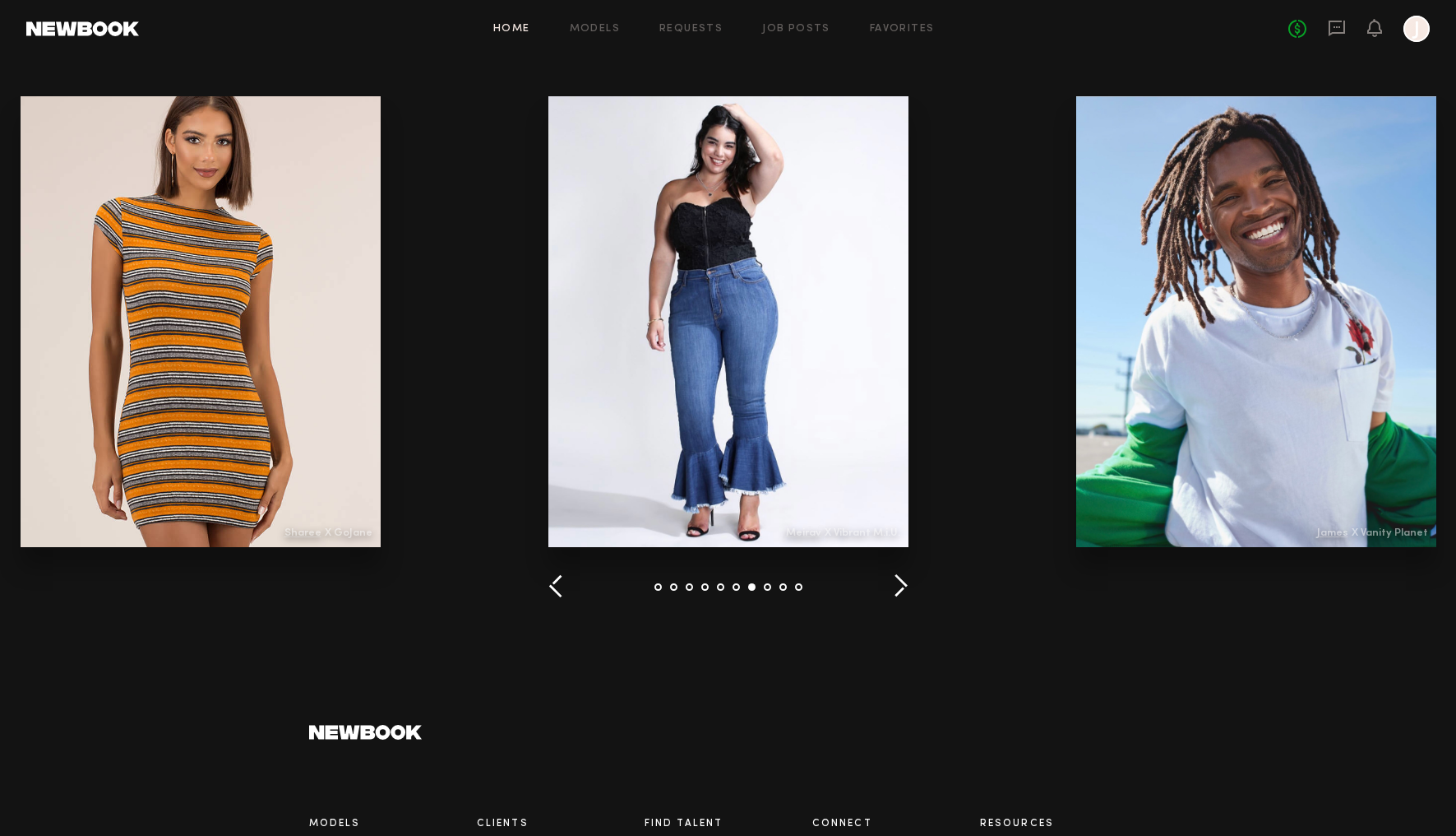
click at [905, 585] on button "button" at bounding box center [900, 587] width 16 height 27
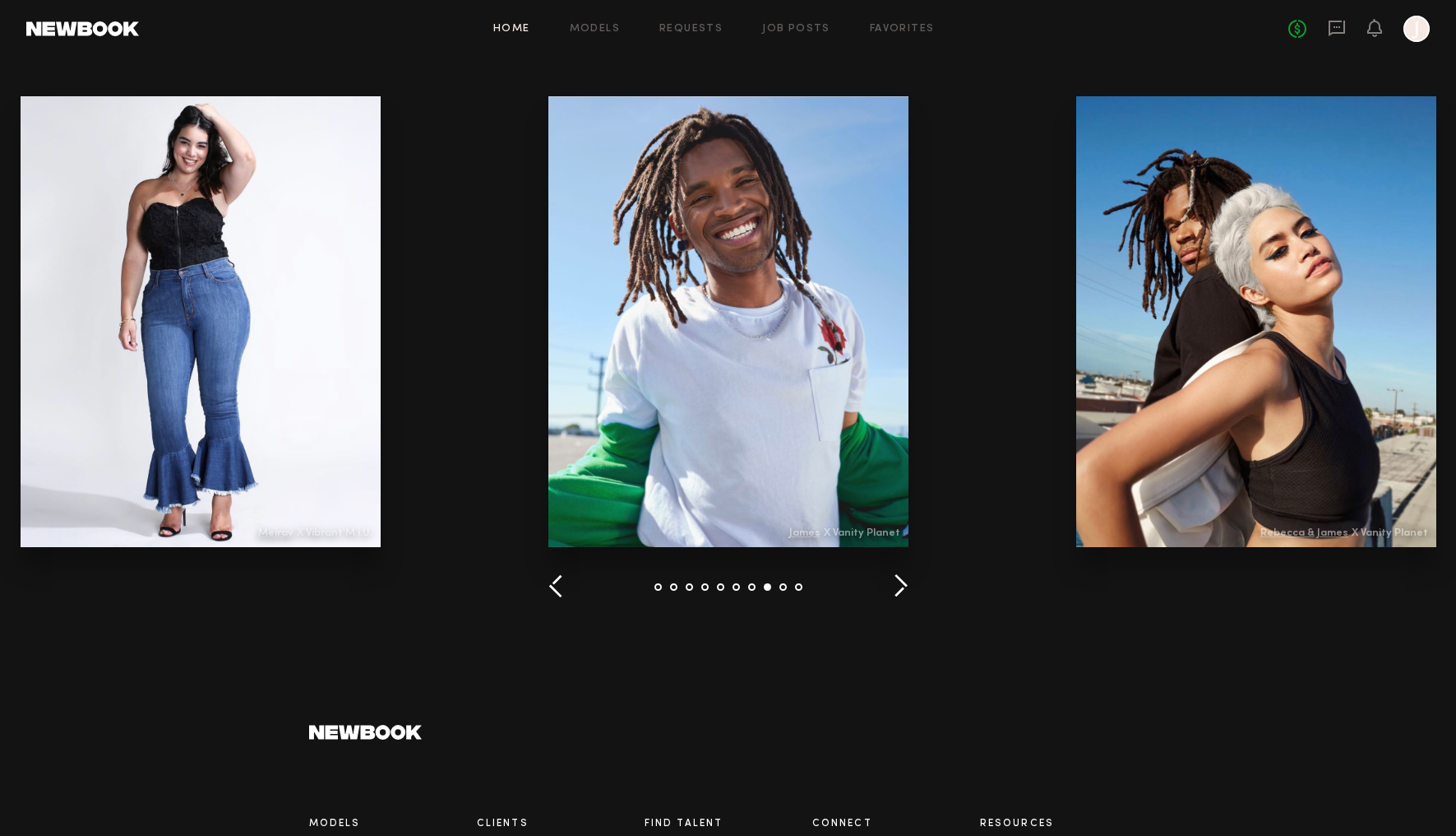
click at [905, 585] on button "button" at bounding box center [900, 587] width 16 height 27
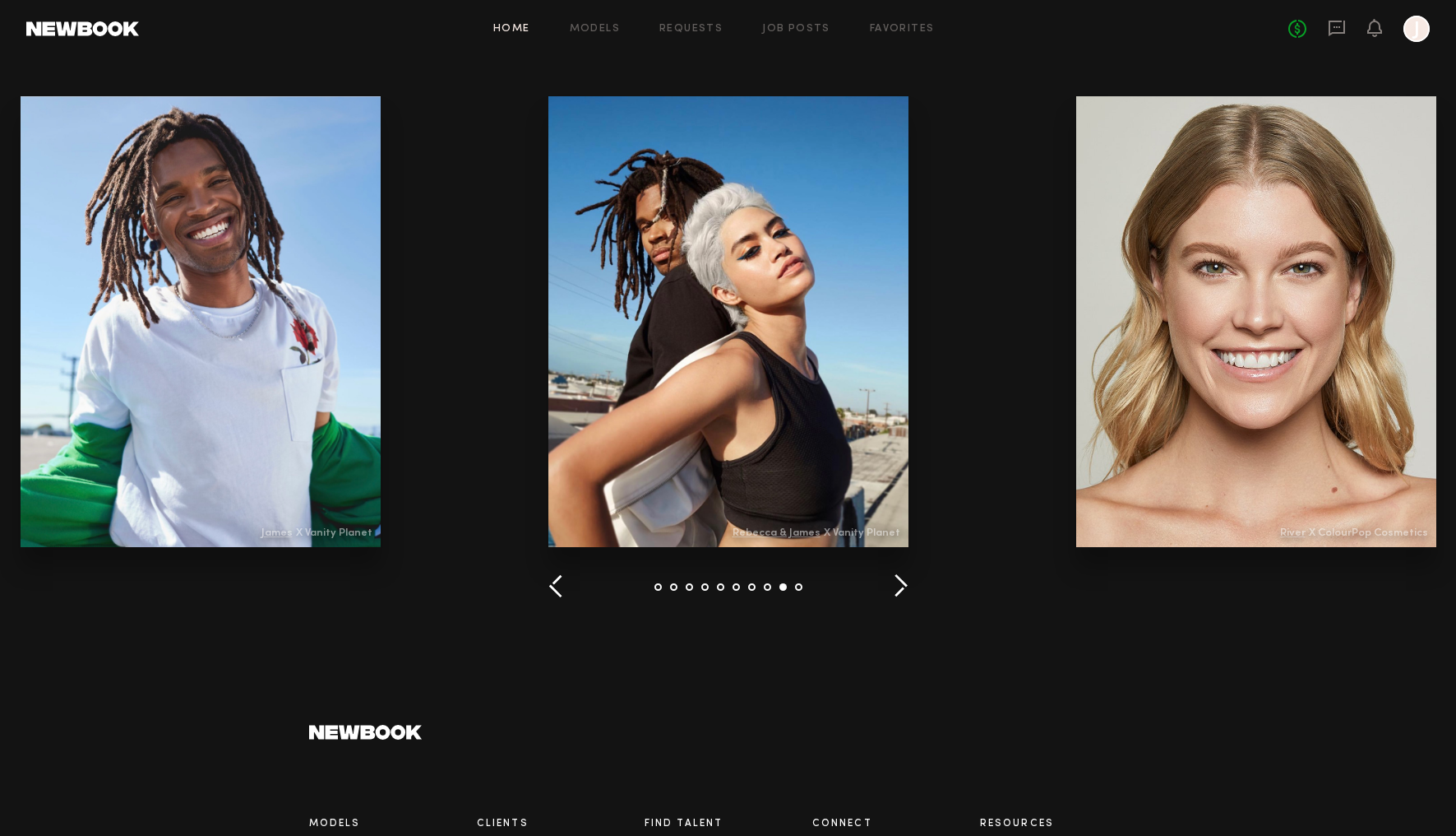
click at [905, 585] on button "button" at bounding box center [900, 587] width 16 height 27
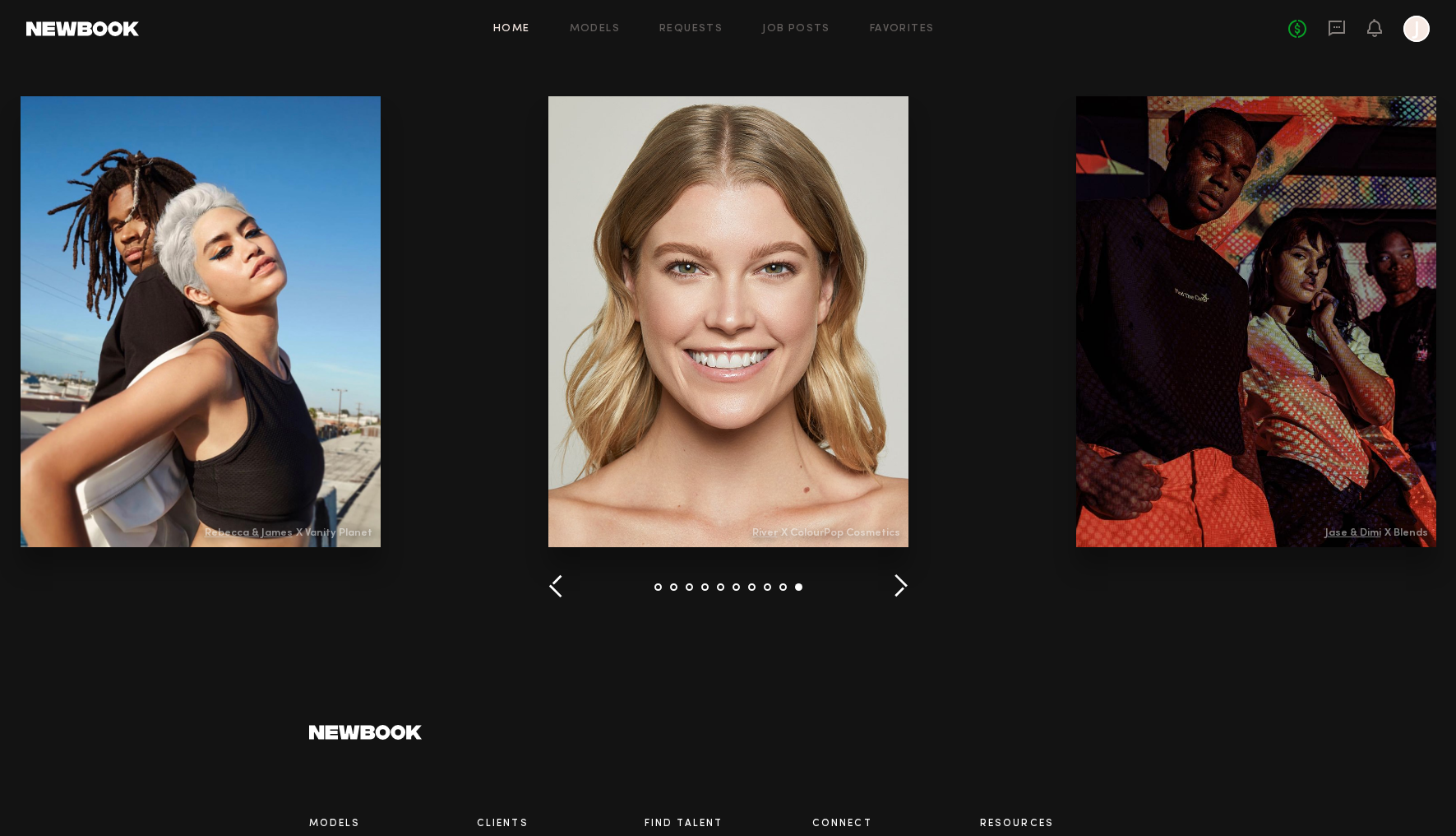
click at [905, 585] on button "button" at bounding box center [900, 587] width 16 height 27
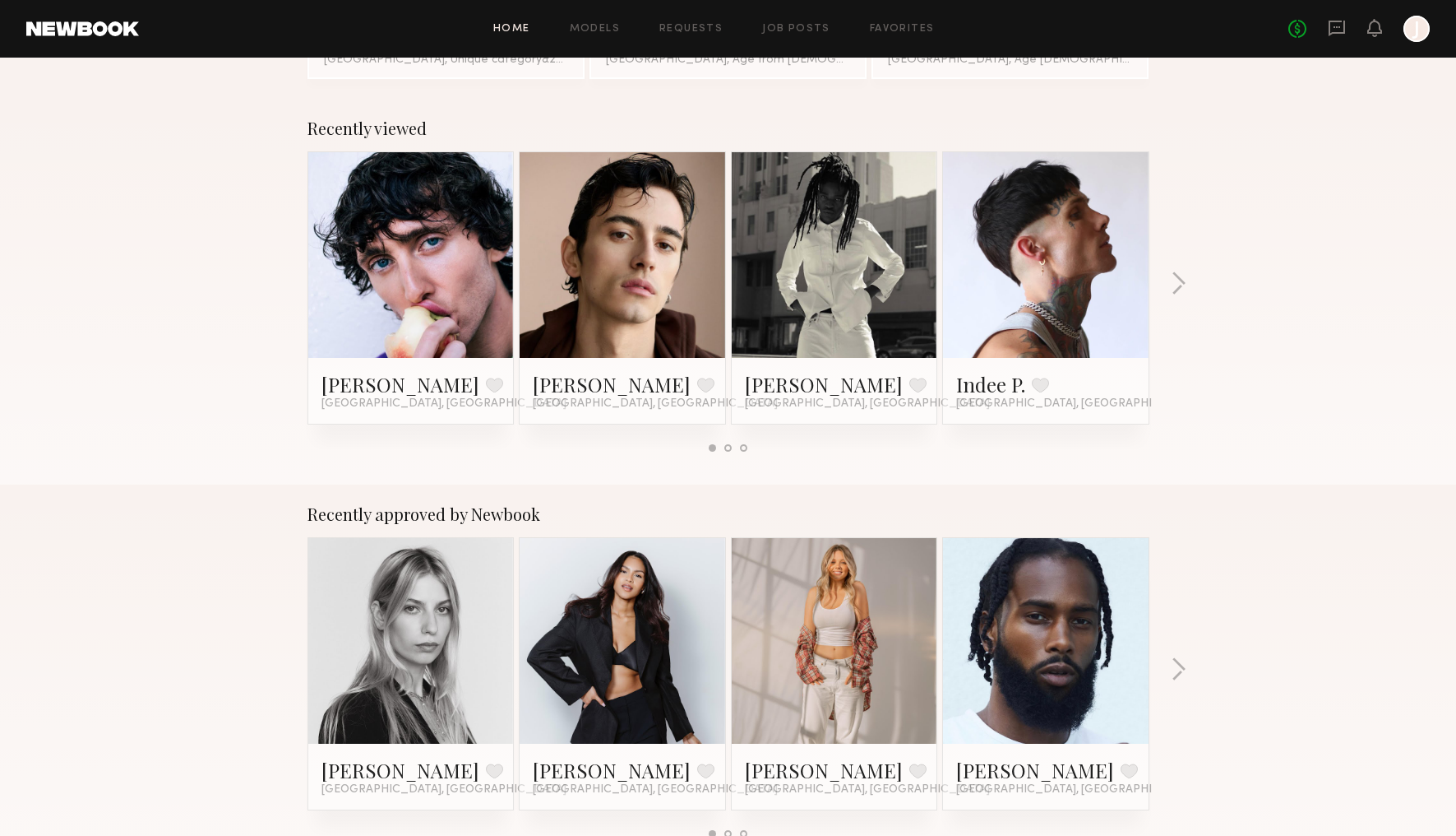
scroll to position [0, 0]
